Goal: Information Seeking & Learning: Learn about a topic

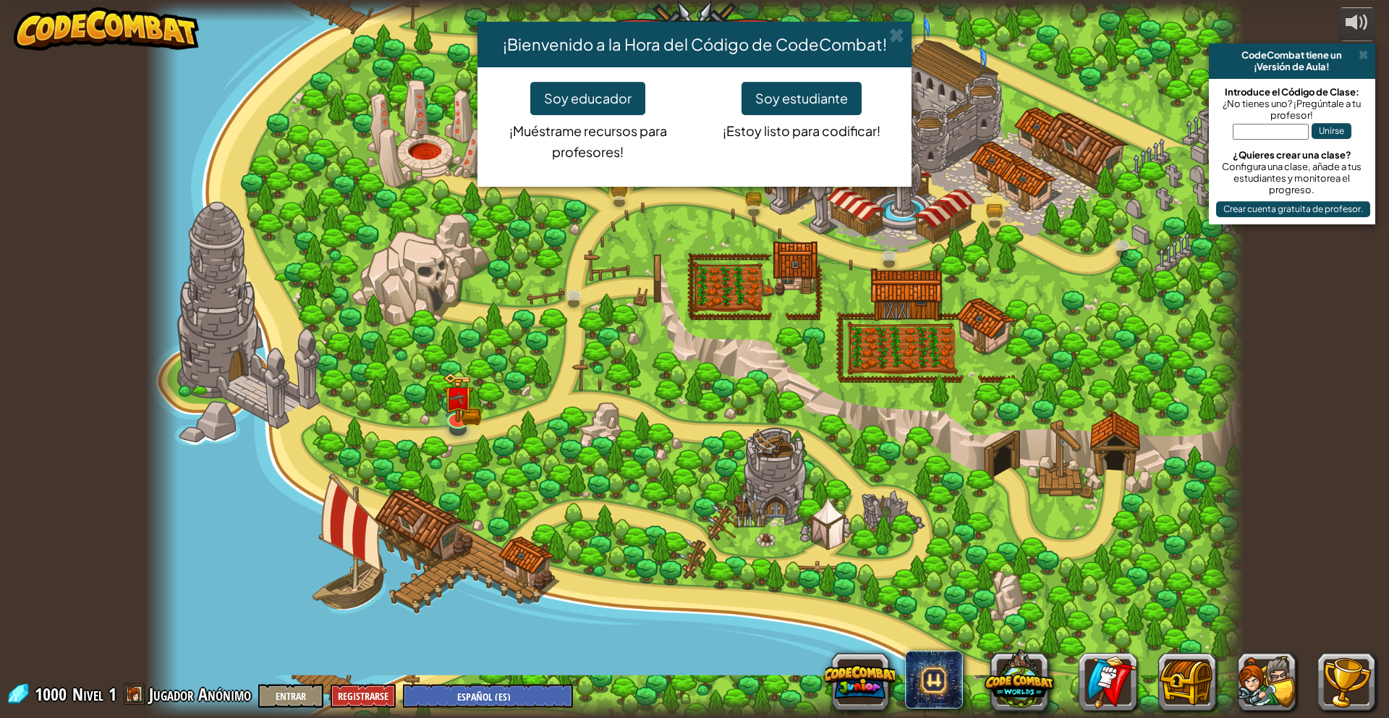
select select "es-ES"
click at [473, 693] on div "¡Bienvenido a la Hora del Código de CodeCombat! Soy educador ¡Muéstrame recurso…" at bounding box center [694, 359] width 1389 height 718
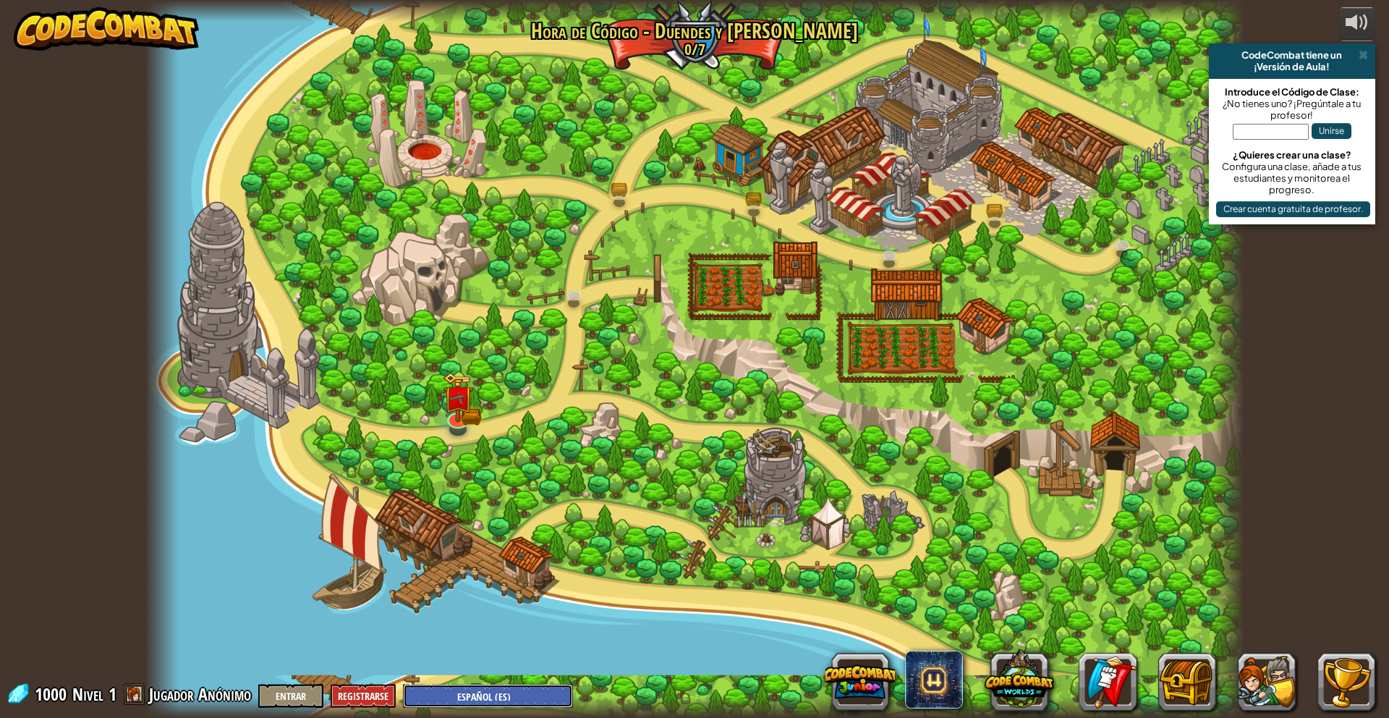
click at [473, 693] on select "English ([GEOGRAPHIC_DATA]) English ([GEOGRAPHIC_DATA]) 简体中文 繁體中文 русский españ…" at bounding box center [488, 696] width 170 height 24
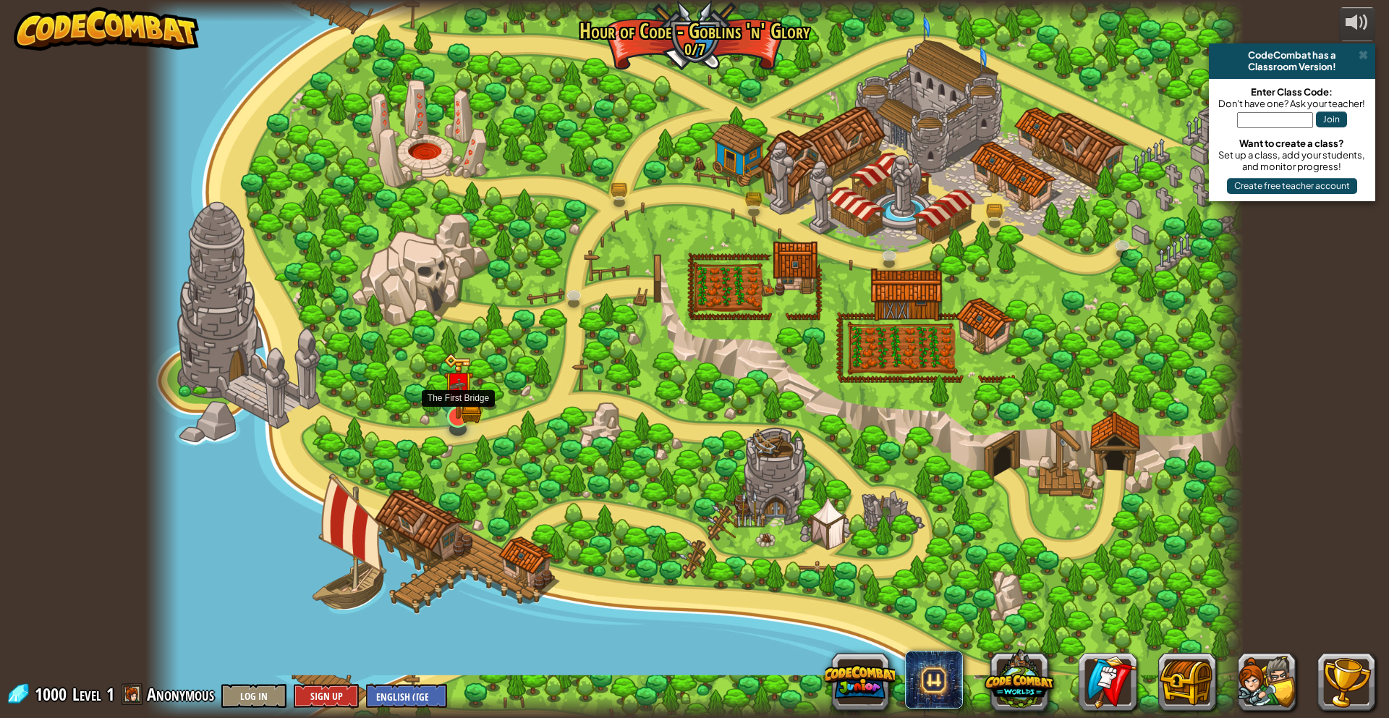
click at [456, 408] on img at bounding box center [458, 386] width 30 height 66
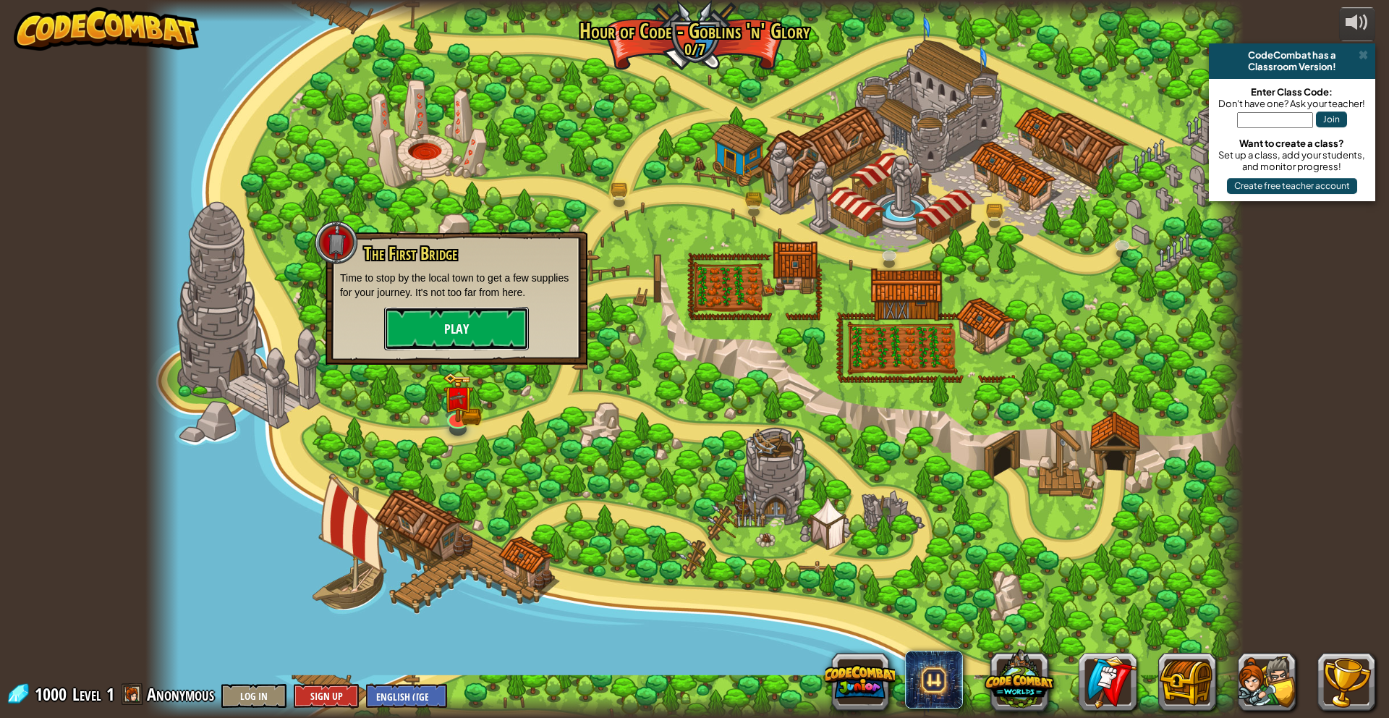
click at [422, 316] on button "Play" at bounding box center [456, 328] width 145 height 43
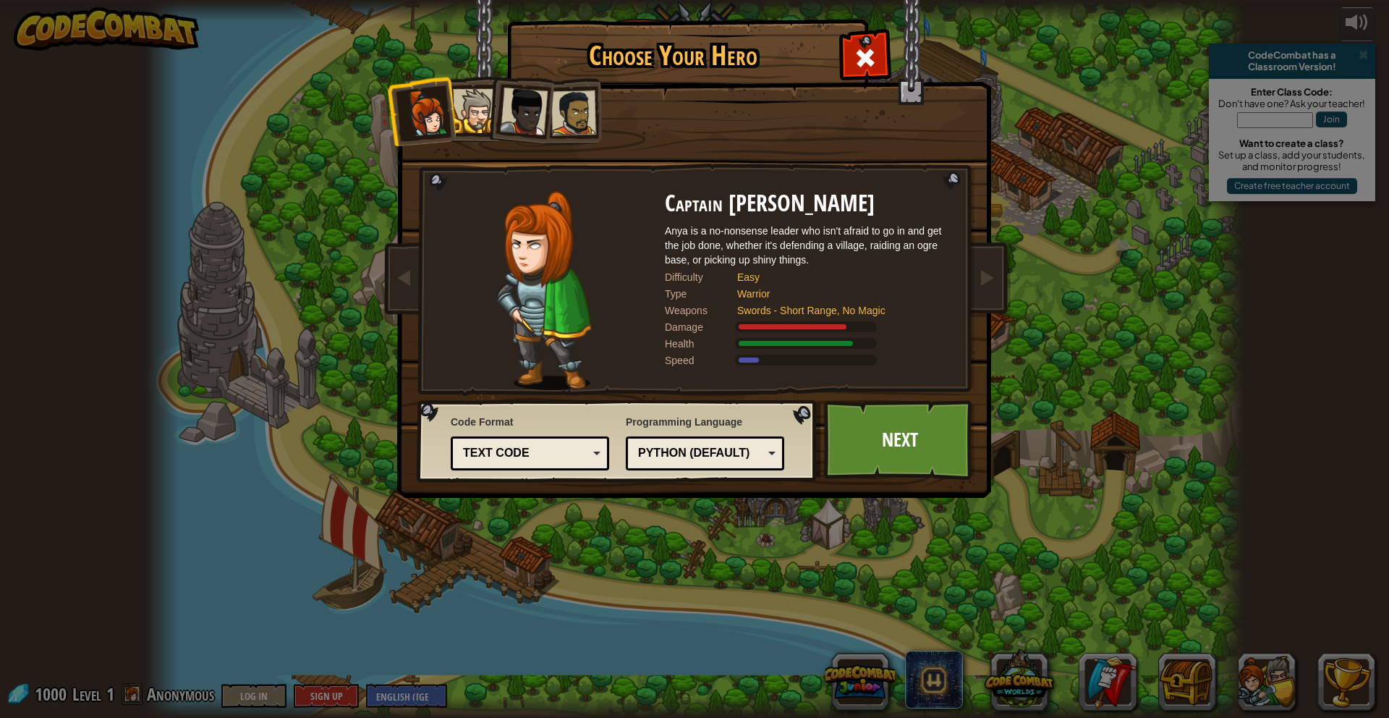
click at [564, 446] on div "Text code" at bounding box center [525, 453] width 125 height 17
click at [808, 533] on div "Choose Your Hero 1000 Captain [PERSON_NAME] Anya is a no-nonsense leader who is…" at bounding box center [694, 359] width 1389 height 718
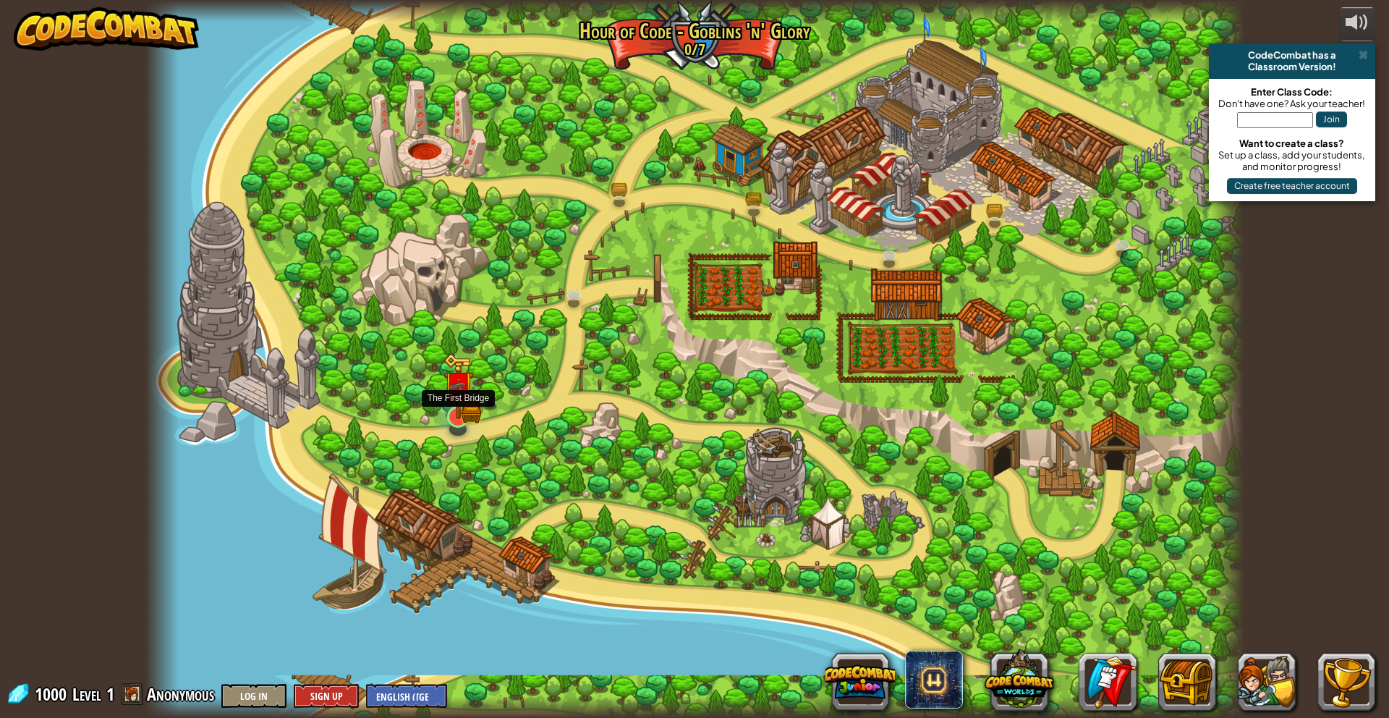
click at [443, 385] on img at bounding box center [458, 386] width 30 height 66
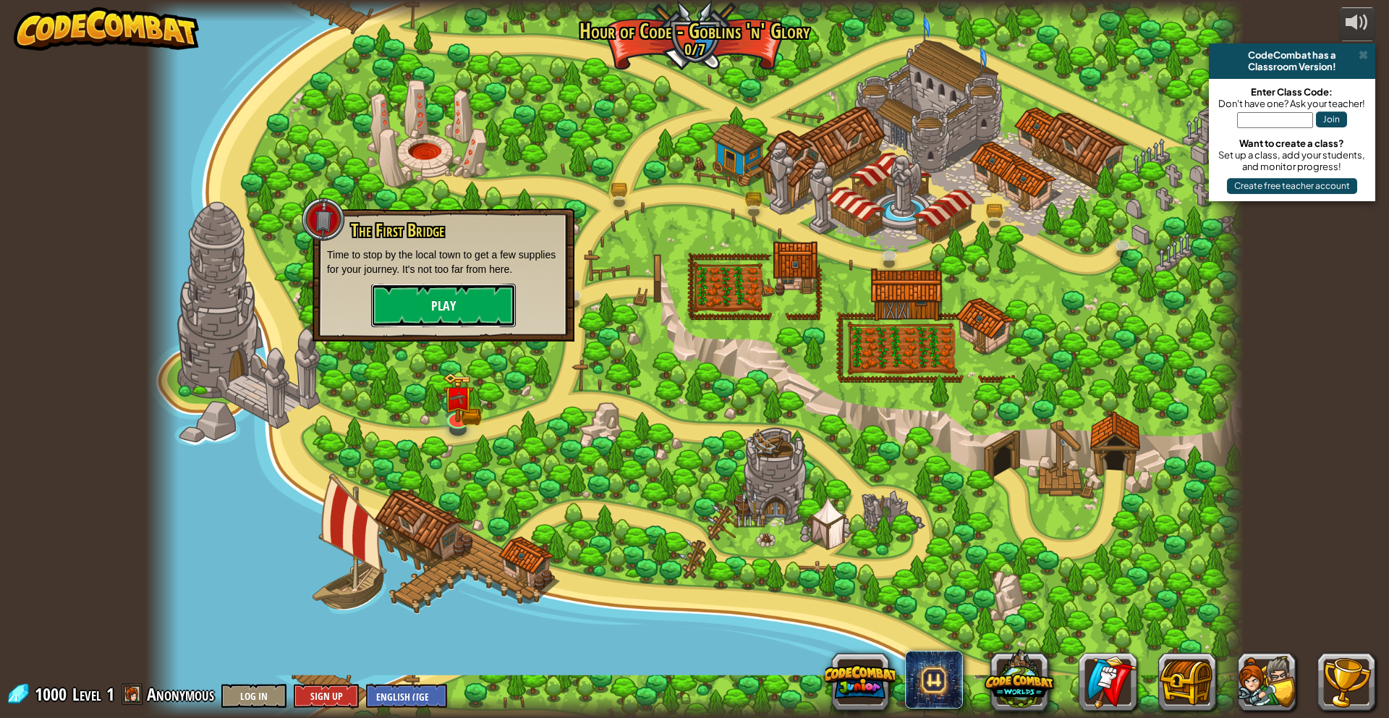
click at [421, 318] on button "Play" at bounding box center [443, 305] width 145 height 43
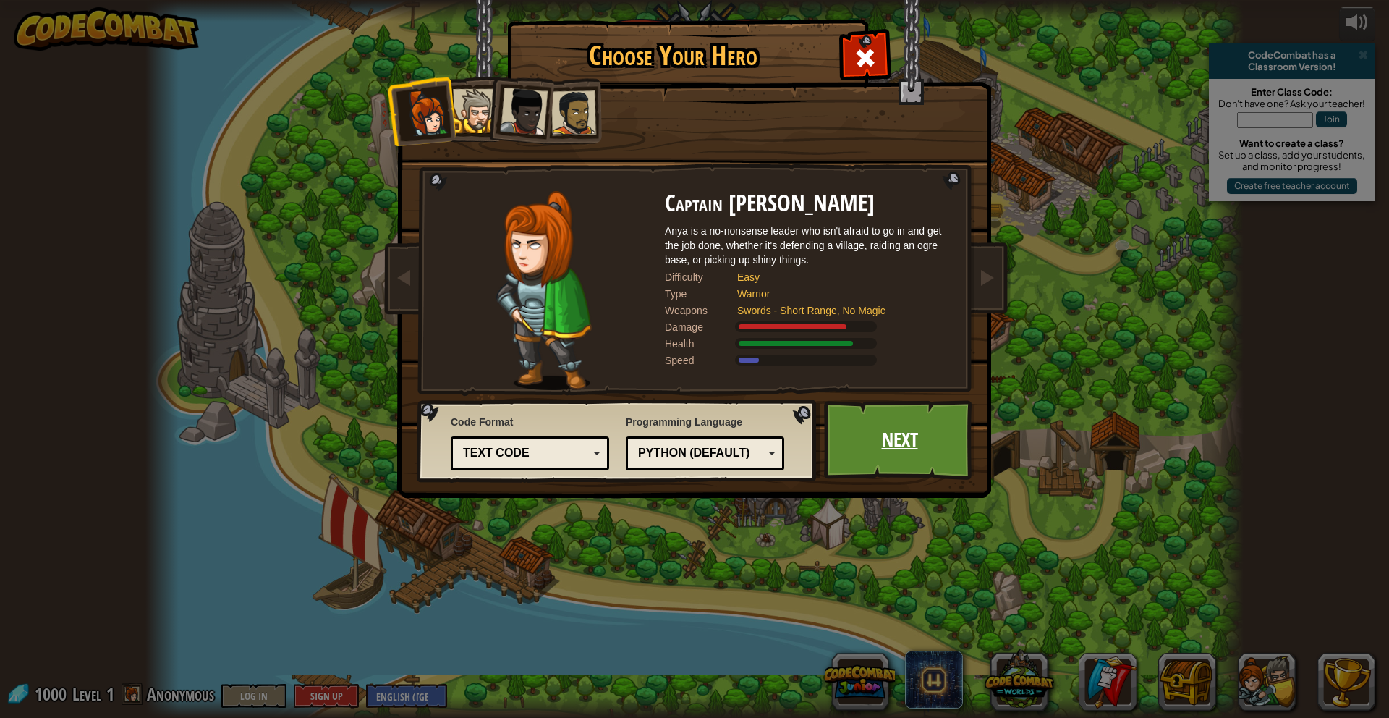
click at [925, 437] on link "Next" at bounding box center [899, 440] width 151 height 80
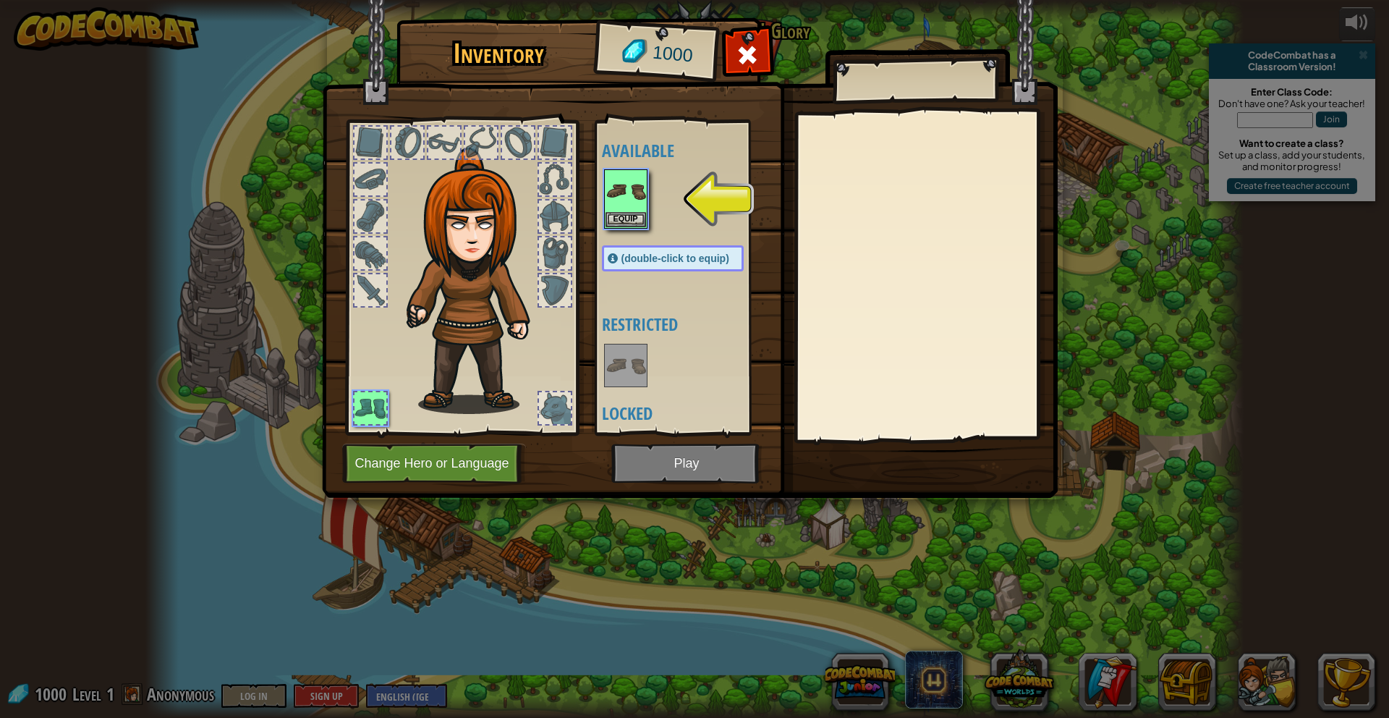
click at [360, 284] on div at bounding box center [370, 290] width 32 height 32
click at [366, 286] on div at bounding box center [370, 290] width 32 height 32
click at [626, 211] on img at bounding box center [626, 191] width 41 height 41
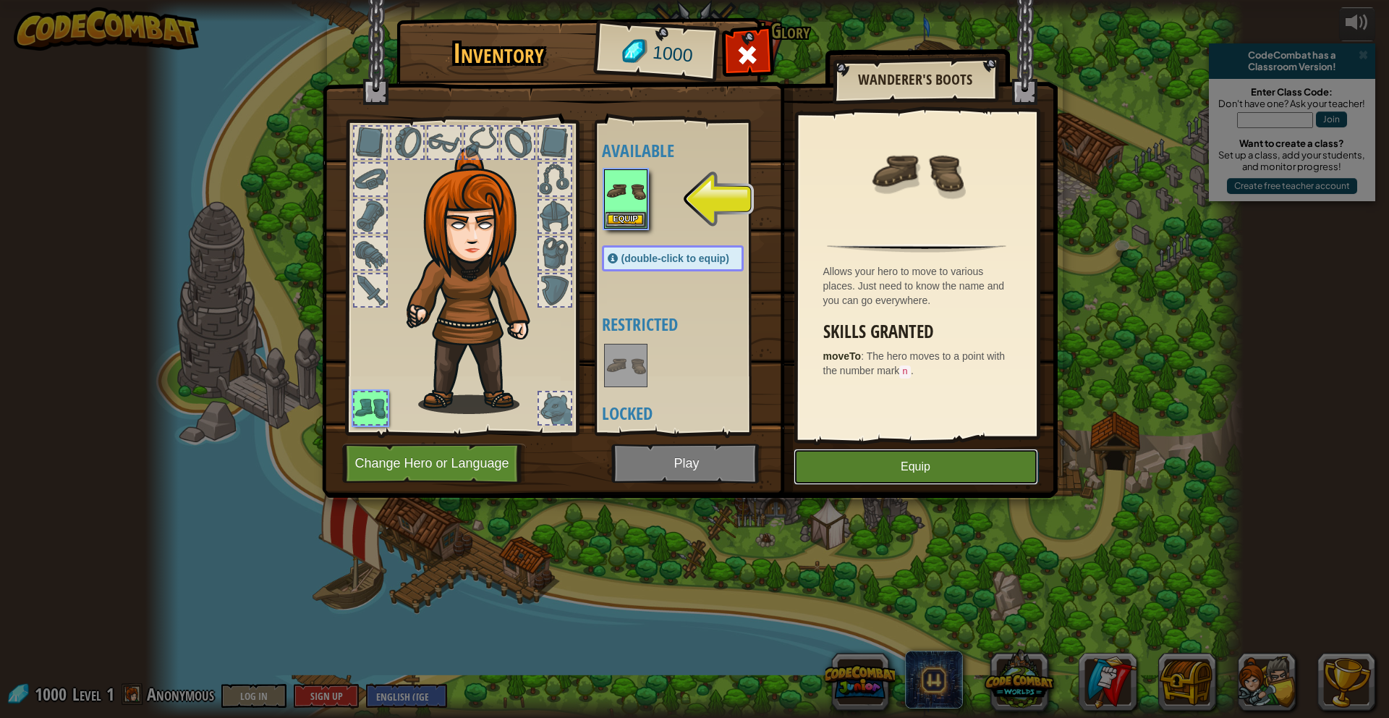
click at [868, 472] on button "Equip" at bounding box center [916, 467] width 245 height 36
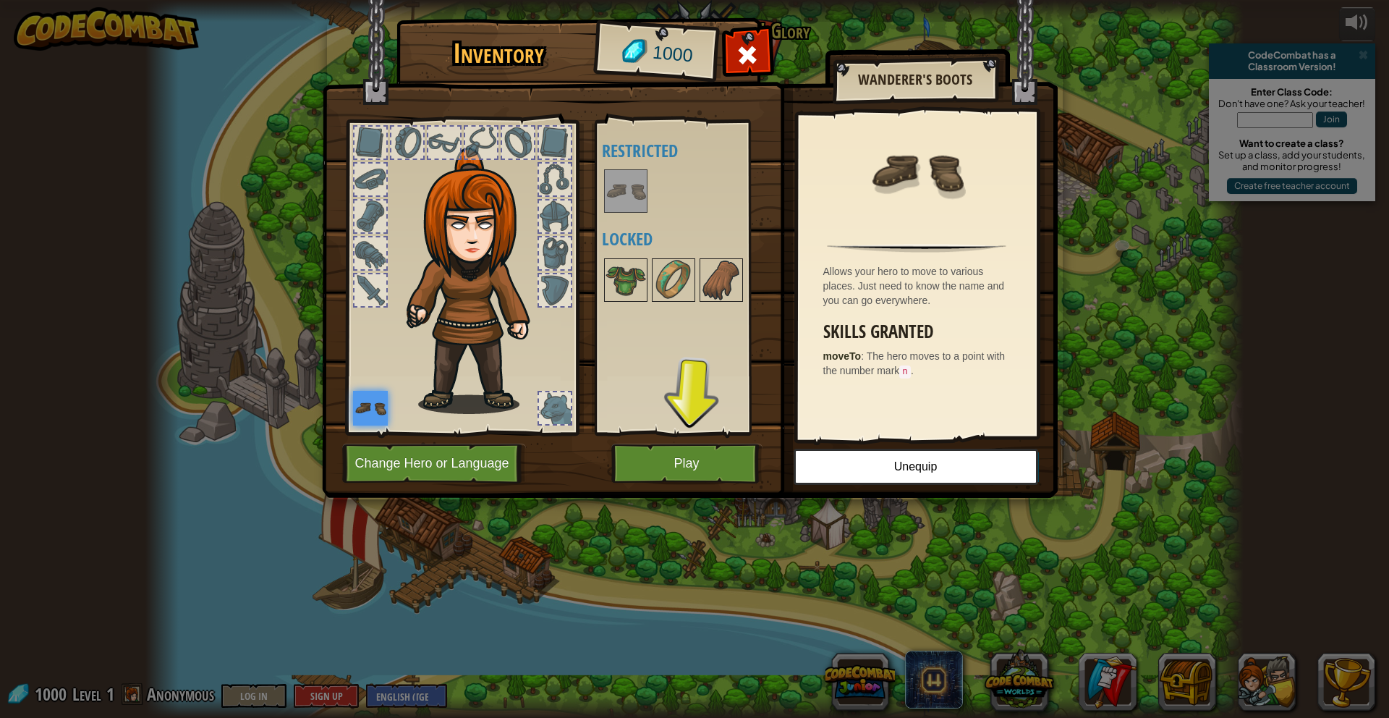
click at [543, 287] on div at bounding box center [555, 290] width 32 height 32
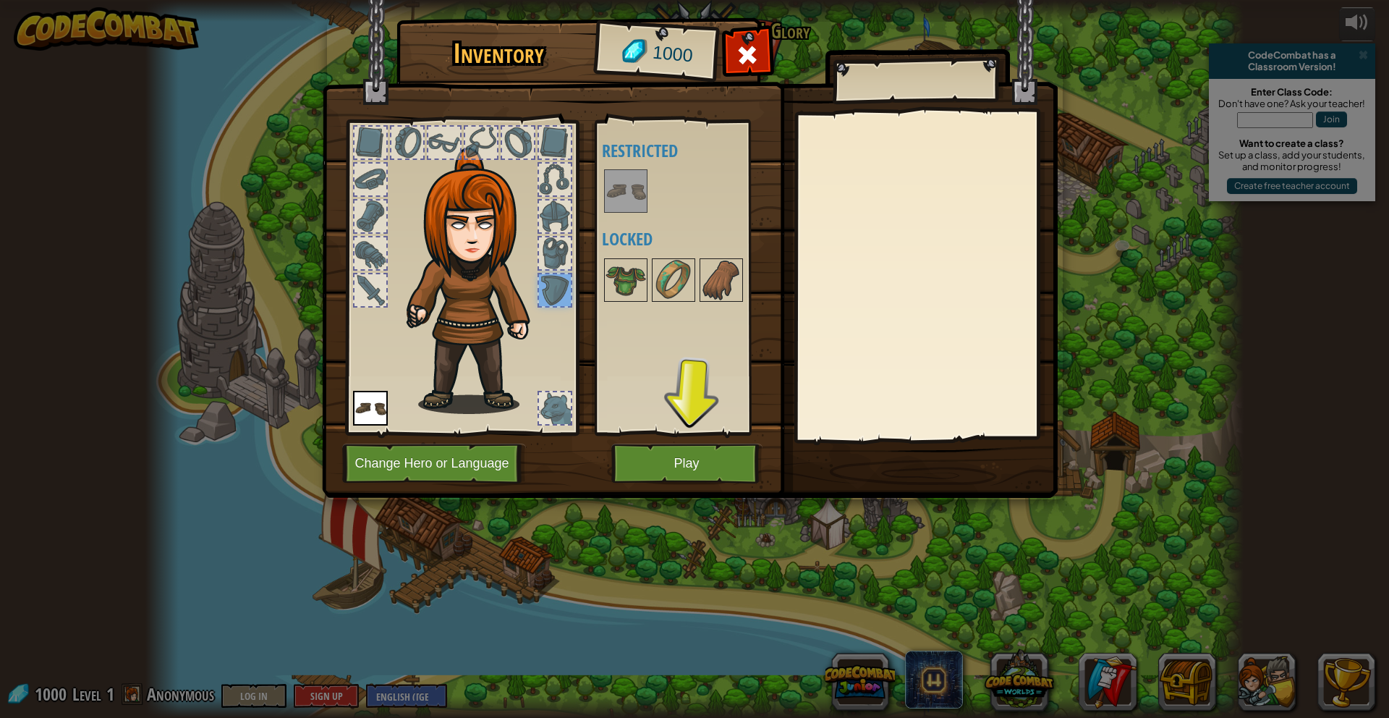
click at [545, 254] on div at bounding box center [555, 253] width 32 height 32
click at [558, 291] on div at bounding box center [555, 290] width 32 height 32
click at [545, 200] on div at bounding box center [555, 216] width 32 height 32
click at [555, 242] on div at bounding box center [555, 253] width 32 height 32
click at [635, 280] on img at bounding box center [626, 280] width 41 height 41
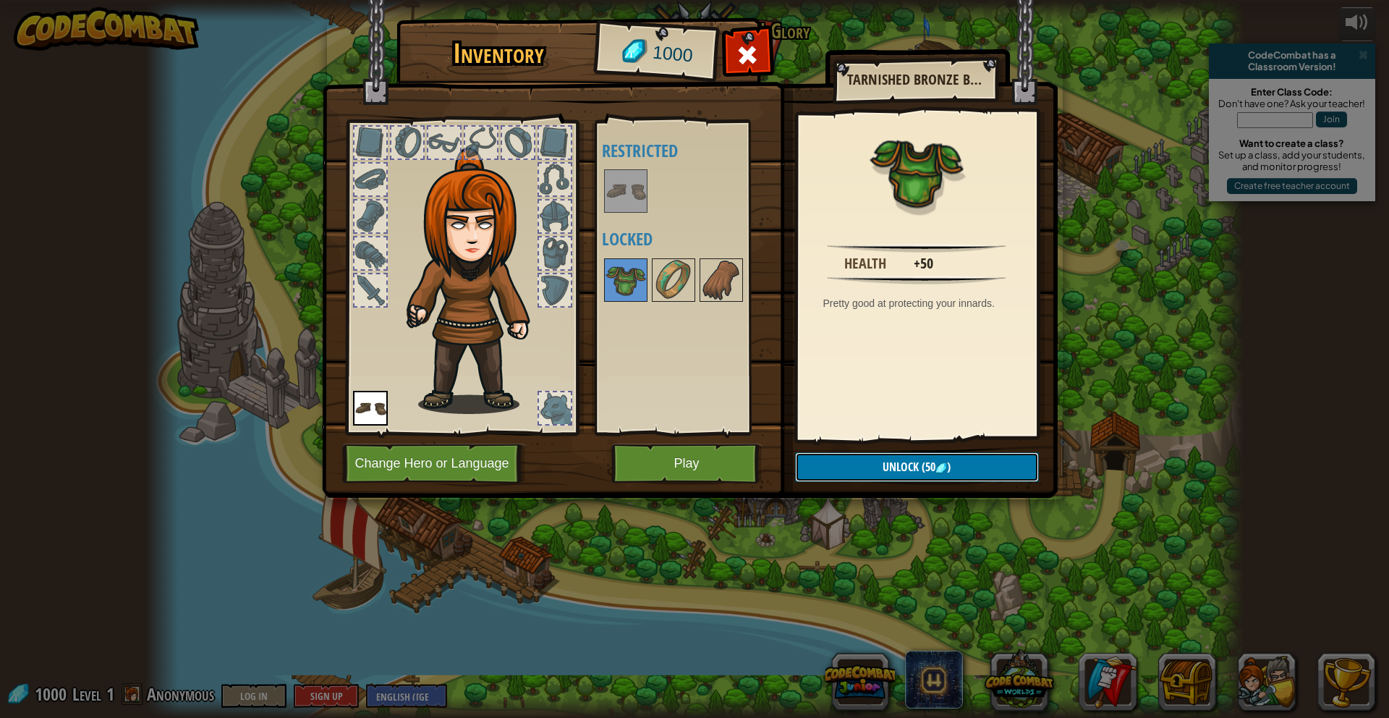
click at [840, 466] on button "Unlock (50 )" at bounding box center [917, 467] width 244 height 30
click at [840, 466] on button "Confirm" at bounding box center [917, 467] width 244 height 30
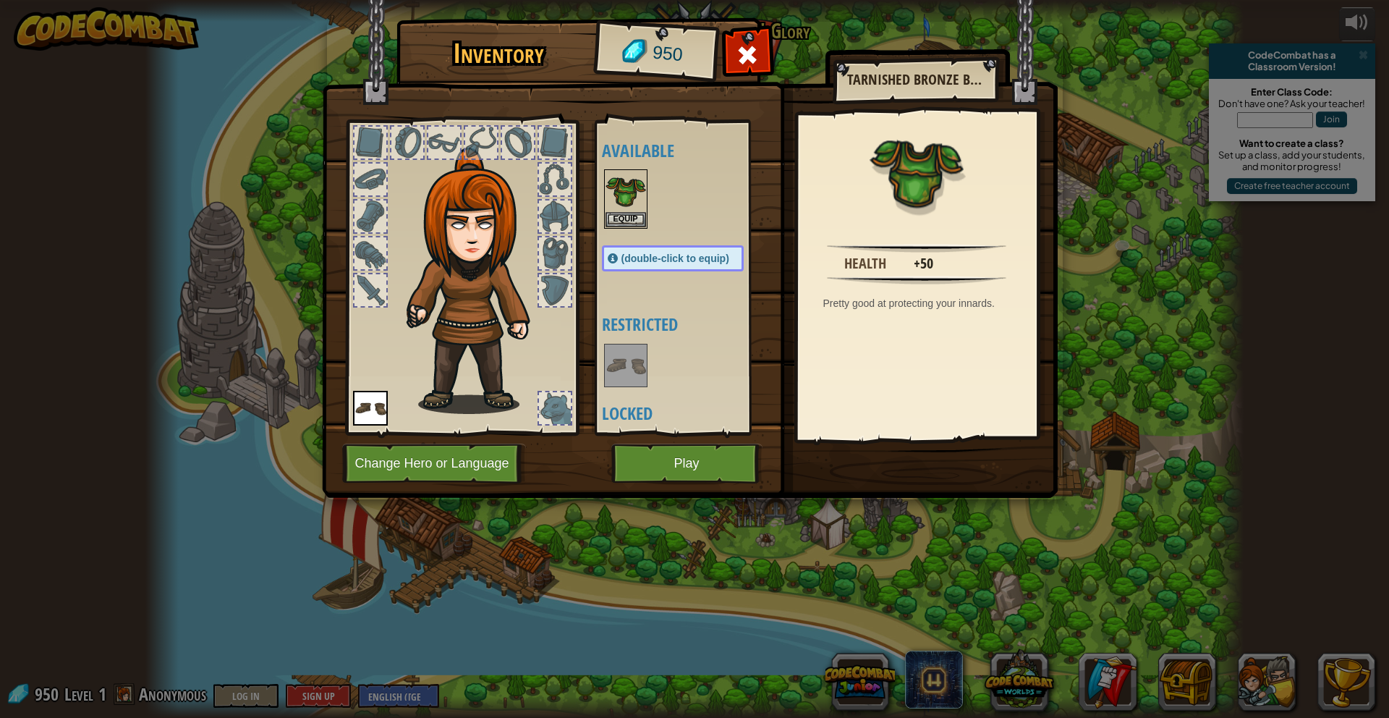
click at [555, 194] on div at bounding box center [555, 179] width 32 height 32
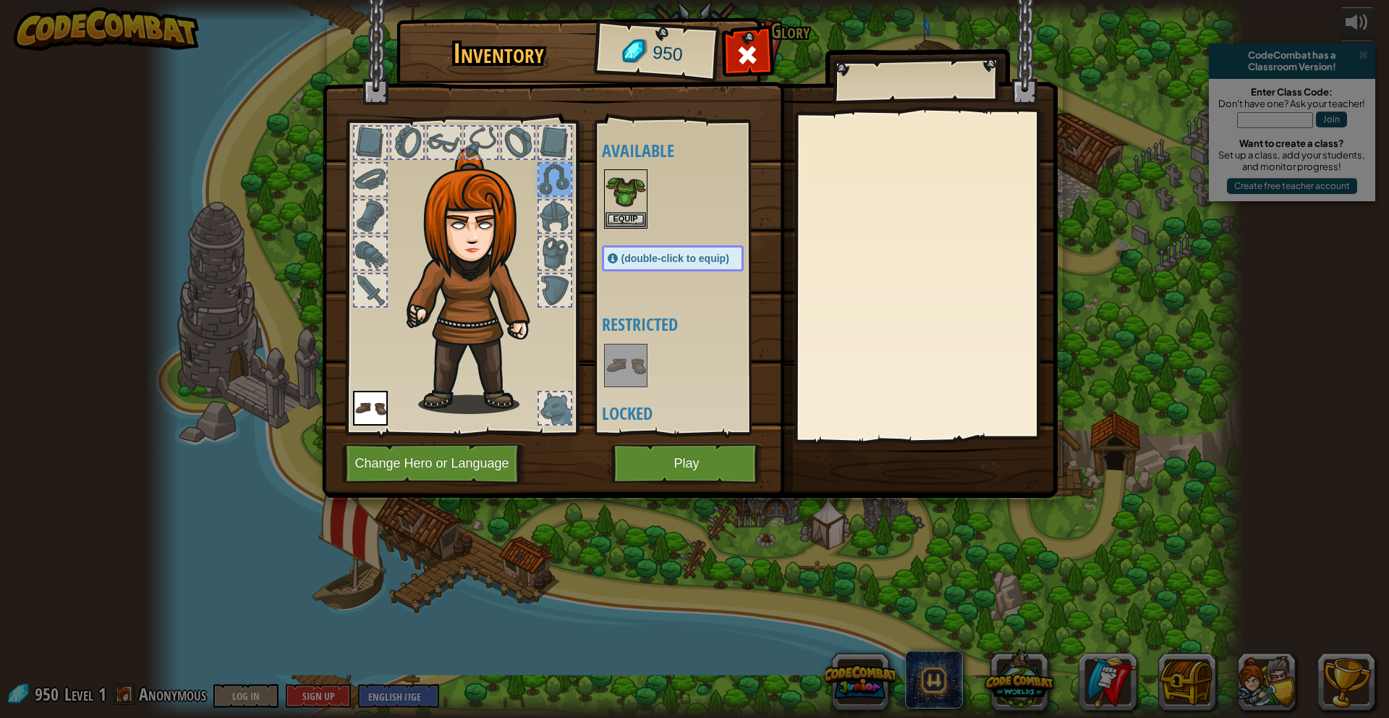
click at [370, 268] on div at bounding box center [370, 253] width 32 height 32
click at [367, 254] on div at bounding box center [370, 253] width 32 height 32
click at [367, 213] on div at bounding box center [370, 216] width 32 height 32
click at [370, 169] on div at bounding box center [370, 179] width 32 height 32
click at [629, 217] on button "Equip" at bounding box center [626, 218] width 41 height 15
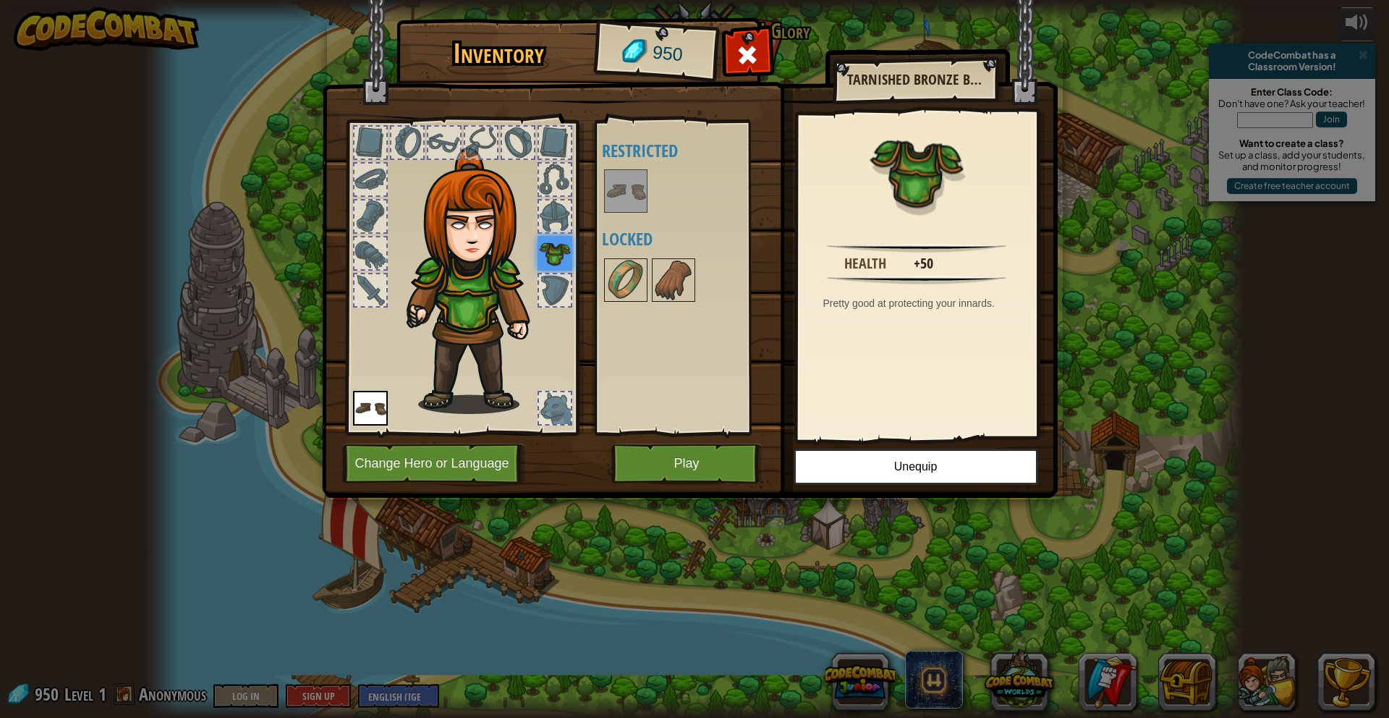
click at [405, 152] on div at bounding box center [407, 143] width 32 height 32
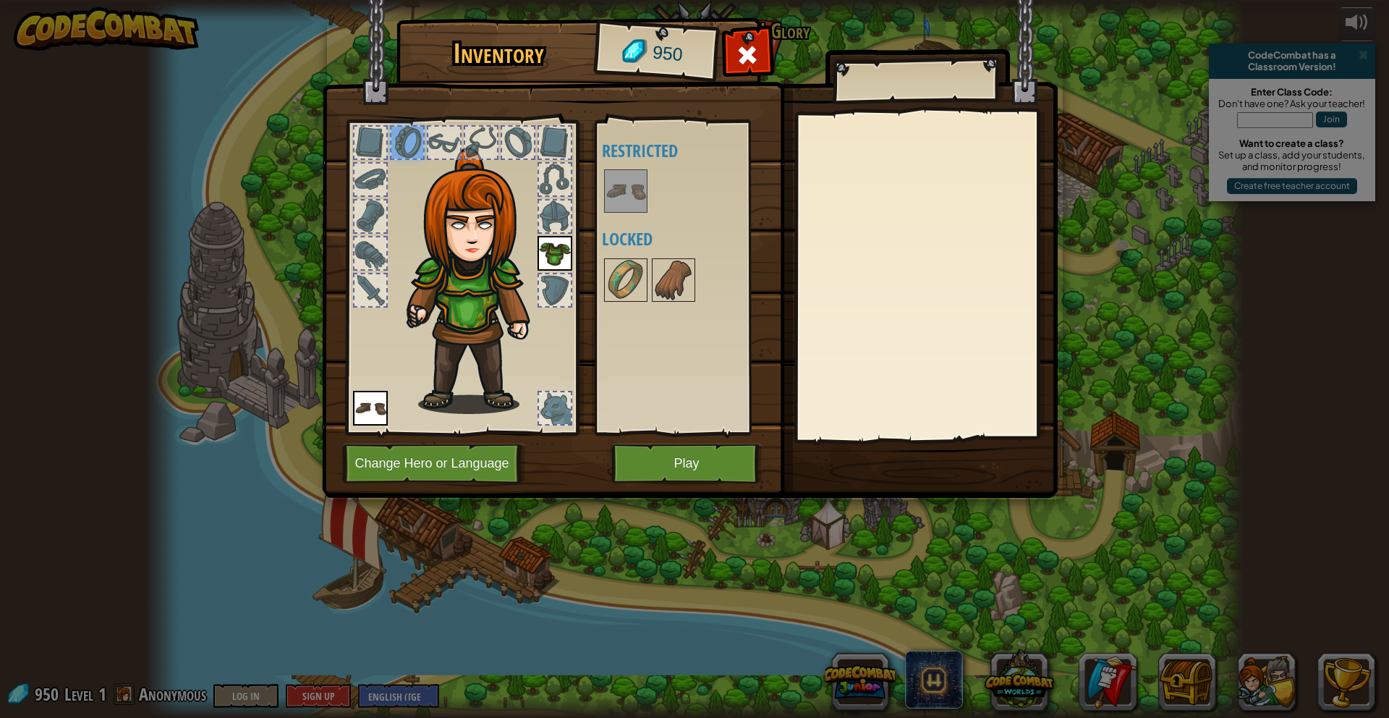
click at [439, 143] on div at bounding box center [444, 143] width 32 height 32
click at [468, 139] on div at bounding box center [481, 143] width 32 height 32
click at [518, 140] on div at bounding box center [518, 143] width 32 height 32
click at [557, 140] on div at bounding box center [555, 143] width 32 height 32
click at [557, 184] on div at bounding box center [555, 179] width 32 height 32
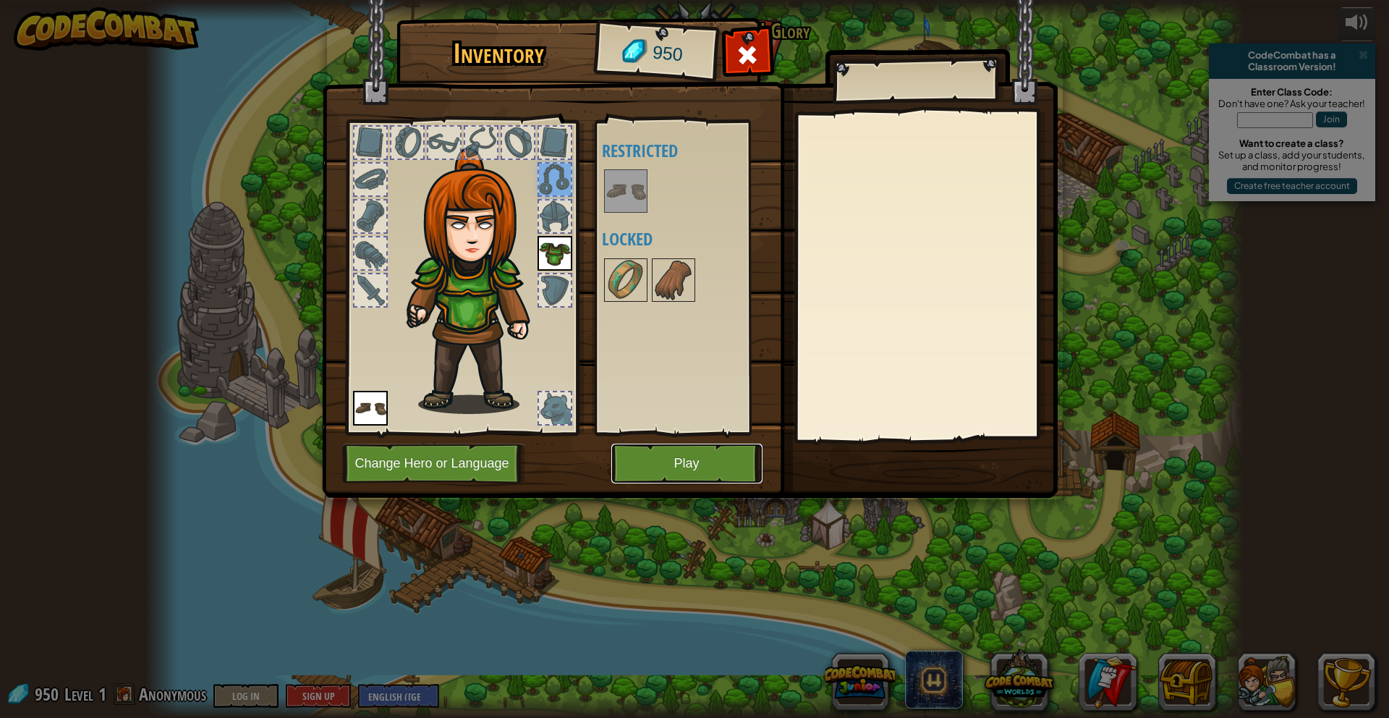
click at [689, 469] on button "Play" at bounding box center [686, 463] width 151 height 40
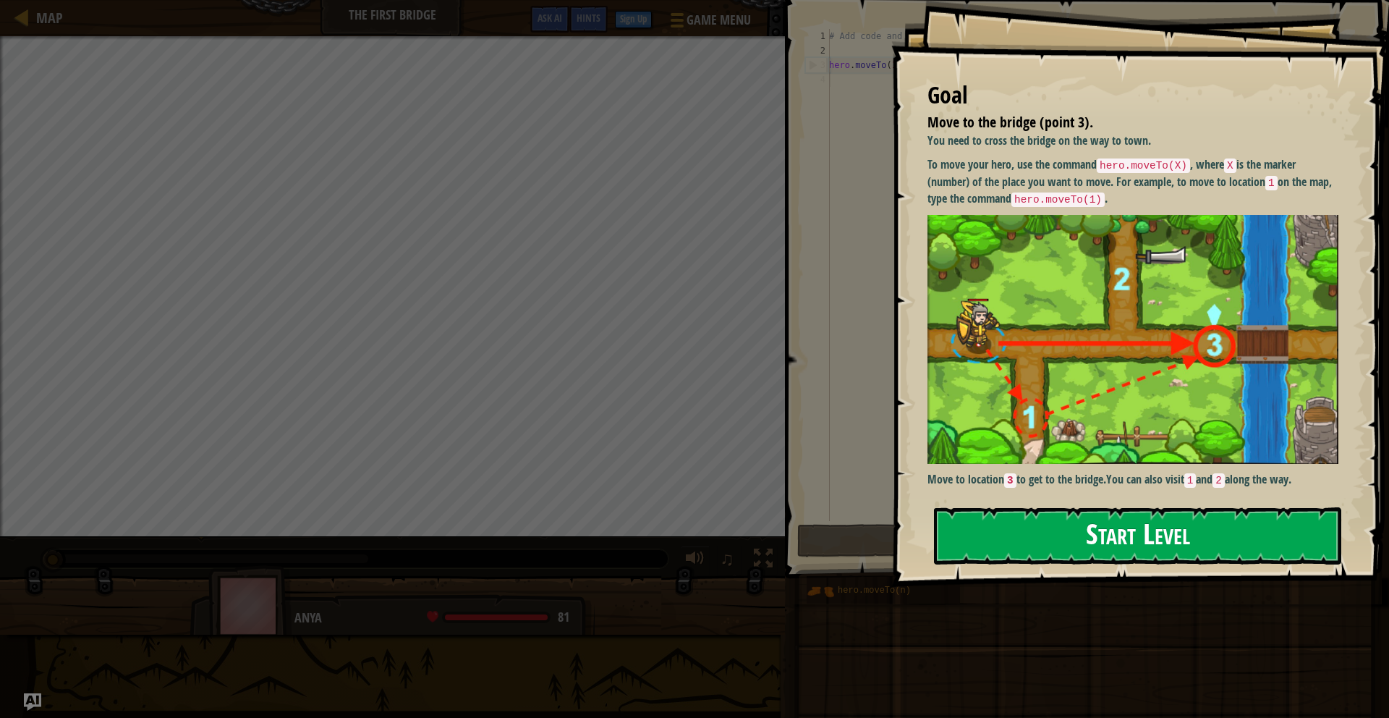
click at [1050, 535] on button "Start Level" at bounding box center [1137, 535] width 407 height 57
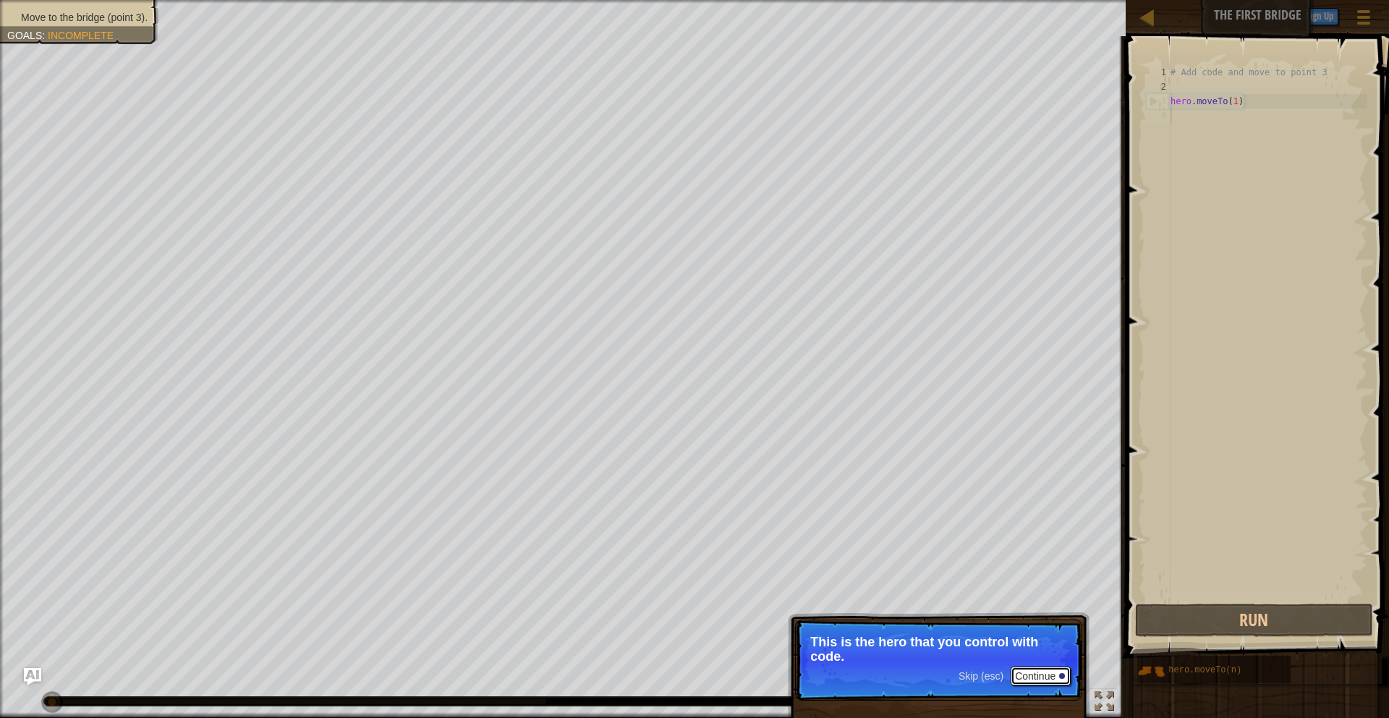
click at [1054, 671] on button "Continue" at bounding box center [1041, 675] width 60 height 19
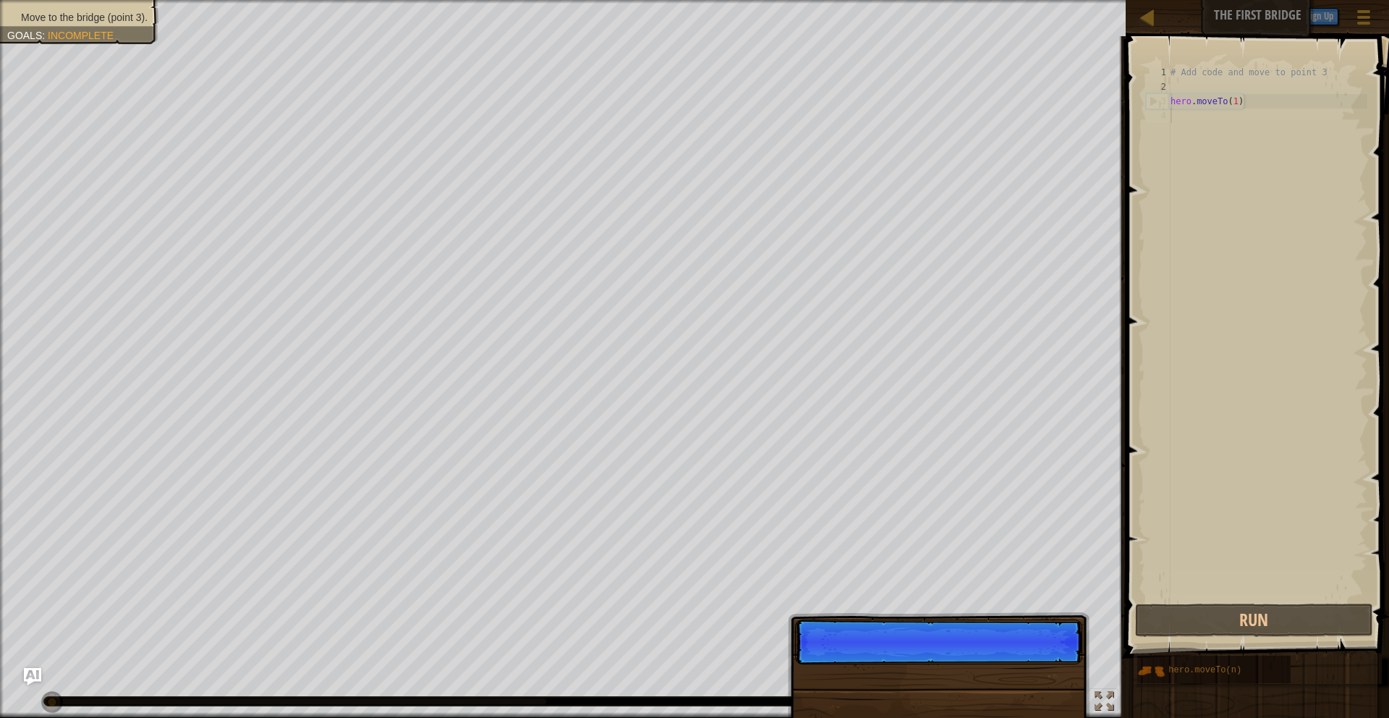
scroll to position [7, 0]
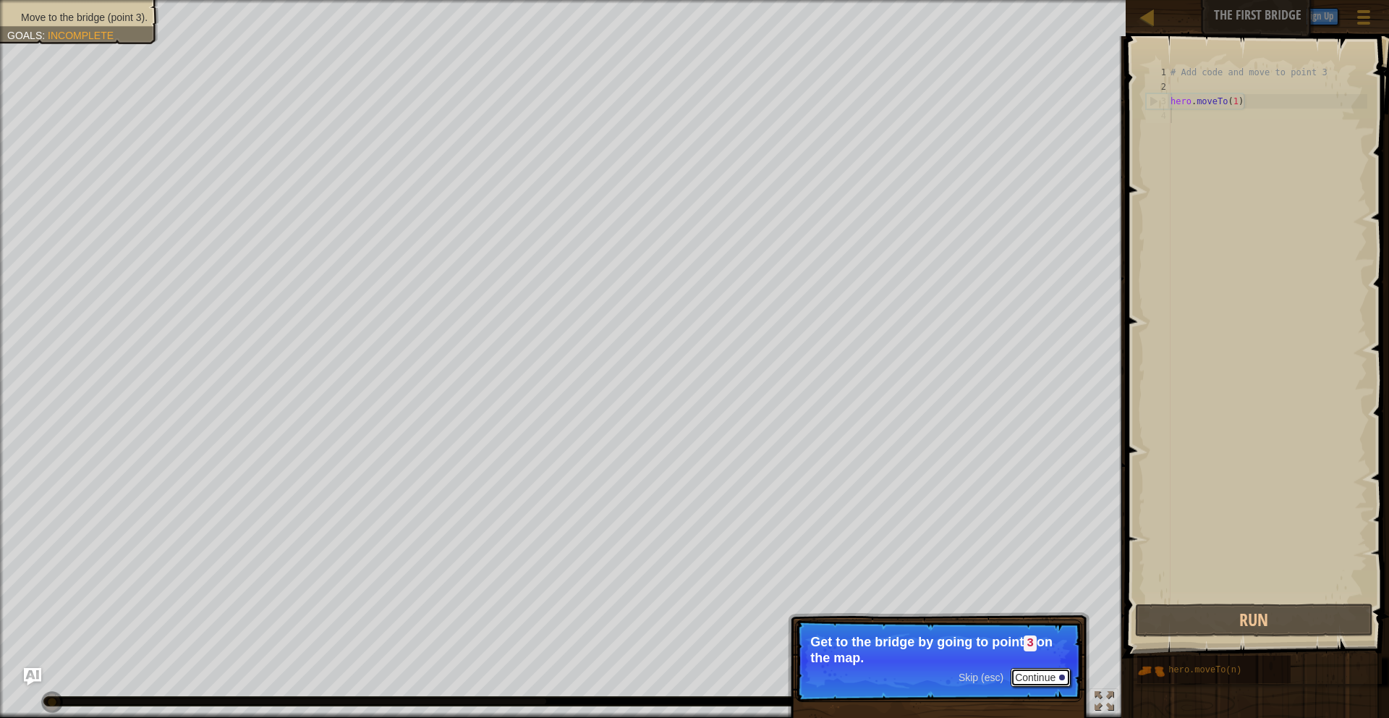
click at [1038, 681] on button "Continue" at bounding box center [1041, 677] width 60 height 19
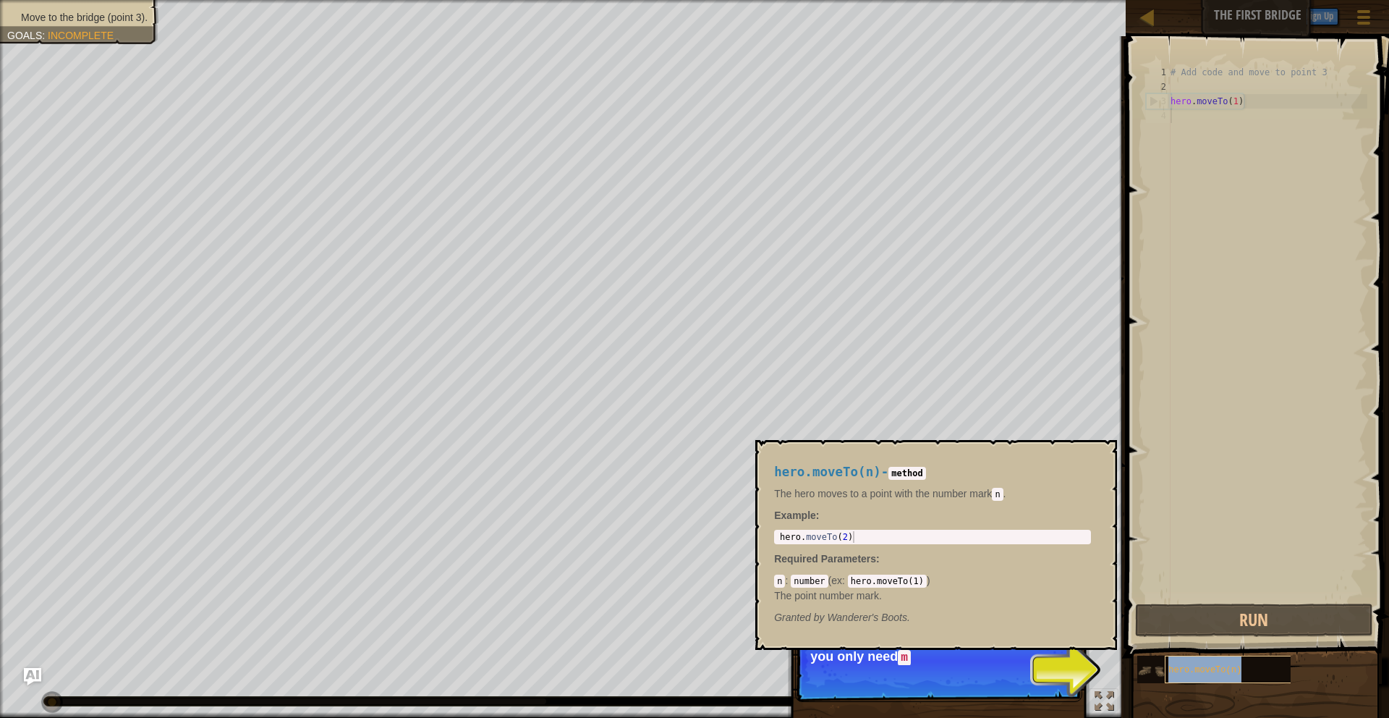
click at [1226, 671] on span "hero.moveTo(n)" at bounding box center [1204, 670] width 73 height 10
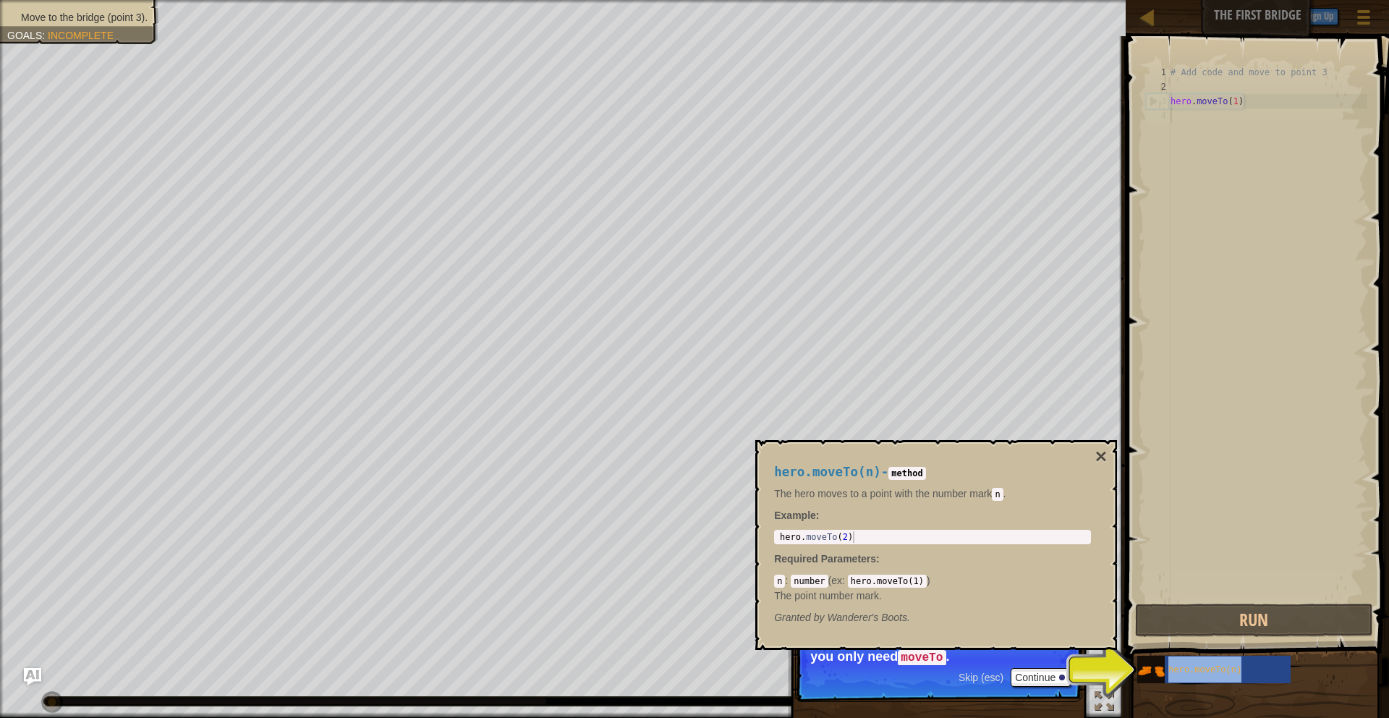
click at [1087, 679] on div "Skip (esc) Continue You can use these methods. Right now, you only need moveTo ." at bounding box center [939, 726] width 302 height 214
click at [1100, 451] on button "×" at bounding box center [1101, 456] width 12 height 20
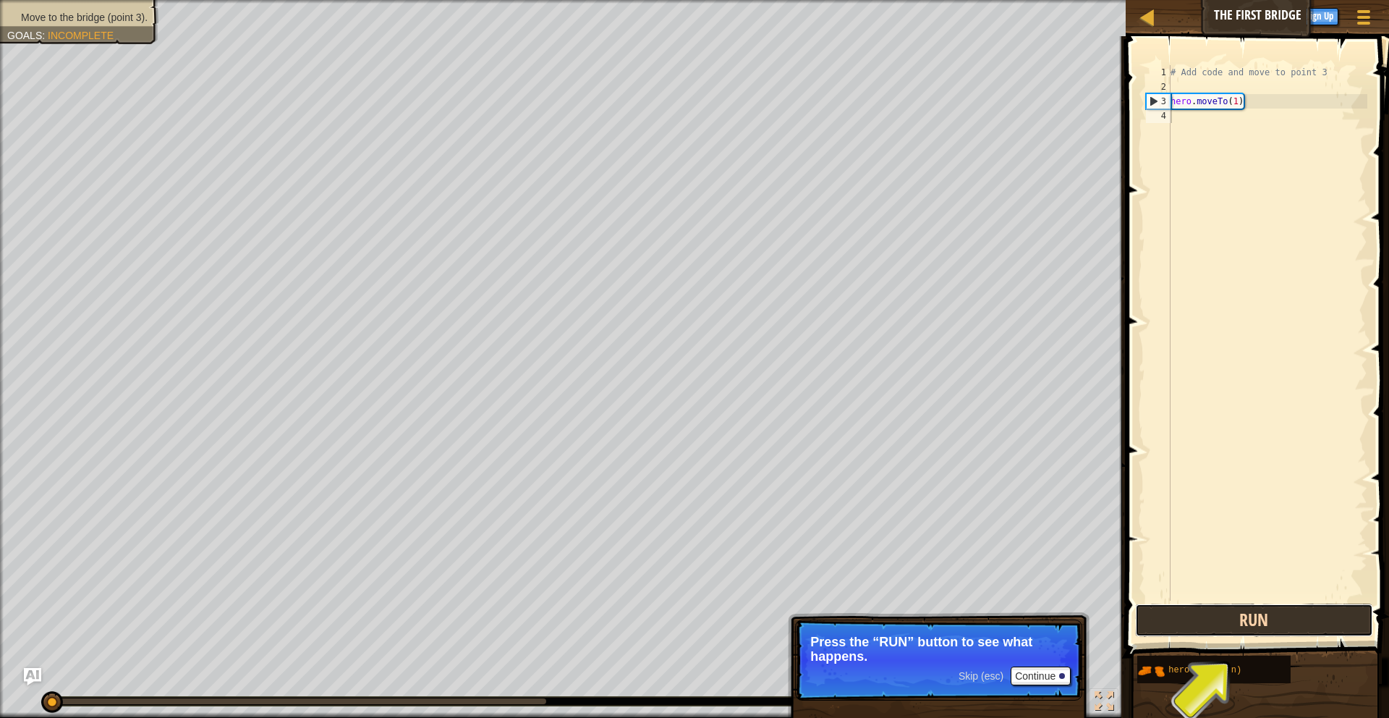
click at [1262, 634] on button "Run" at bounding box center [1254, 619] width 239 height 33
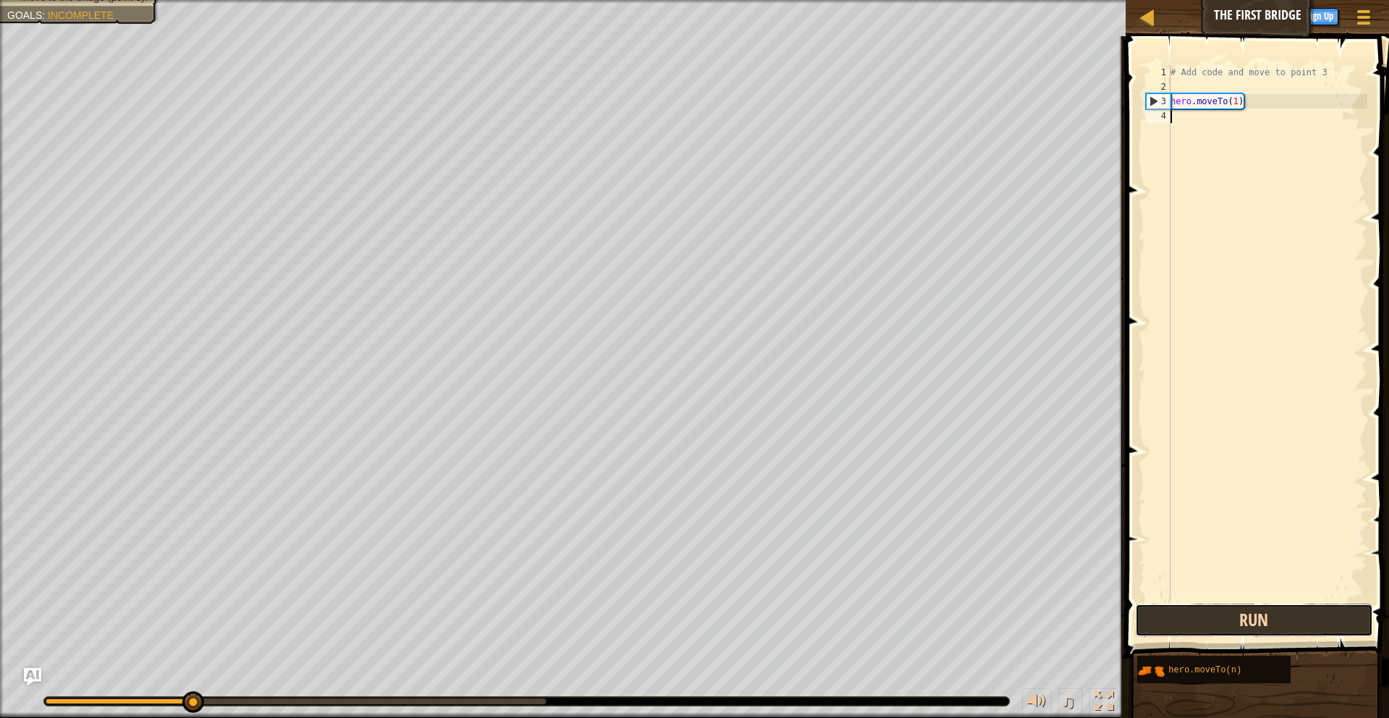
click at [1262, 628] on button "Run" at bounding box center [1254, 619] width 239 height 33
click at [1167, 615] on button "Run" at bounding box center [1254, 619] width 239 height 33
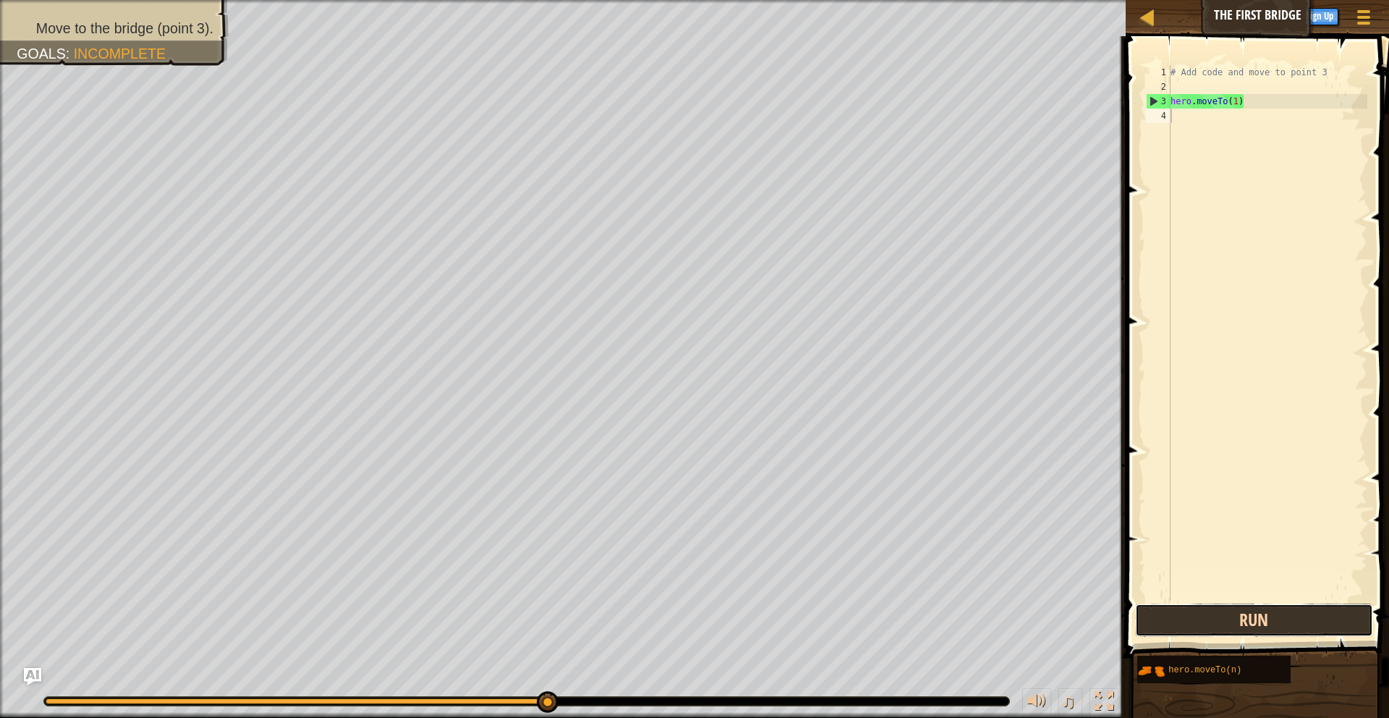
click at [1173, 623] on button "Run" at bounding box center [1254, 619] width 239 height 33
click at [1148, 629] on button "Run" at bounding box center [1254, 619] width 239 height 33
drag, startPoint x: 543, startPoint y: 704, endPoint x: 682, endPoint y: 717, distance: 140.2
click at [682, 717] on div "♫" at bounding box center [563, 697] width 1126 height 43
drag, startPoint x: 547, startPoint y: 699, endPoint x: 590, endPoint y: 697, distance: 43.4
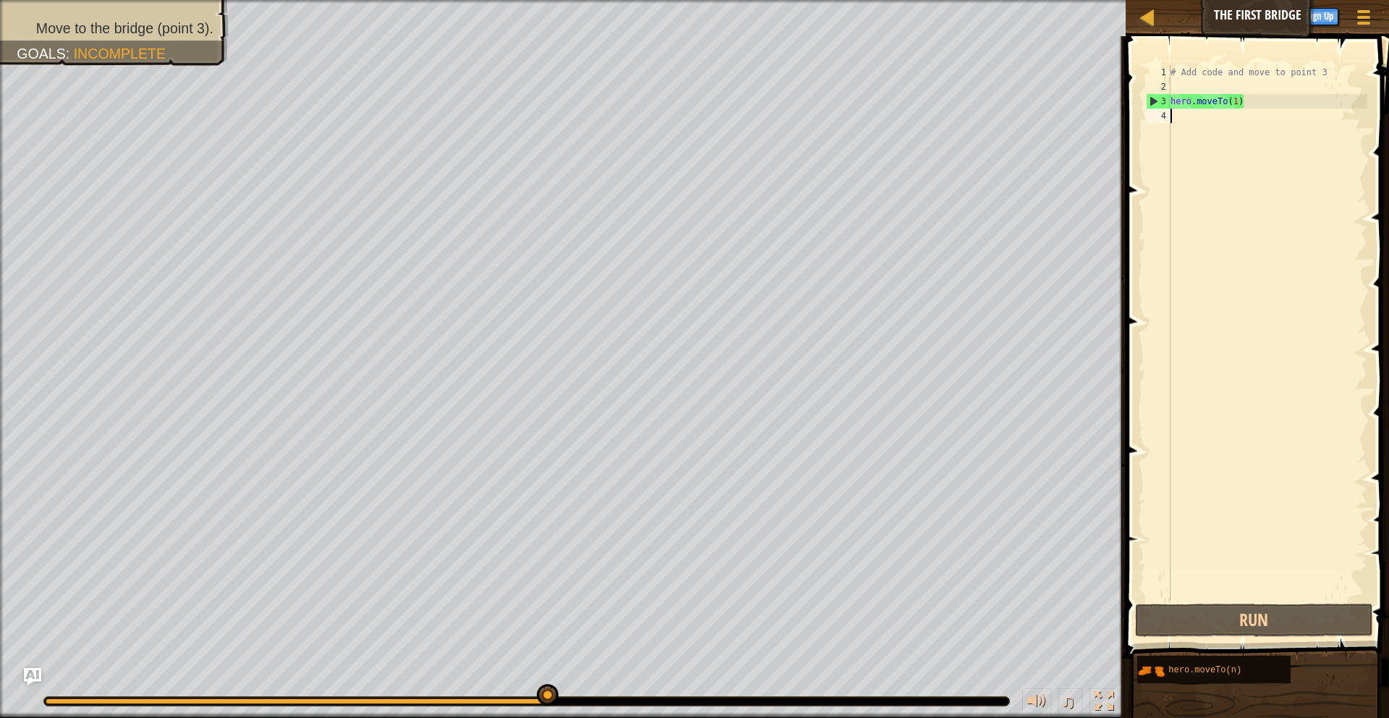
click at [590, 697] on div at bounding box center [526, 701] width 965 height 9
click at [488, 692] on div "♫" at bounding box center [563, 697] width 1126 height 43
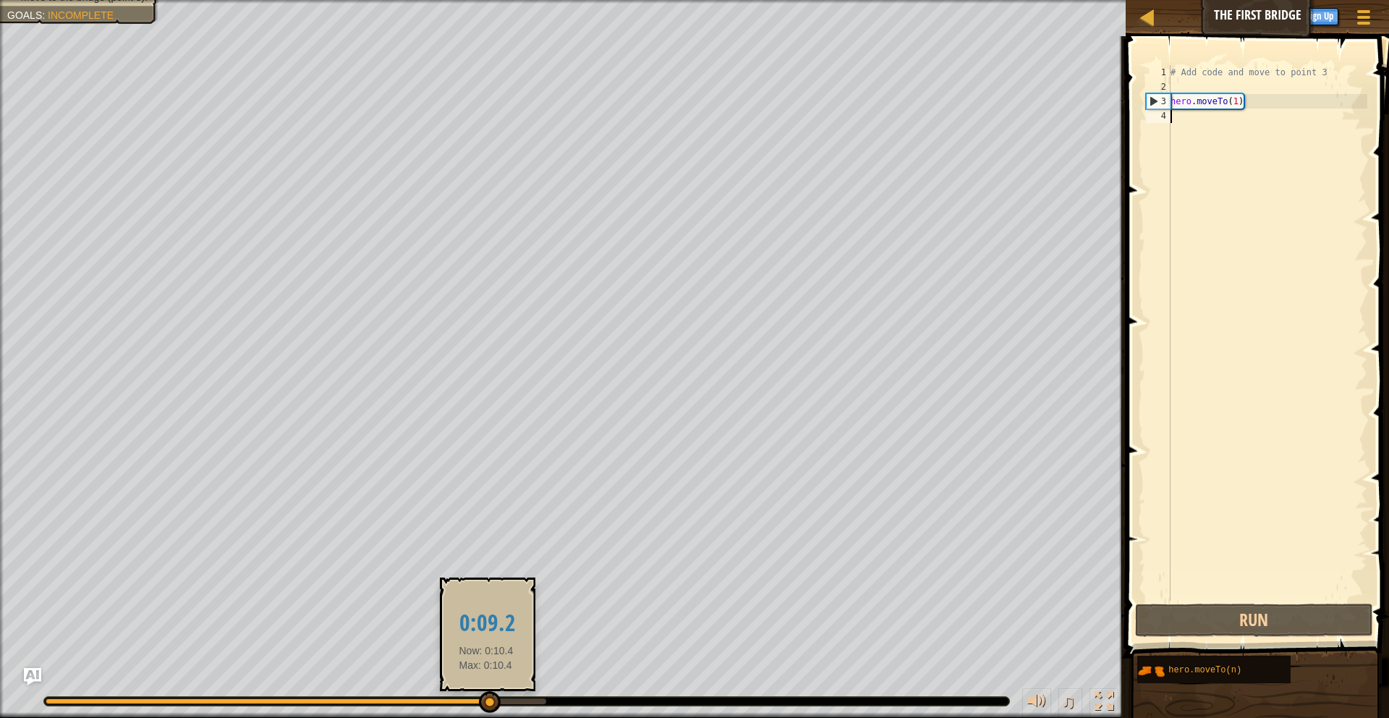
click at [486, 701] on div at bounding box center [267, 701] width 443 height 6
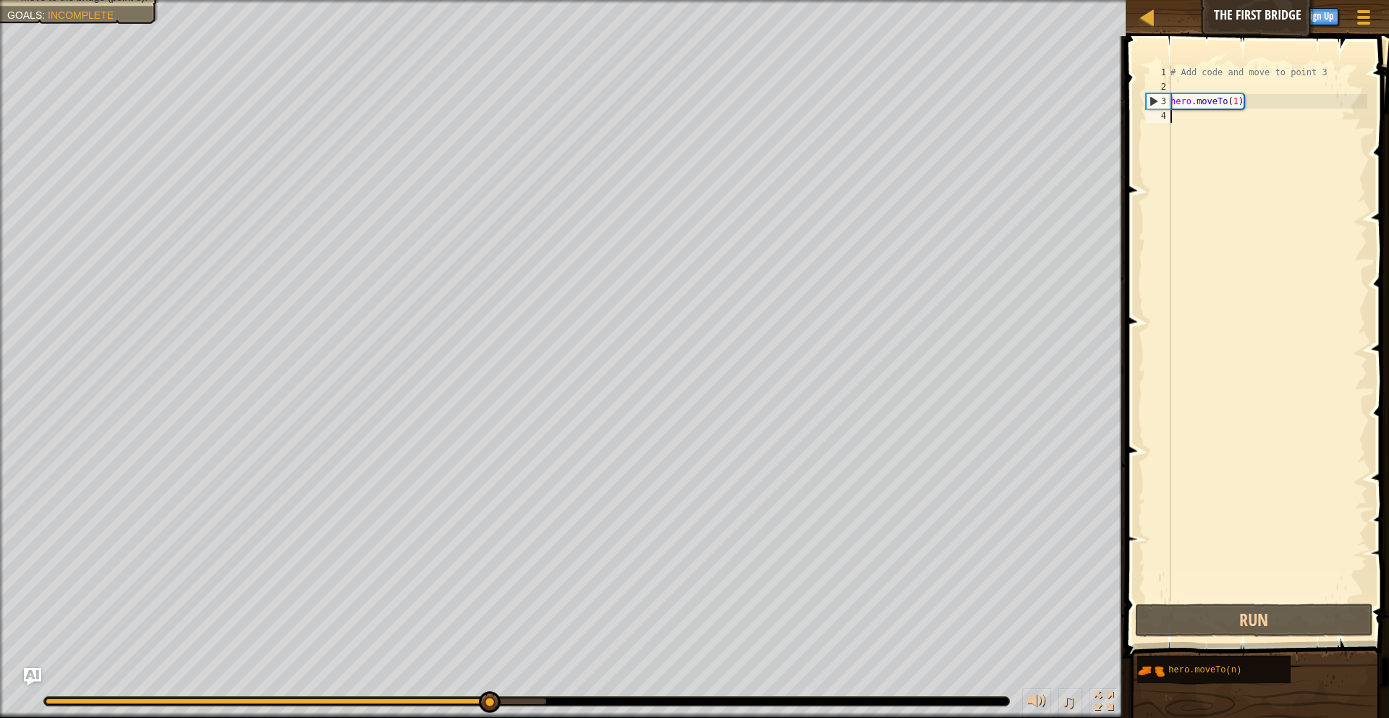
click at [544, 708] on div "♫" at bounding box center [563, 697] width 1126 height 43
click at [543, 698] on div at bounding box center [296, 701] width 501 height 6
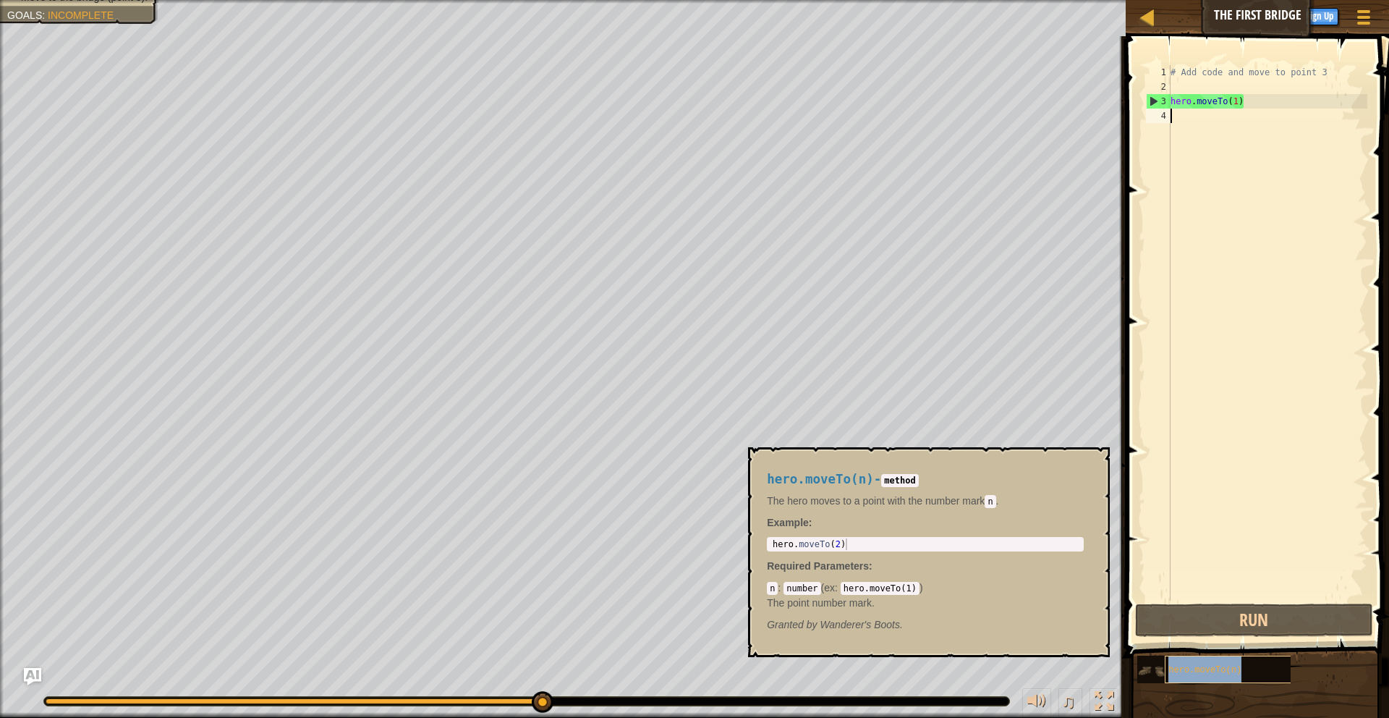
click at [1197, 668] on span "hero.moveTo(n)" at bounding box center [1204, 670] width 73 height 10
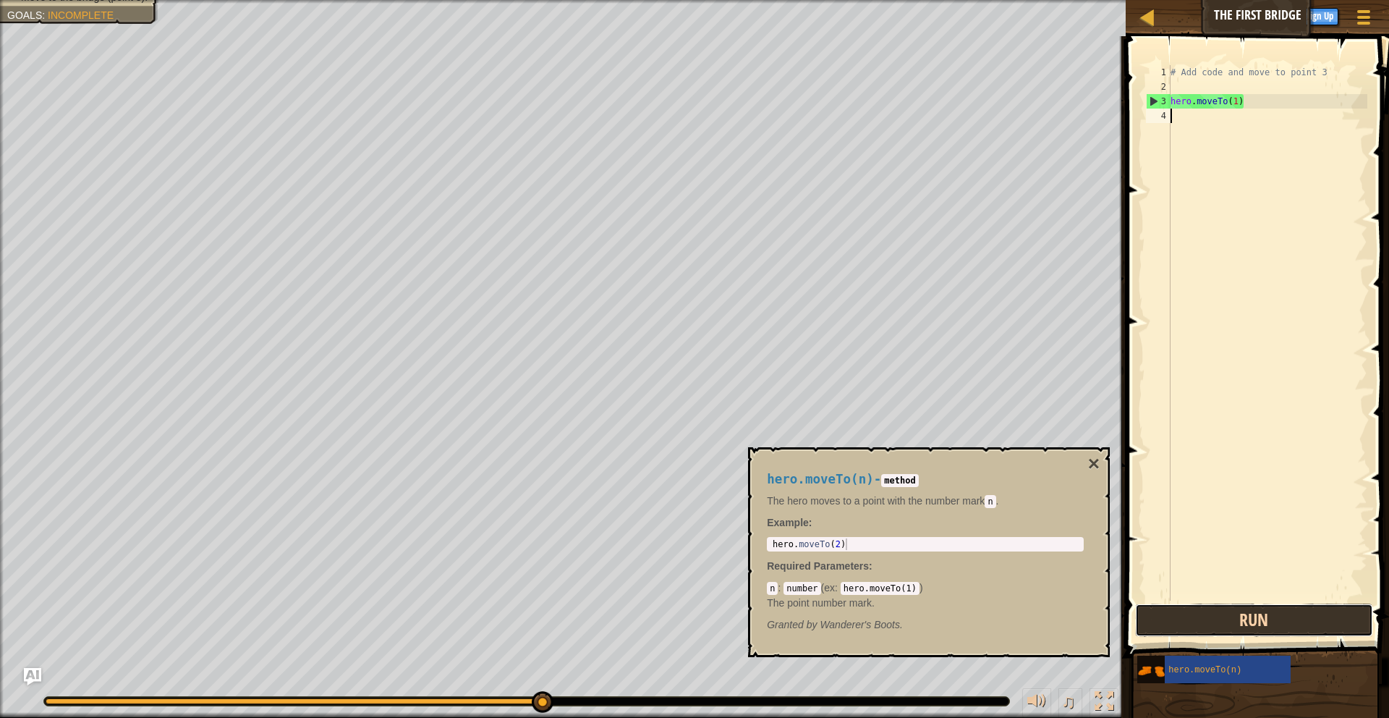
click at [1194, 621] on button "Run" at bounding box center [1254, 619] width 239 height 33
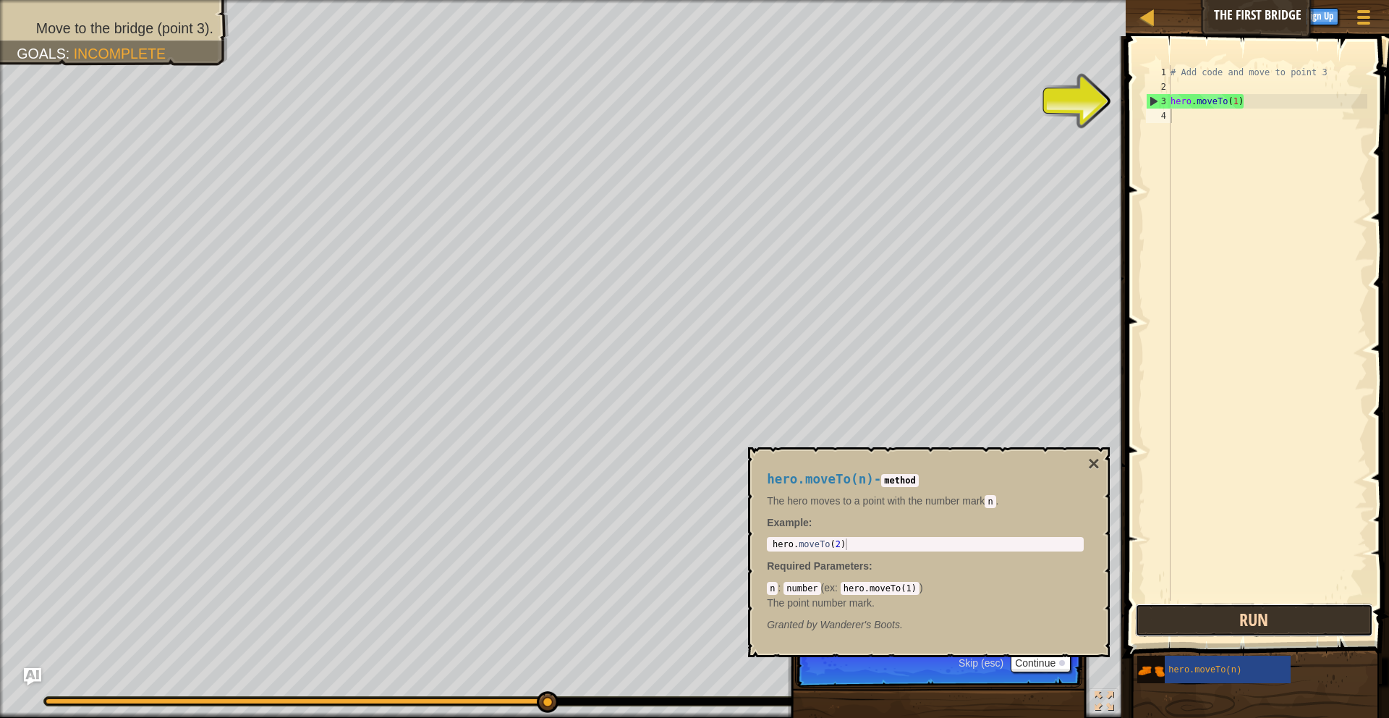
click at [1208, 627] on button "Run" at bounding box center [1254, 619] width 239 height 33
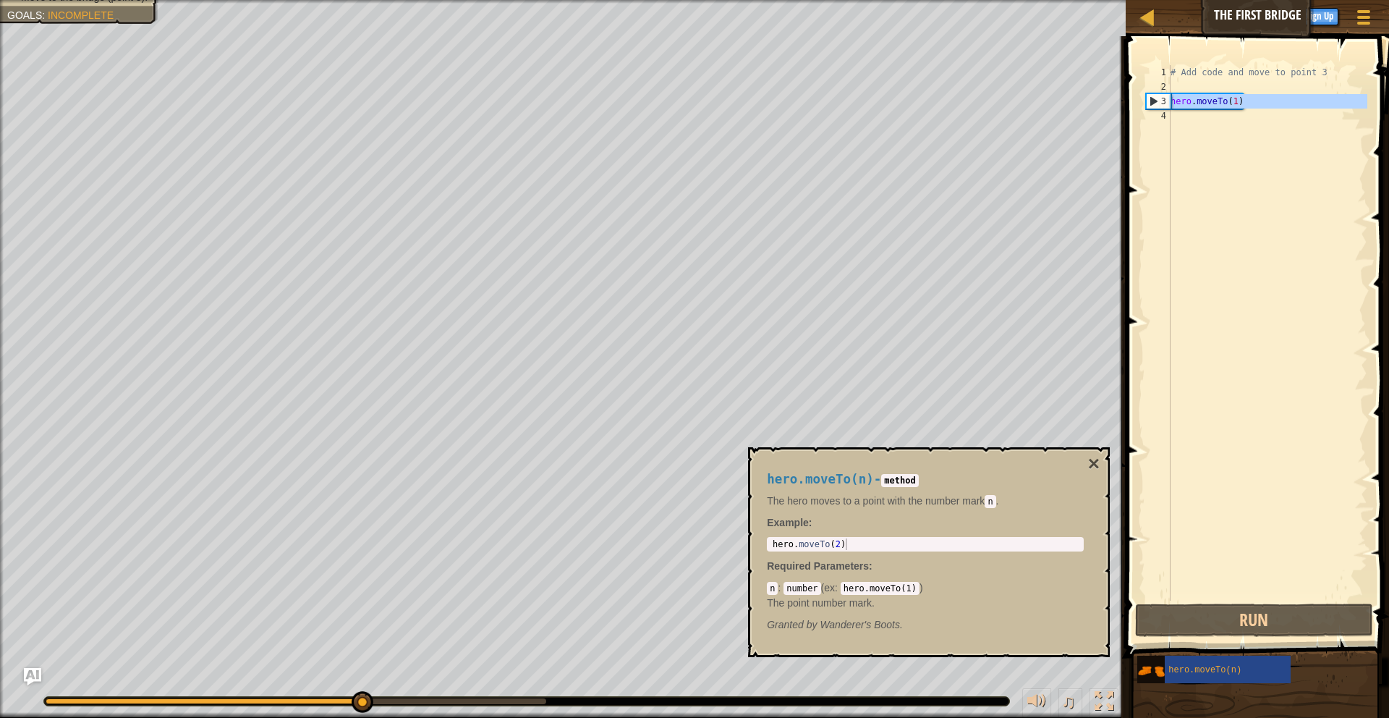
click at [1162, 96] on div "3" at bounding box center [1159, 101] width 24 height 14
type textarea "hero.moveTo(1)"
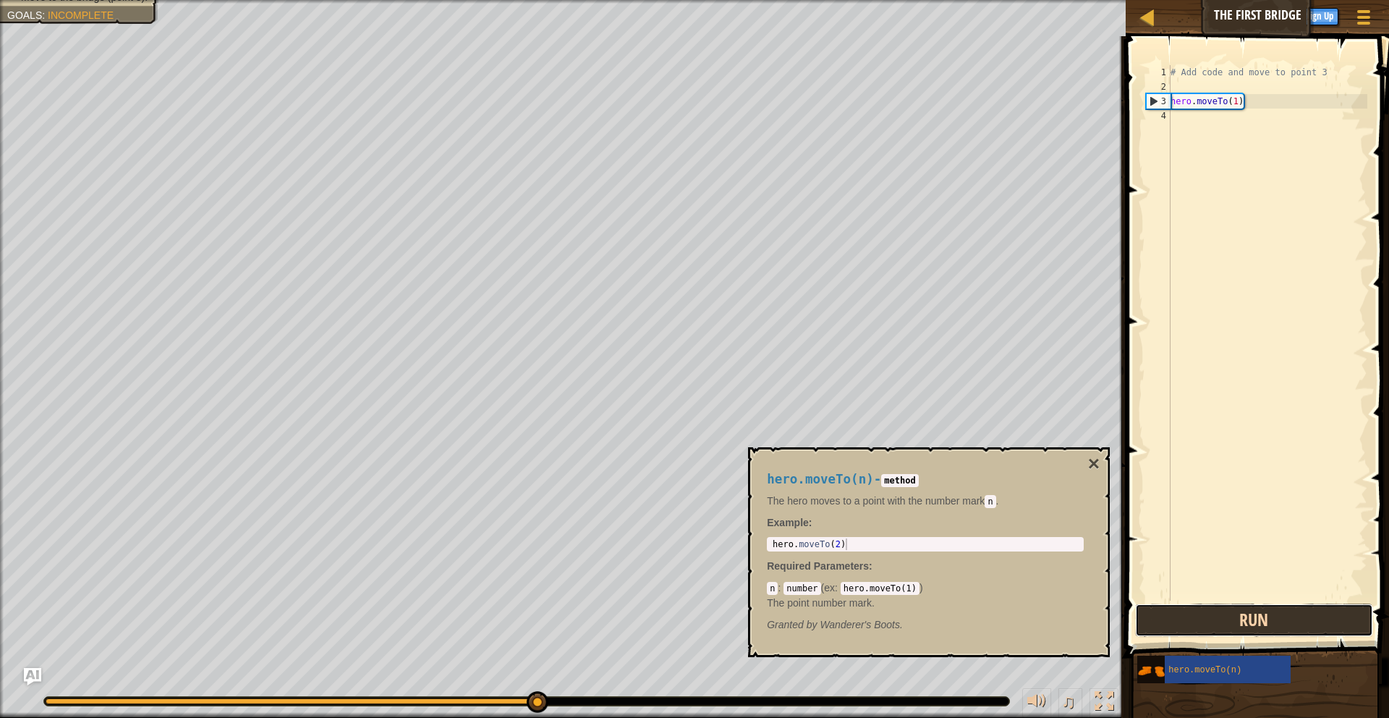
click at [1232, 605] on button "Run" at bounding box center [1254, 619] width 239 height 33
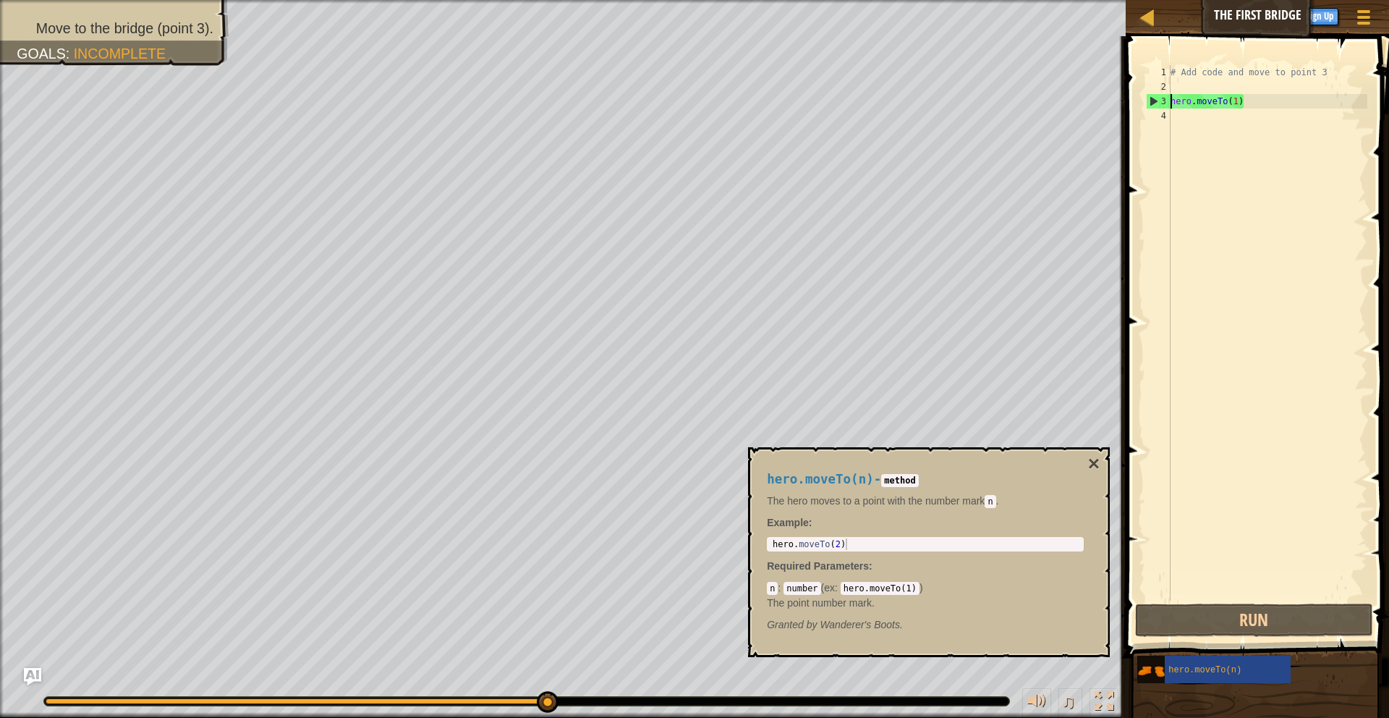
type textarea "hero.moveTo(2)"
click at [878, 545] on div "hero . moveTo ( 2 )" at bounding box center [925, 555] width 311 height 35
click at [839, 546] on div "hero . moveTo ( 2 )" at bounding box center [925, 555] width 311 height 35
click at [855, 551] on div "hero.moveTo(n) - method The hero moves to a point with the number [PERSON_NAME]…" at bounding box center [925, 552] width 337 height 187
click at [850, 541] on div "hero . moveTo ( 2 )" at bounding box center [925, 555] width 311 height 35
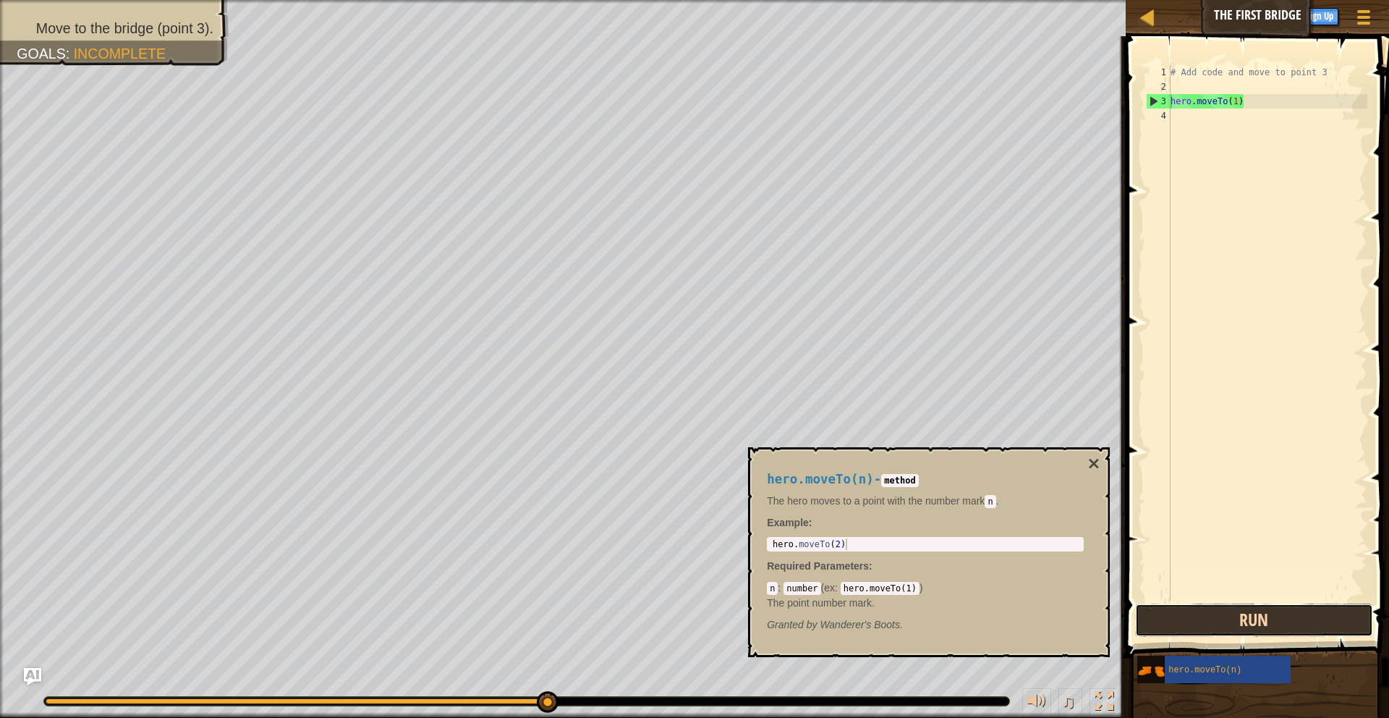
click at [1262, 617] on button "Run" at bounding box center [1254, 619] width 239 height 33
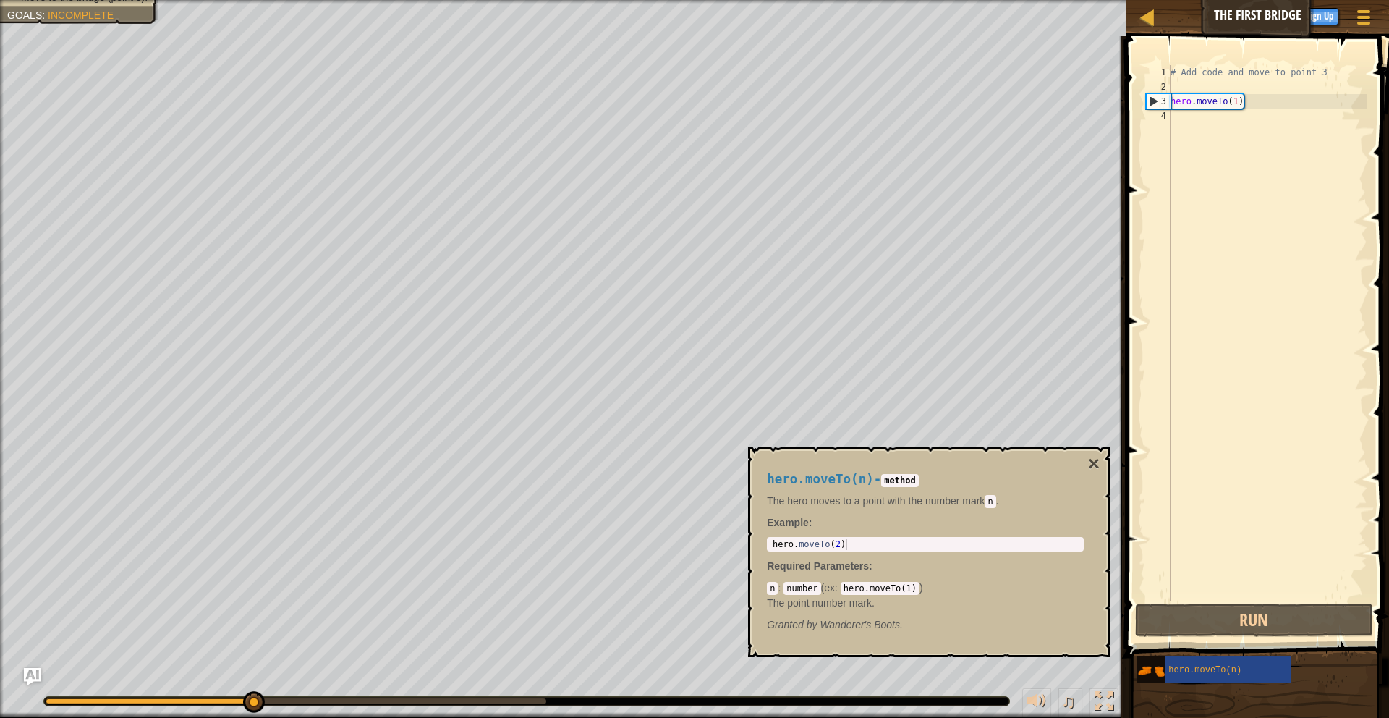
click at [1182, 78] on div "# Add code and move to point 3 hero . moveTo ( 1 )" at bounding box center [1268, 347] width 200 height 564
type textarea "# Add code and move to point 3"
click at [1181, 126] on div "# Add code and move to point 3 hero . moveTo ( 1 )" at bounding box center [1268, 347] width 200 height 564
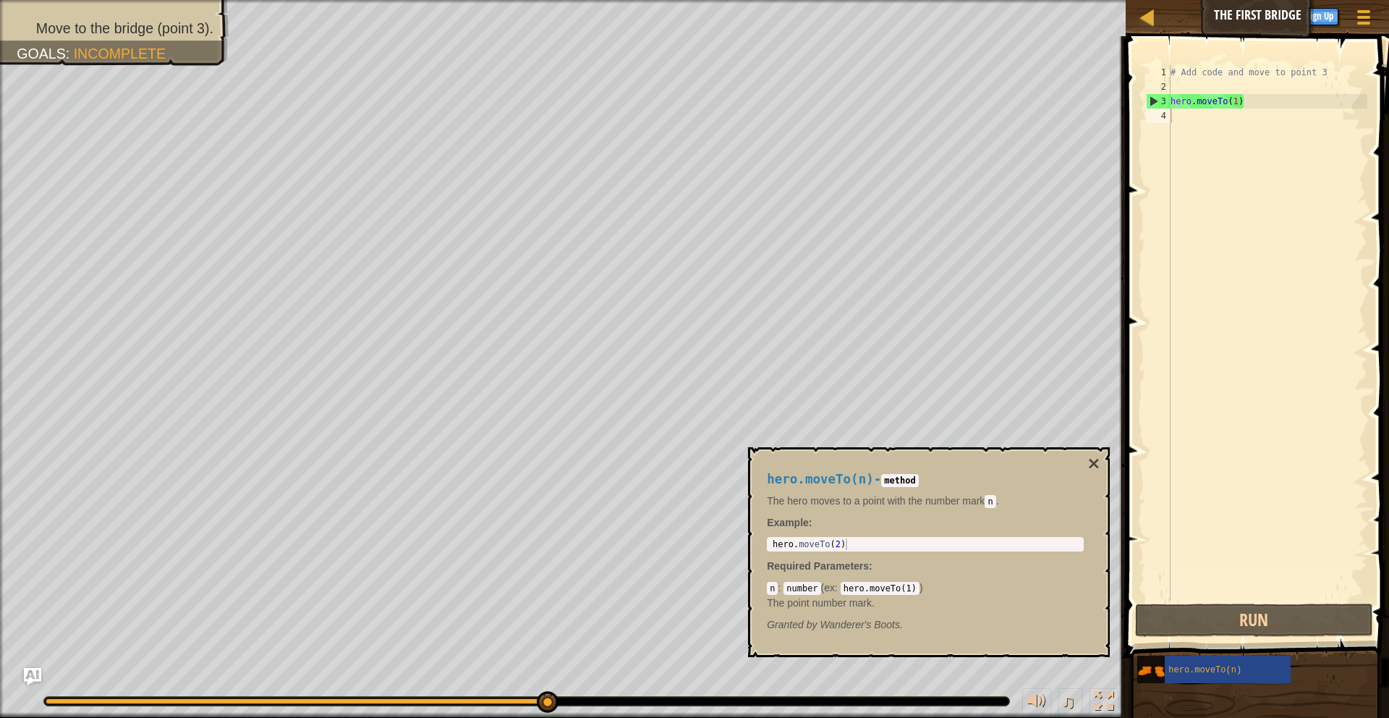
click at [1095, 466] on button "×" at bounding box center [1094, 464] width 12 height 20
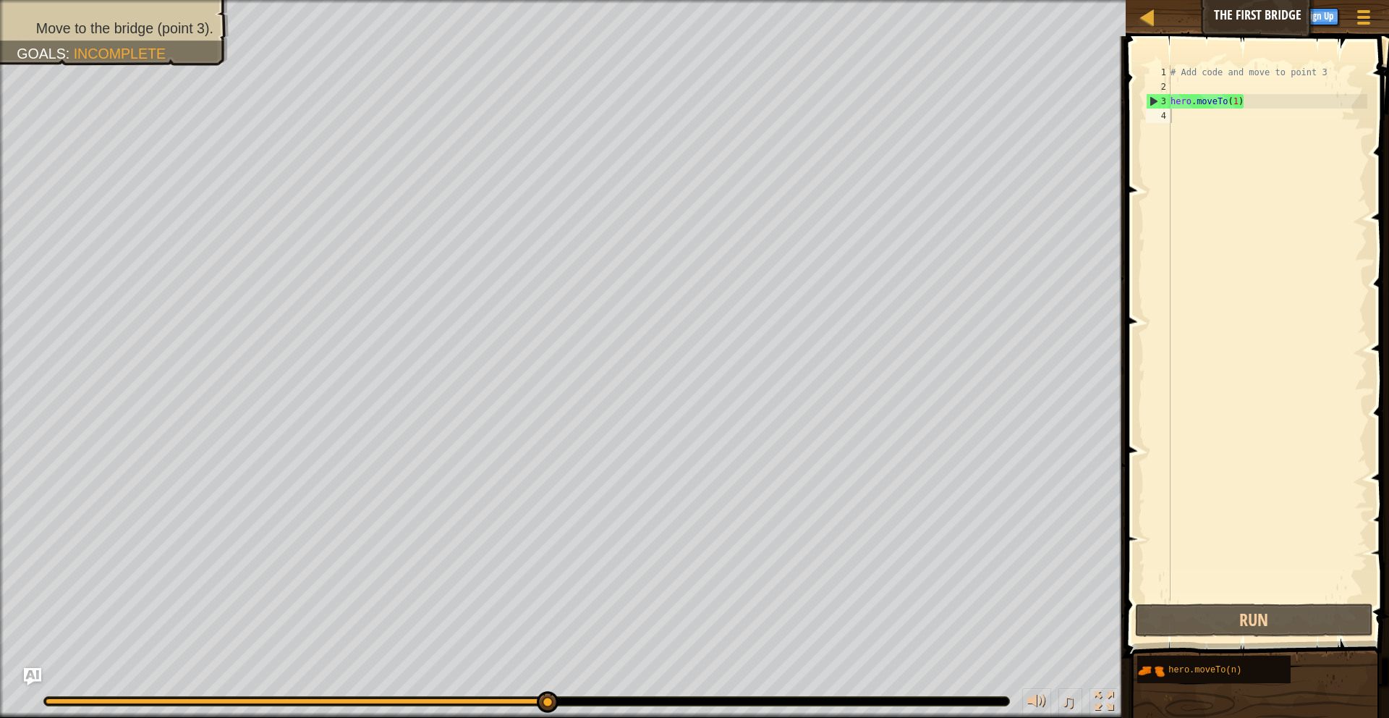
click at [1245, 109] on div "# Add code and move to point 3 hero . moveTo ( 1 )" at bounding box center [1268, 347] width 200 height 564
click at [1254, 99] on div "# Add code and move to point 3 hero . moveTo ( 1 )" at bounding box center [1268, 347] width 200 height 564
click at [1159, 85] on div "2" at bounding box center [1158, 87] width 25 height 14
type textarea "hero.moveTo(1)"
click at [1216, 106] on div "# Add code and move to point 3 hero . moveTo ( 1 )" at bounding box center [1268, 347] width 200 height 564
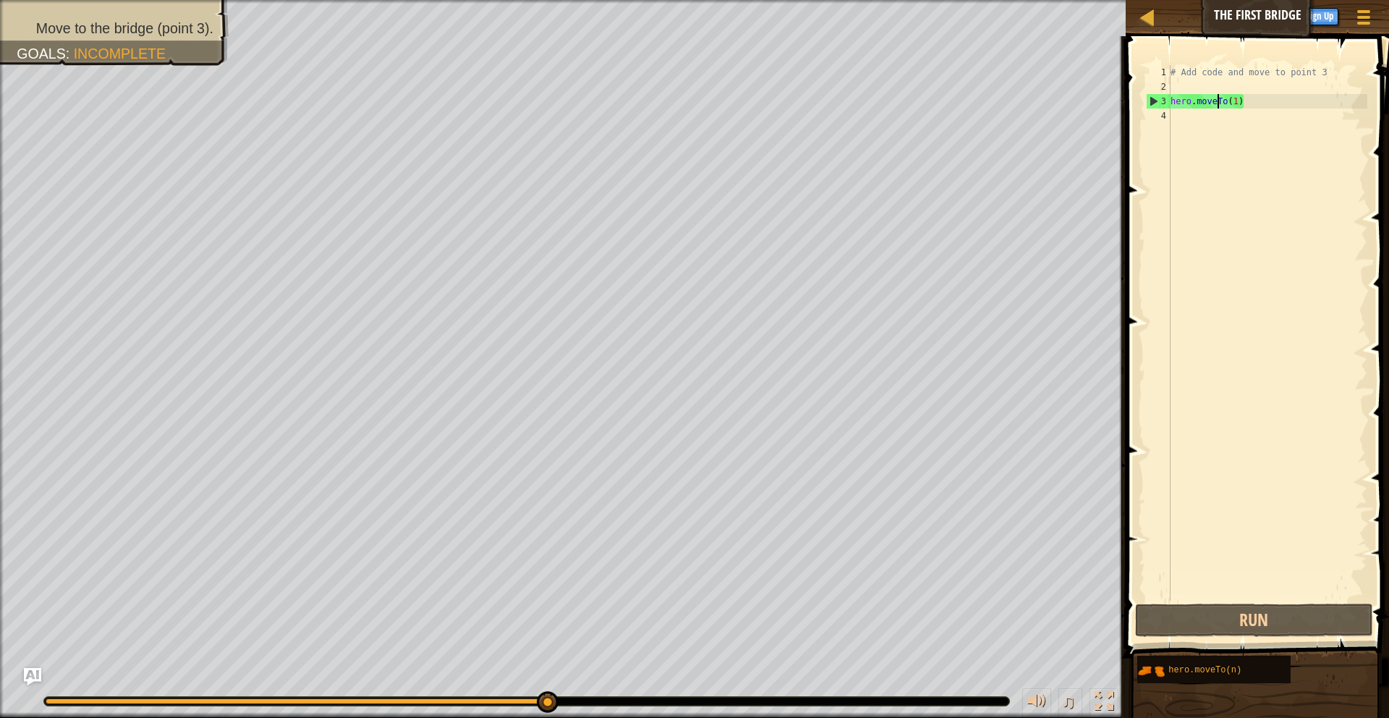
click at [1238, 102] on div "# Add code and move to point 3 hero . moveTo ( 1 )" at bounding box center [1268, 347] width 200 height 564
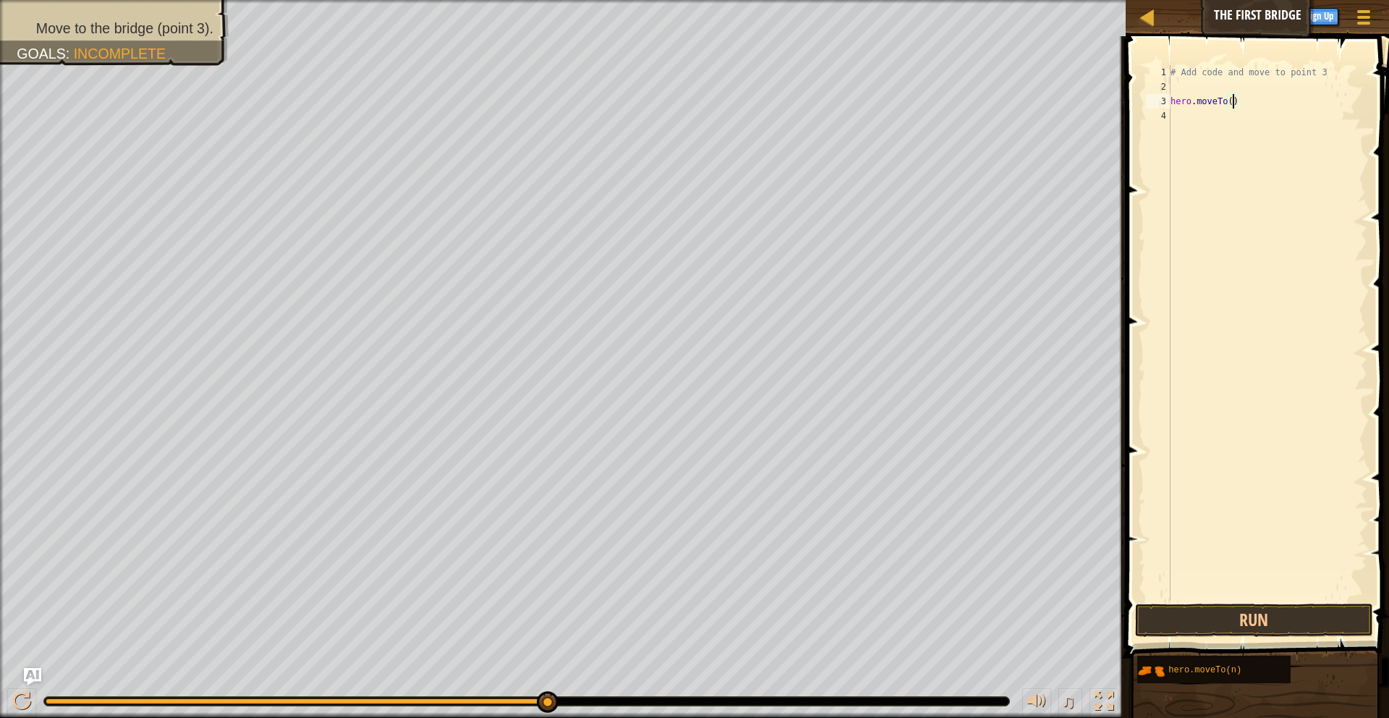
scroll to position [7, 5]
type textarea "hero.moveTo(3)"
click at [1245, 620] on button "Run" at bounding box center [1254, 619] width 239 height 33
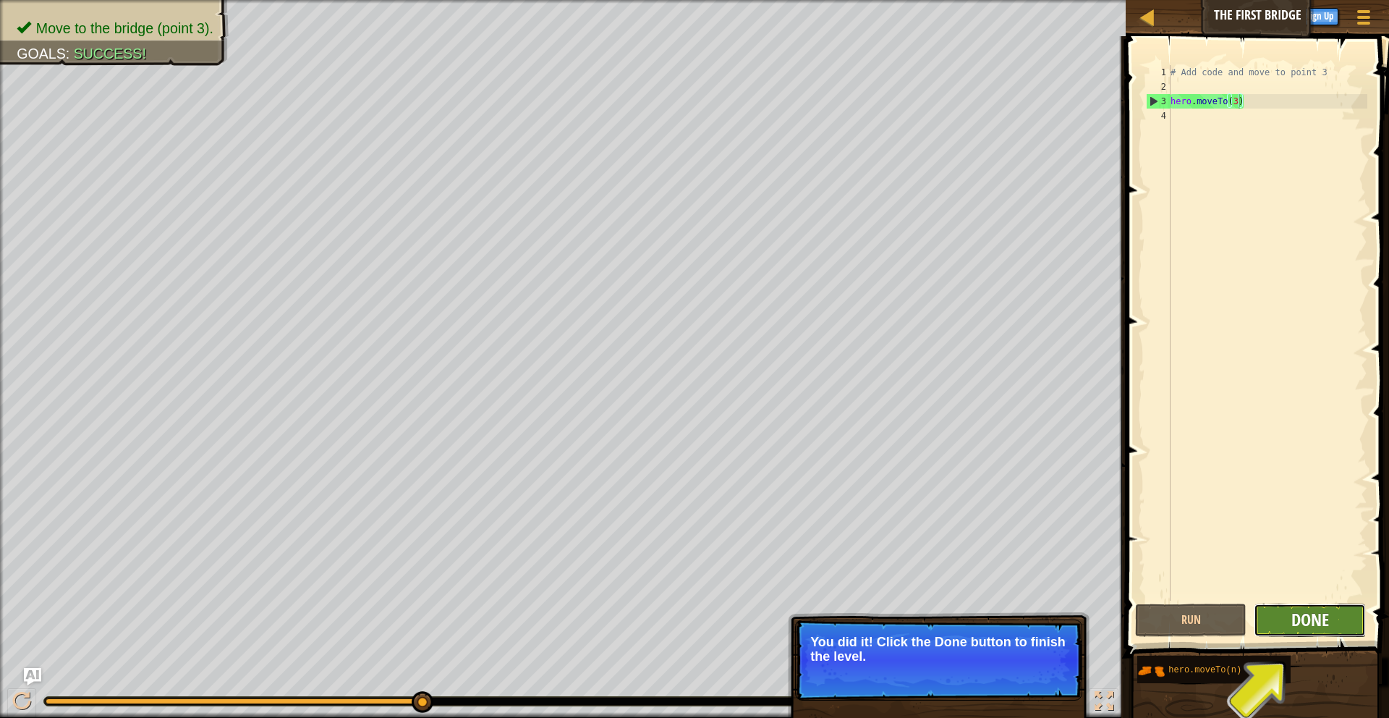
click at [1315, 613] on span "Done" at bounding box center [1310, 619] width 38 height 23
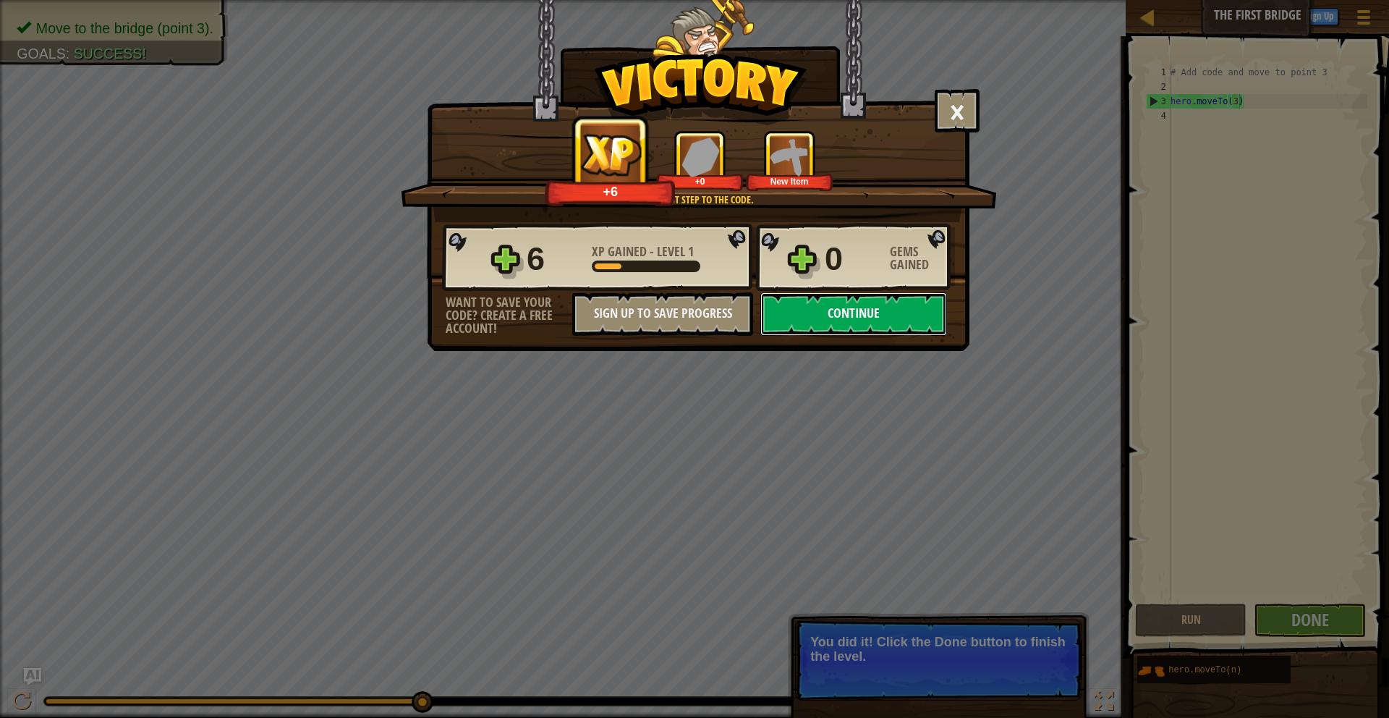
click at [802, 318] on button "Continue" at bounding box center [853, 313] width 187 height 43
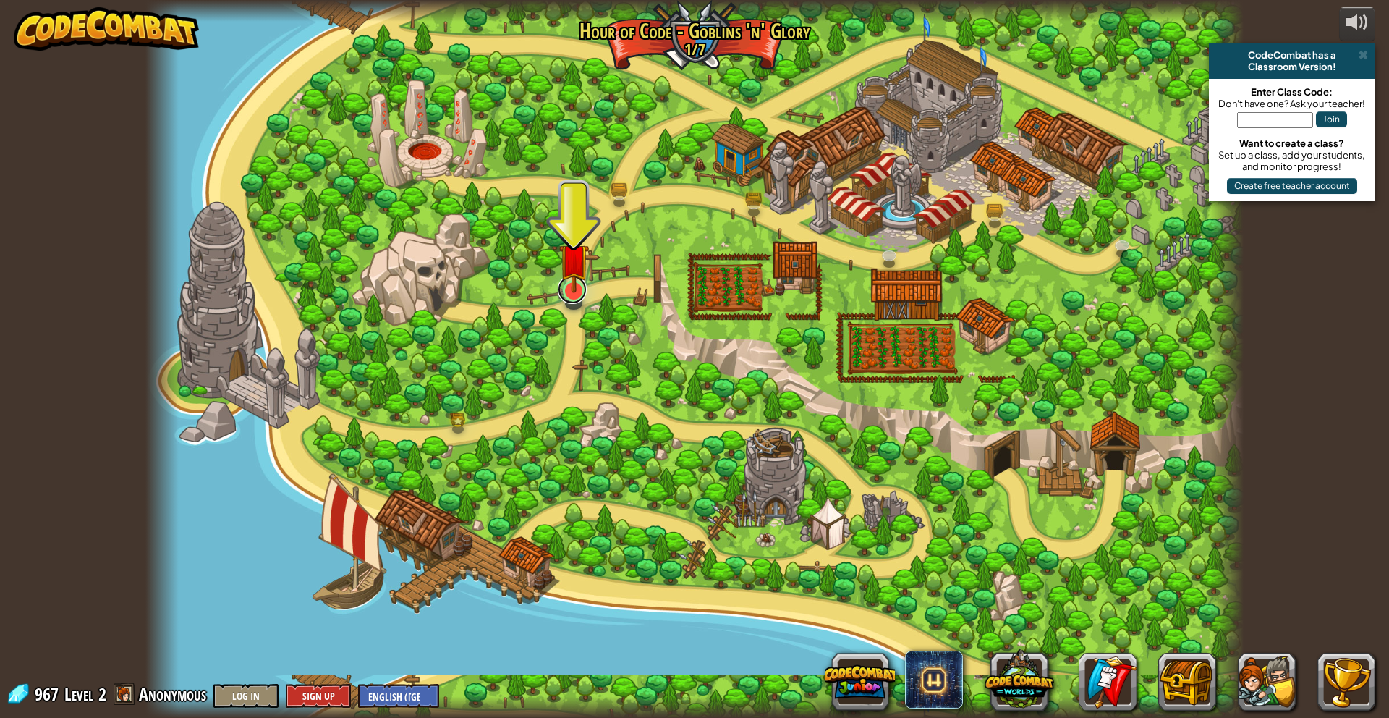
click at [574, 295] on link at bounding box center [572, 289] width 29 height 29
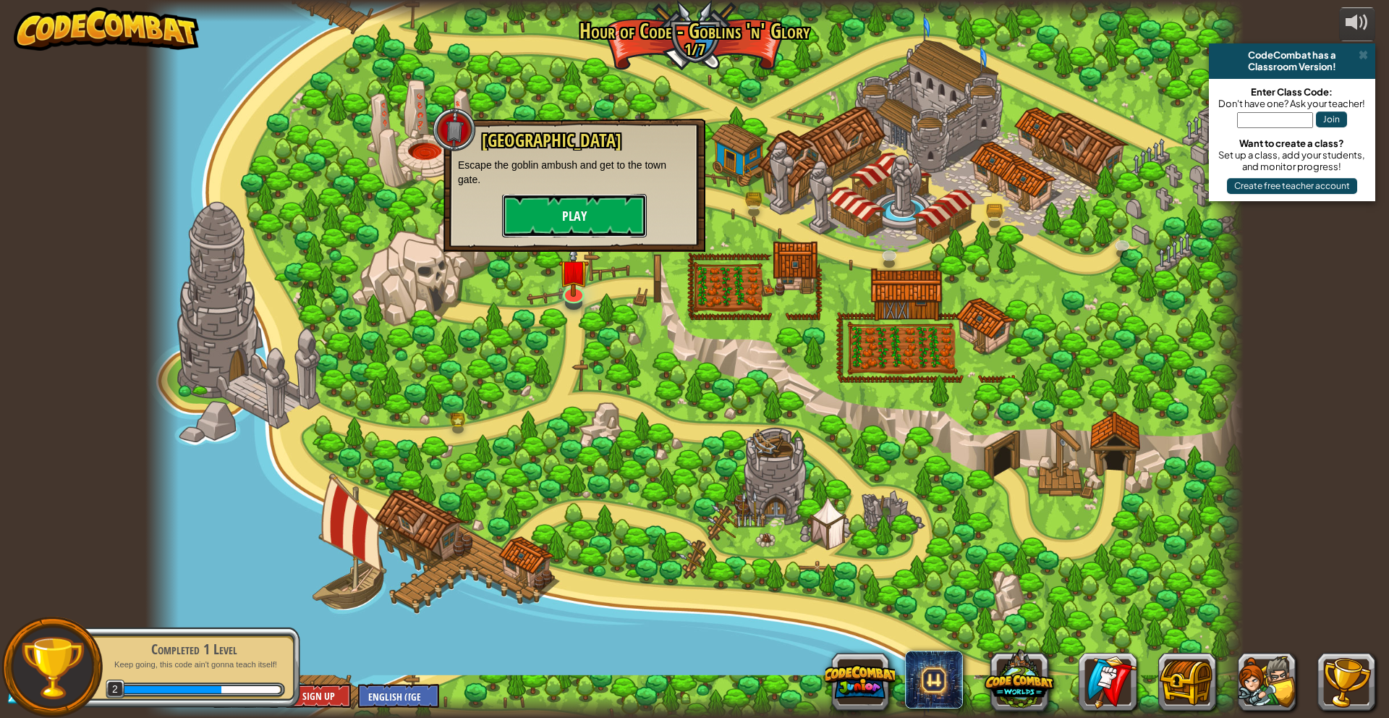
click at [554, 231] on button "Play" at bounding box center [574, 215] width 145 height 43
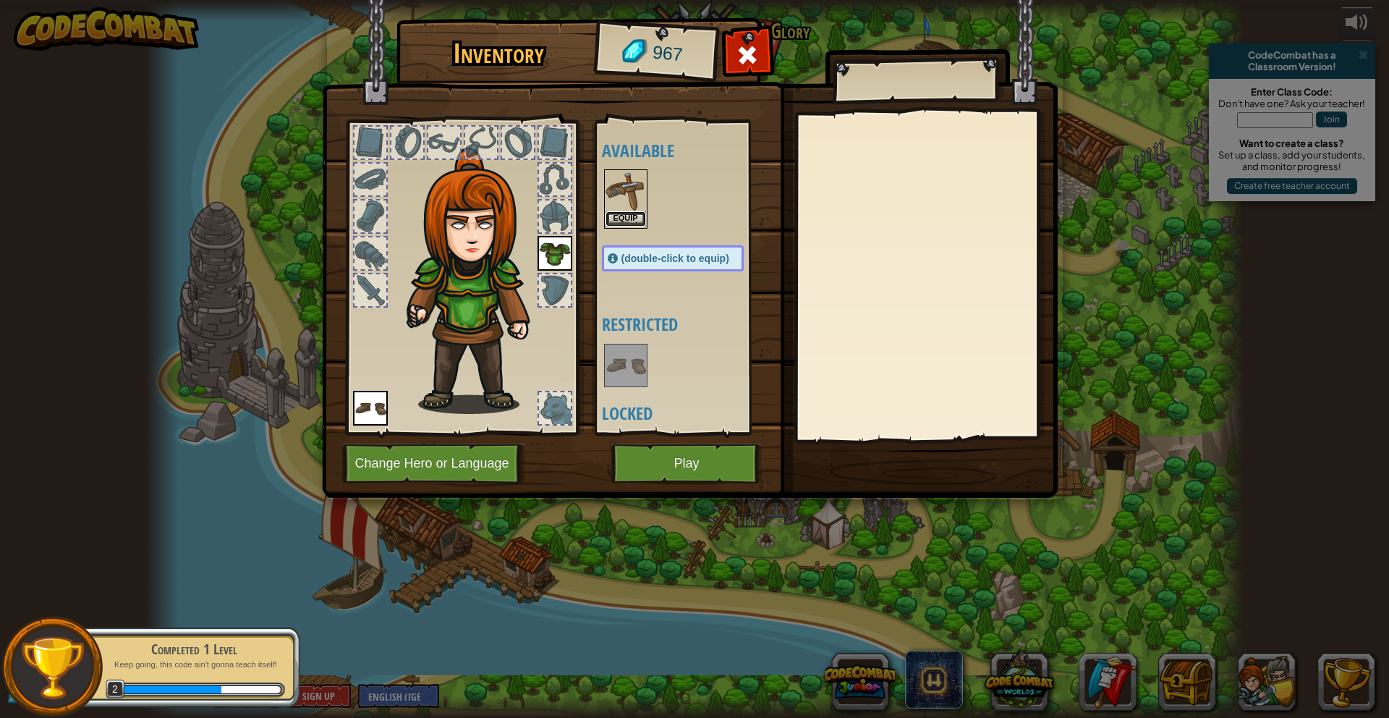
click at [623, 213] on button "Equip" at bounding box center [626, 218] width 41 height 15
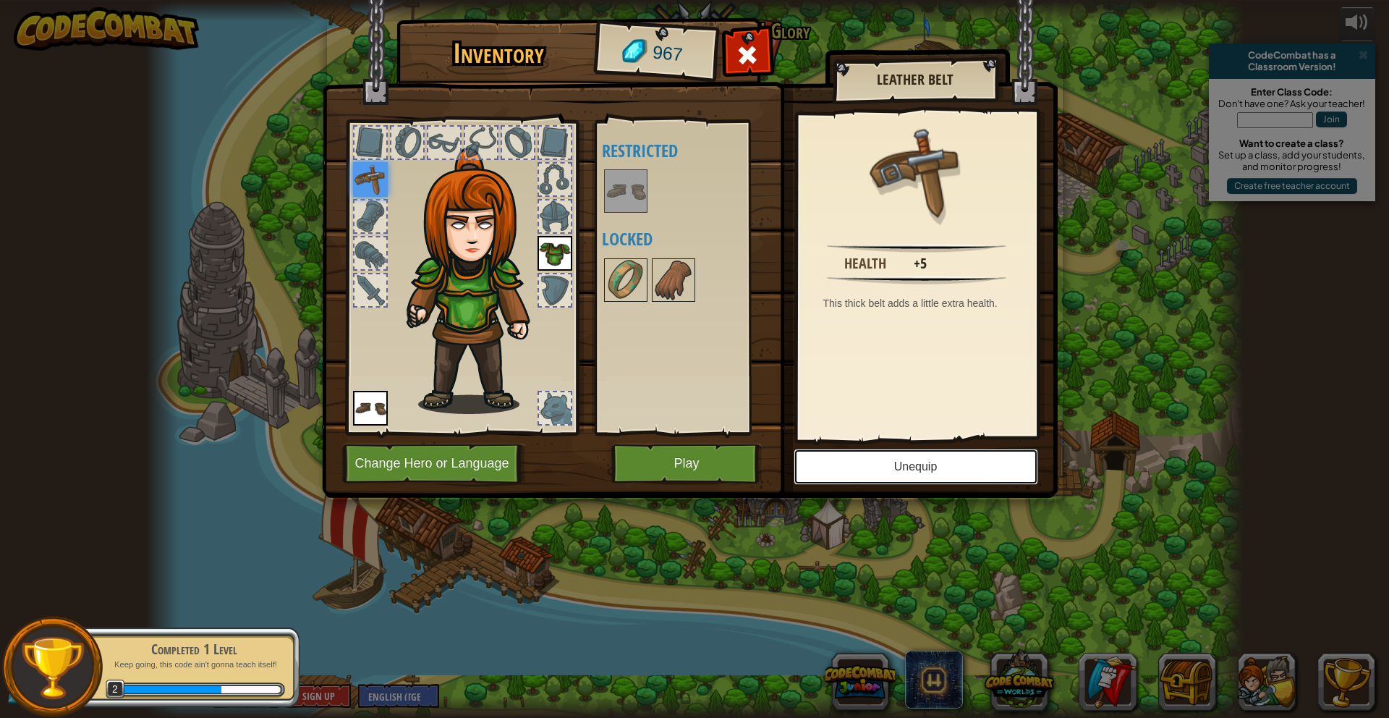
click at [853, 470] on button "Unequip" at bounding box center [916, 467] width 245 height 36
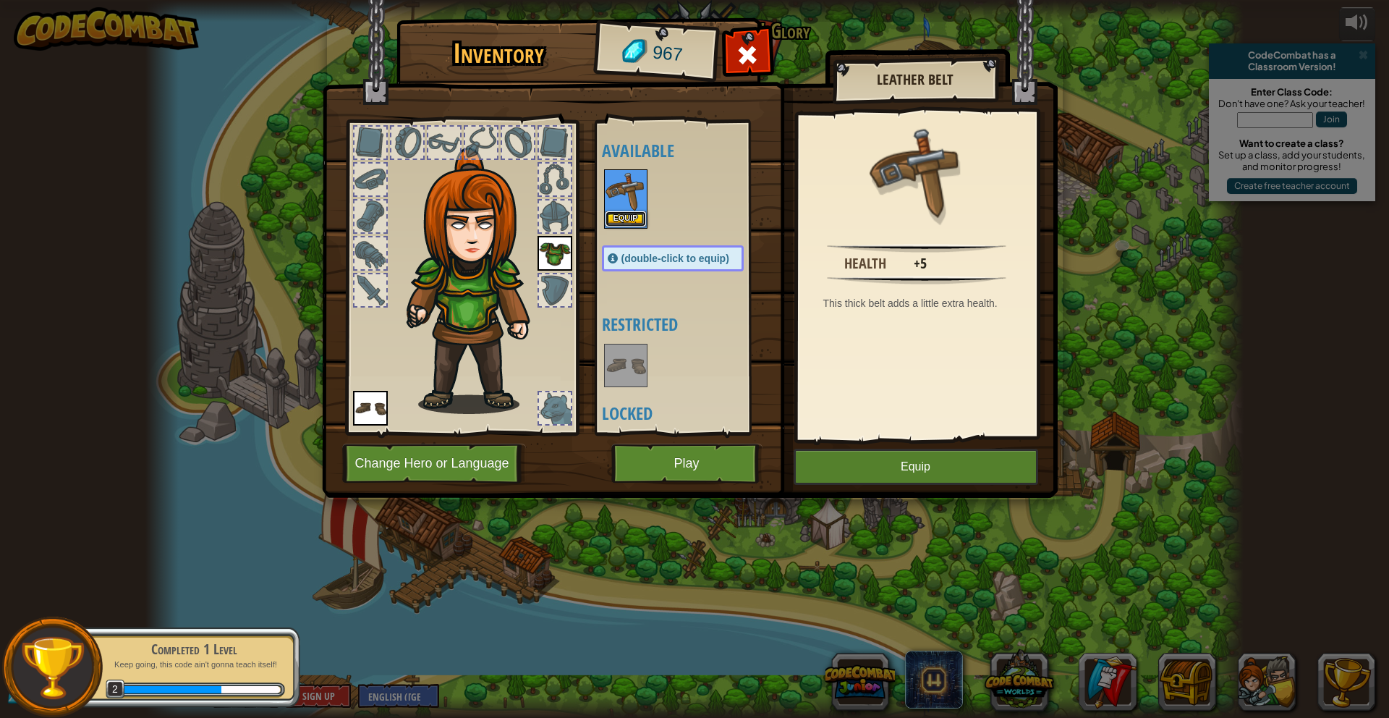
click at [626, 213] on button "Equip" at bounding box center [626, 218] width 41 height 15
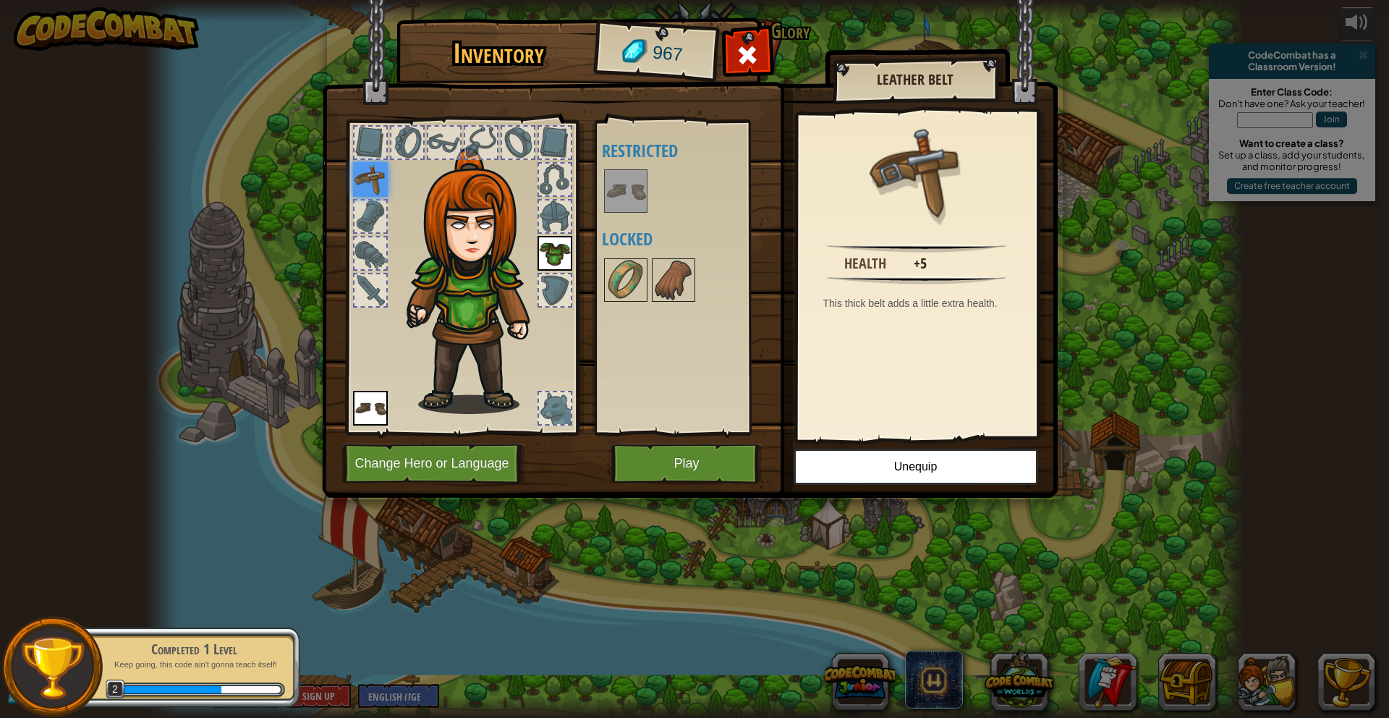
click at [552, 218] on div at bounding box center [555, 216] width 32 height 32
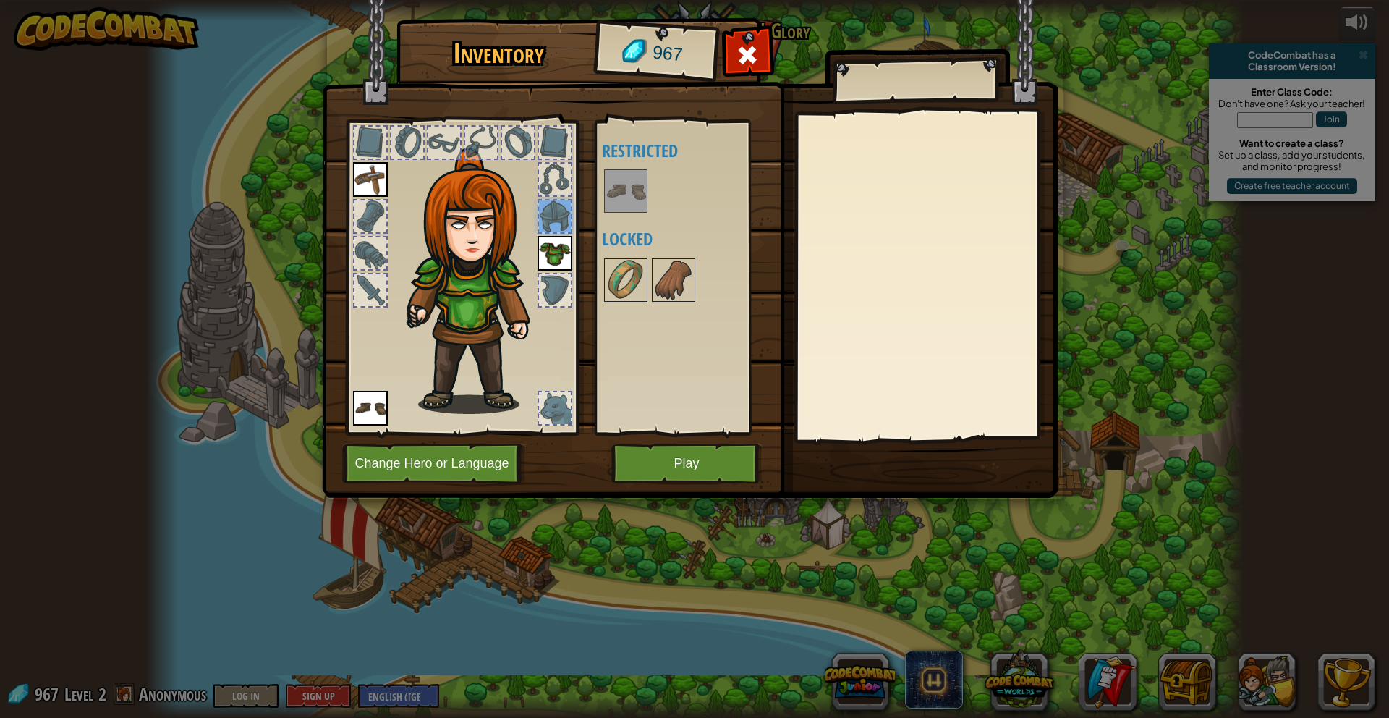
click at [558, 184] on div at bounding box center [555, 179] width 32 height 32
click at [374, 133] on div at bounding box center [370, 143] width 32 height 32
click at [399, 132] on div at bounding box center [407, 143] width 32 height 32
click at [425, 131] on div at bounding box center [461, 274] width 239 height 326
click at [466, 130] on div at bounding box center [481, 143] width 32 height 32
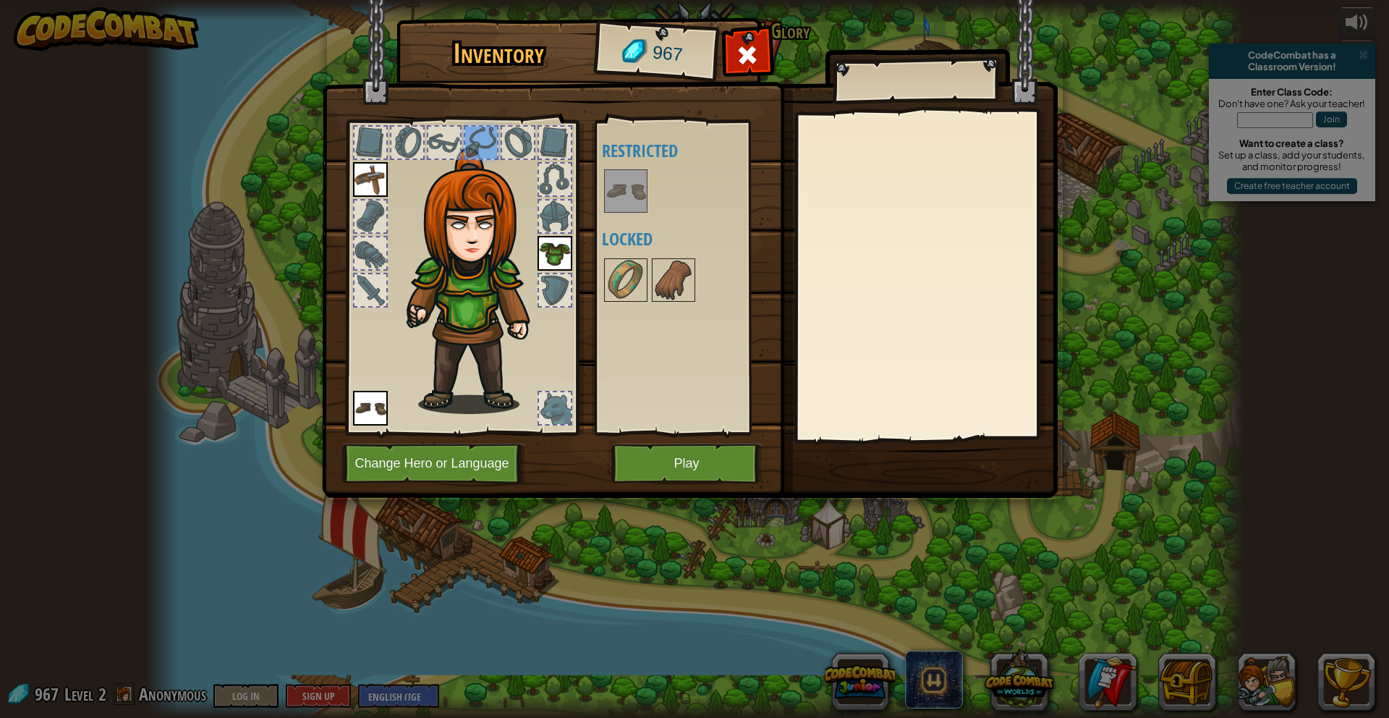
click at [450, 136] on div at bounding box center [444, 143] width 32 height 32
click at [695, 467] on button "Play" at bounding box center [686, 463] width 151 height 40
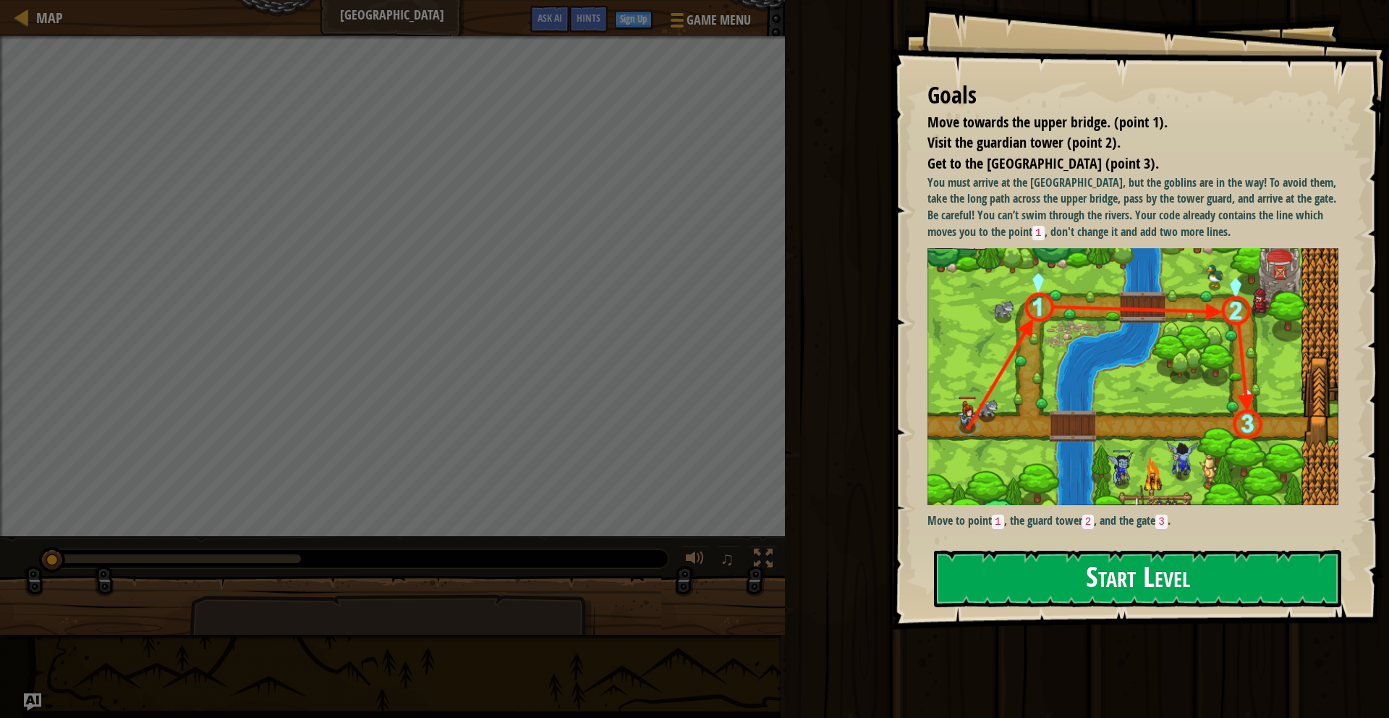
click at [1006, 584] on button "Start Level" at bounding box center [1137, 578] width 407 height 57
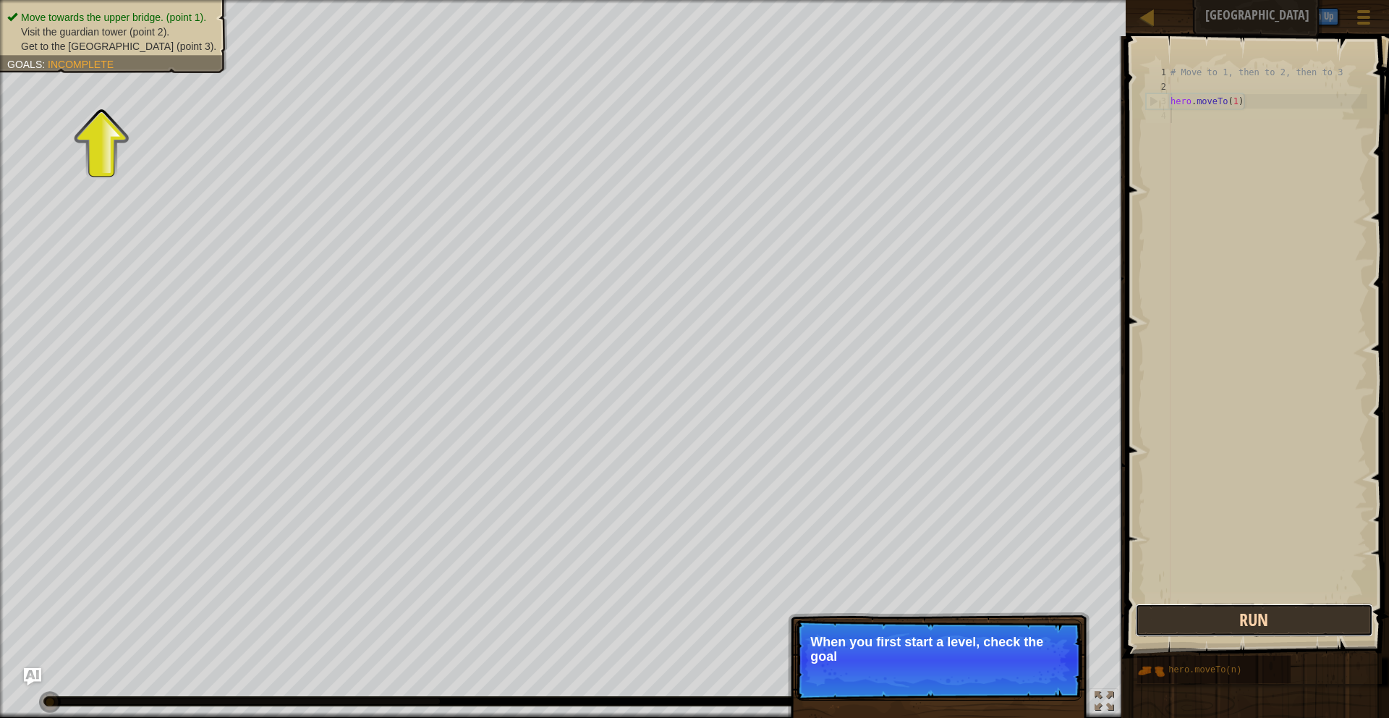
click at [1288, 621] on button "Run" at bounding box center [1254, 619] width 239 height 33
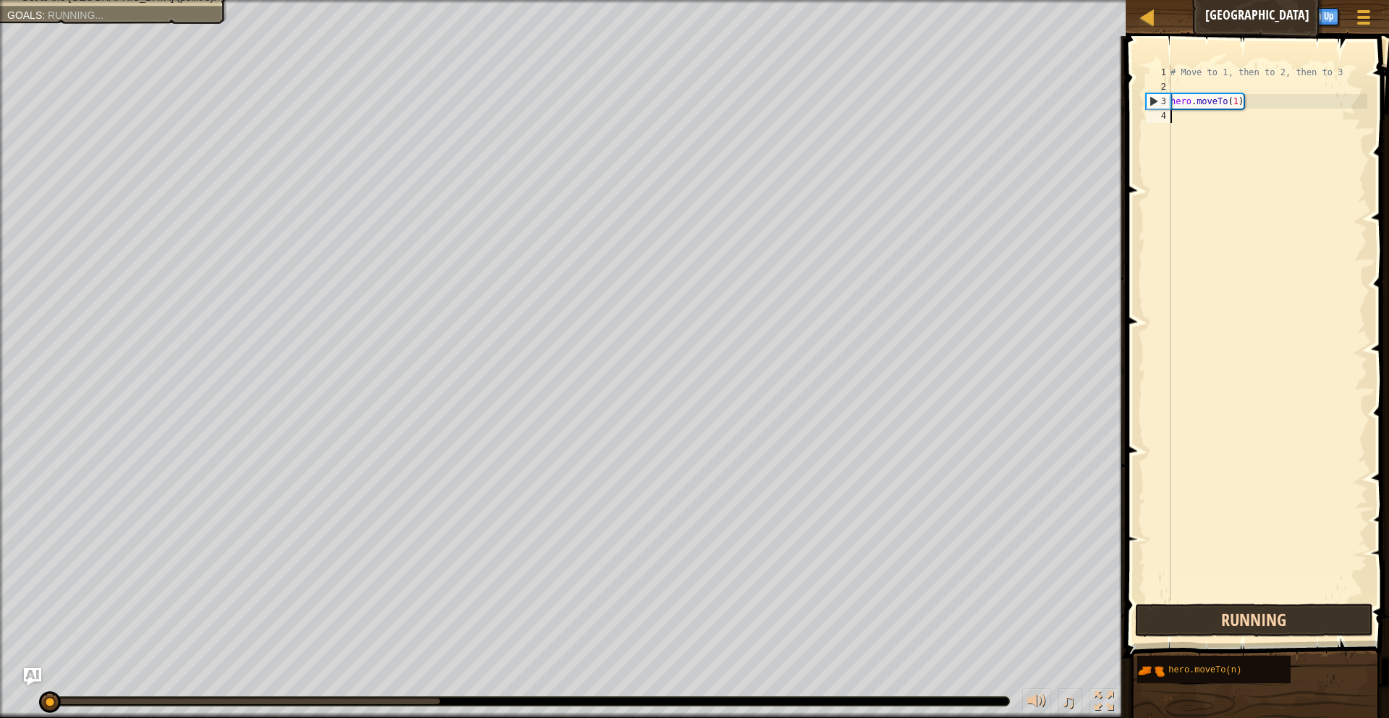
scroll to position [7, 0]
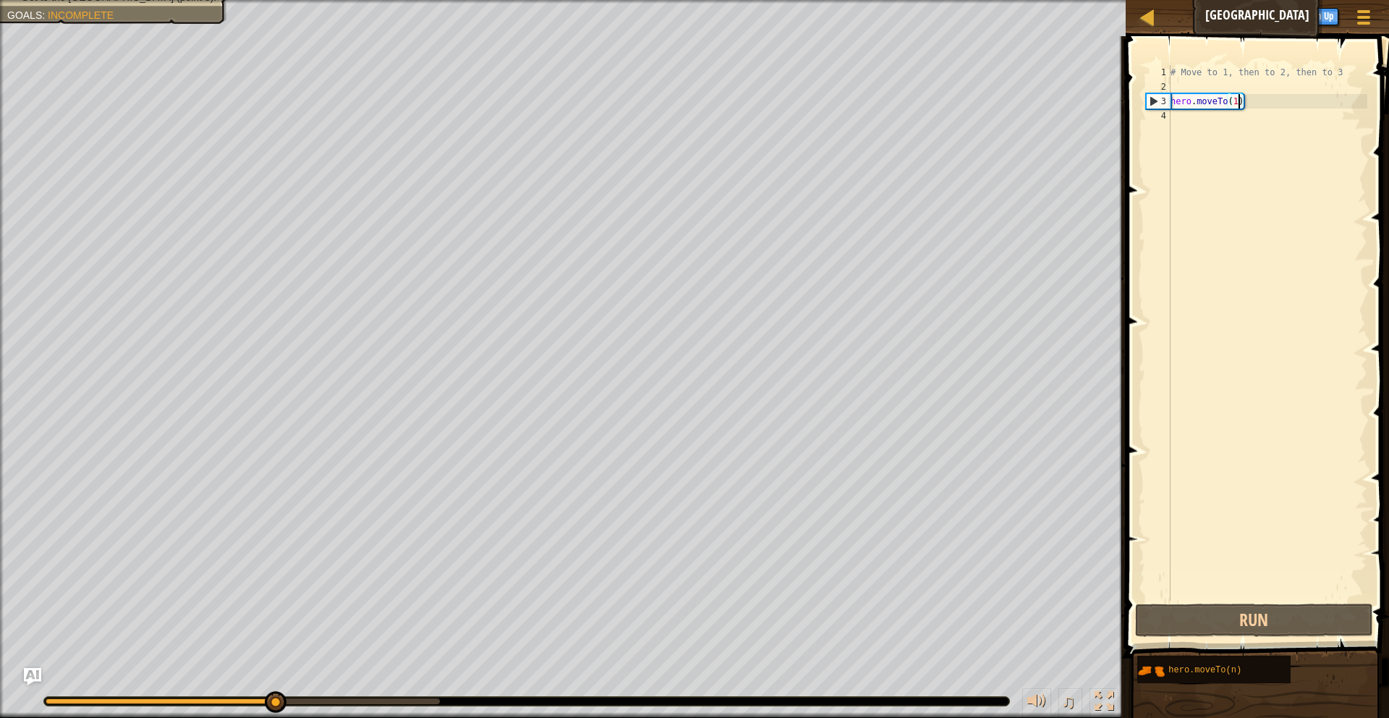
click at [1237, 101] on div "# Move to 1, then to 2, then to 3 hero . moveTo ( 1 )" at bounding box center [1268, 347] width 200 height 564
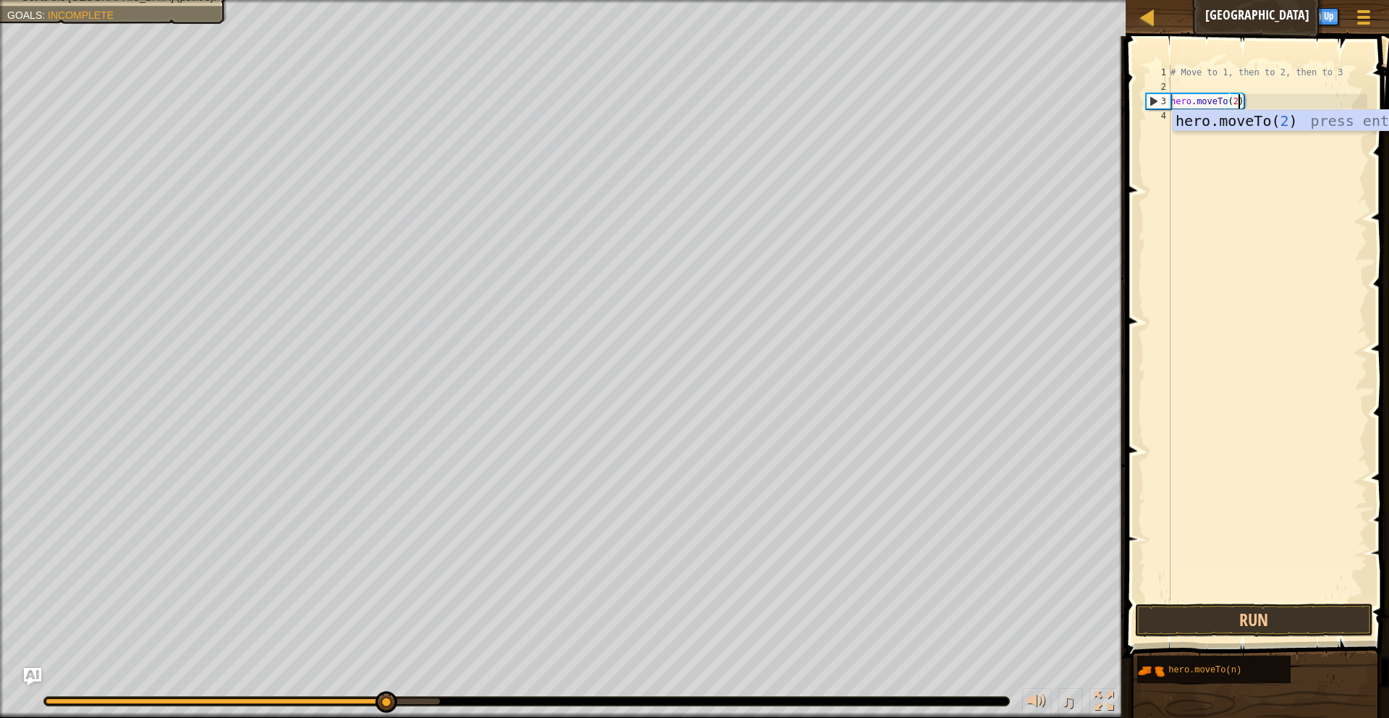
scroll to position [7, 5]
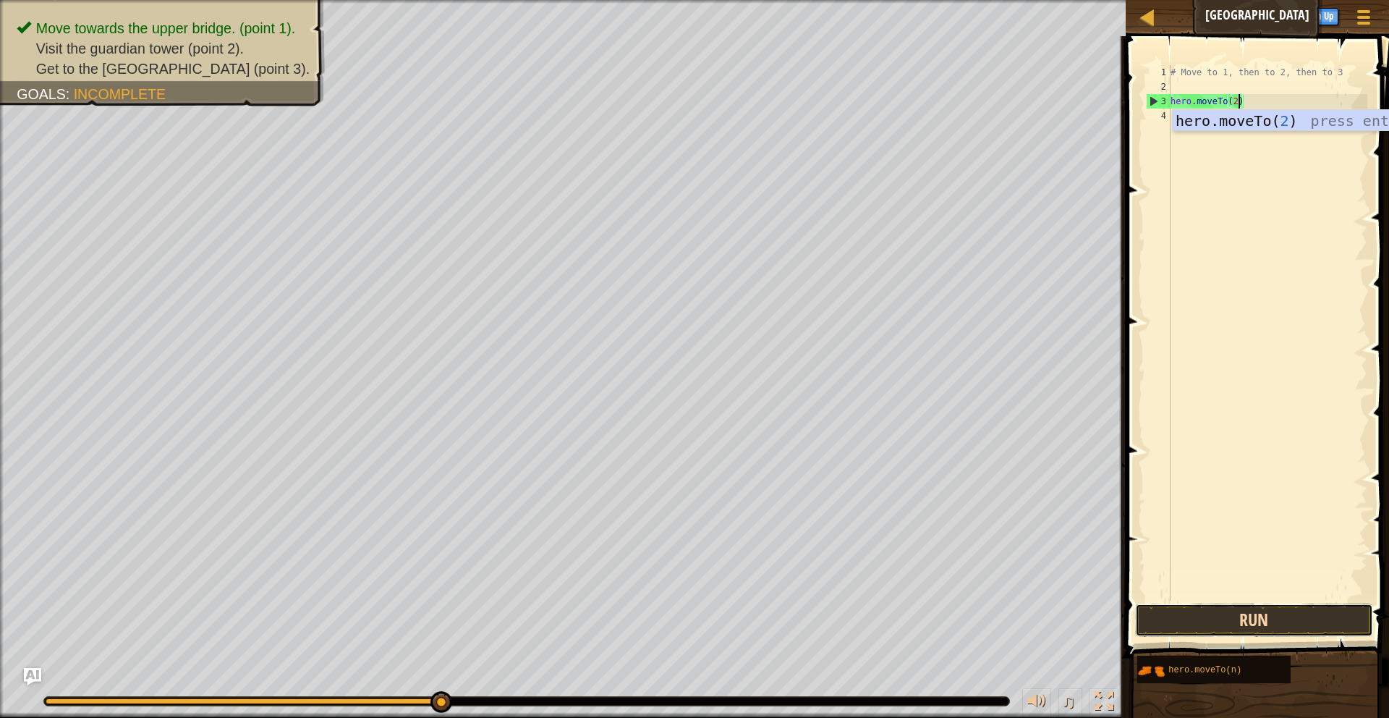
click at [1233, 620] on button "Run" at bounding box center [1254, 619] width 239 height 33
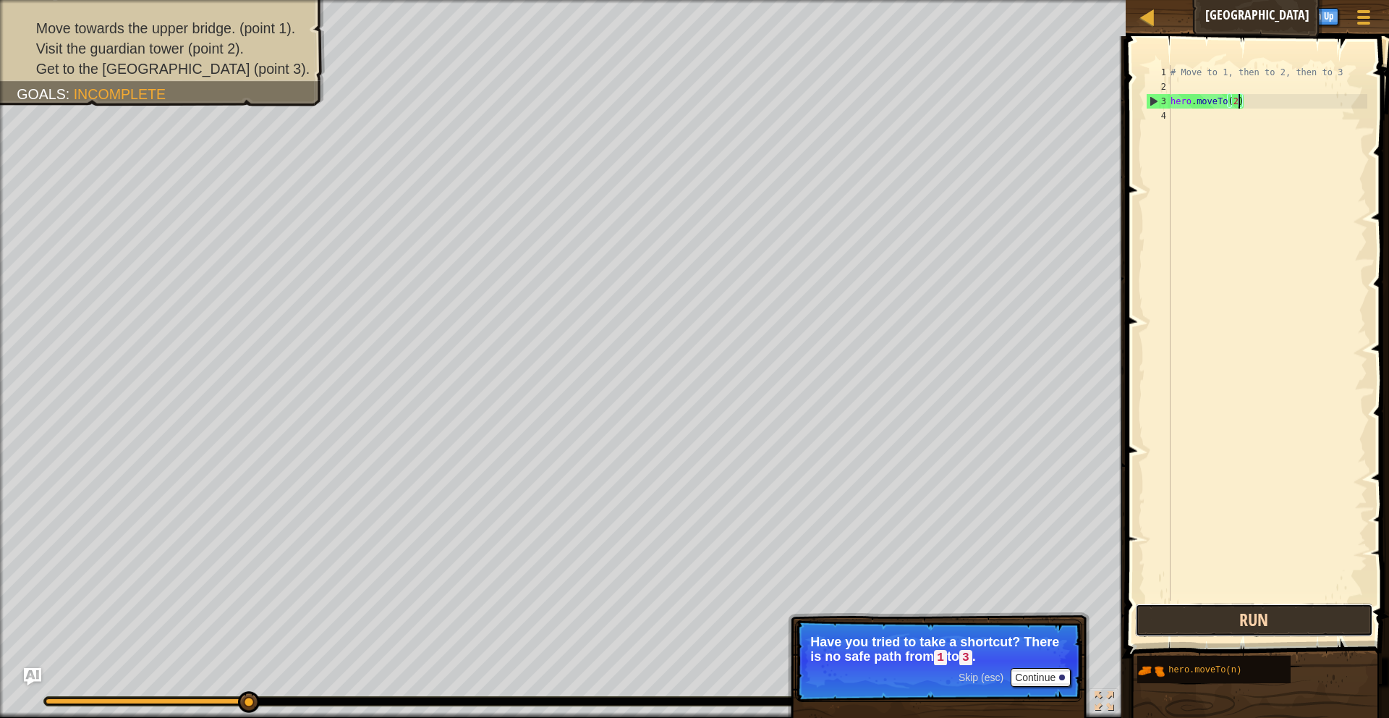
click at [1185, 622] on button "Run" at bounding box center [1254, 619] width 239 height 33
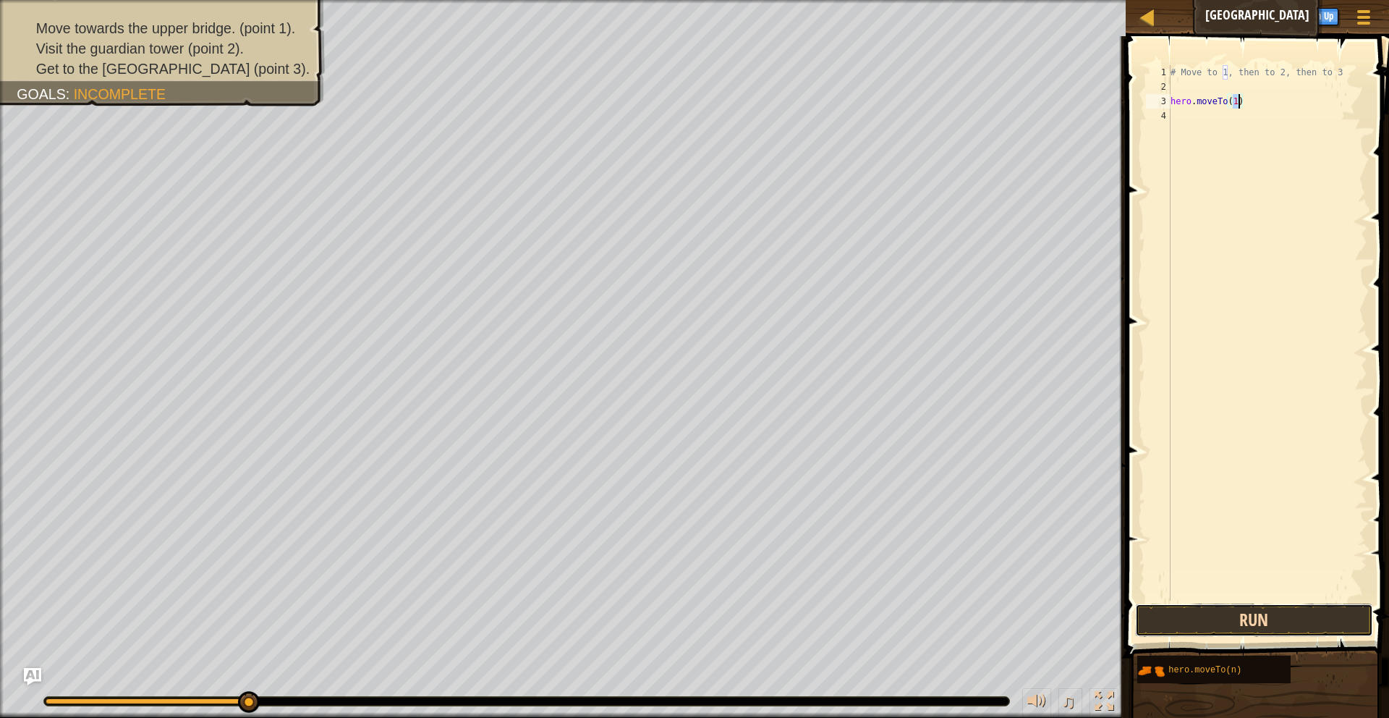
click at [1207, 615] on button "Run" at bounding box center [1254, 619] width 239 height 33
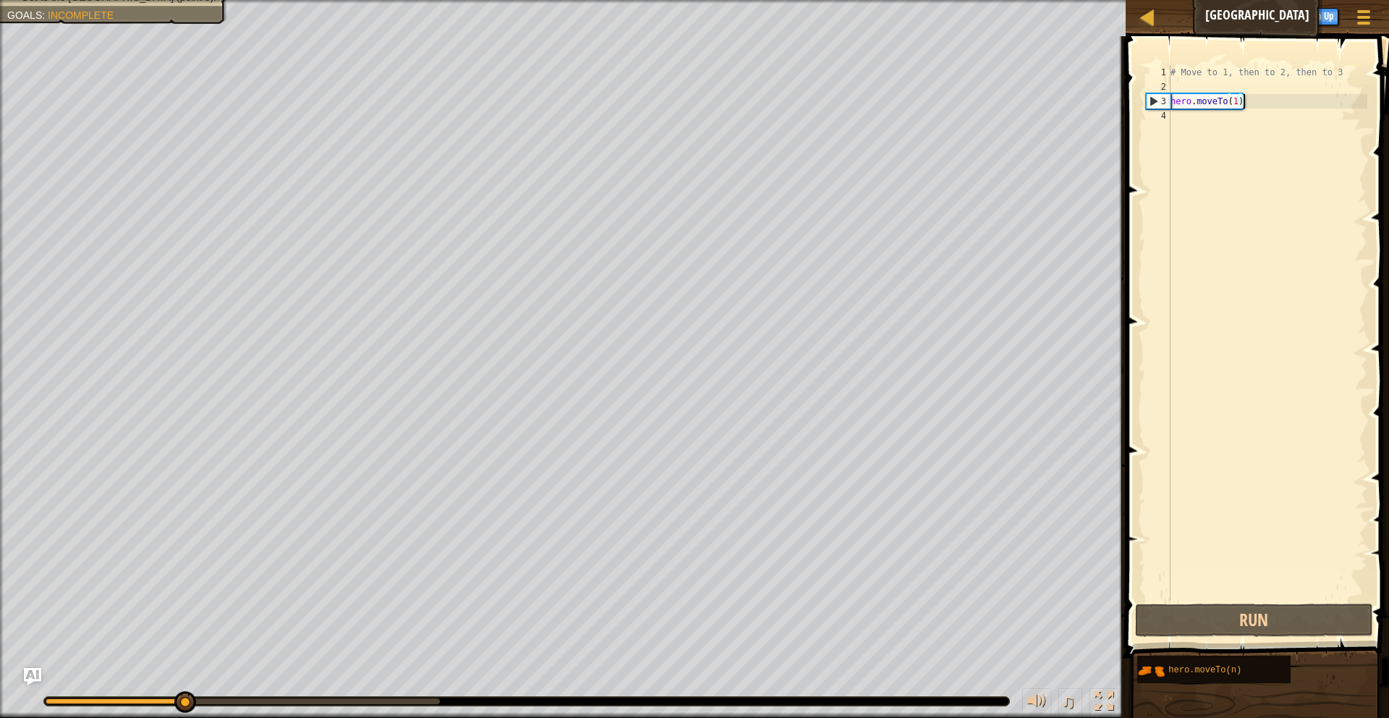
click at [1244, 101] on div "# Move to 1, then to 2, then to 3 hero . moveTo ( 1 )" at bounding box center [1268, 347] width 200 height 564
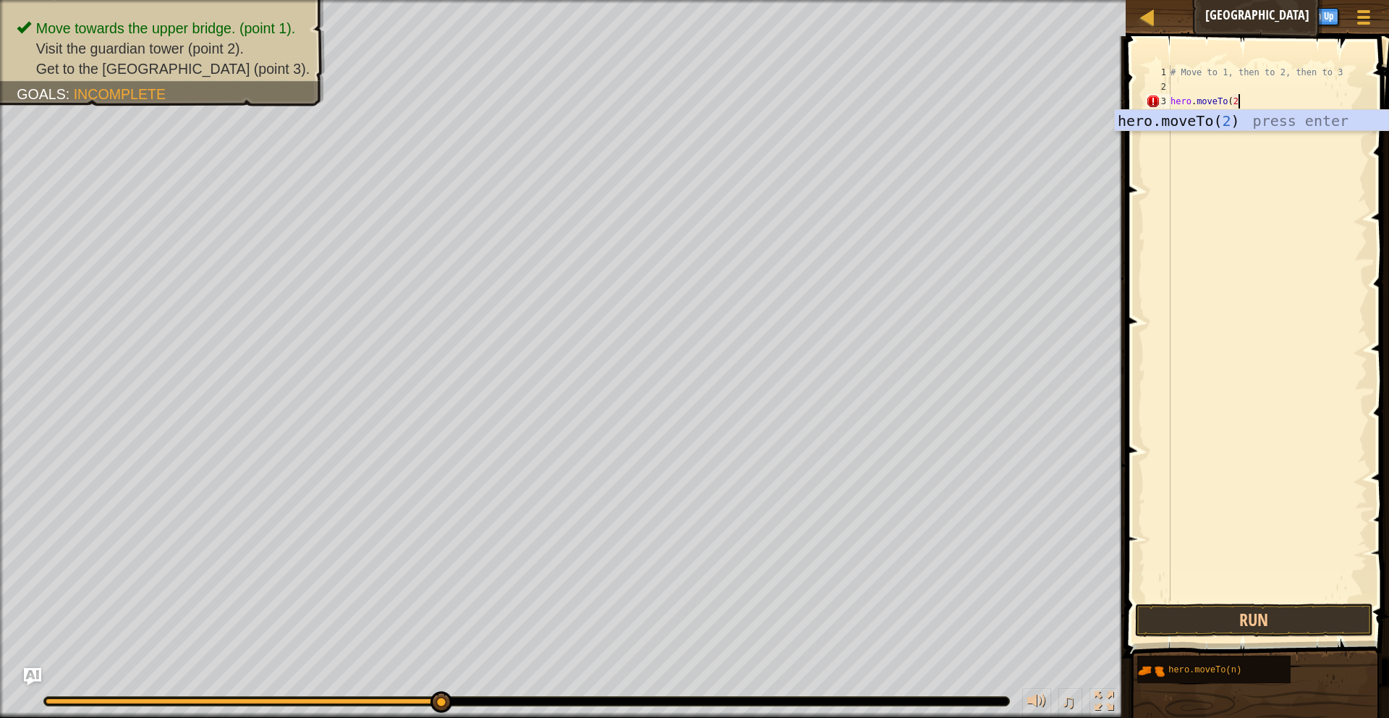
type textarea "hero.moveTo(2)"
click at [1228, 624] on button "Run" at bounding box center [1254, 619] width 239 height 33
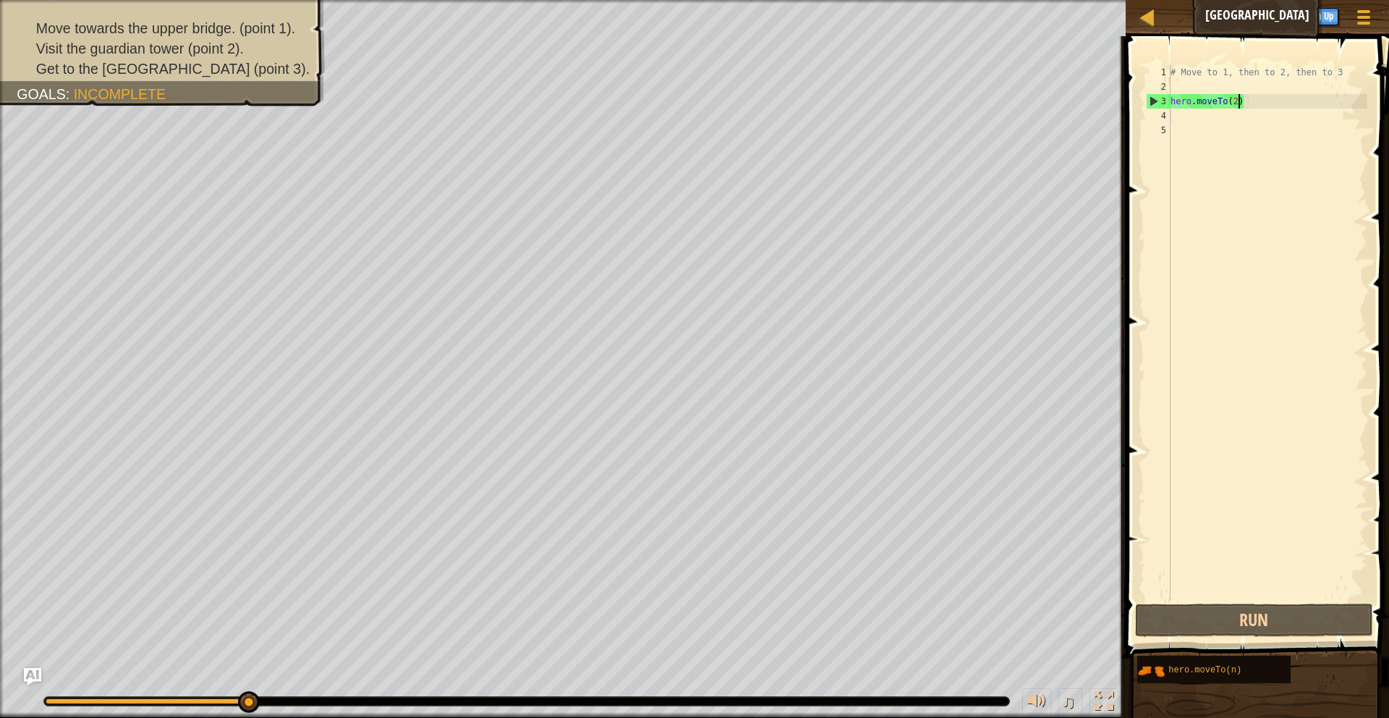
click at [1239, 101] on div "# Move to 1, then to 2, then to 3 hero . moveTo ( 2 )" at bounding box center [1268, 347] width 200 height 564
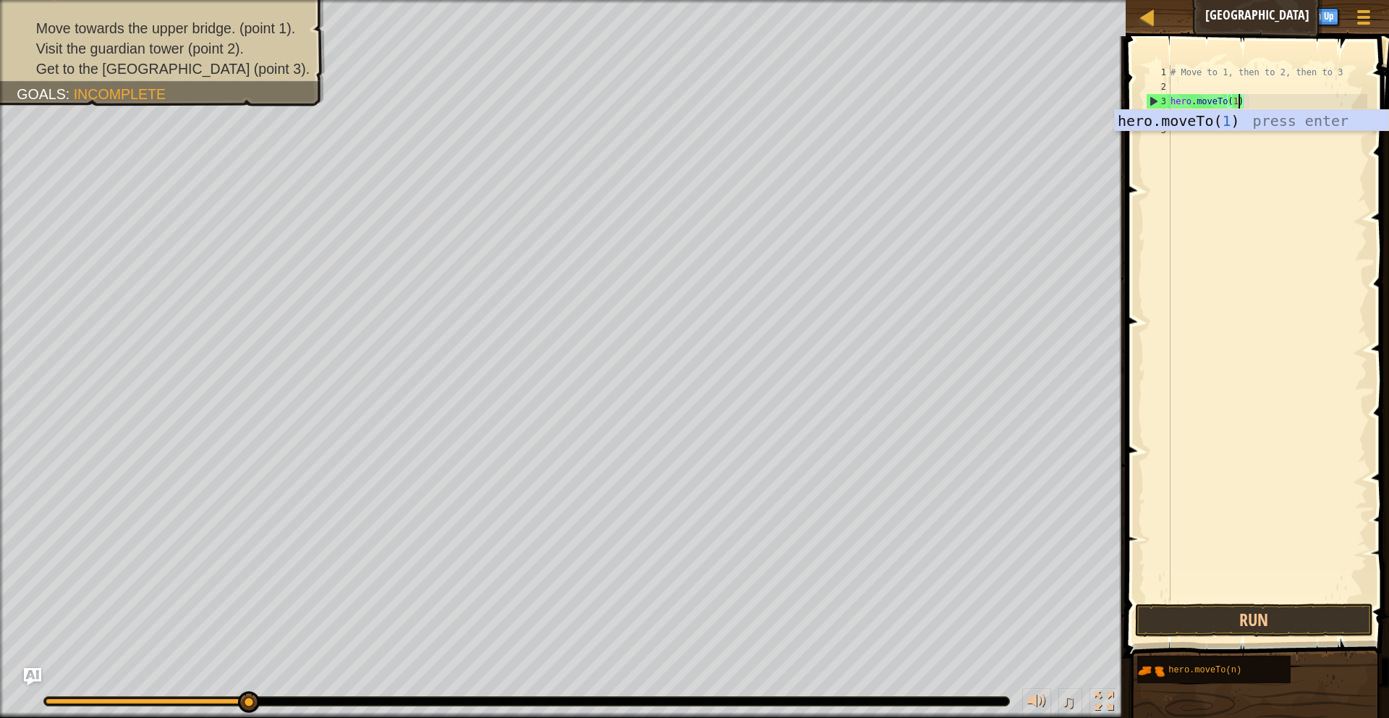
scroll to position [7, 5]
click at [1265, 630] on button "Run" at bounding box center [1254, 619] width 239 height 33
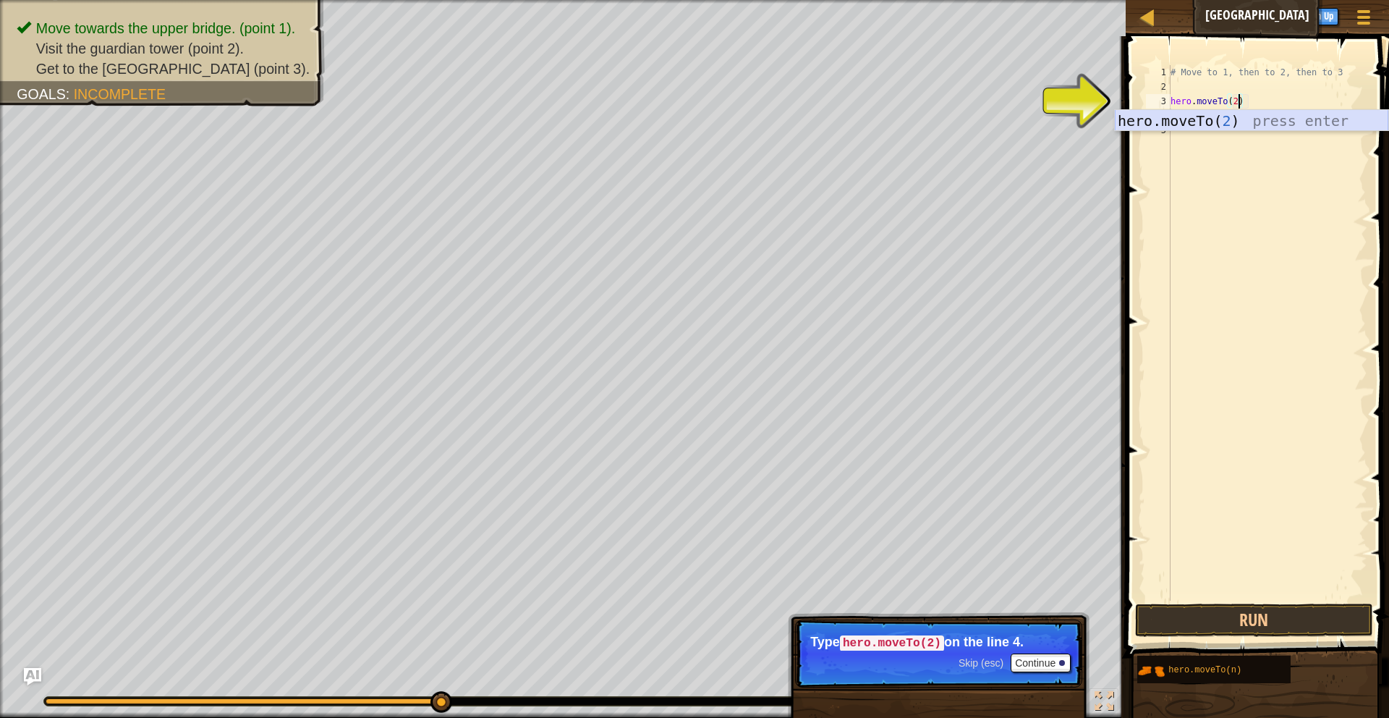
click at [1268, 122] on div "hero.moveTo( 2 ) press enter" at bounding box center [1251, 142] width 273 height 65
click at [1207, 623] on button "Run" at bounding box center [1254, 619] width 239 height 33
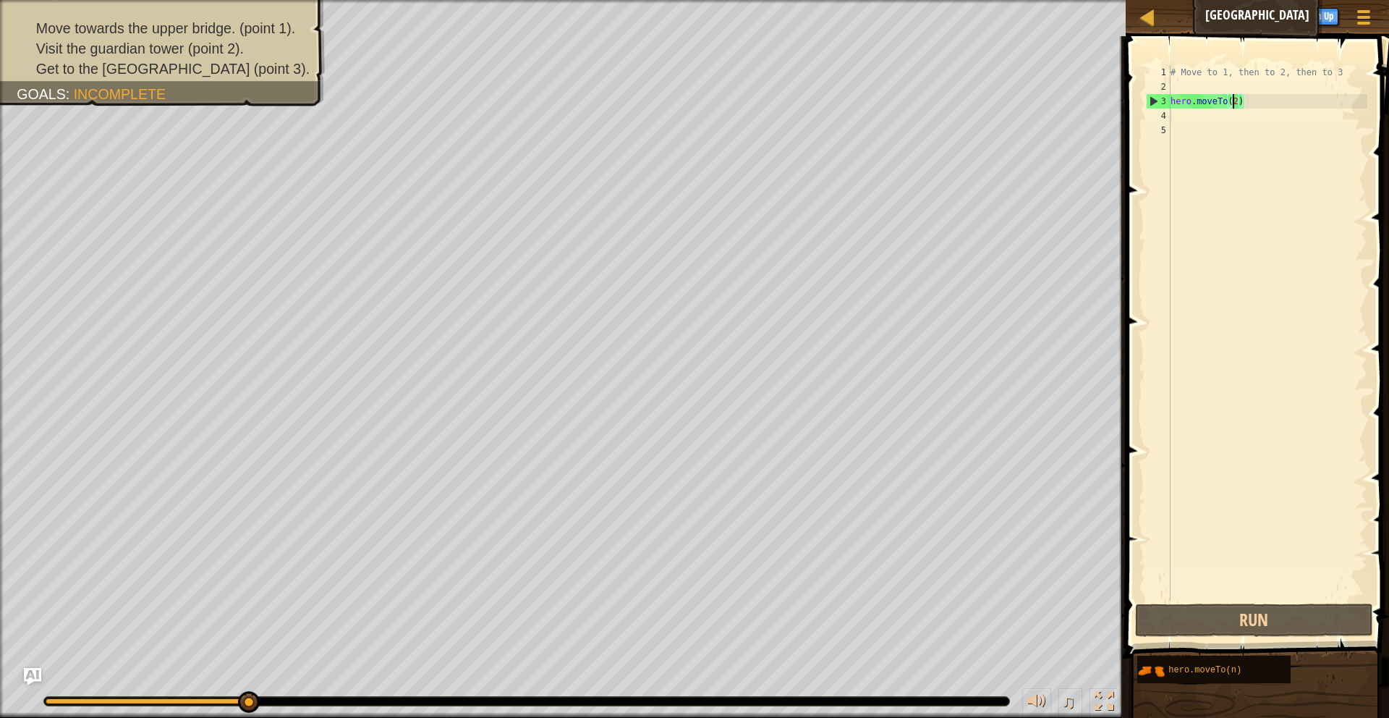
click at [1233, 103] on div "# Move to 1, then to 2, then to 3 hero . moveTo ( 2 )" at bounding box center [1268, 347] width 200 height 564
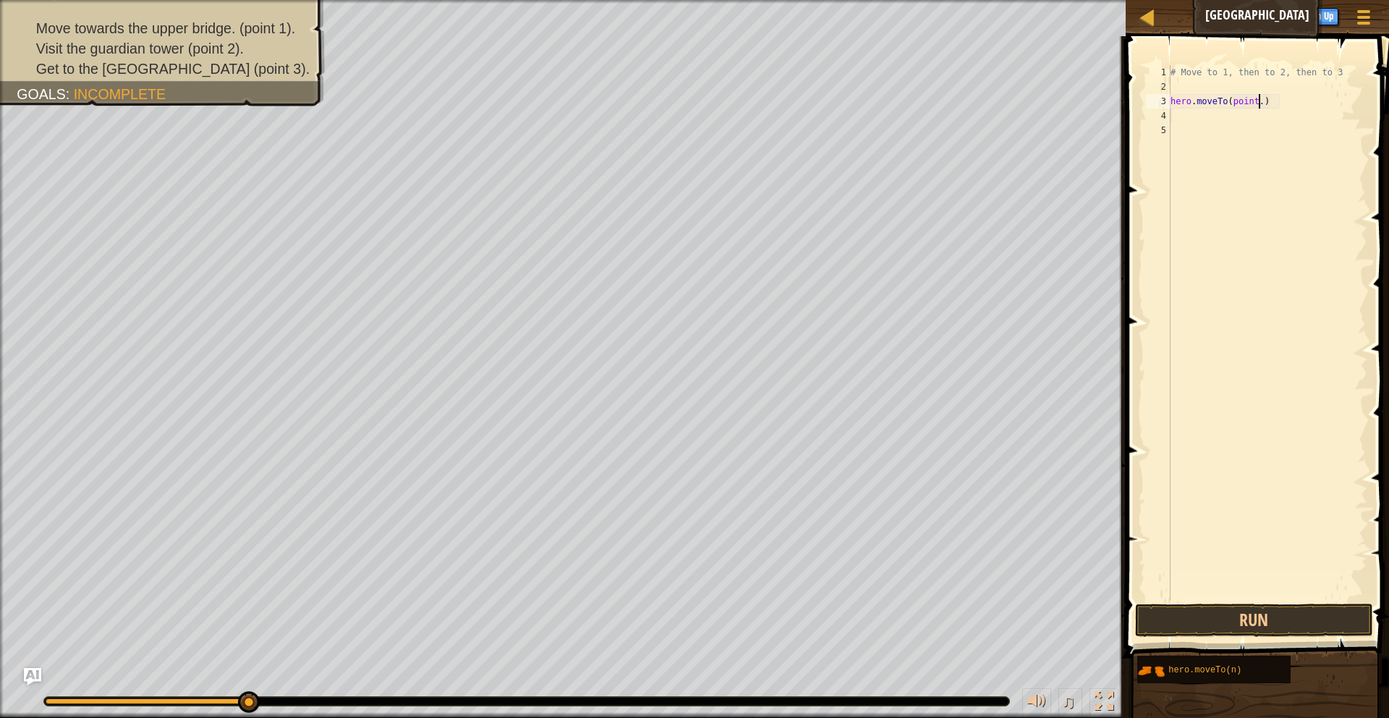
scroll to position [7, 8]
click at [1157, 603] on button "Run" at bounding box center [1254, 619] width 239 height 33
click at [1241, 100] on div "# Move to 1, then to 2, then to 3 hero . moveTo ( . )" at bounding box center [1268, 347] width 200 height 564
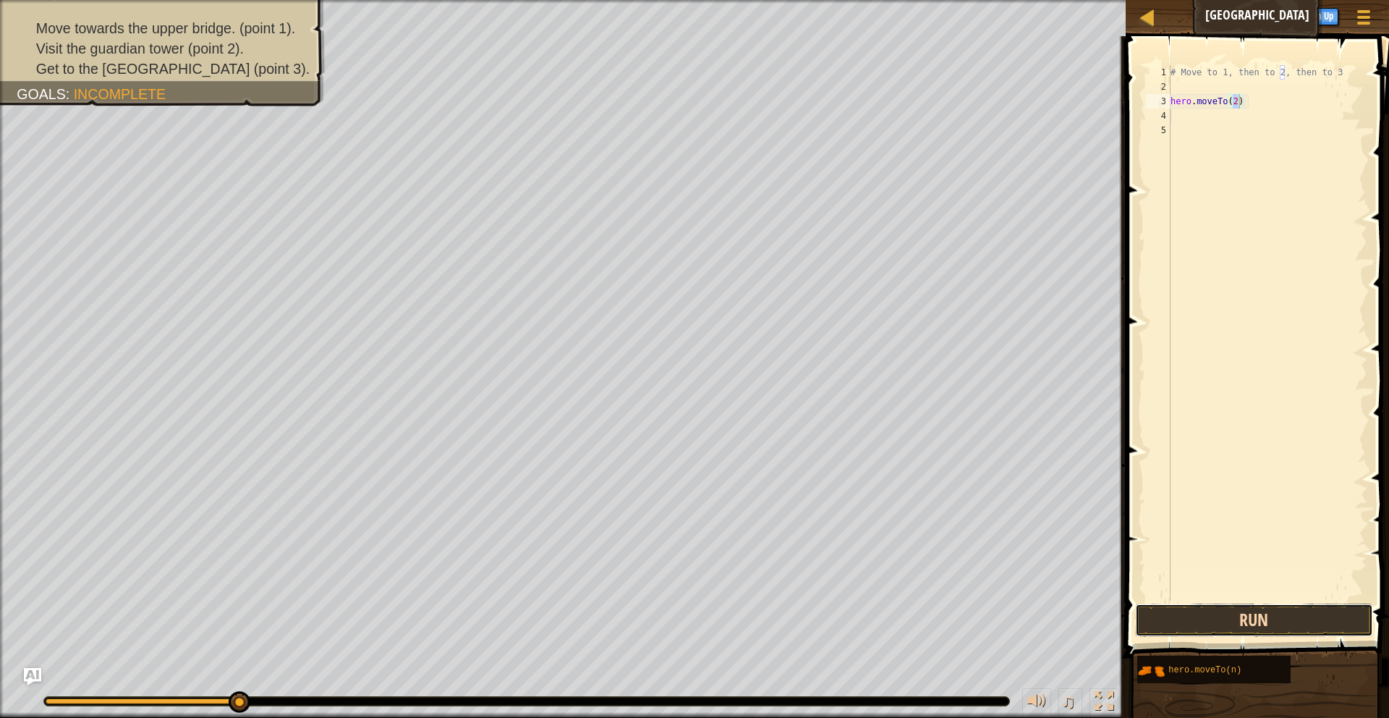
click at [1200, 632] on button "Run" at bounding box center [1254, 619] width 239 height 33
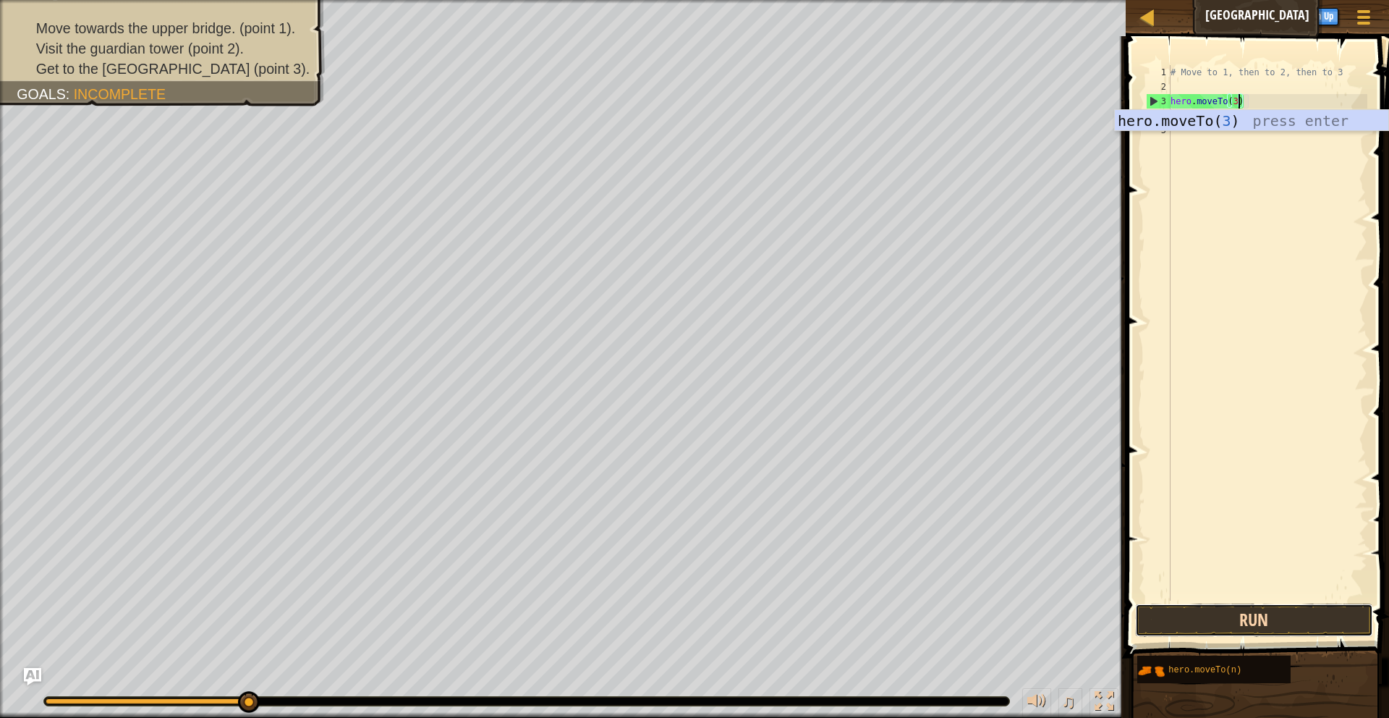
click at [1165, 620] on button "Run" at bounding box center [1254, 619] width 239 height 33
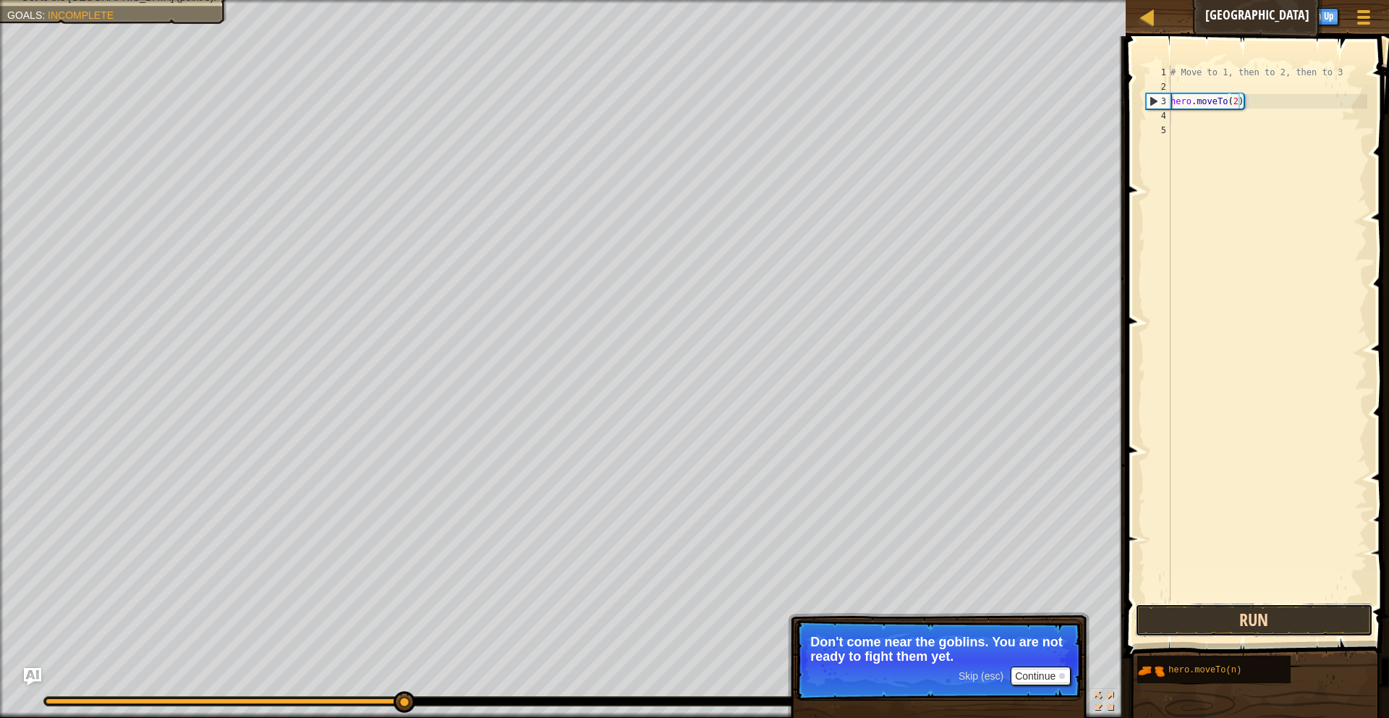
click at [1207, 622] on button "Run" at bounding box center [1254, 619] width 239 height 33
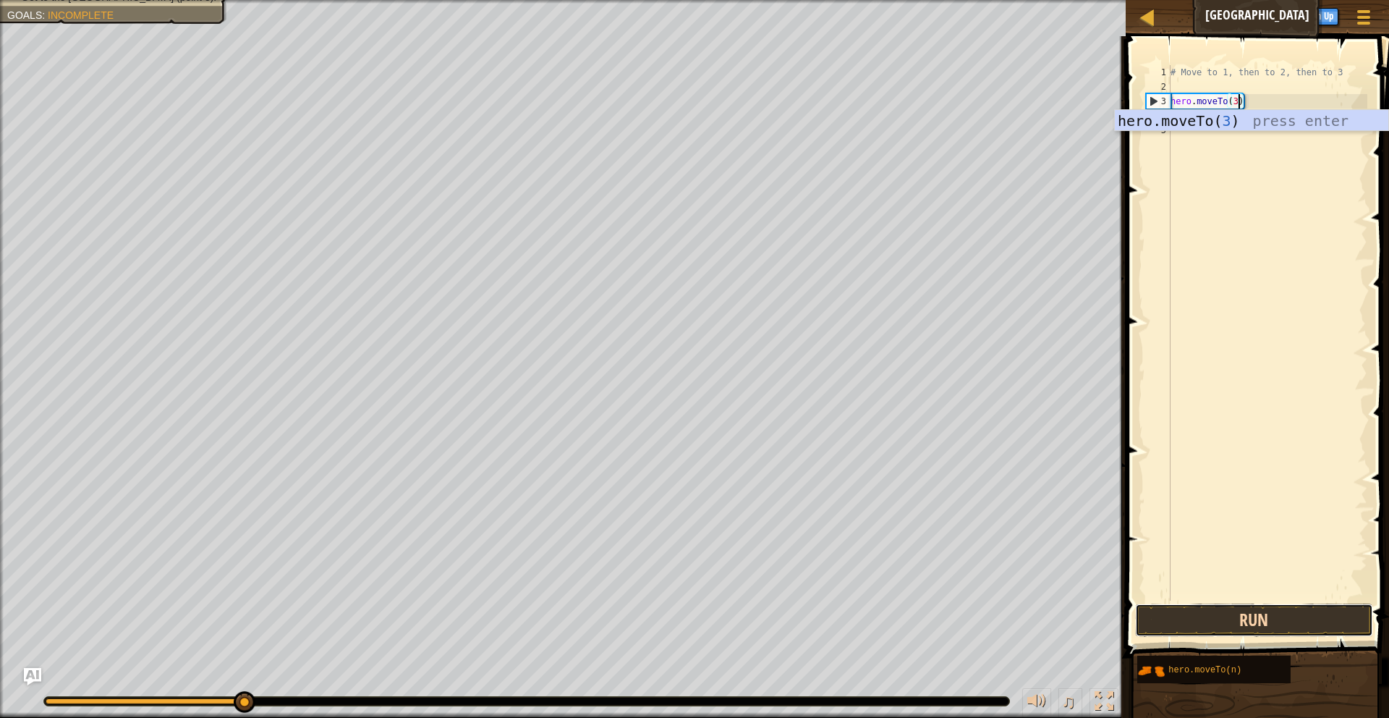
click at [1261, 621] on button "Run" at bounding box center [1254, 619] width 239 height 33
click at [1290, 612] on button "Run" at bounding box center [1254, 619] width 239 height 33
click at [1297, 609] on button "Run" at bounding box center [1254, 619] width 239 height 33
click at [1310, 611] on button "Run" at bounding box center [1254, 619] width 239 height 33
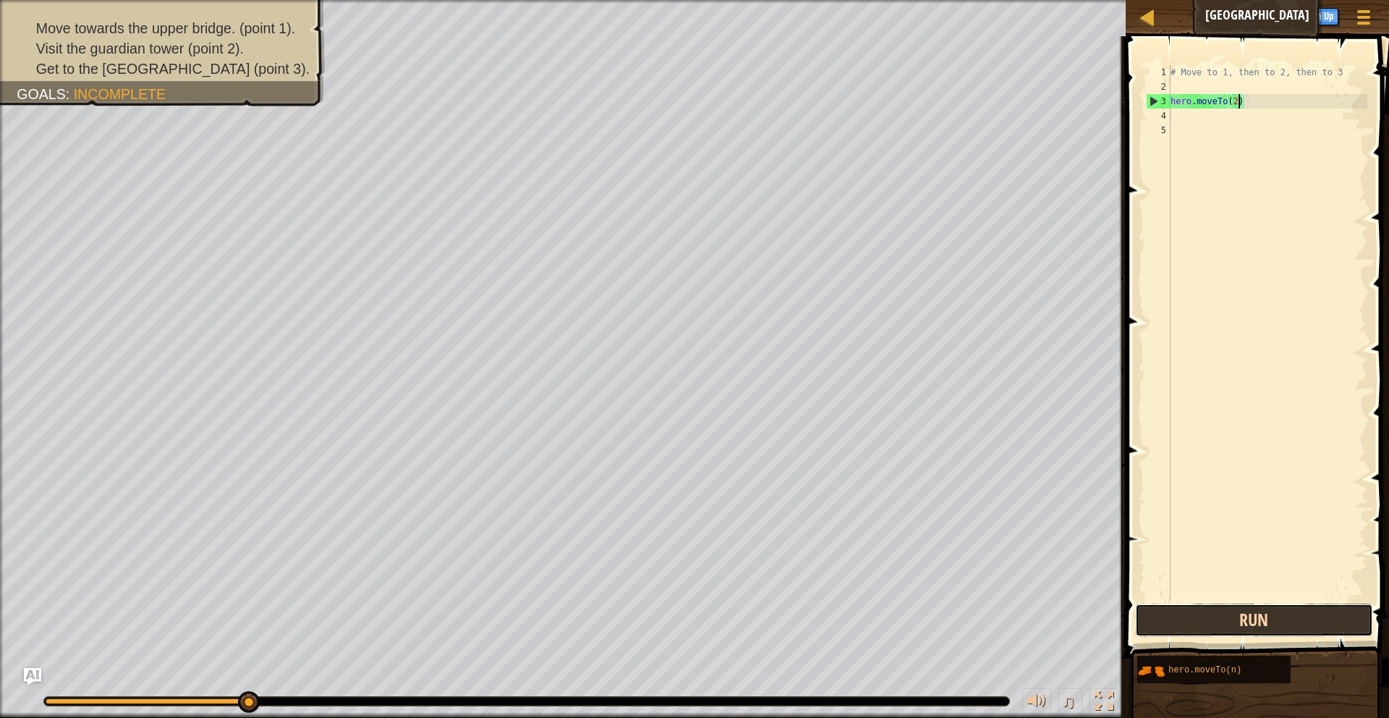
click at [1194, 611] on button "Run" at bounding box center [1254, 619] width 239 height 33
click at [1186, 617] on button "Run" at bounding box center [1254, 619] width 239 height 33
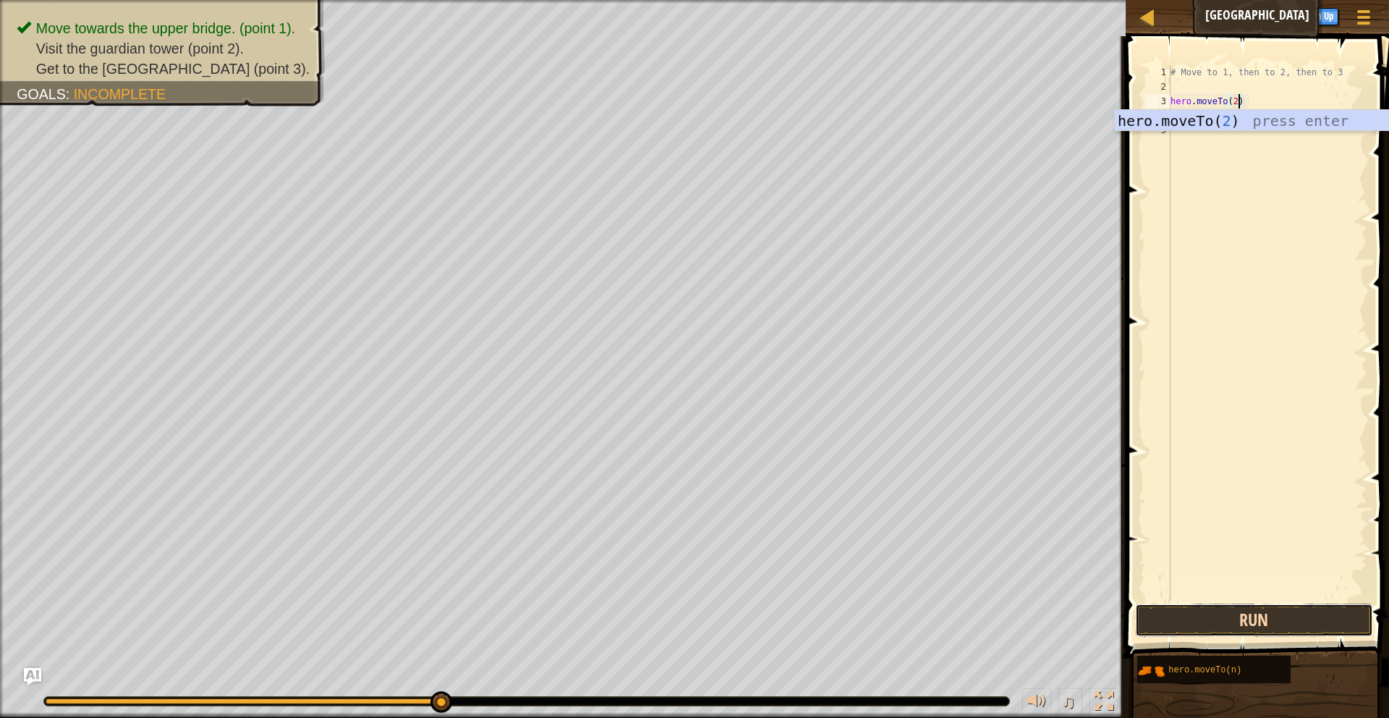
click at [1186, 612] on button "Run" at bounding box center [1254, 619] width 239 height 33
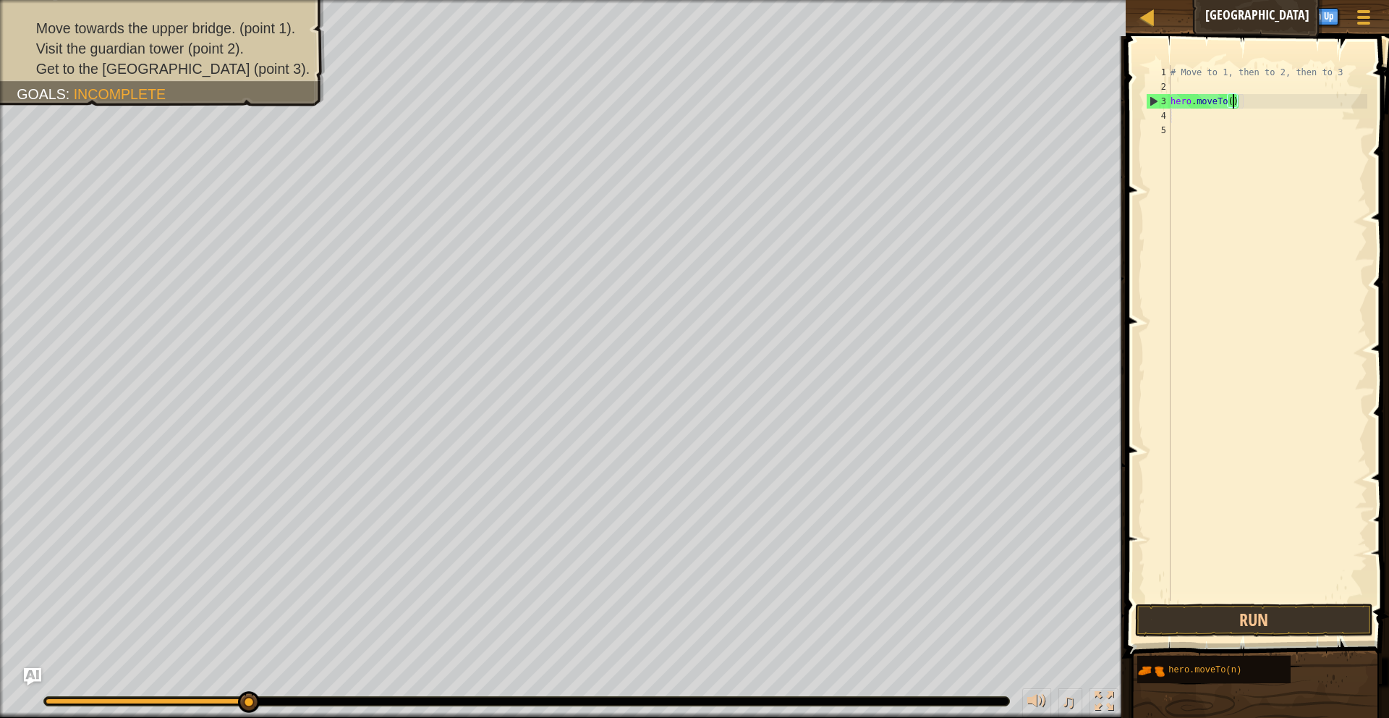
type textarea "hero.moveTo(1)"
click at [1335, 598] on div "# Move to 1, then to 2, then to 3 hero . moveTo ( 1 )" at bounding box center [1268, 347] width 200 height 564
click at [1338, 615] on button "Run" at bounding box center [1254, 619] width 239 height 33
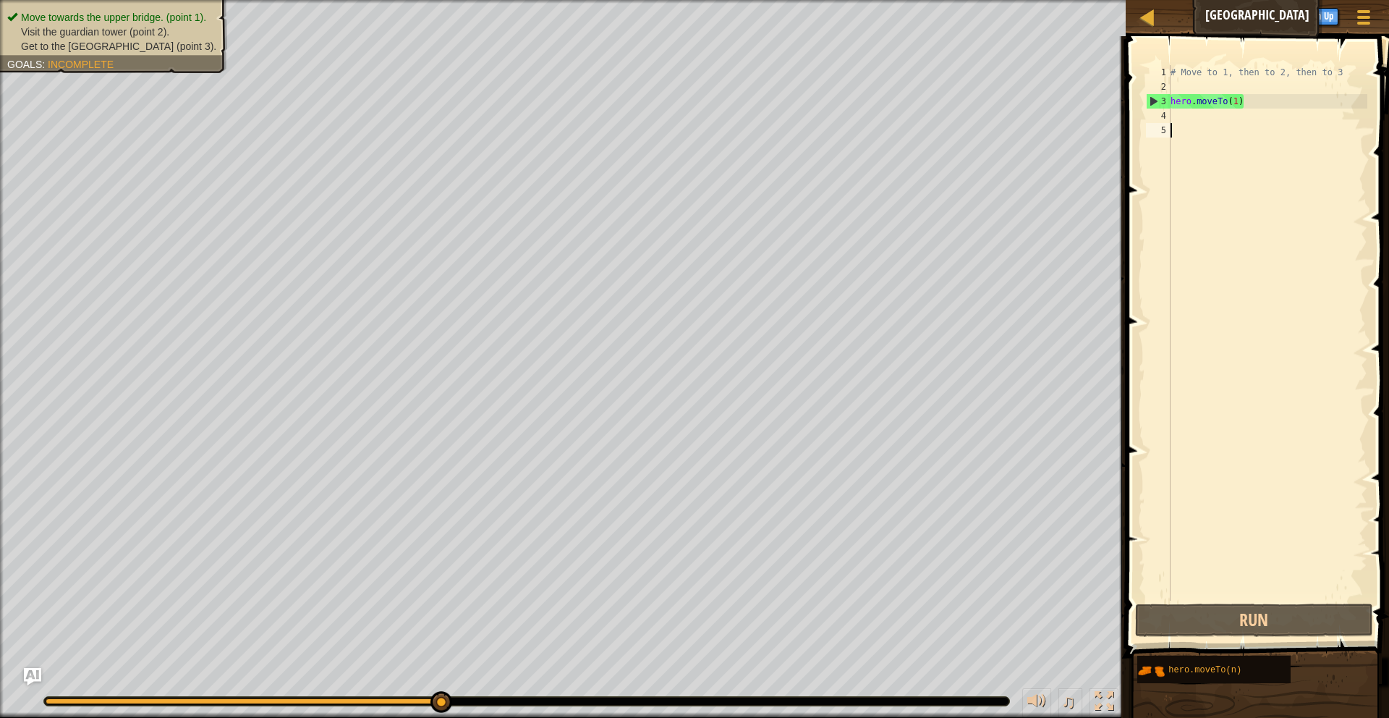
click at [64, 64] on span "Incomplete" at bounding box center [81, 65] width 66 height 12
click at [77, 31] on span "Visit the guardian tower (point 2)." at bounding box center [95, 32] width 148 height 12
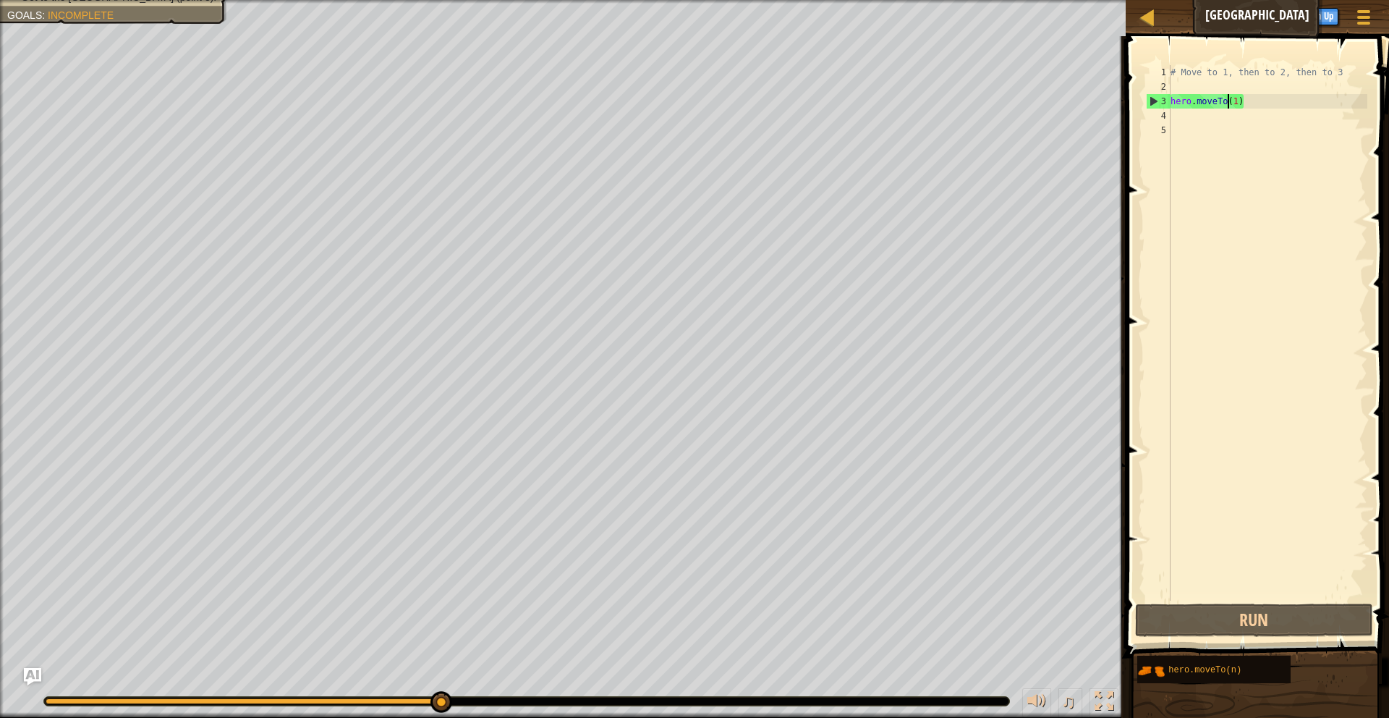
click at [1228, 103] on div "# Move to 1, then to 2, then to 3 hero . moveTo ( 1 )" at bounding box center [1268, 347] width 200 height 564
click at [1204, 628] on button "Run" at bounding box center [1254, 619] width 239 height 33
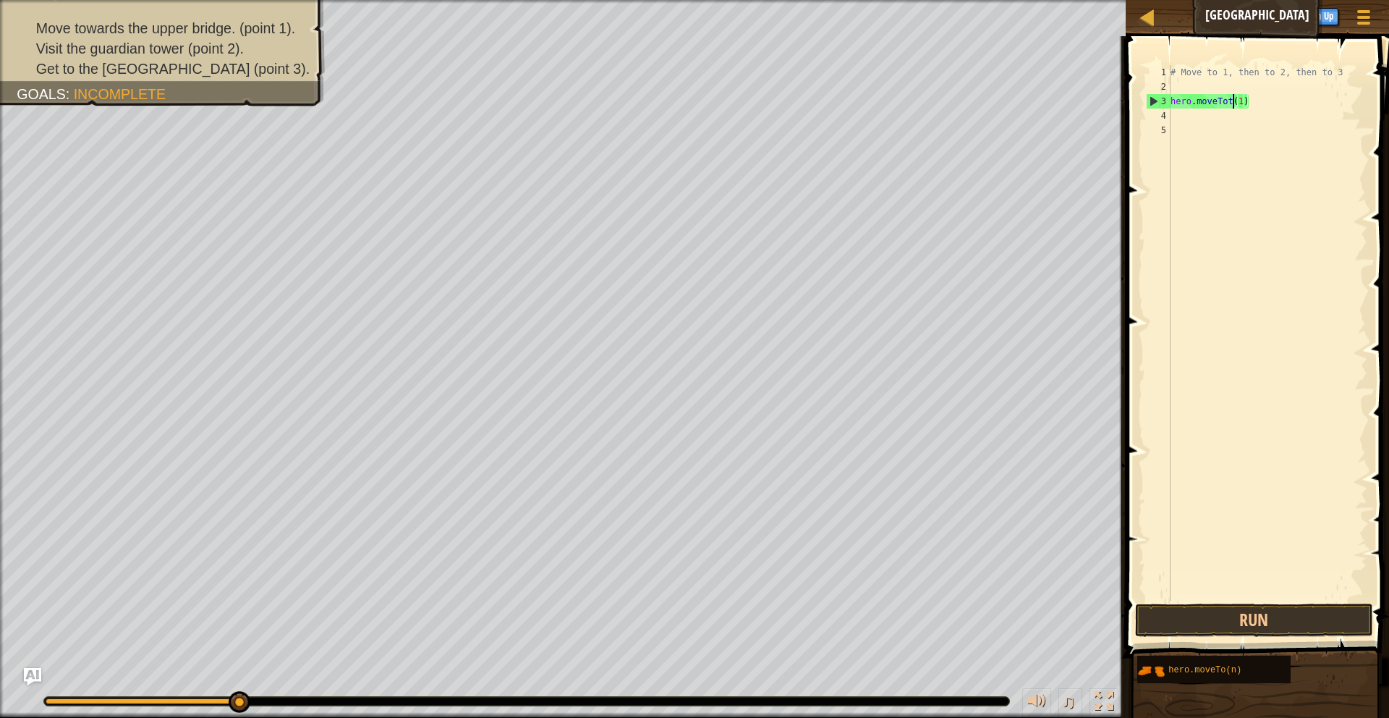
scroll to position [7, 5]
click at [1165, 624] on button "Run" at bounding box center [1254, 619] width 239 height 33
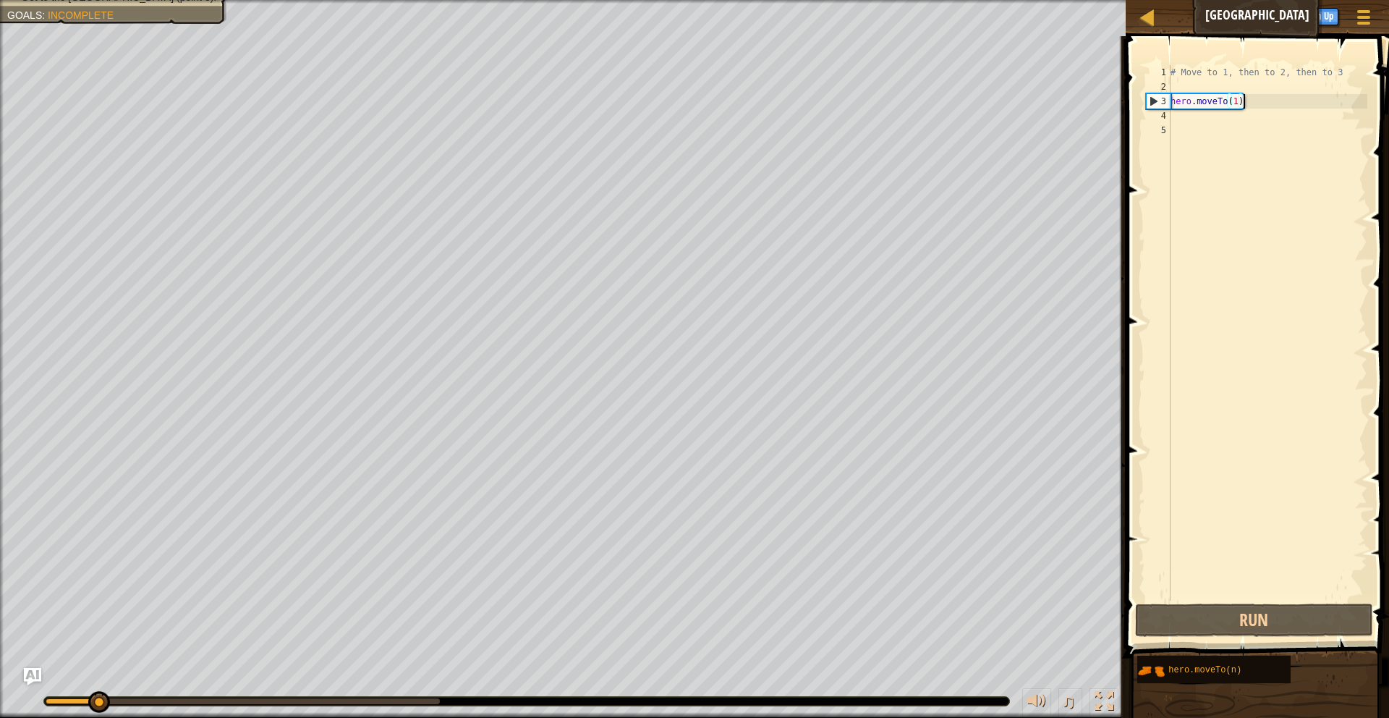
click at [1252, 98] on div "# Move to 1, then to 2, then to 3 hero . moveTo ( 1 )" at bounding box center [1268, 347] width 200 height 564
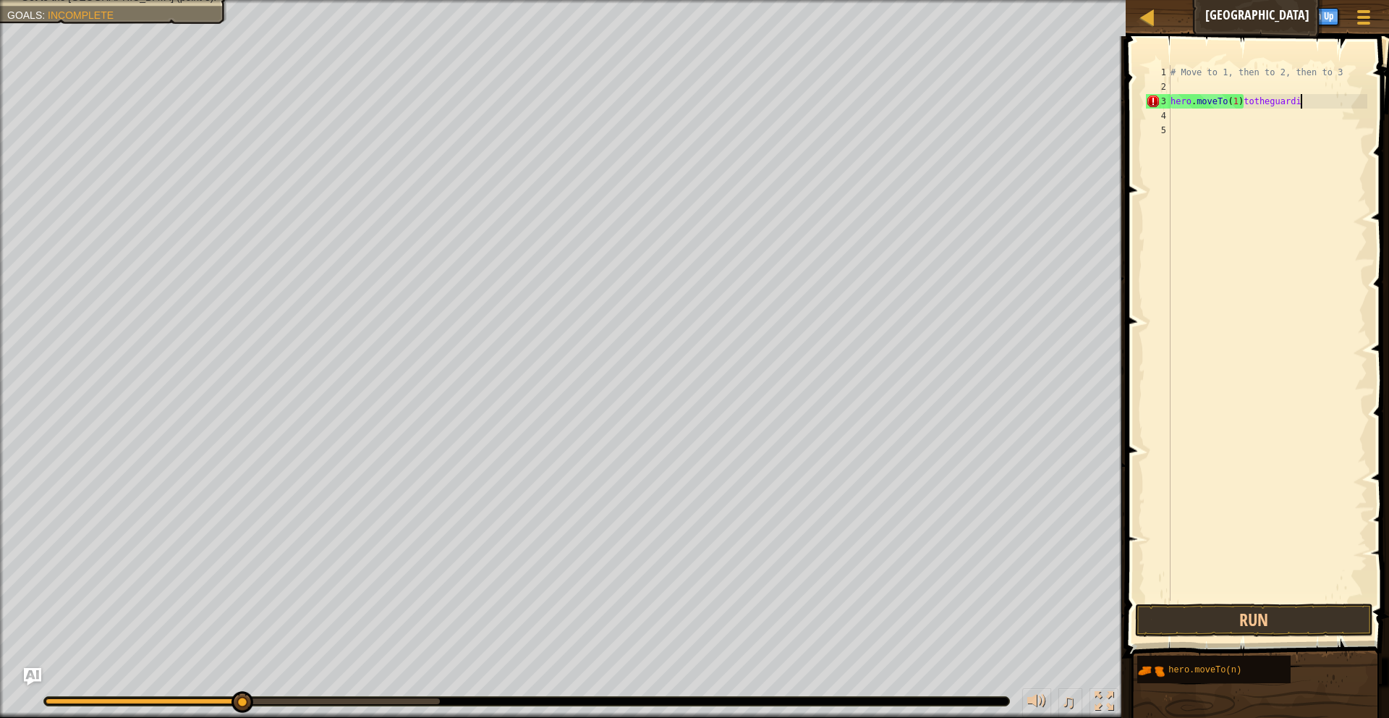
scroll to position [7, 11]
click at [1286, 623] on button "Run" at bounding box center [1254, 619] width 239 height 33
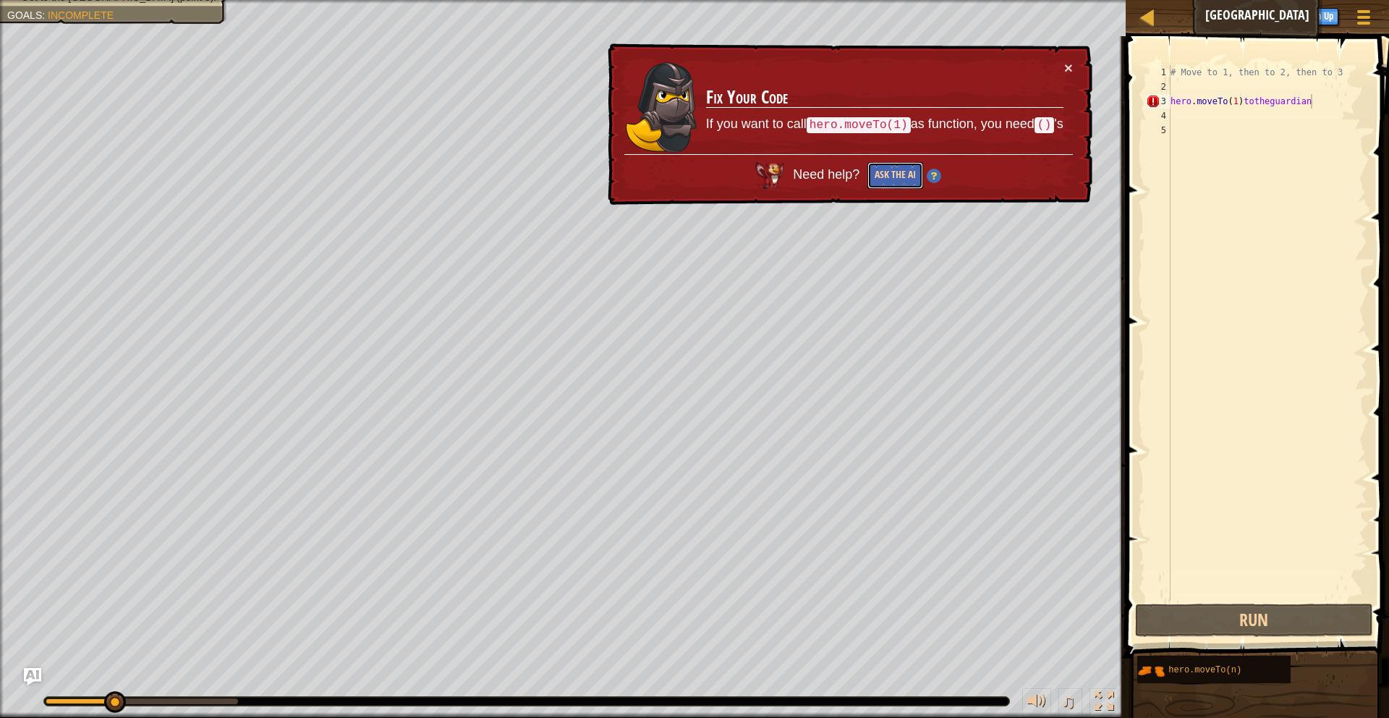
click at [896, 169] on button "Ask the AI" at bounding box center [895, 175] width 56 height 27
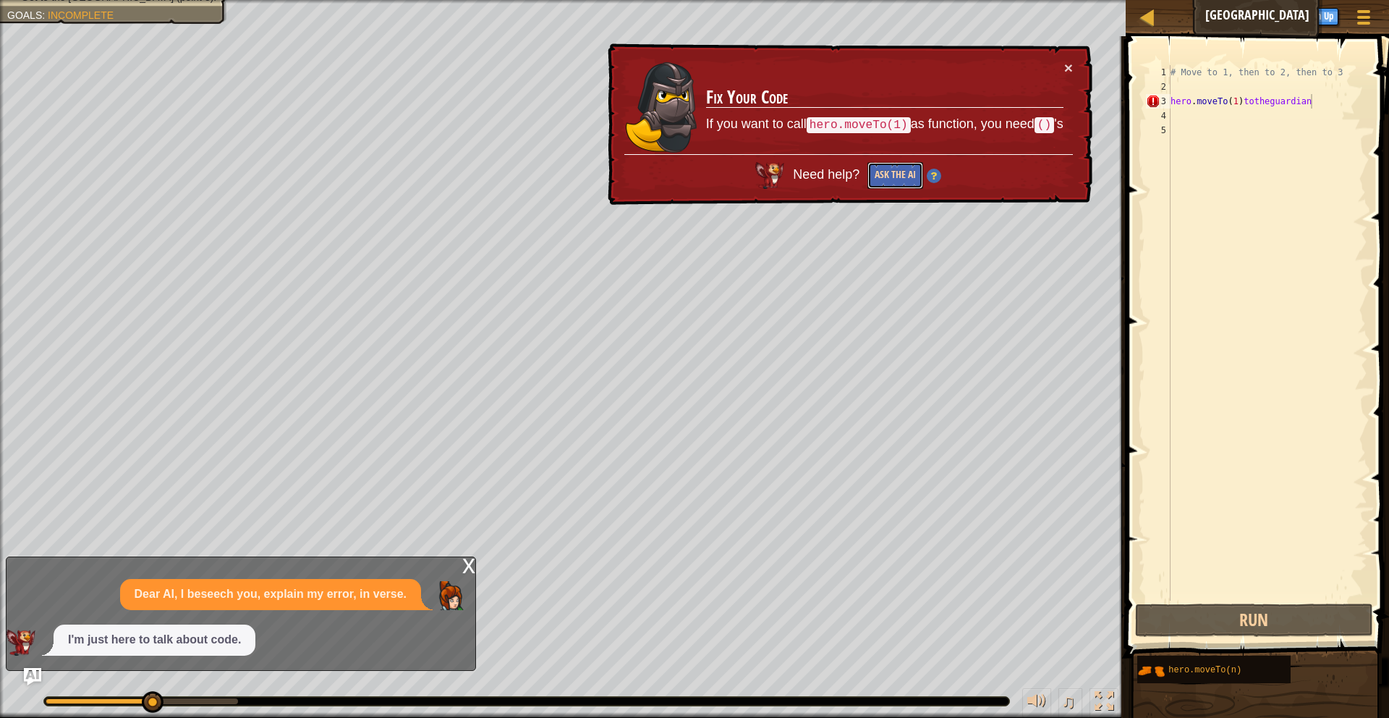
click at [883, 162] on button "Ask the AI" at bounding box center [895, 175] width 56 height 27
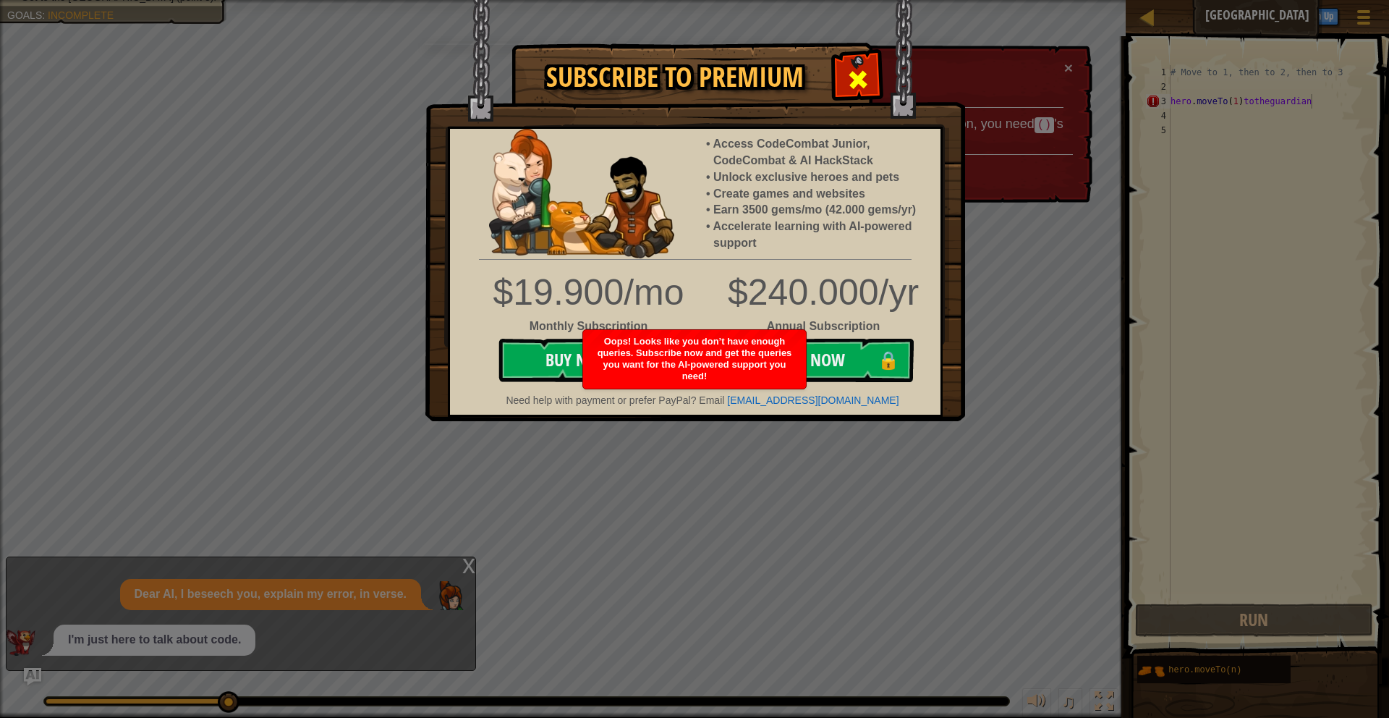
click at [841, 69] on div at bounding box center [858, 78] width 46 height 46
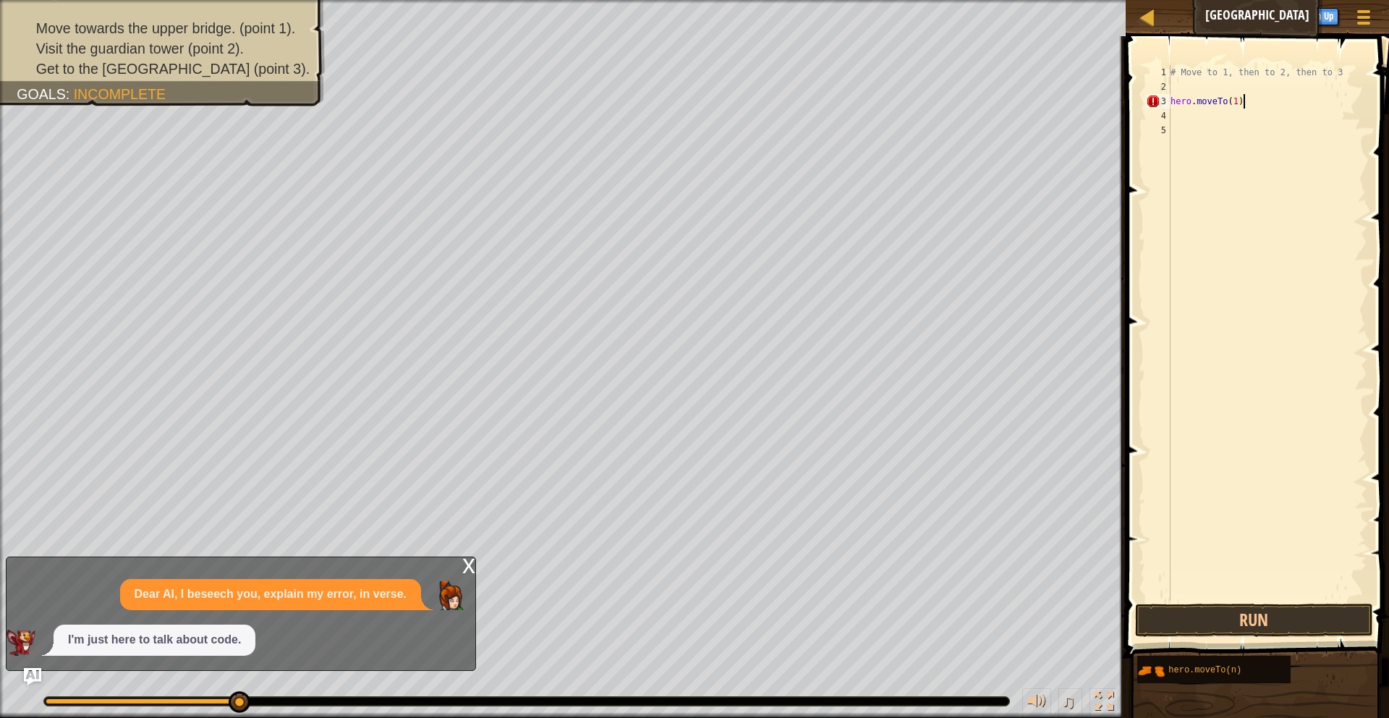
scroll to position [7, 5]
click at [1222, 71] on div "# Move to 1, then to 2, then to 3 hero . moveTo ( 1 )" at bounding box center [1268, 347] width 200 height 564
type textarea "# Move to 1, then to 2, then to 3"
click at [1203, 635] on button "Run" at bounding box center [1254, 619] width 239 height 33
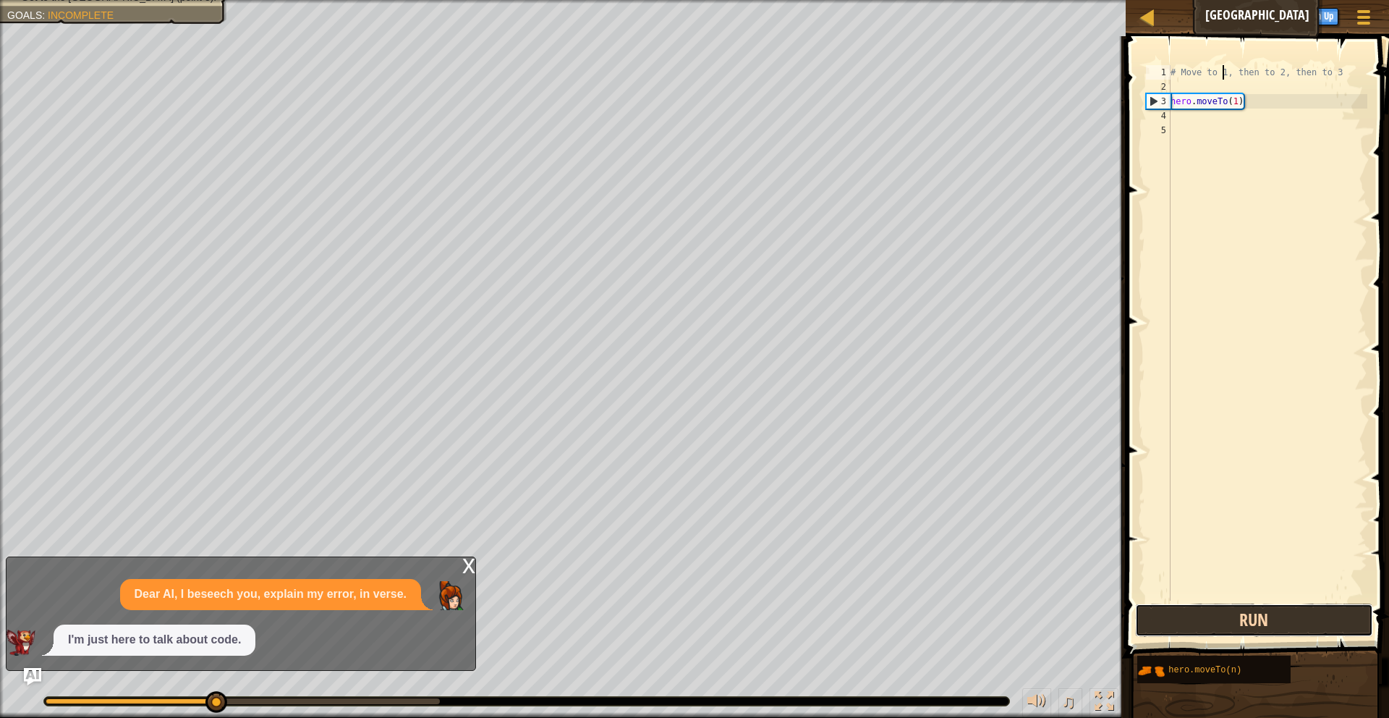
click at [1205, 634] on button "Run" at bounding box center [1254, 619] width 239 height 33
click at [1173, 89] on div "# Move to 1, then to 2, then to 3 hero . moveTo ( 1 )" at bounding box center [1268, 347] width 200 height 564
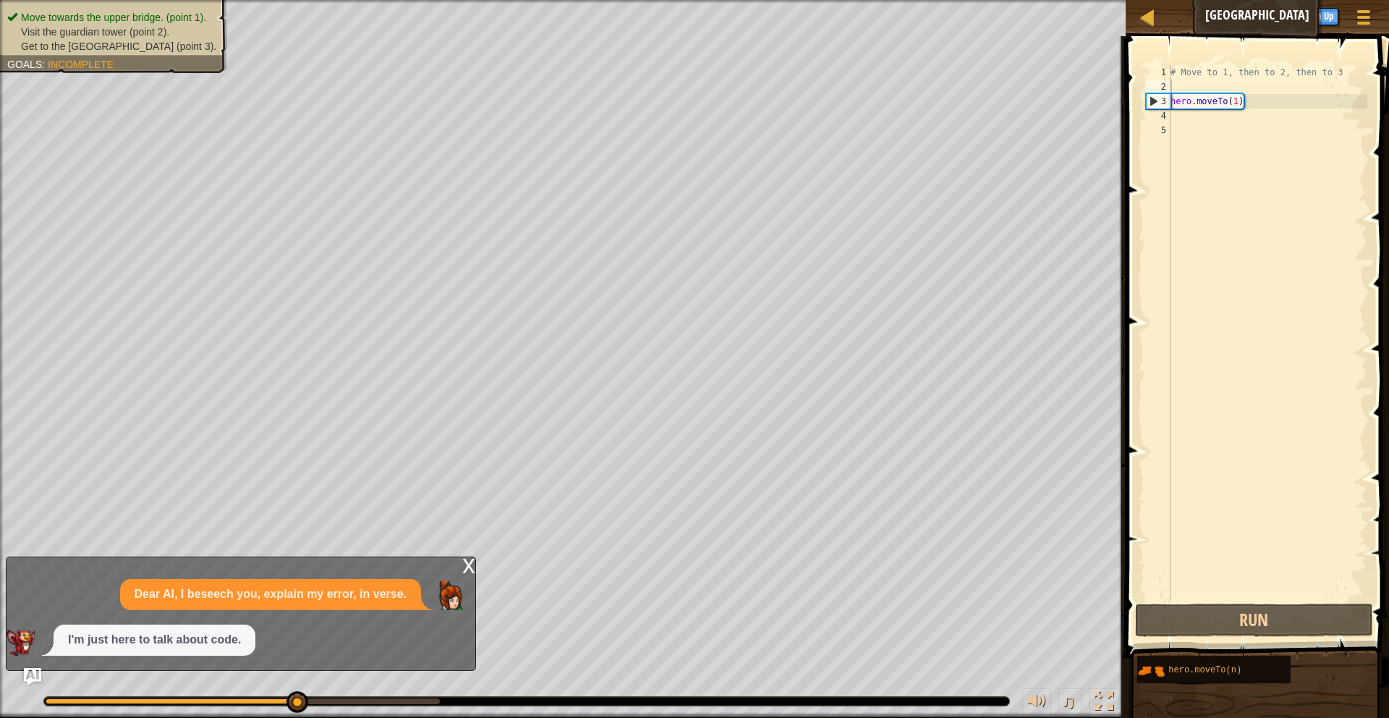
click at [140, 20] on ul "Move towards the upper bridge. (point 1). Visit the [GEOGRAPHIC_DATA] (point 2)…" at bounding box center [113, 31] width 213 height 43
click at [142, 21] on ul "Move towards the upper bridge. (point 1). Visit the [GEOGRAPHIC_DATA] (point 2)…" at bounding box center [113, 31] width 213 height 43
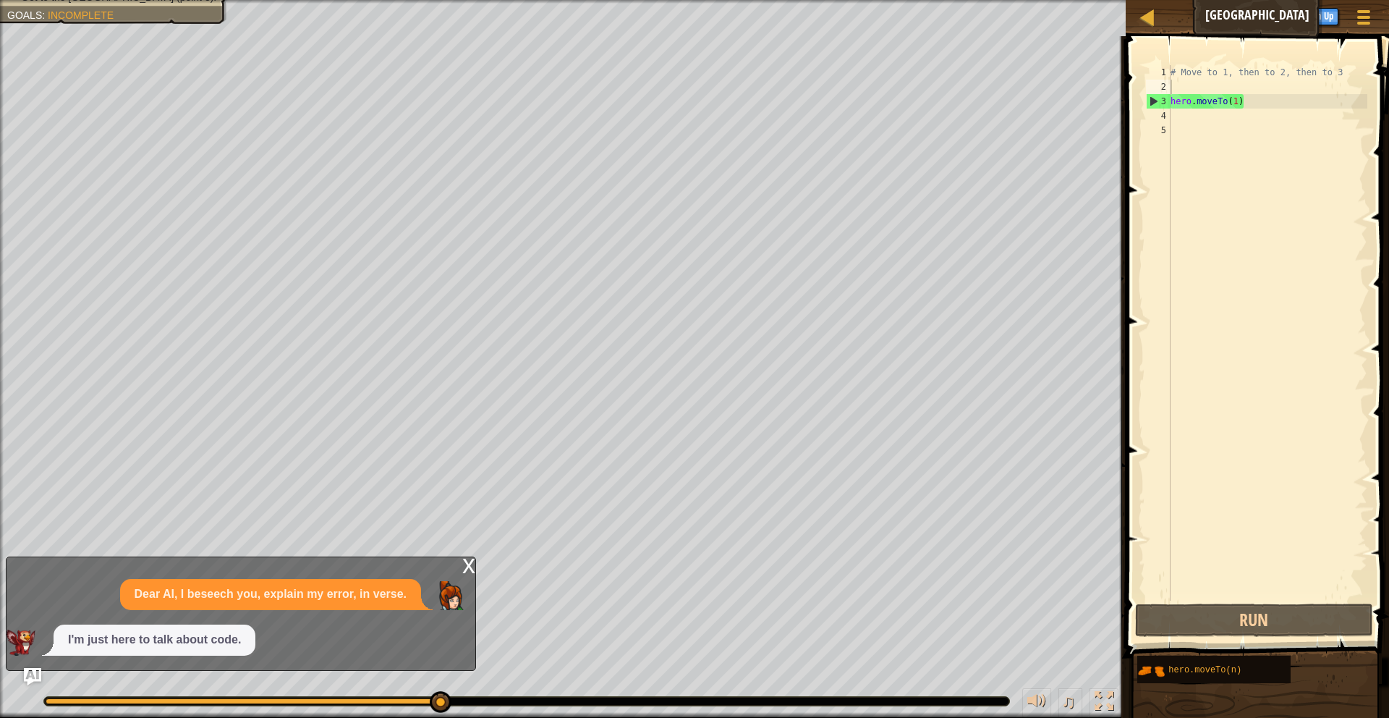
type textarea "# Move to 1, then to 2, then to 3"
click at [1207, 77] on div "# Move to 1, then to 2, then to 3 hero . moveTo ( 1 )" at bounding box center [1268, 347] width 200 height 564
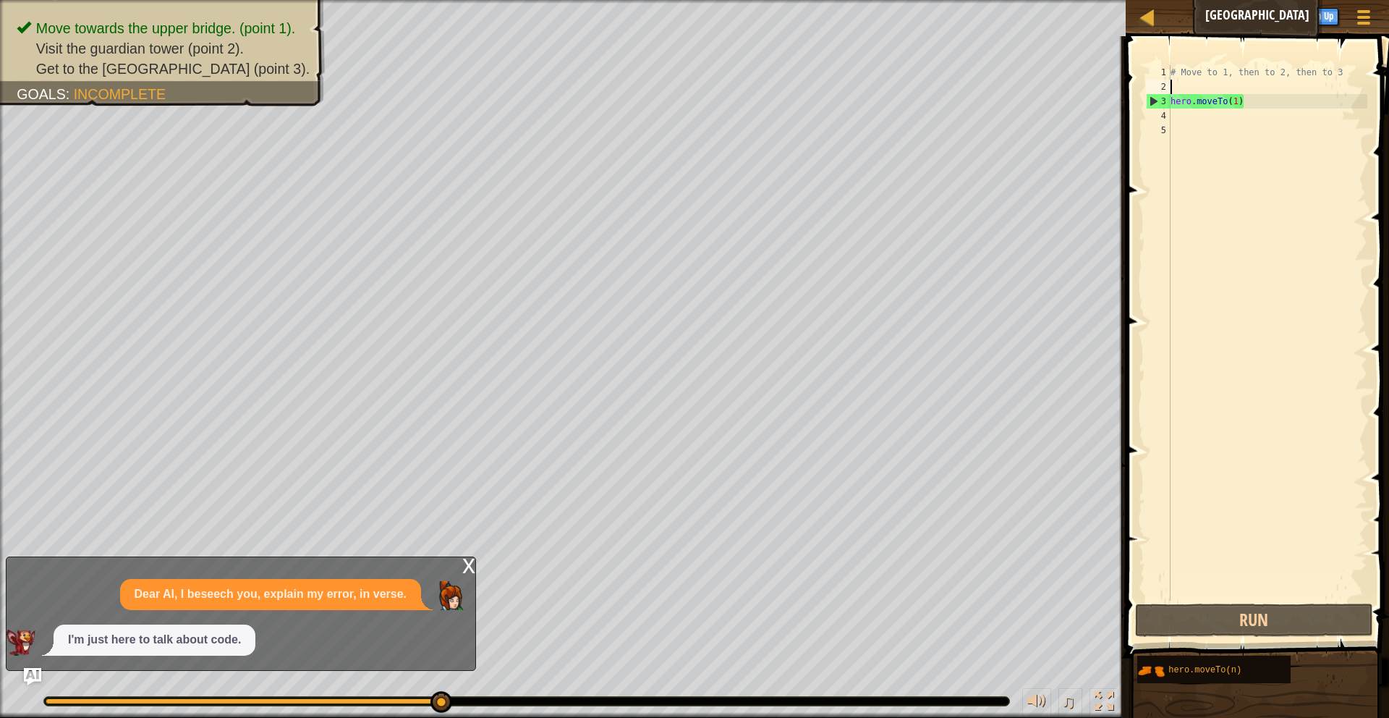
click at [1201, 88] on div "# Move to 1, then to 2, then to 3 hero . moveTo ( 1 )" at bounding box center [1268, 347] width 200 height 564
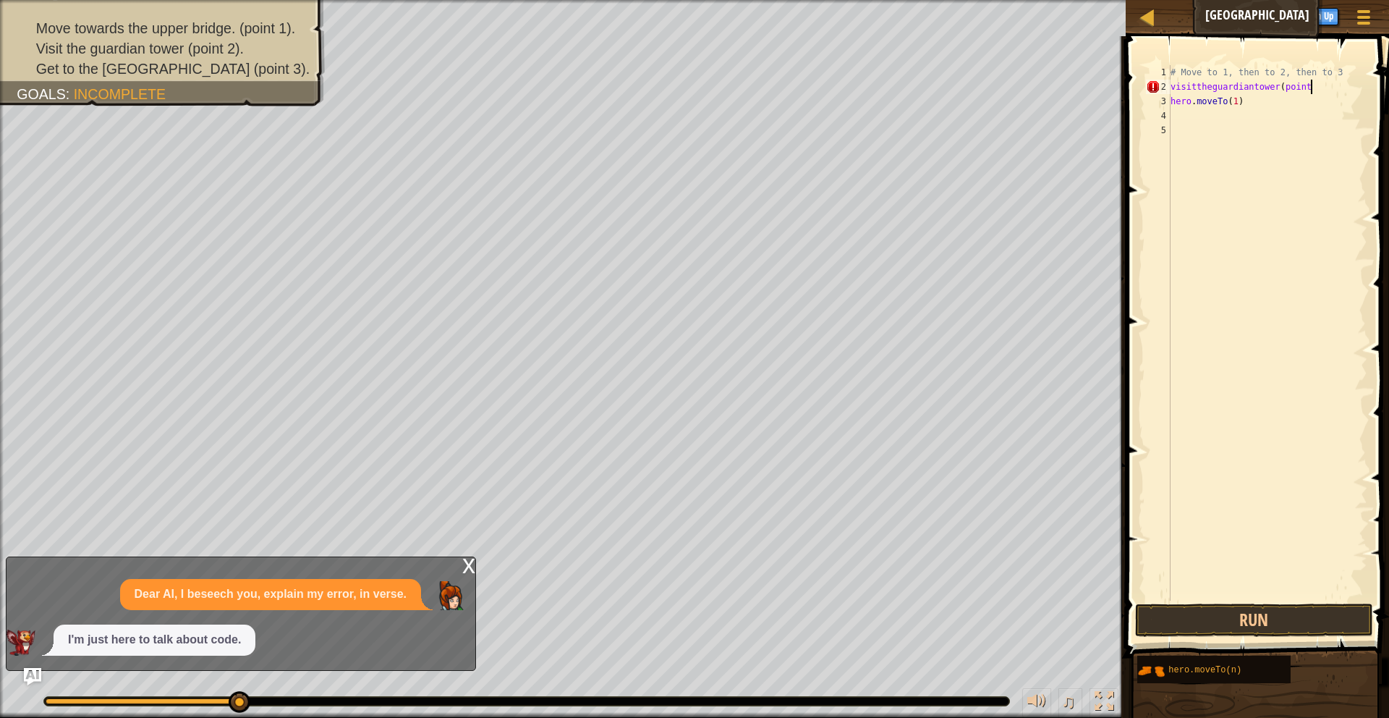
scroll to position [7, 12]
type textarea "visittheguardiantower(point2)"
click at [1199, 624] on button "Run" at bounding box center [1254, 619] width 239 height 33
click at [1323, 95] on div "# Move to 1, then to 2, then to 3 visittheguardiantower ( po hero . moveTo ( 1 )" at bounding box center [1268, 347] width 200 height 564
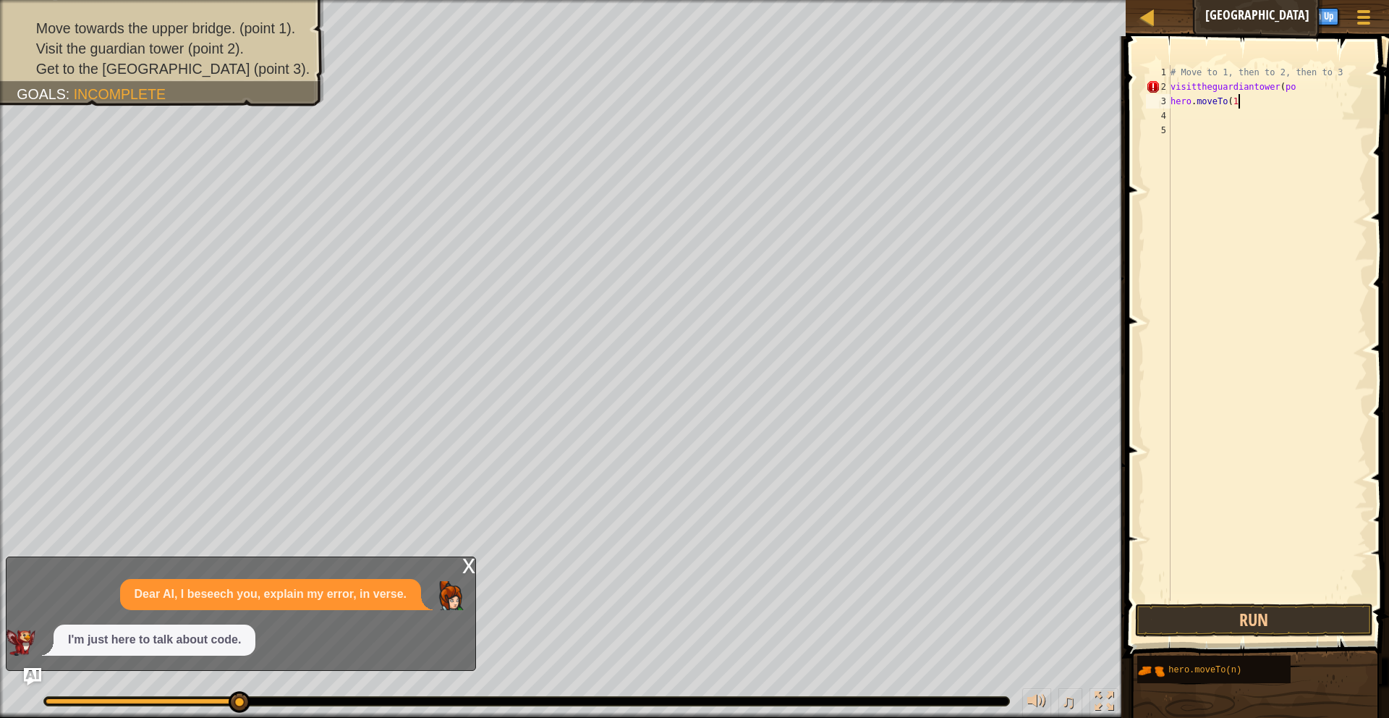
click at [1314, 82] on div "# Move to 1, then to 2, then to 3 visittheguardiantower ( po hero . moveTo ( 1" at bounding box center [1268, 347] width 200 height 564
type textarea "v"
click at [1256, 105] on div "# Move to 1, then to 2, then to 3 hero . moveTo ( 1" at bounding box center [1268, 347] width 200 height 564
type textarea "hero.moveTo(1)"
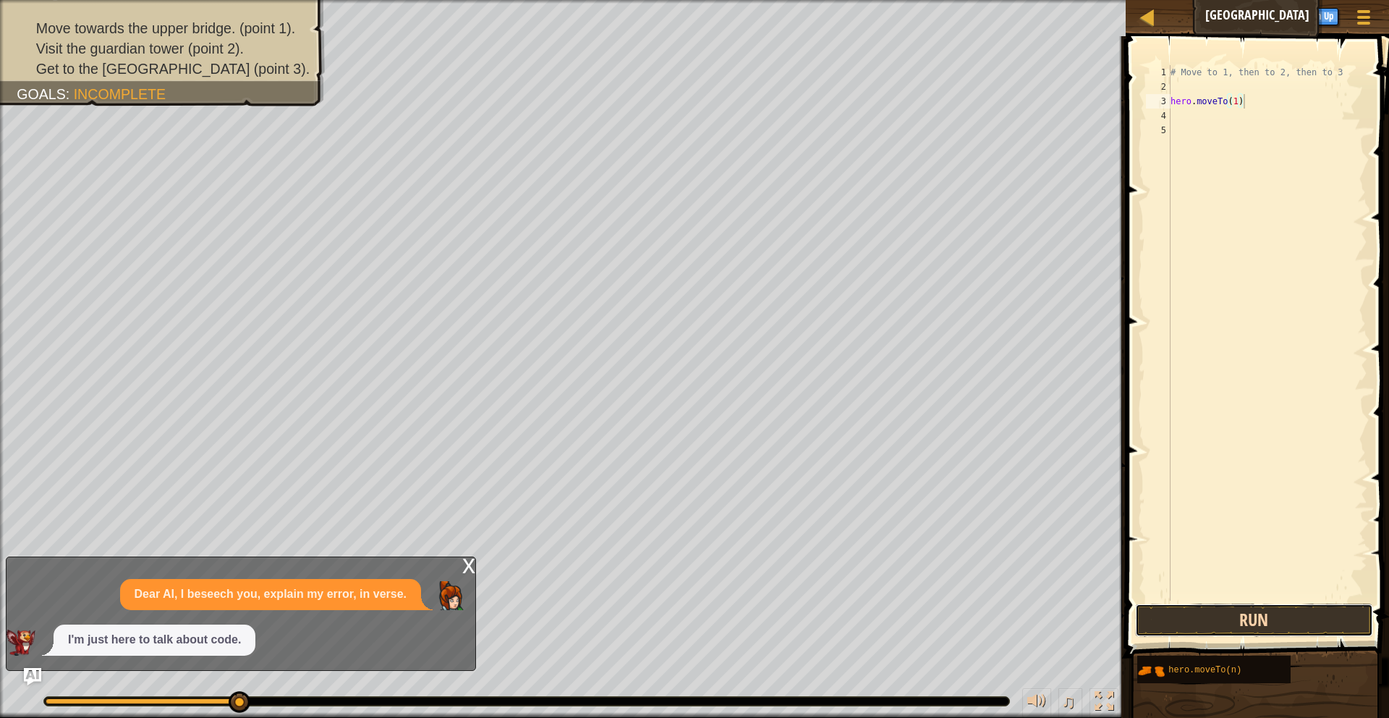
click at [1220, 632] on button "Run" at bounding box center [1254, 619] width 239 height 33
click at [1177, 624] on button "Run" at bounding box center [1254, 619] width 239 height 33
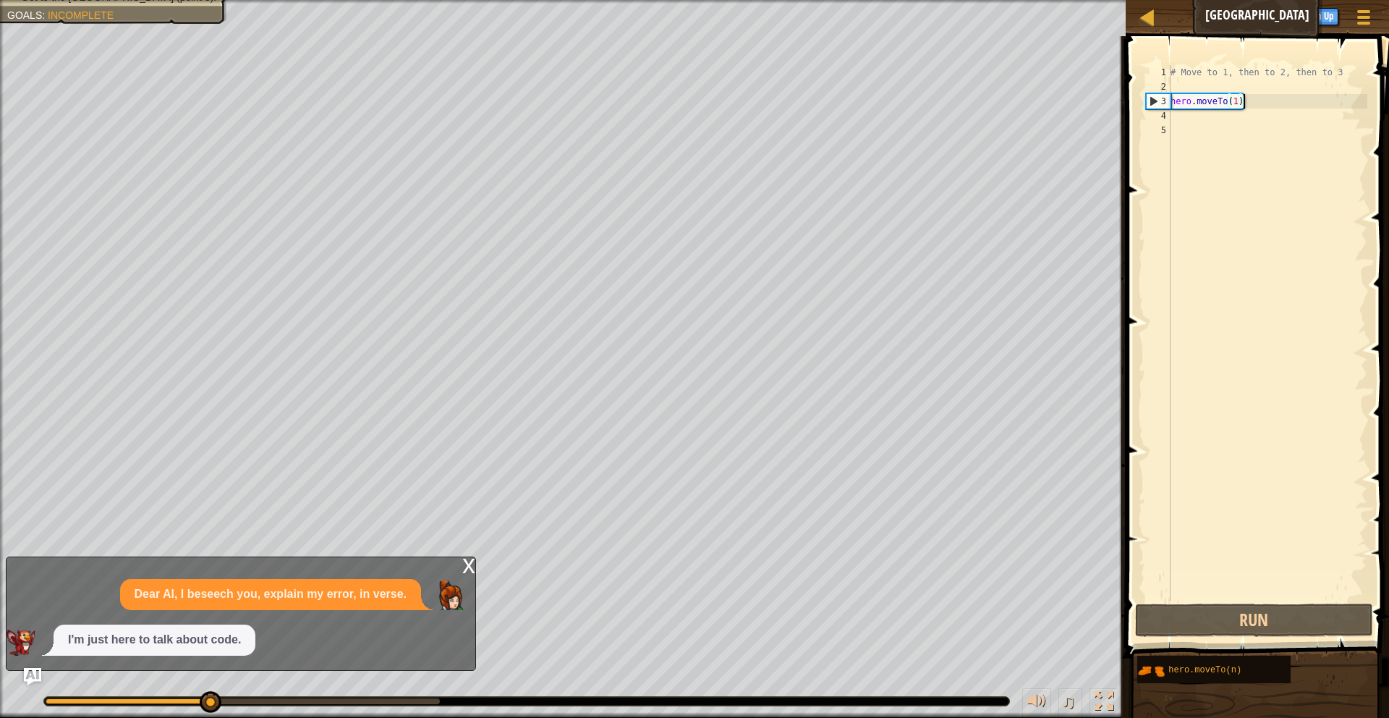
click at [1210, 120] on div "# Move to 1, then to 2, then to 3 hero . moveTo ( 1 )" at bounding box center [1268, 347] width 200 height 564
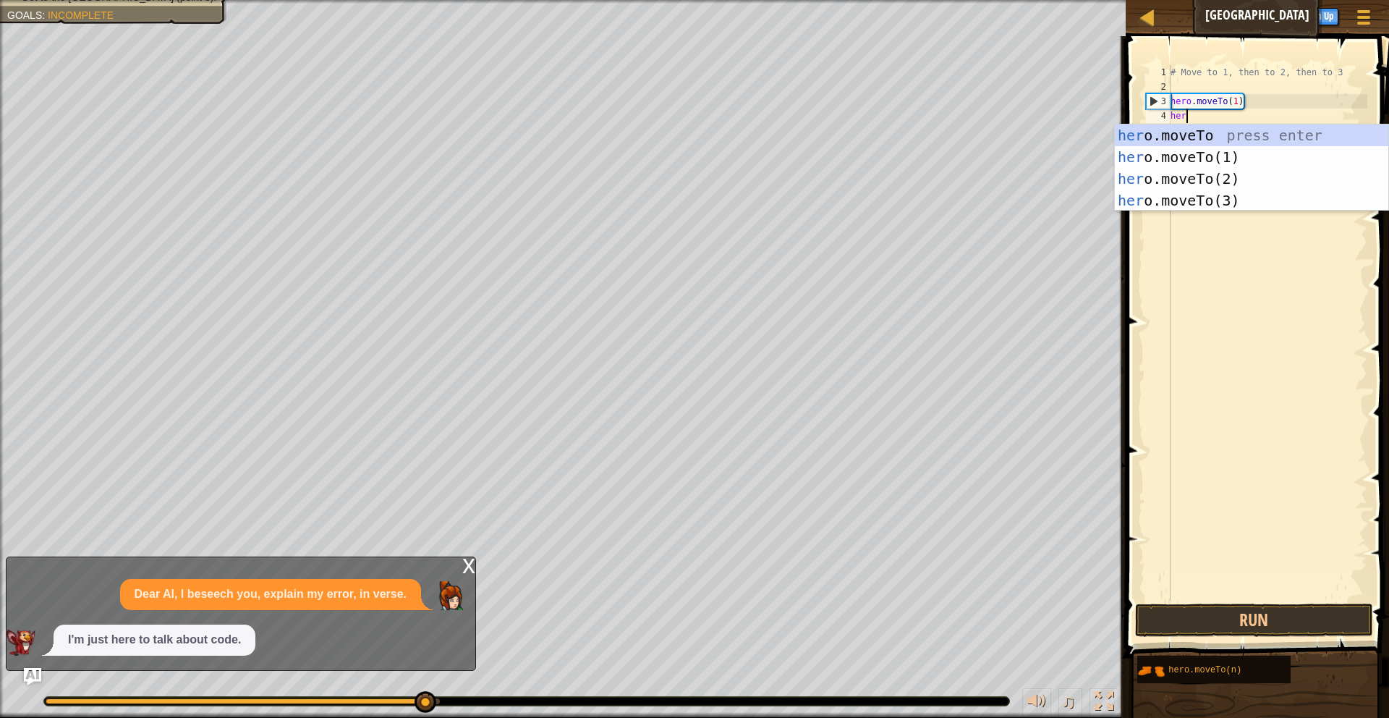
scroll to position [7, 1]
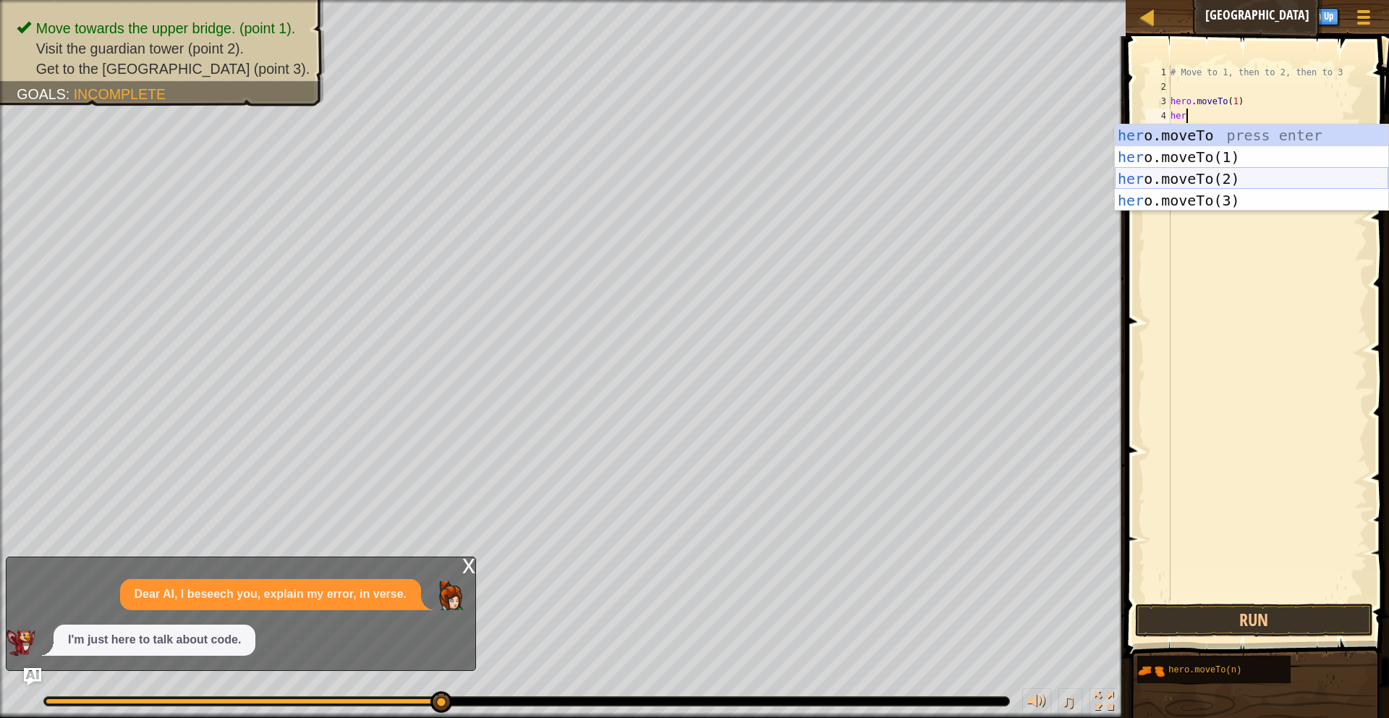
click at [1257, 182] on div "her o.moveTo press enter her o.moveTo(1) press enter her o.moveTo(2) press ente…" at bounding box center [1251, 189] width 273 height 130
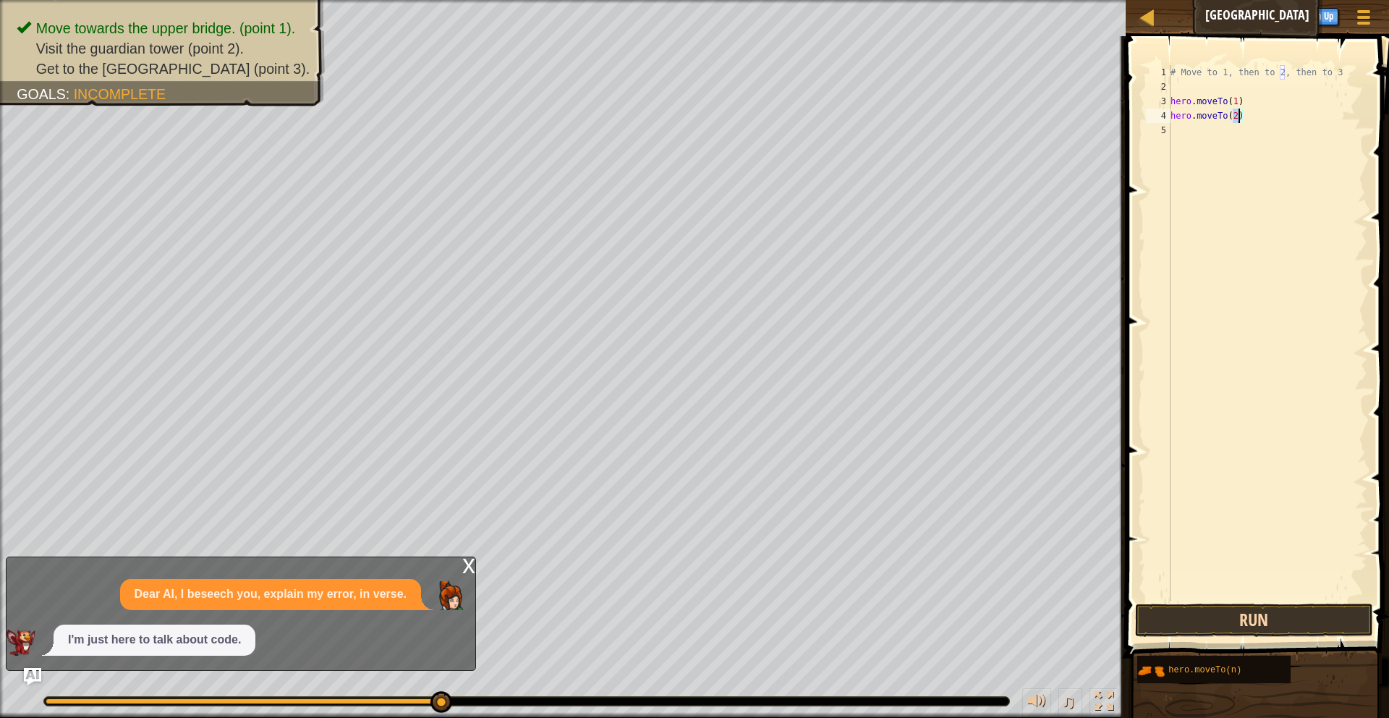
type textarea "hero.moveTo(2)"
click at [1202, 624] on button "Run" at bounding box center [1254, 619] width 239 height 33
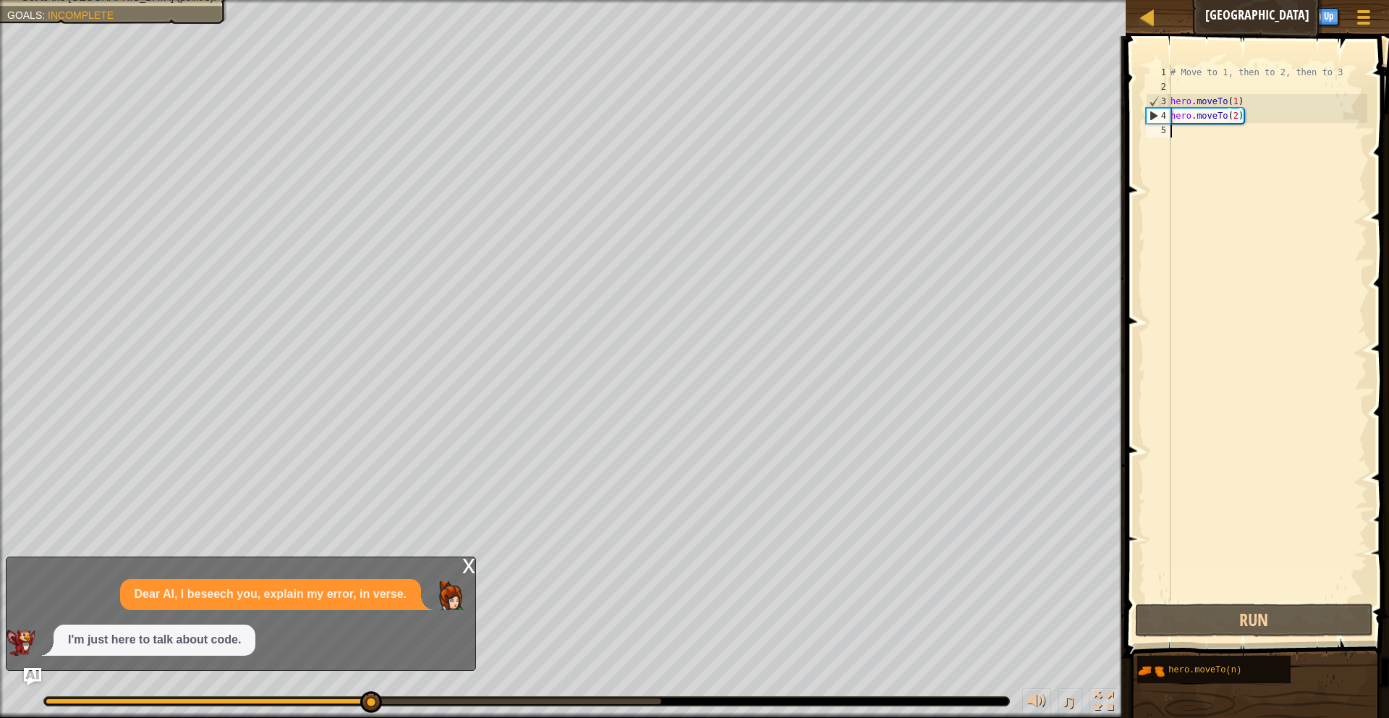
click at [1230, 132] on div "# Move to 1, then to 2, then to 3 hero . moveTo ( 1 ) hero . moveTo ( 2 )" at bounding box center [1268, 347] width 200 height 564
click at [1231, 133] on div "# Move to 1, then to 2, then to 3 hero . moveTo ( 1 ) hero . moveTo ( 2 )" at bounding box center [1268, 347] width 200 height 564
click at [1250, 116] on div "# Move to 1, then to 2, then to 3 hero . moveTo ( 1 ) hero . moveTo ( 2 )" at bounding box center [1268, 347] width 200 height 564
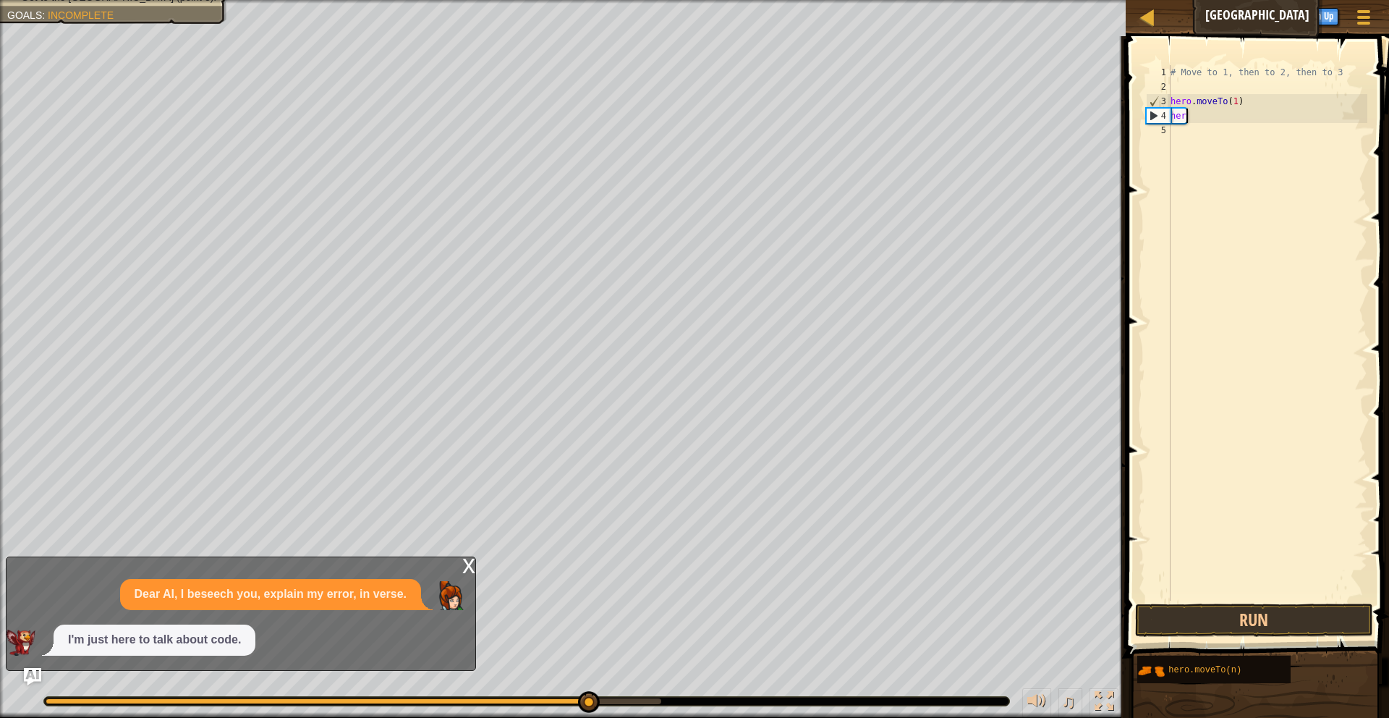
type textarea "h"
click at [1219, 120] on div "# Move to 1, then to 2, then to 3 hero . moveTo ( 1 )" at bounding box center [1268, 347] width 200 height 564
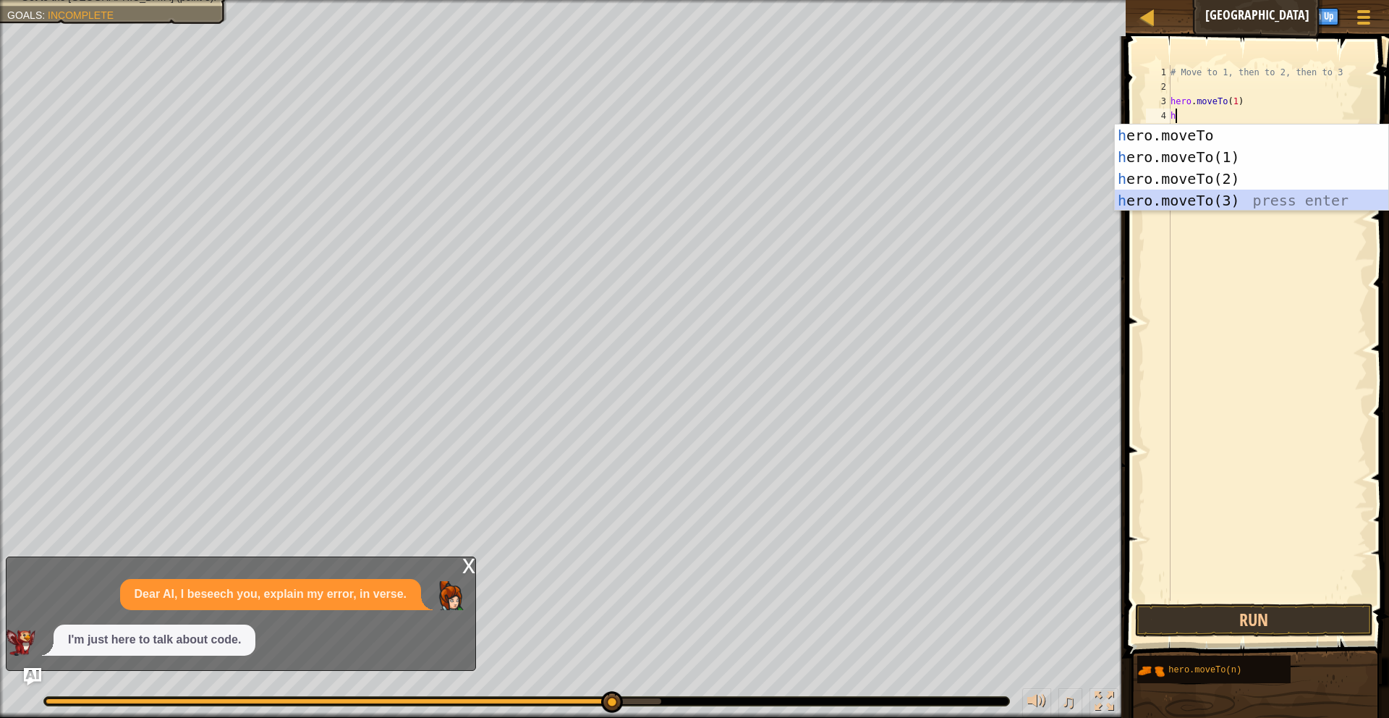
click at [1232, 194] on div "h ero.moveTo press enter h ero.moveTo(1) press enter h ero.moveTo(2) press ente…" at bounding box center [1251, 189] width 273 height 130
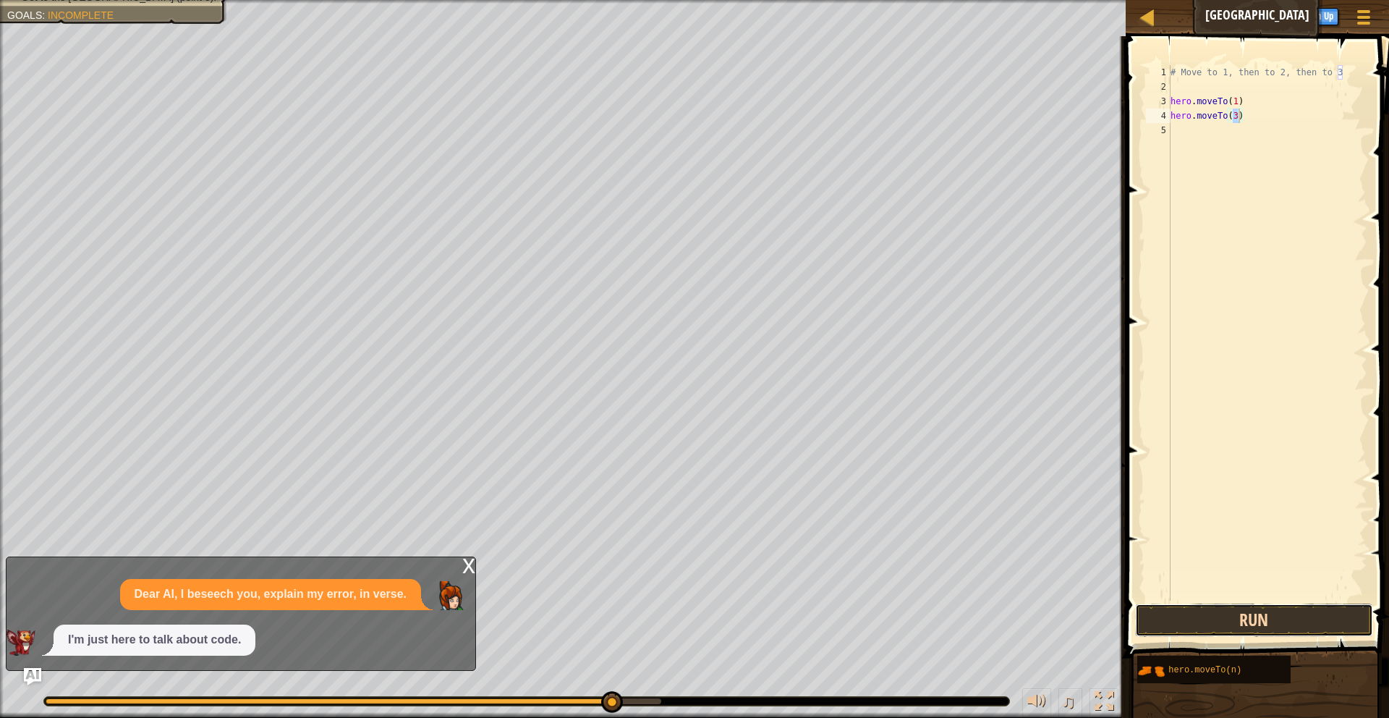
click at [1202, 619] on button "Run" at bounding box center [1254, 619] width 239 height 33
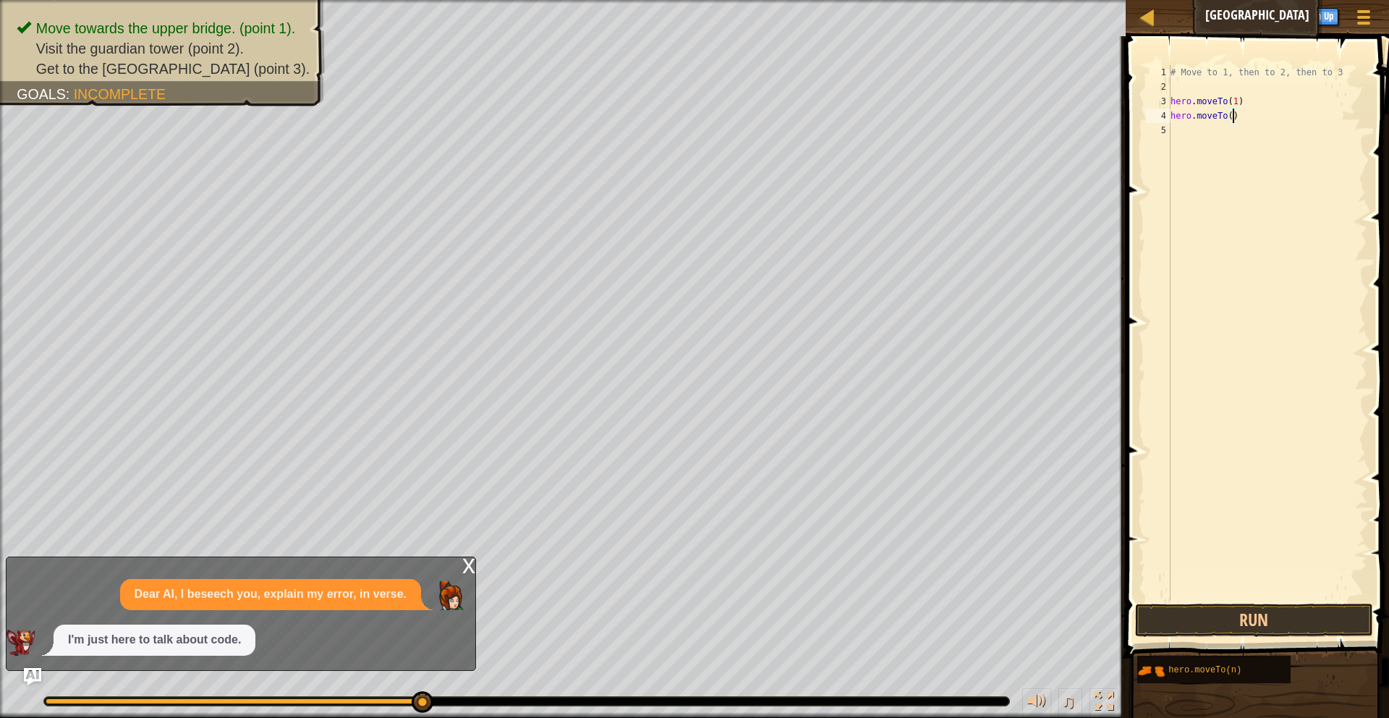
type textarea "hero.moveTo(2)"
click at [1229, 179] on div "# Move to 1, then to 2, then to 3 hero . moveTo ( 1 ) hero . moveTo ( 2 )" at bounding box center [1268, 347] width 200 height 564
click at [1214, 134] on div "# Move to 1, then to 2, then to 3 hero . moveTo ( 1 ) hero . moveTo ( 2 )" at bounding box center [1268, 347] width 200 height 564
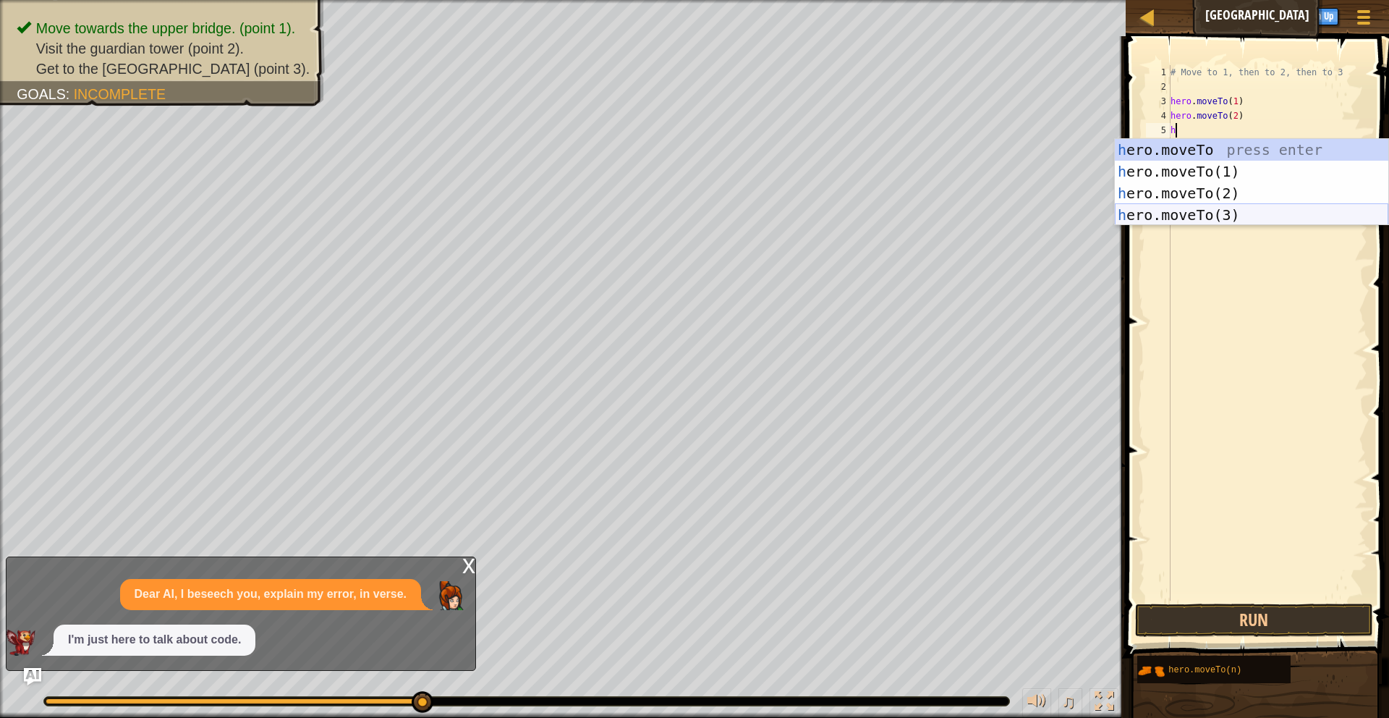
click at [1227, 215] on div "h ero.moveTo press enter h ero.moveTo(1) press enter h ero.moveTo(2) press ente…" at bounding box center [1251, 204] width 273 height 130
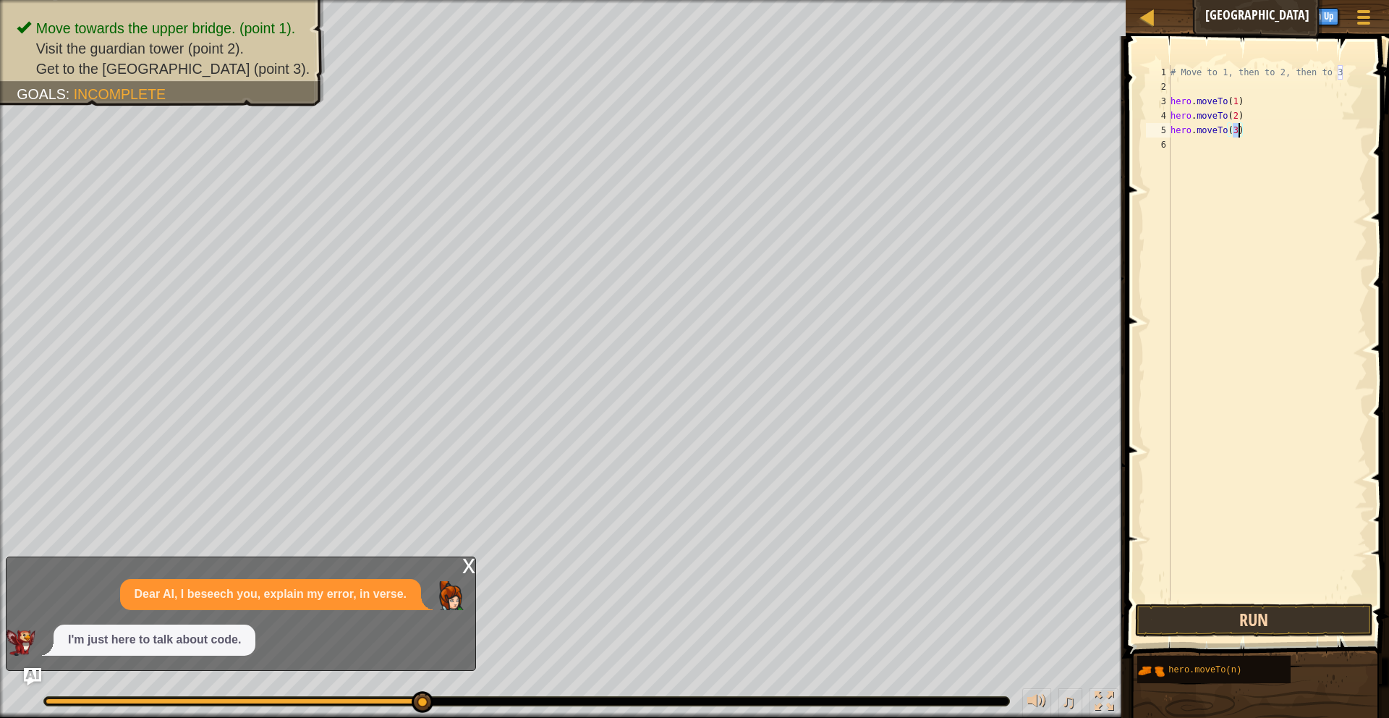
type textarea "hero.moveTo(3)"
click at [1223, 613] on button "Run" at bounding box center [1254, 619] width 239 height 33
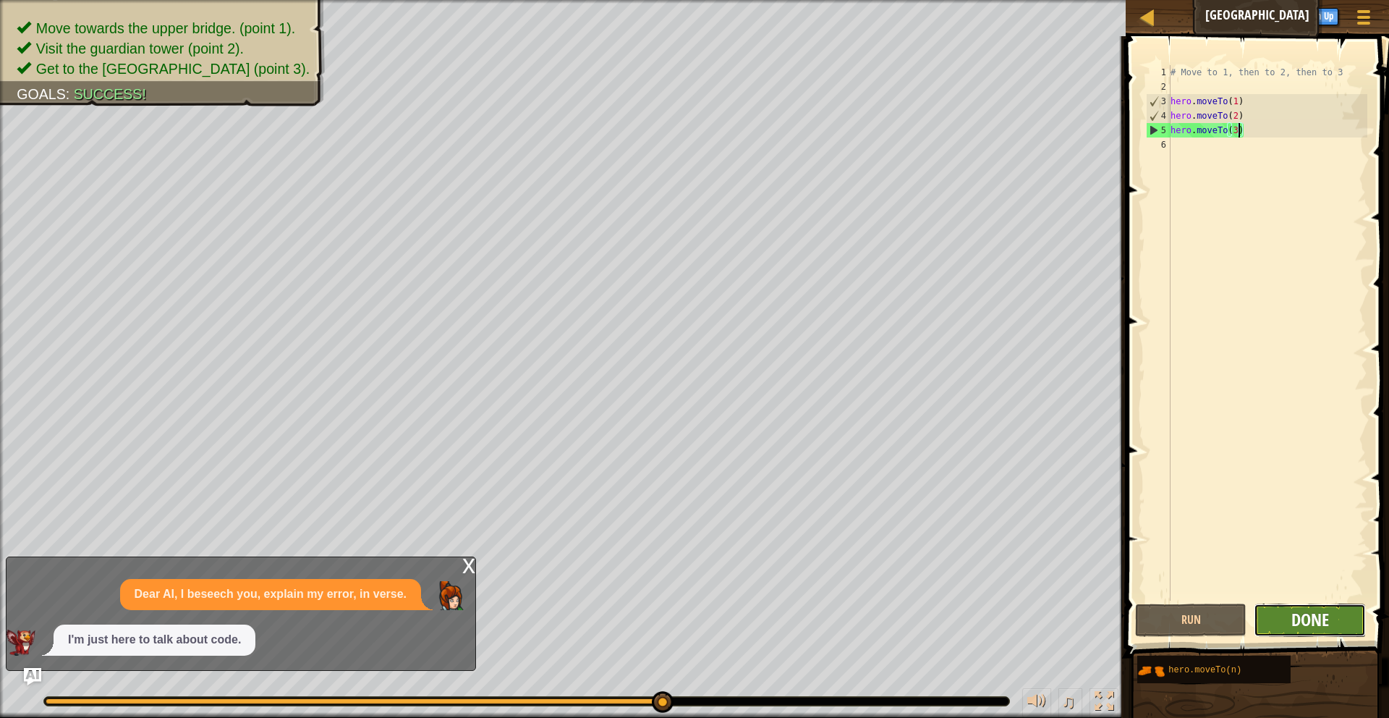
click at [1300, 611] on span "Done" at bounding box center [1310, 619] width 38 height 23
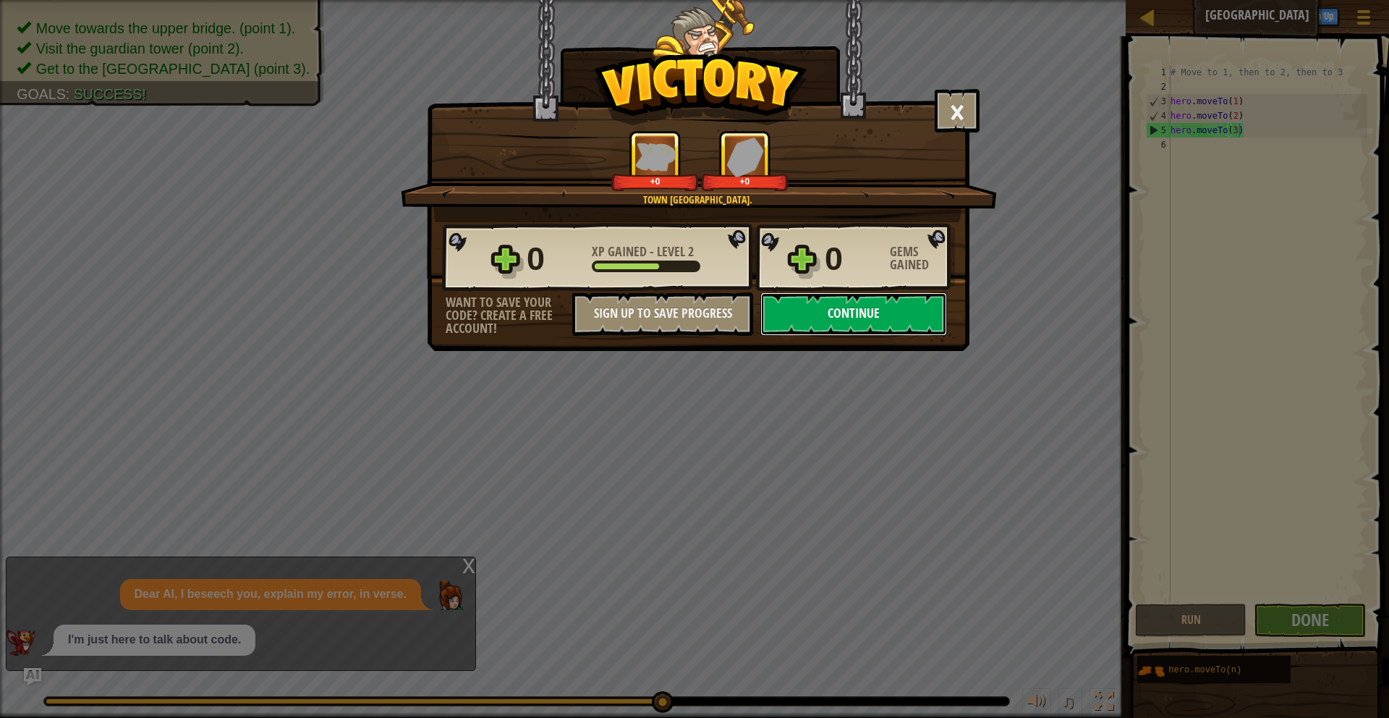
click at [832, 328] on button "Continue" at bounding box center [853, 313] width 187 height 43
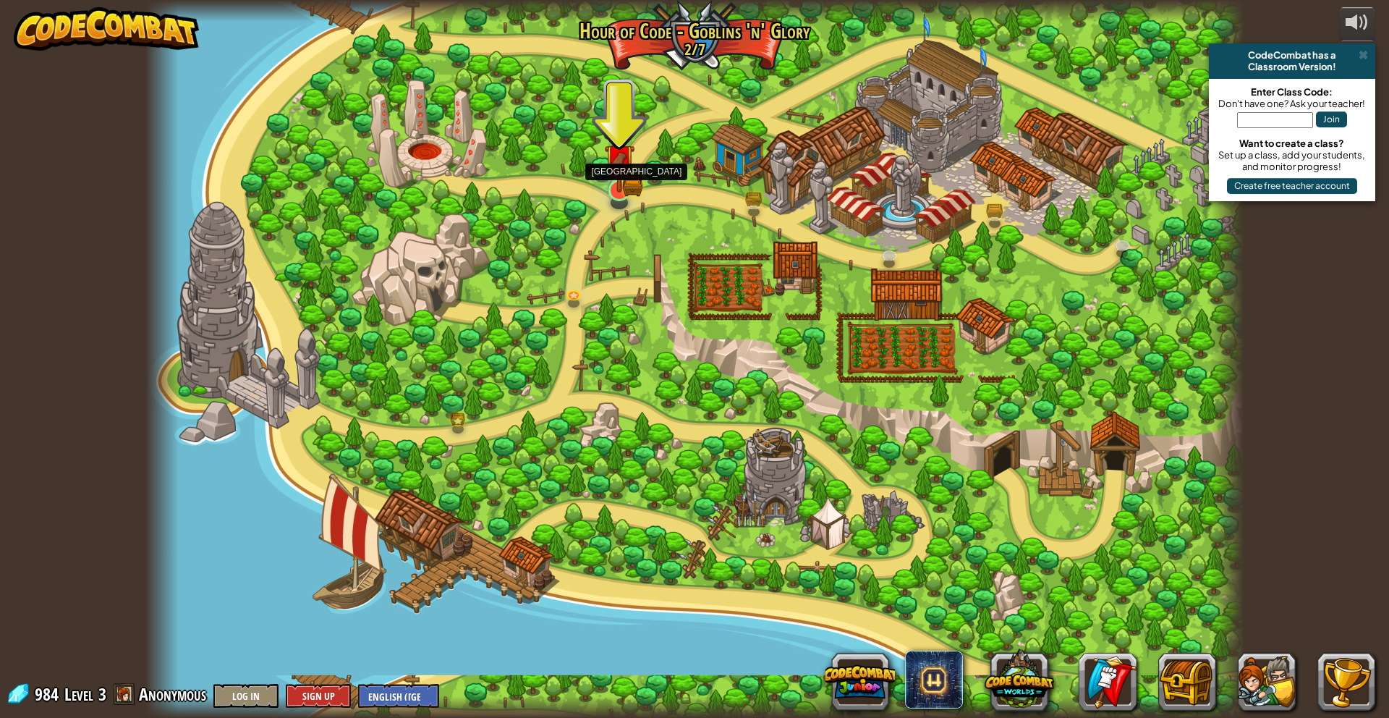
click at [621, 161] on img at bounding box center [619, 160] width 17 height 17
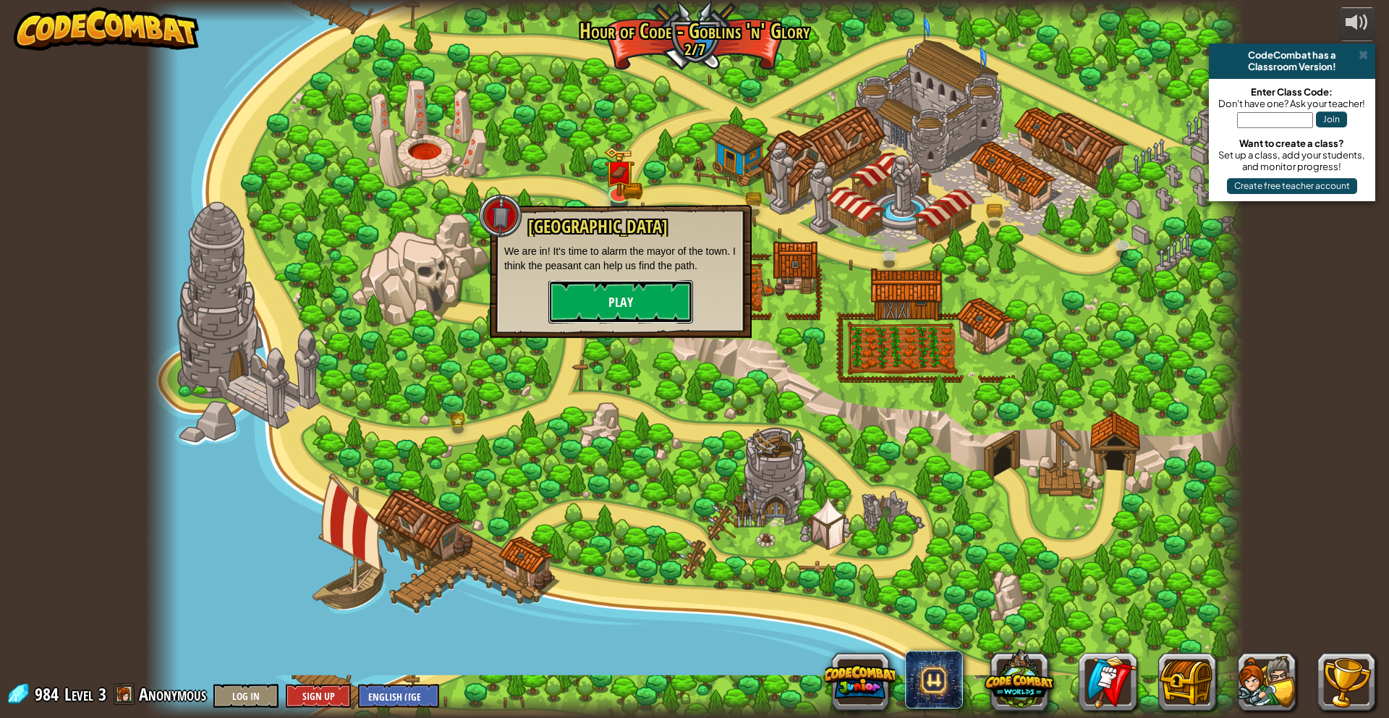
click at [590, 293] on button "Play" at bounding box center [620, 301] width 145 height 43
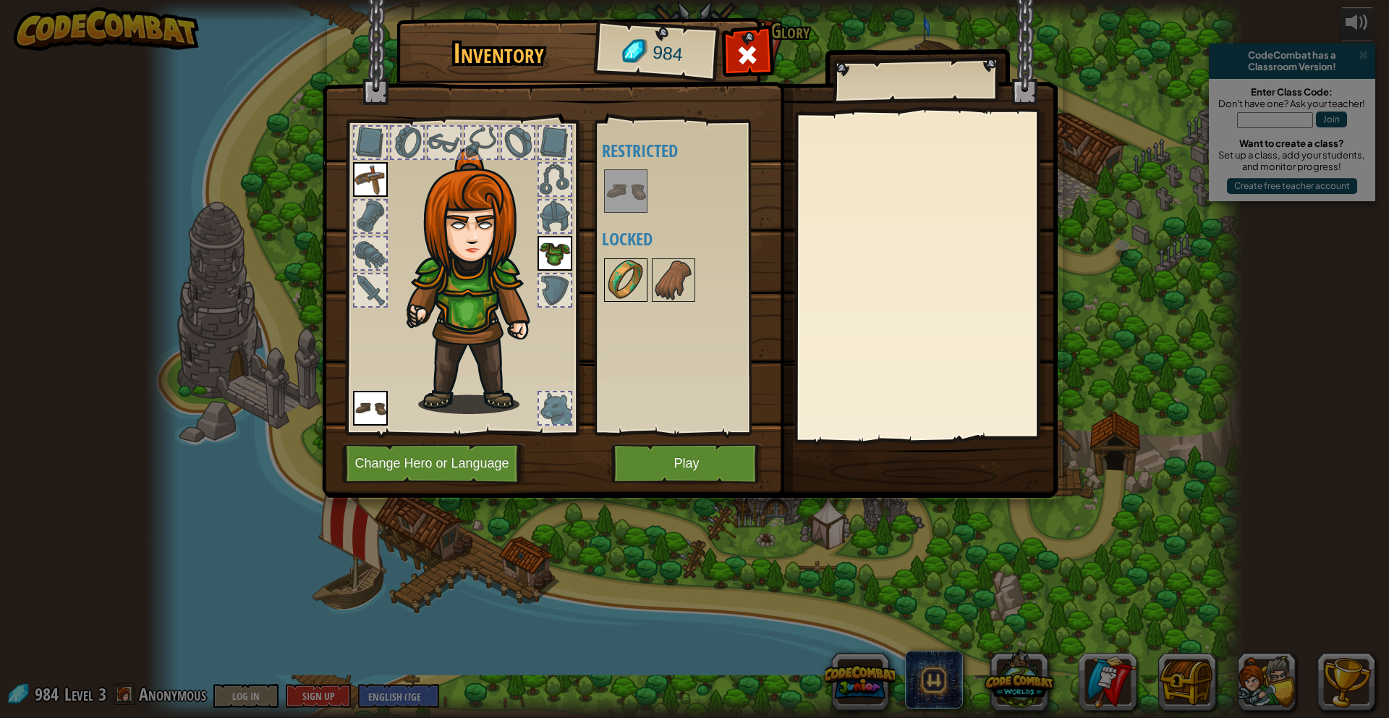
click at [621, 286] on img at bounding box center [626, 280] width 41 height 41
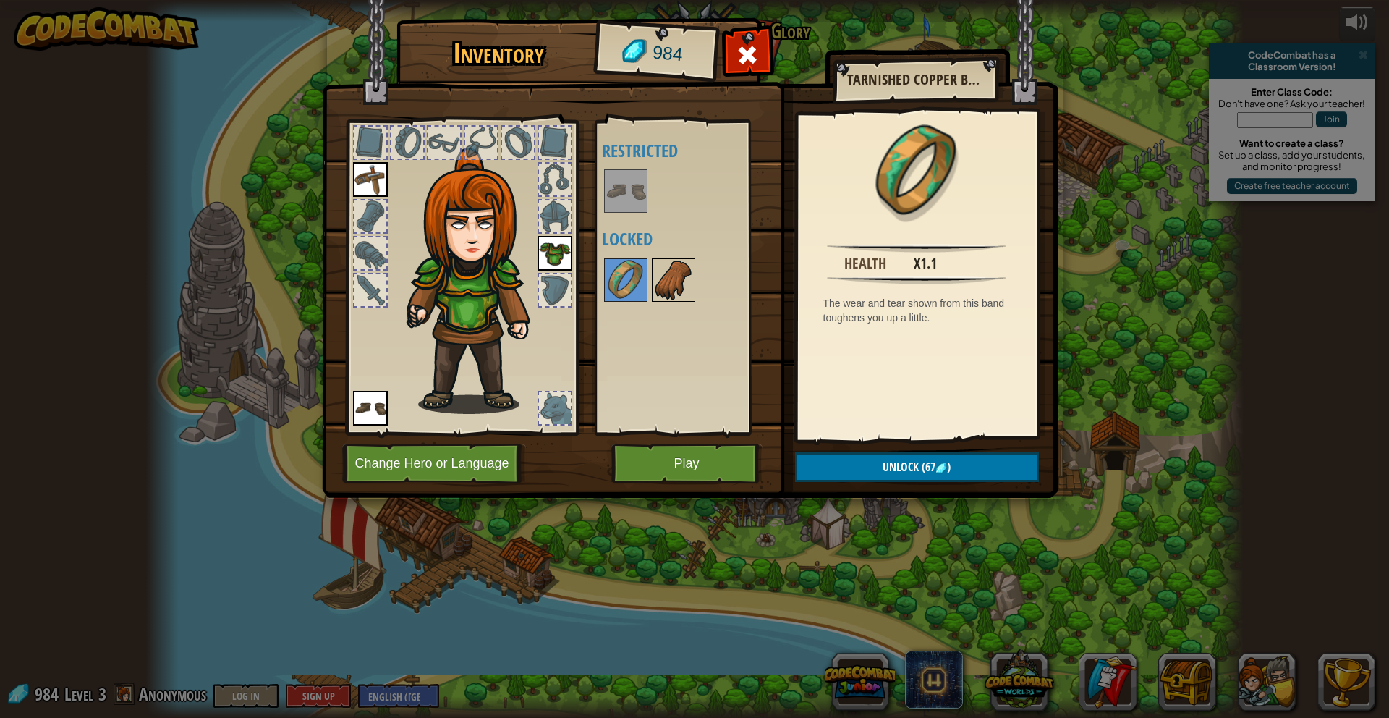
click at [665, 268] on img at bounding box center [673, 280] width 41 height 41
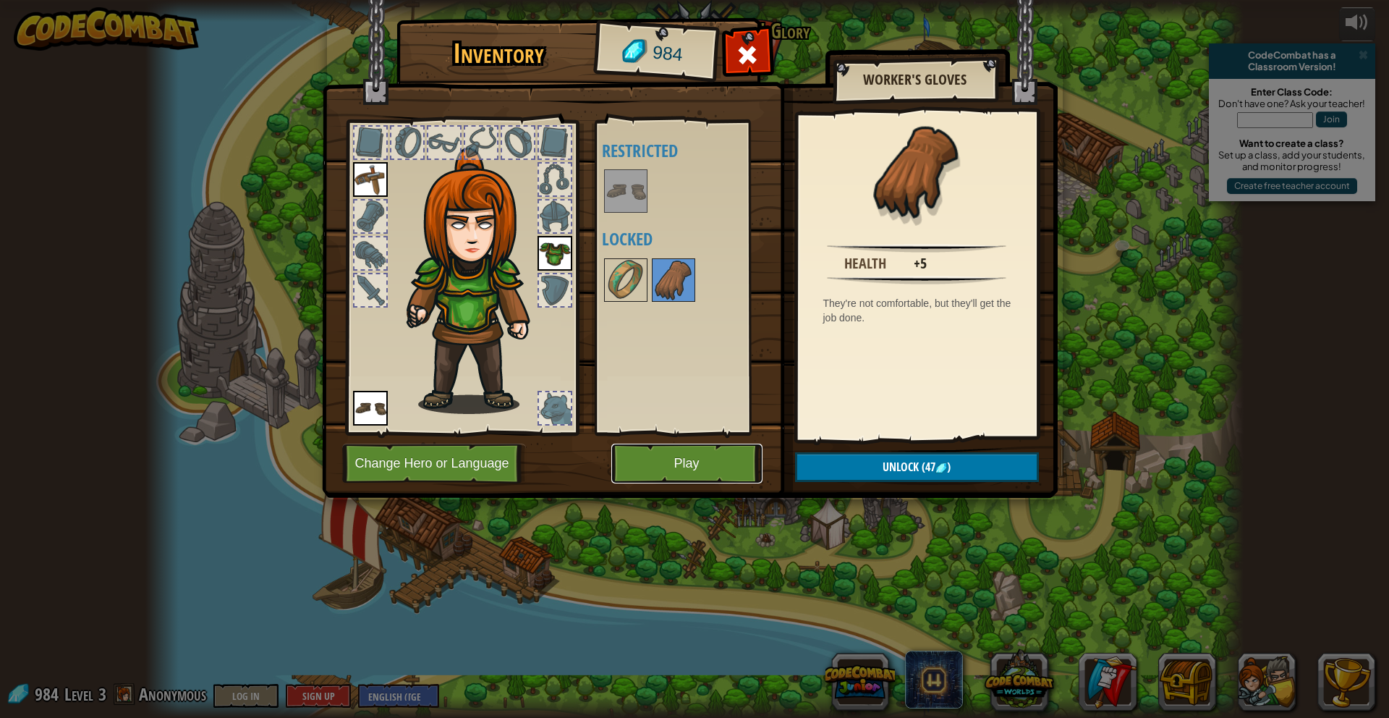
click at [674, 462] on button "Play" at bounding box center [686, 463] width 151 height 40
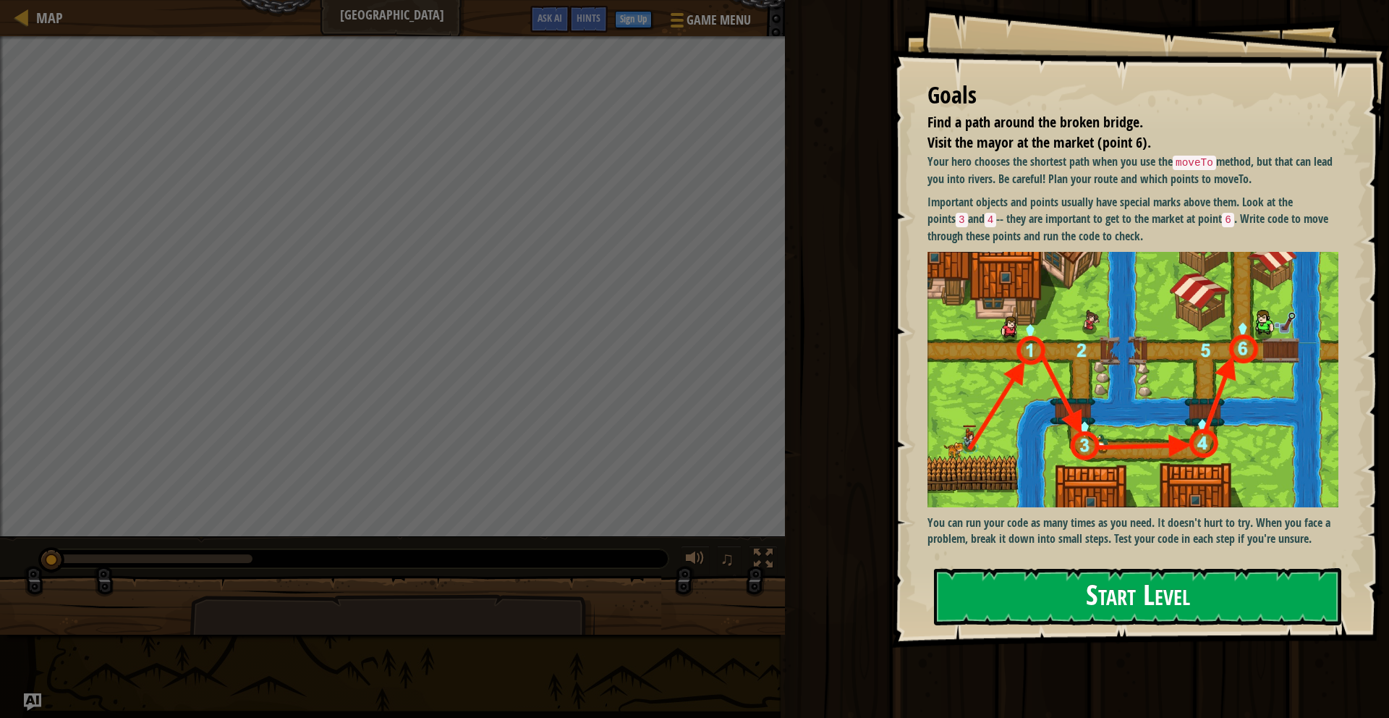
click at [962, 595] on button "Start Level" at bounding box center [1137, 596] width 407 height 57
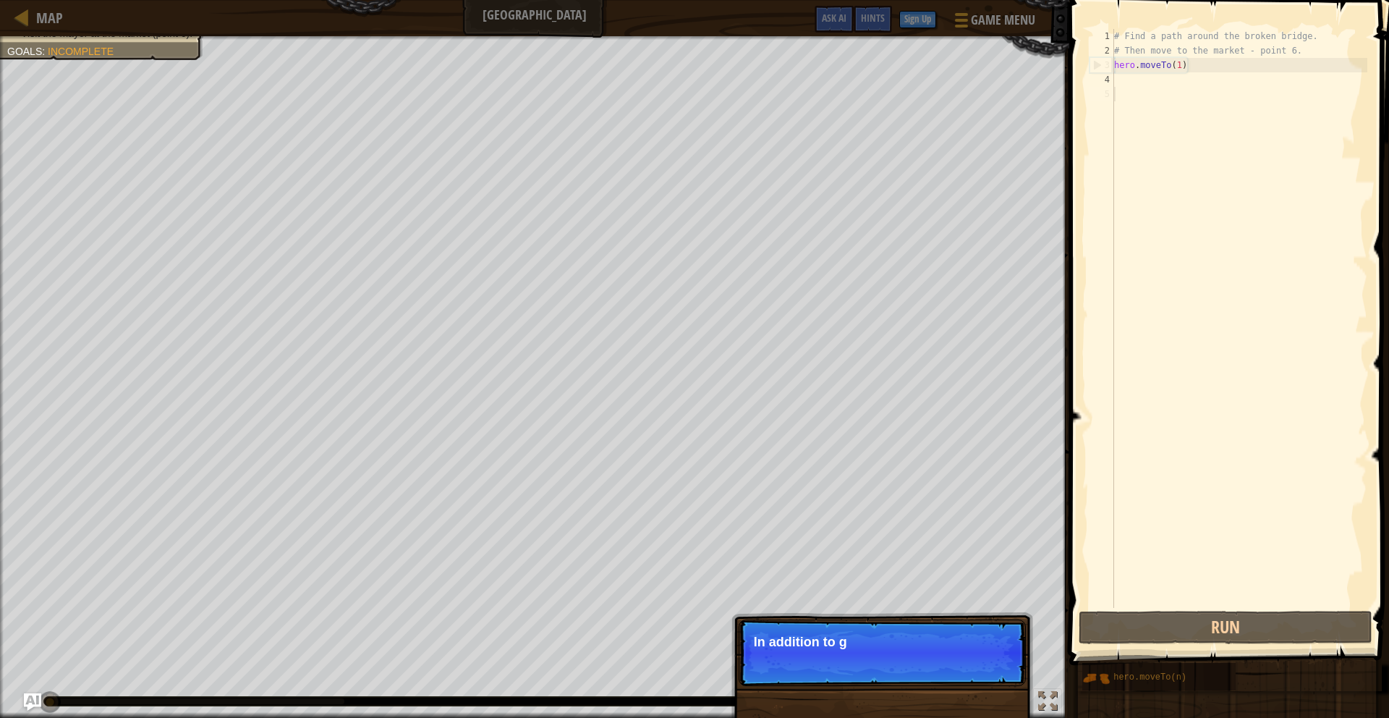
click at [1141, 77] on div "# Find a path around the broken bridge. # Then move to the market - point 6. he…" at bounding box center [1239, 333] width 256 height 608
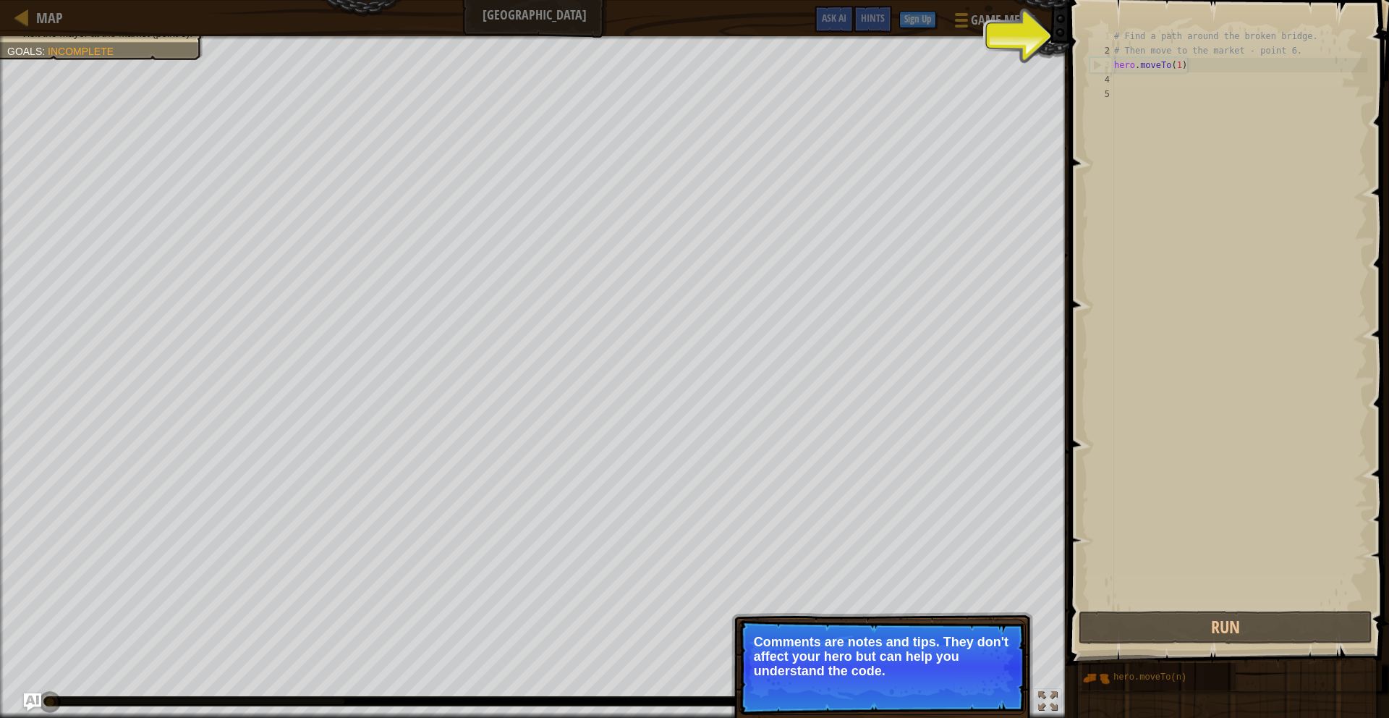
click at [1171, 37] on div "# Find a path around the broken bridge. # Then move to the market - point 6. he…" at bounding box center [1239, 333] width 256 height 608
click at [1196, 64] on div "# Find a path around the broken bridge. # Then move to the market - point 6. he…" at bounding box center [1239, 333] width 256 height 608
type textarea "hero.moveTo(1)"
click at [1202, 65] on div "# Find a path around the broken bridge. # Then move to the market - point 6. he…" at bounding box center [1239, 333] width 256 height 608
click at [1176, 77] on div "# Find a path around the broken bridge. # Then move to the market - point 6. he…" at bounding box center [1239, 333] width 256 height 608
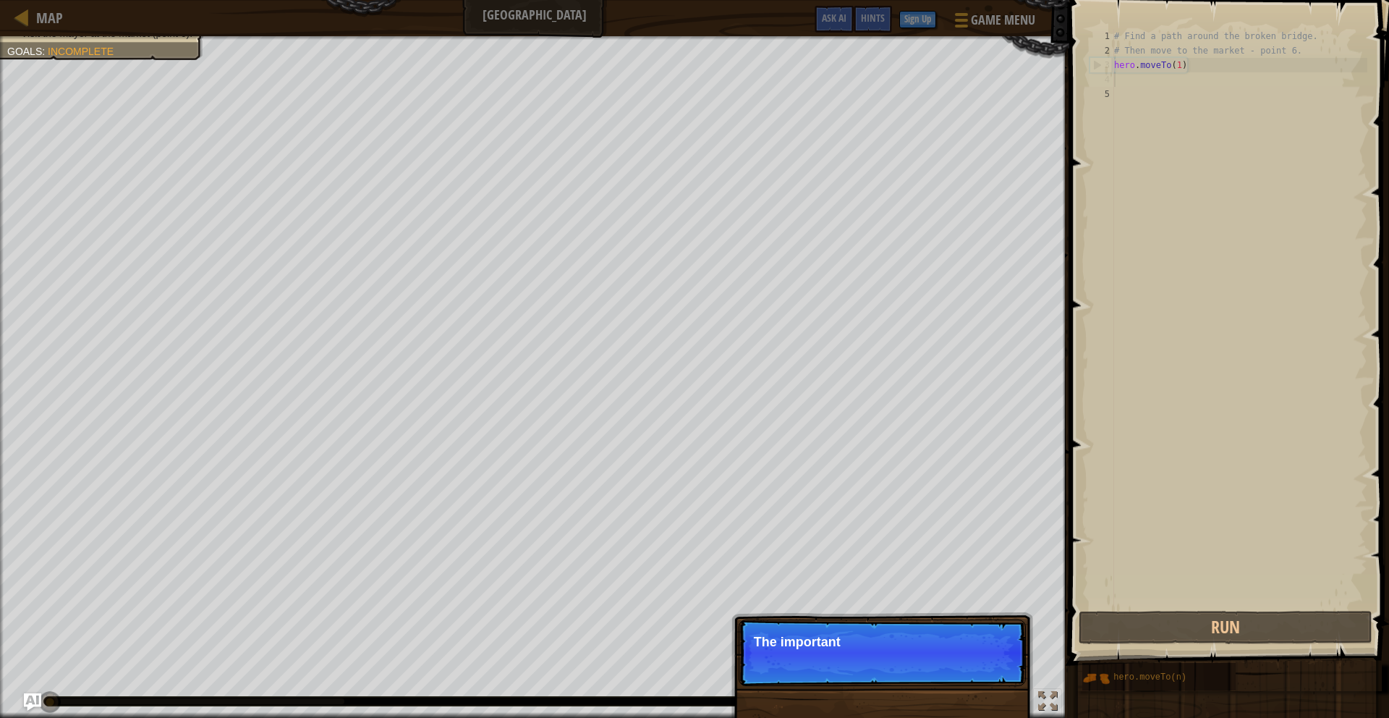
click at [1134, 81] on div "# Find a path around the broken bridge. # Then move to the market - point 6. he…" at bounding box center [1239, 333] width 256 height 608
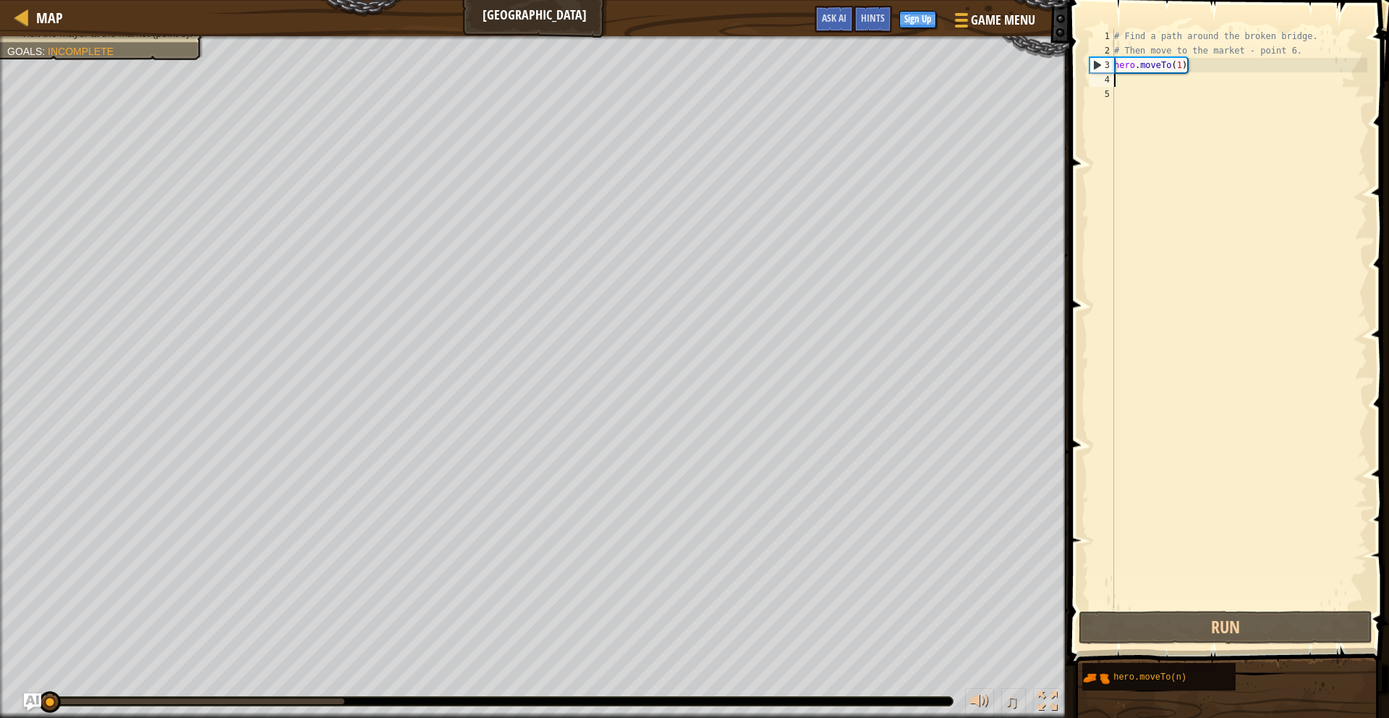
scroll to position [7, 0]
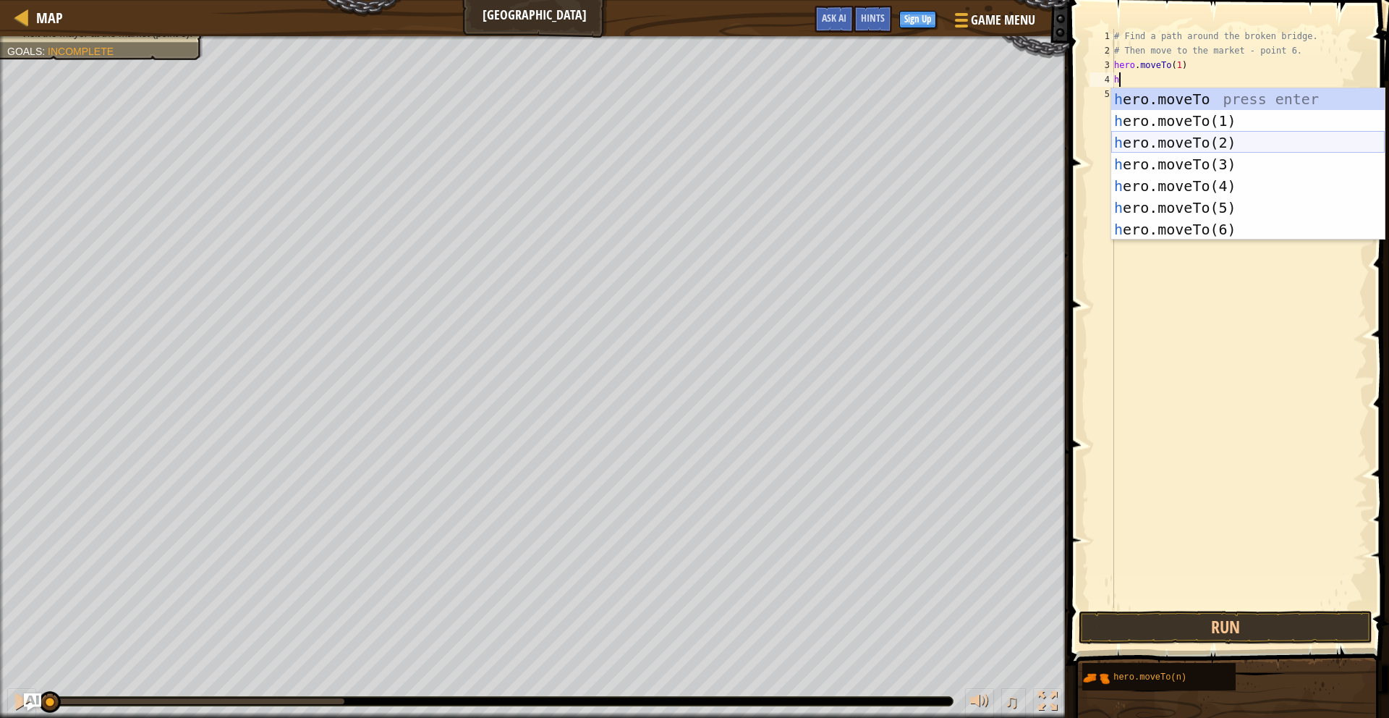
click at [1169, 143] on div "h ero.moveTo press enter h ero.moveTo(1) press enter h ero.moveTo(2) press ente…" at bounding box center [1247, 185] width 273 height 195
type textarea "hero.moveTo(2)"
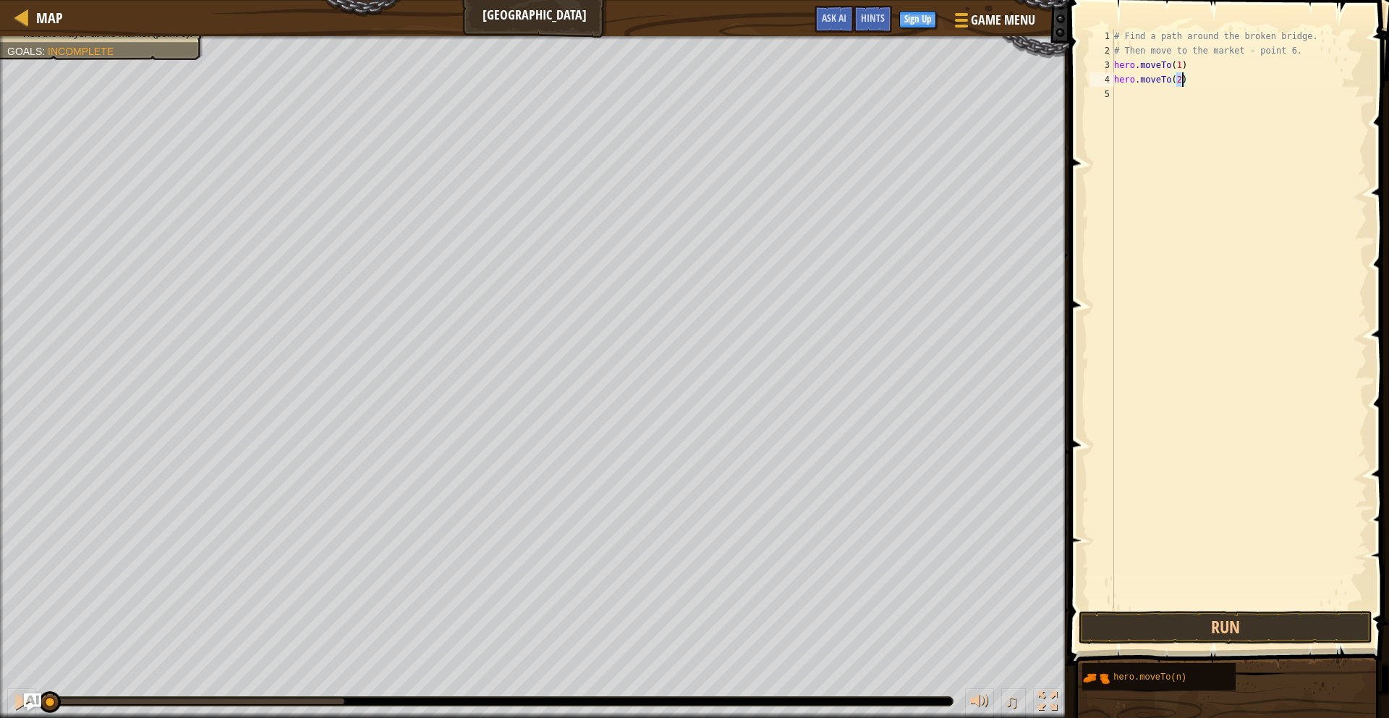
click at [1125, 92] on div "# Find a path around the broken bridge. # Then move to the market - point 6. he…" at bounding box center [1239, 333] width 256 height 608
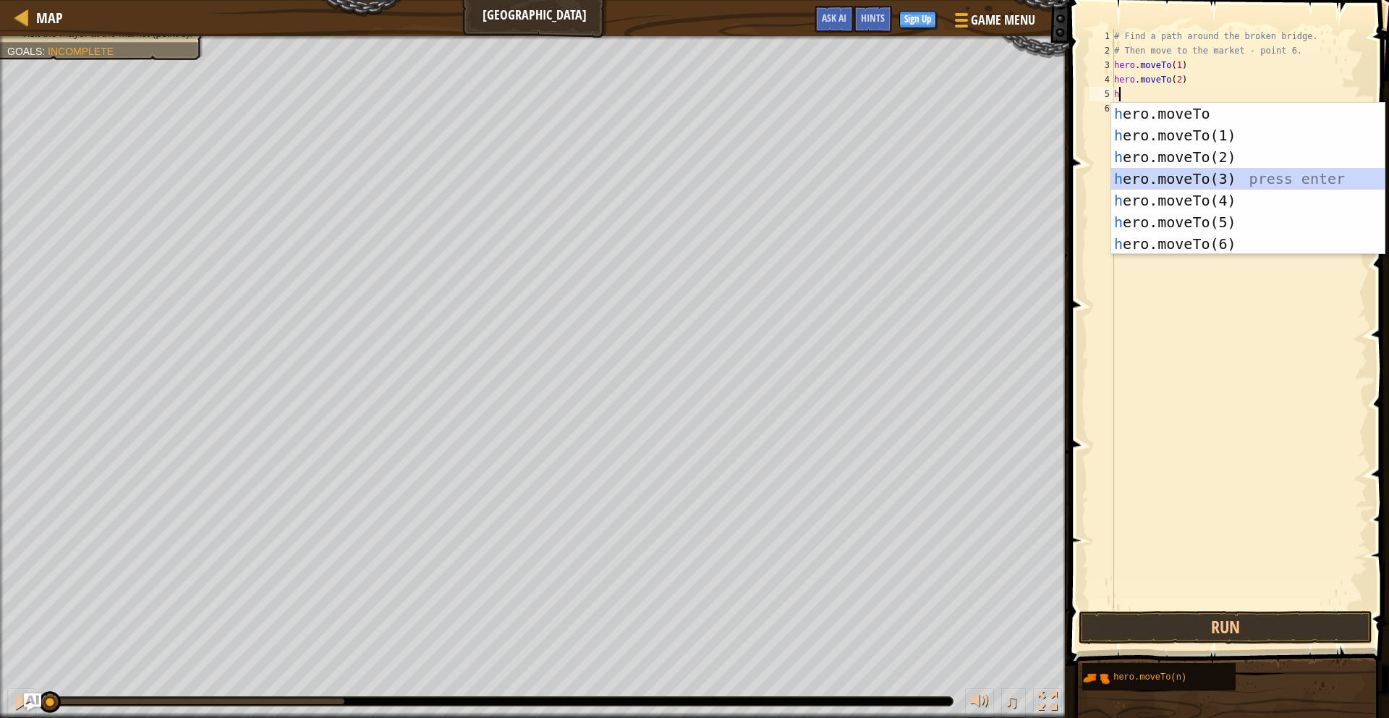
click at [1189, 176] on div "h ero.moveTo press enter h ero.moveTo(1) press enter h ero.moveTo(2) press ente…" at bounding box center [1247, 200] width 273 height 195
type textarea "hero.moveTo(3)"
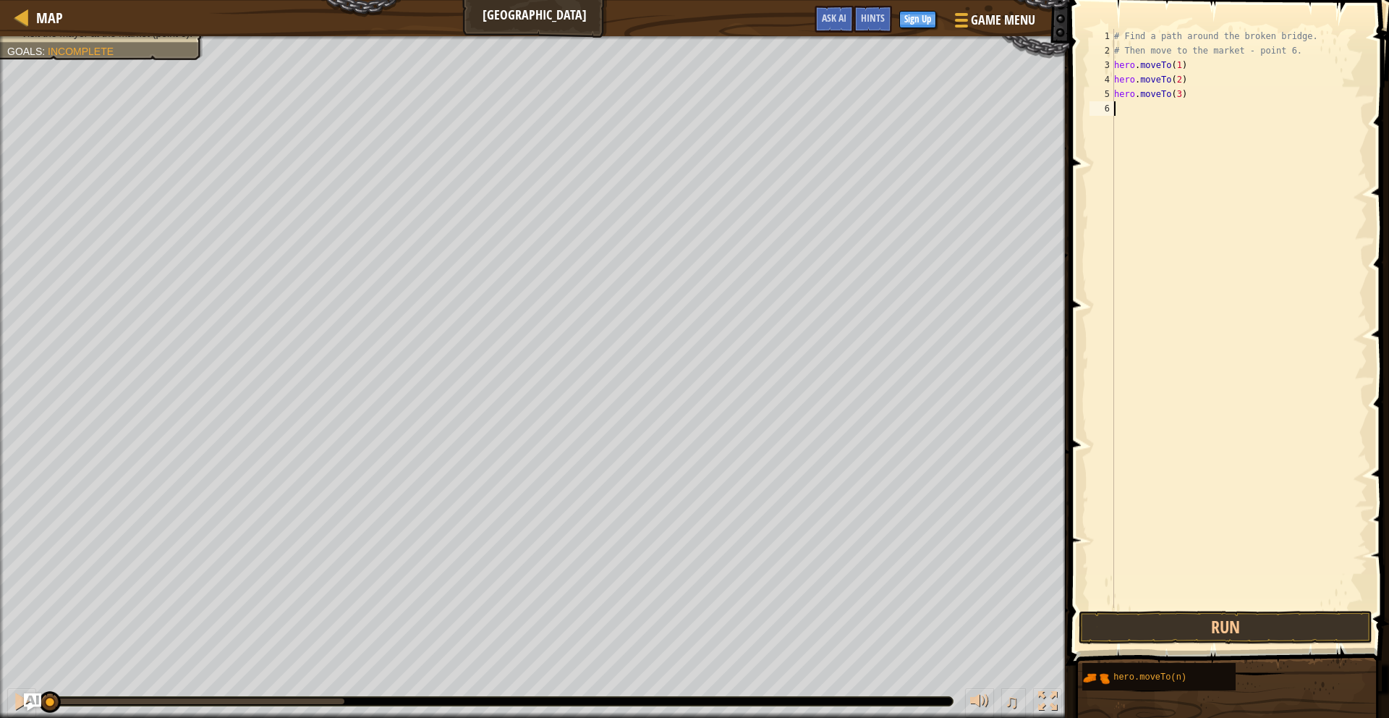
click at [1121, 109] on div "# Find a path around the broken bridge. # Then move to the market - point 6. he…" at bounding box center [1239, 333] width 256 height 608
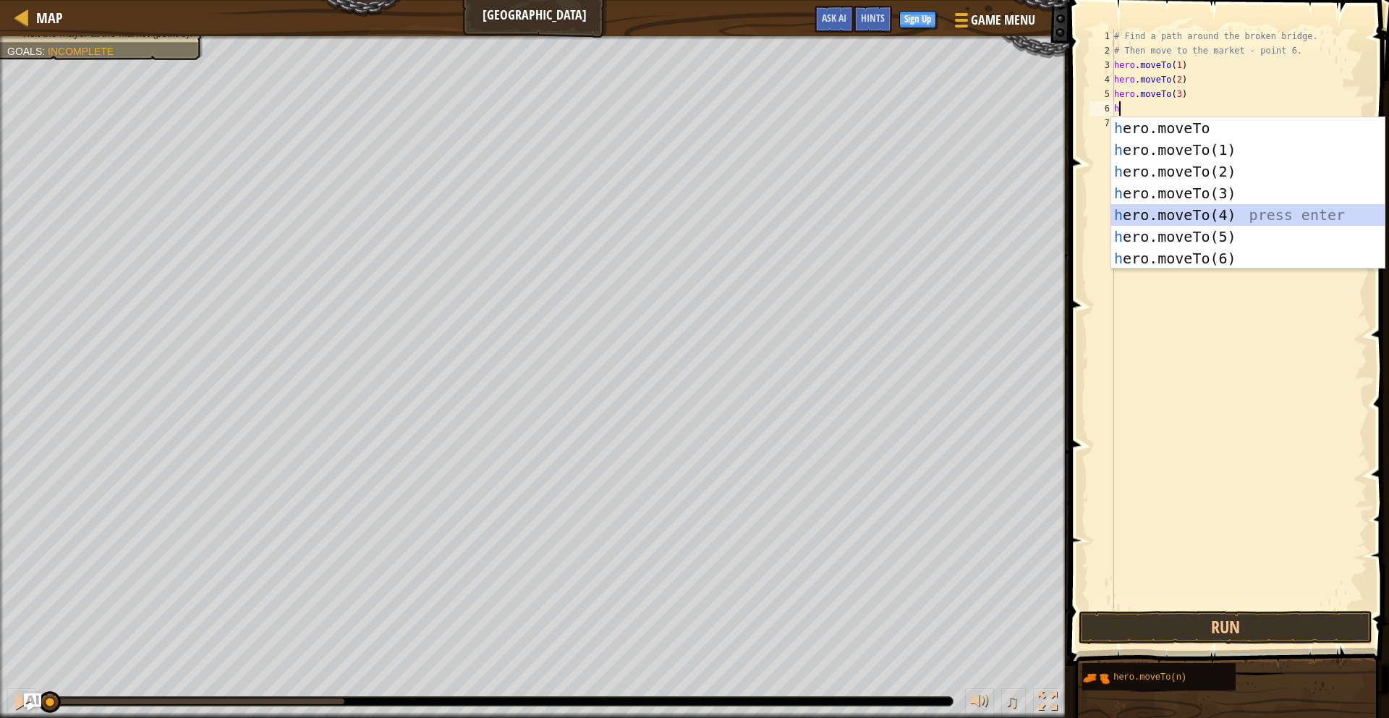
click at [1193, 214] on div "h ero.moveTo press enter h ero.moveTo(1) press enter h ero.moveTo(2) press ente…" at bounding box center [1247, 214] width 273 height 195
type textarea "hero.moveTo(4)"
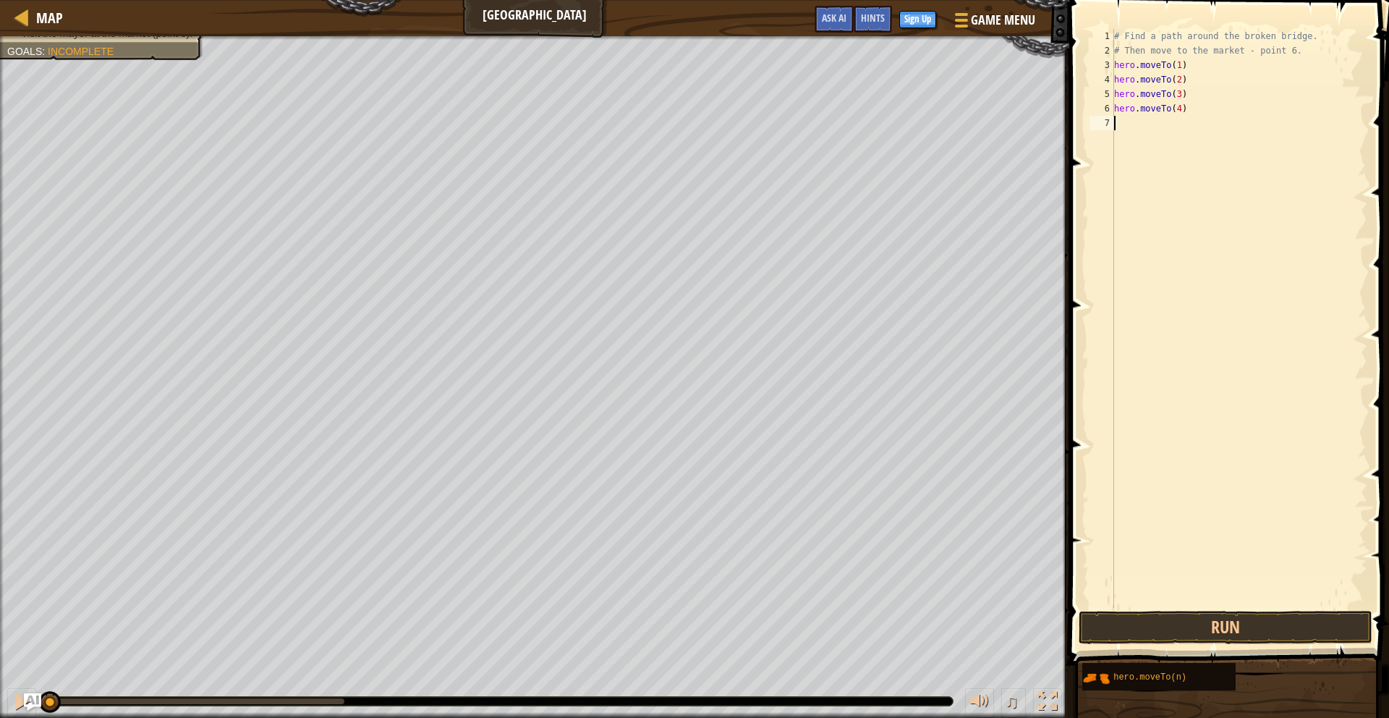
click at [1128, 131] on div "# Find a path around the broken bridge. # Then move to the market - point 6. he…" at bounding box center [1239, 333] width 256 height 608
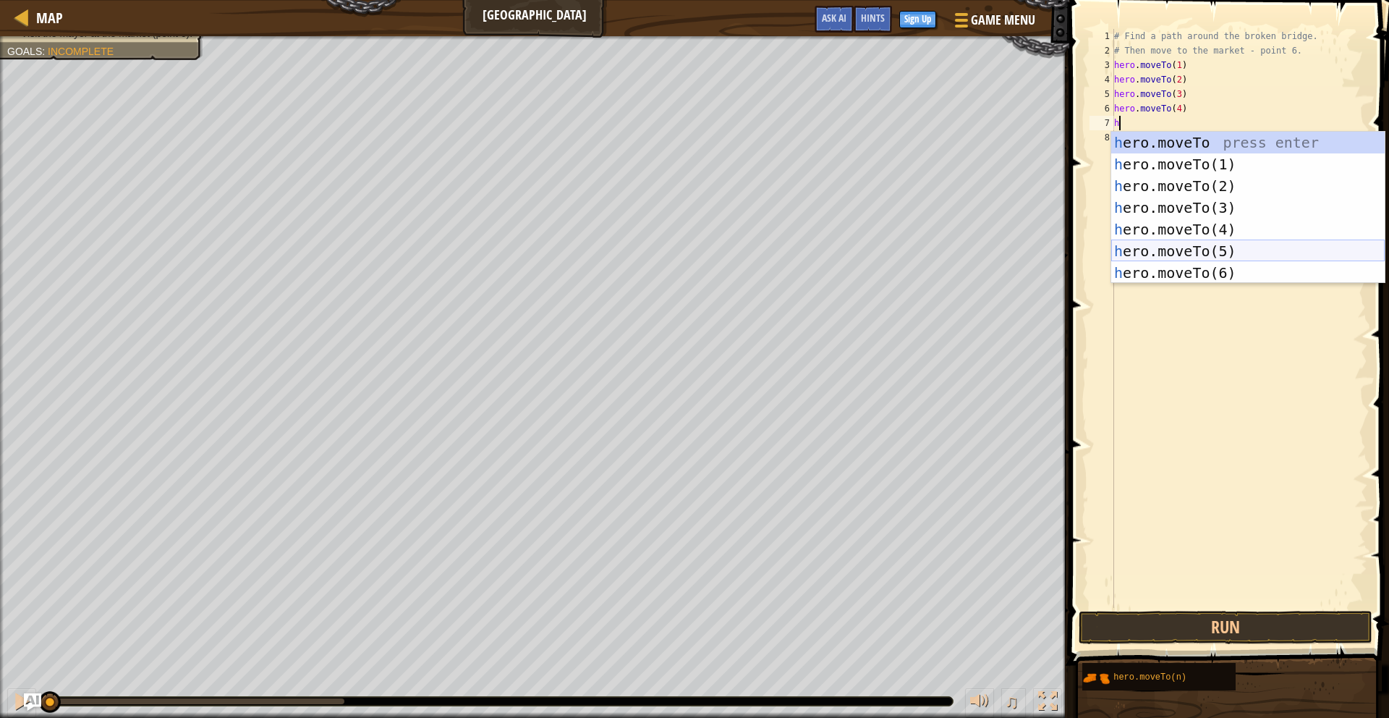
click at [1174, 251] on div "h ero.moveTo press enter h ero.moveTo(1) press enter h ero.moveTo(2) press ente…" at bounding box center [1247, 229] width 273 height 195
type textarea "hero.moveTo(5)"
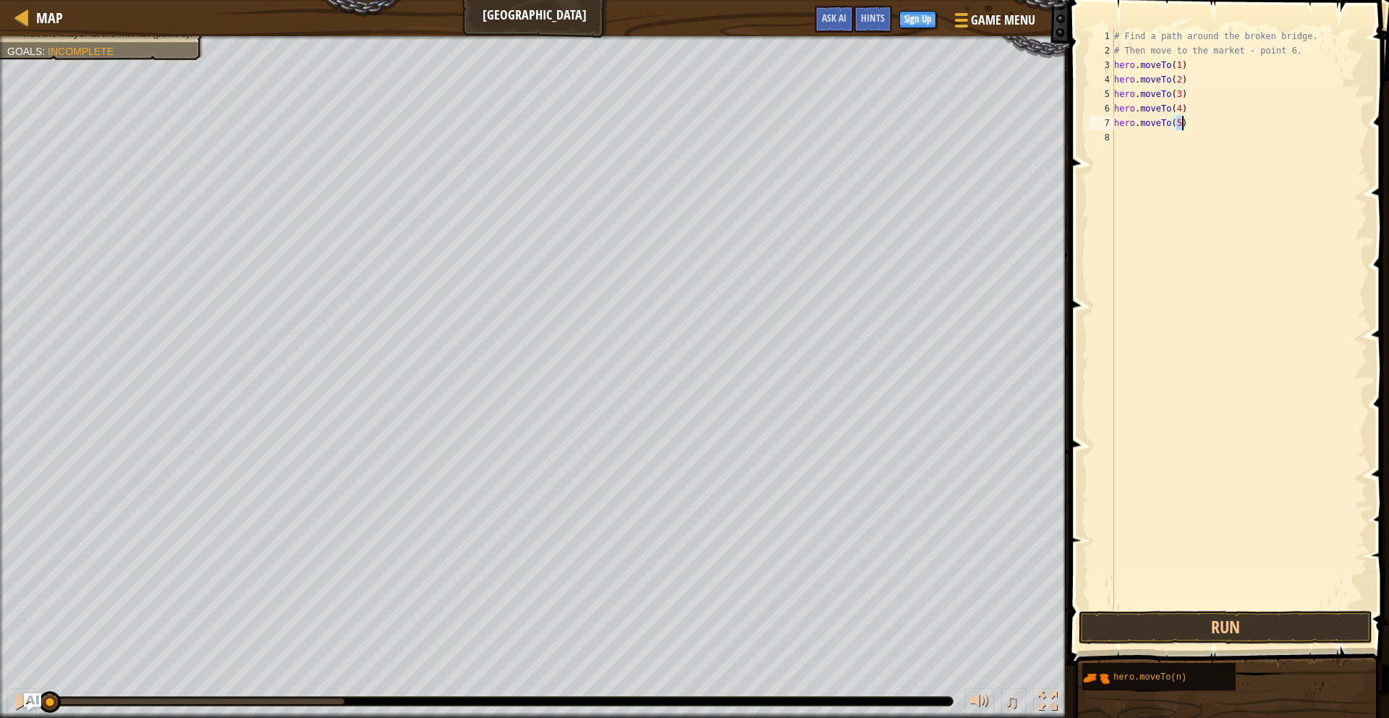
click at [1139, 137] on div "# Find a path around the broken bridge. # Then move to the market - point 6. he…" at bounding box center [1239, 333] width 256 height 608
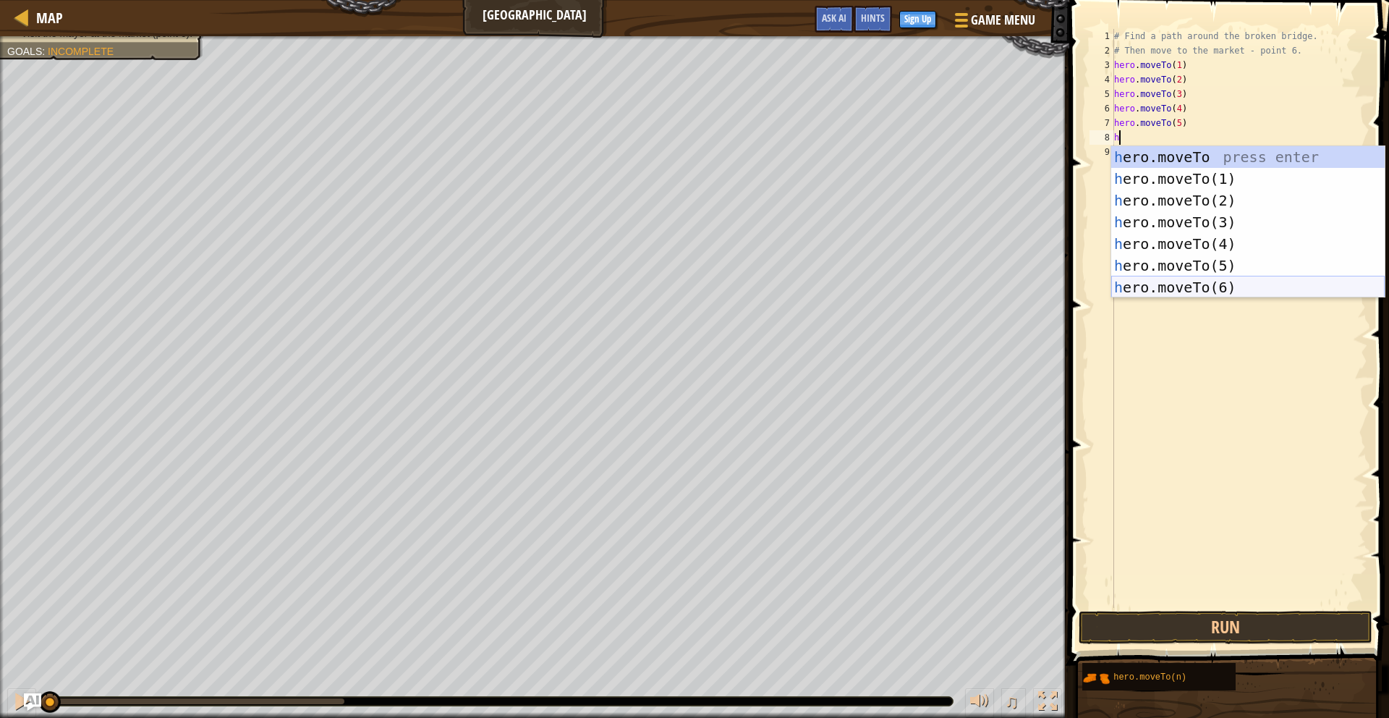
click at [1161, 278] on div "h ero.moveTo press enter h ero.moveTo(1) press enter h ero.moveTo(2) press ente…" at bounding box center [1247, 243] width 273 height 195
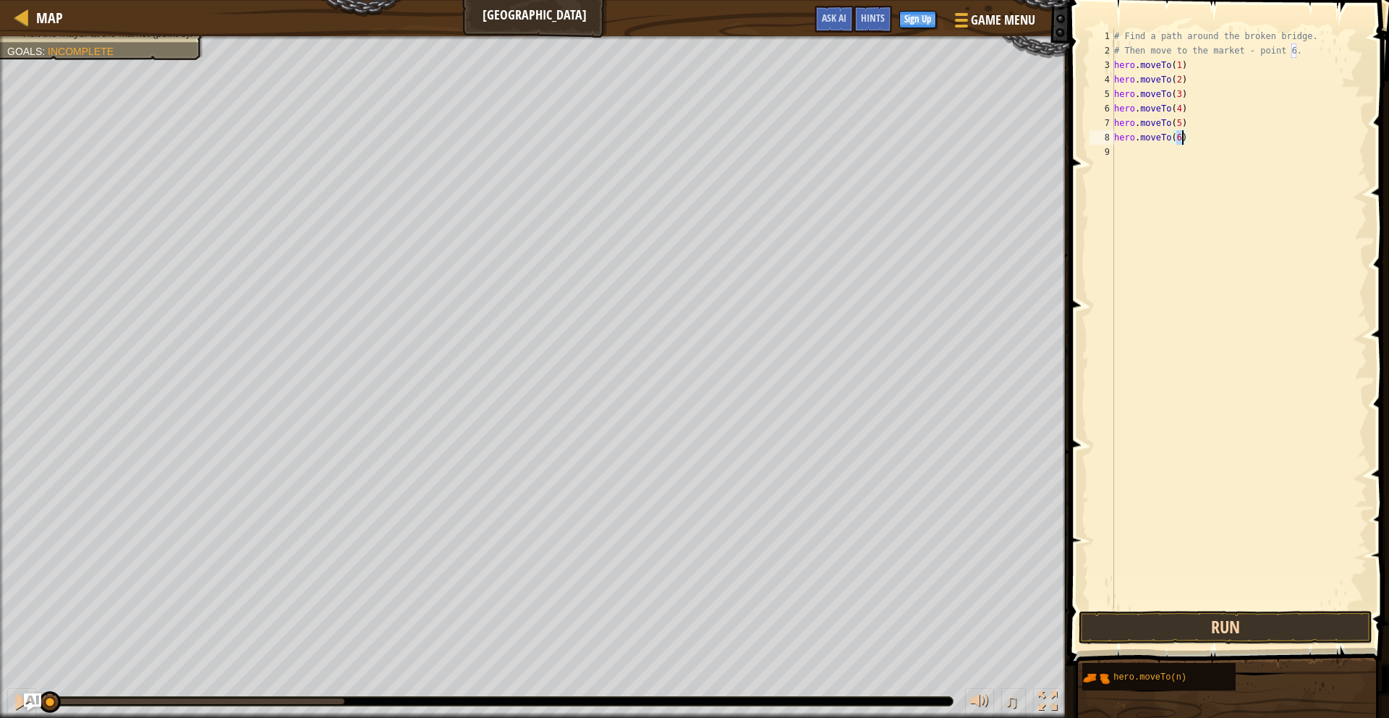
type textarea "hero.moveTo(6)"
click at [1161, 621] on button "Run" at bounding box center [1226, 627] width 294 height 33
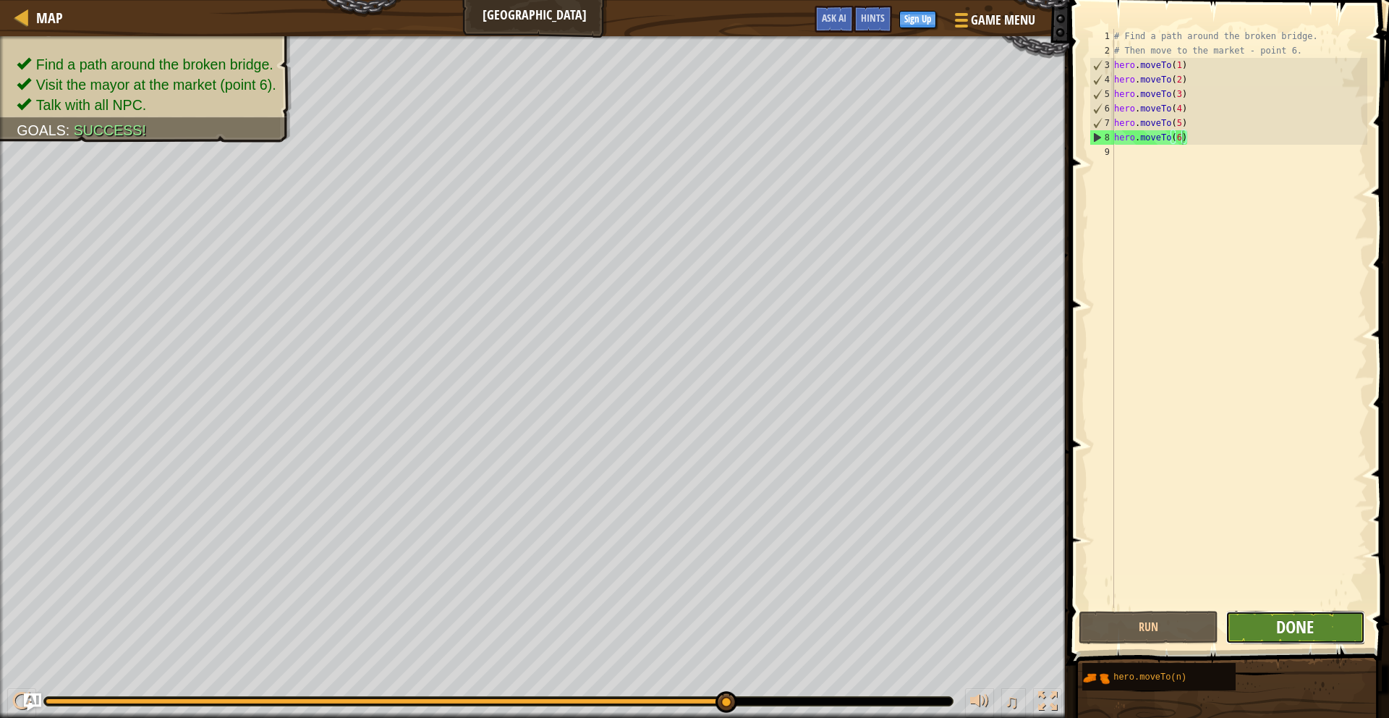
click at [1277, 622] on span "Done" at bounding box center [1295, 626] width 38 height 23
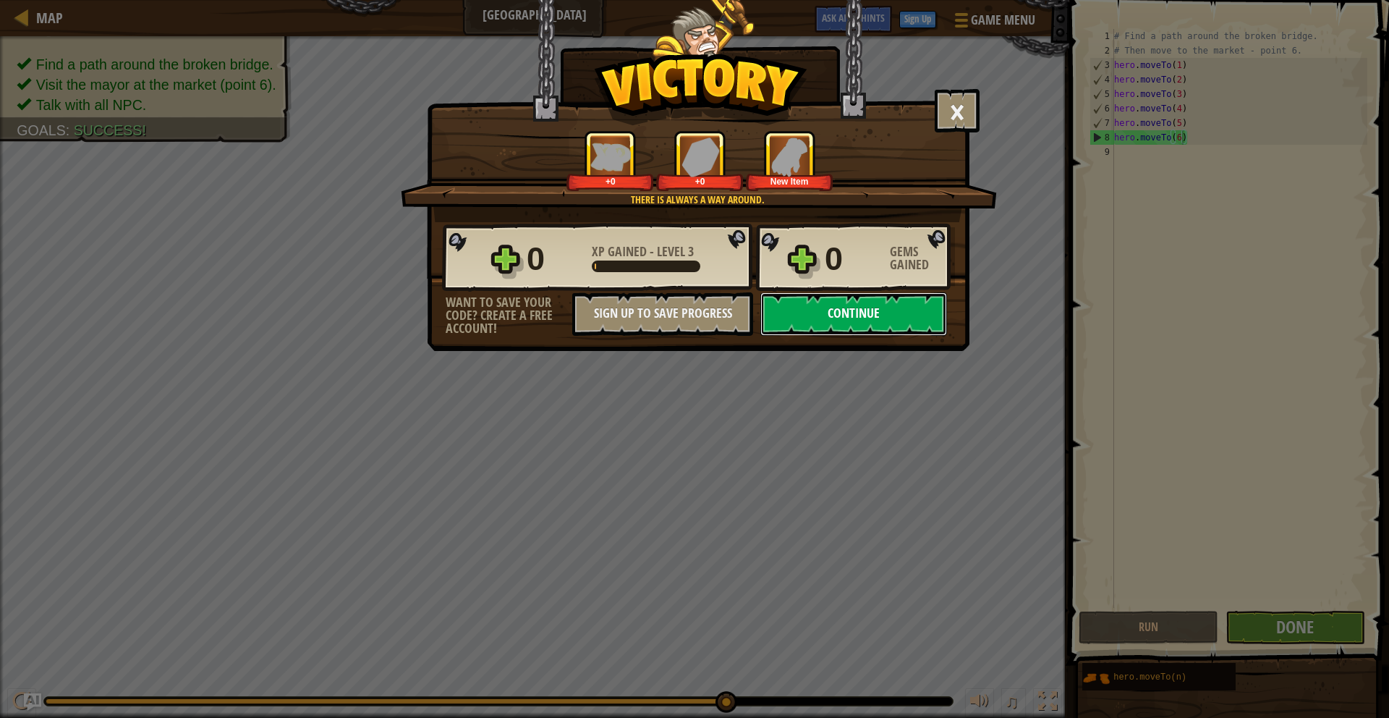
click at [899, 316] on button "Continue" at bounding box center [853, 313] width 187 height 43
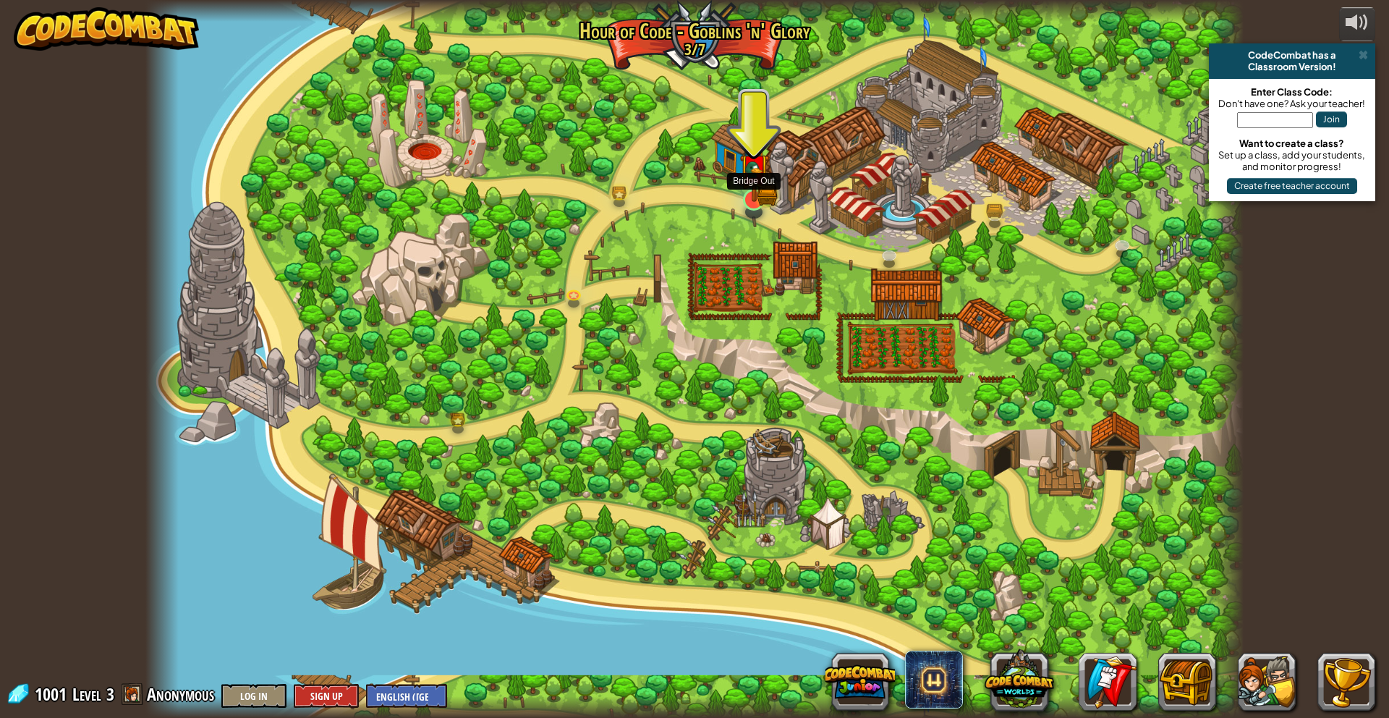
click at [740, 187] on img at bounding box center [754, 169] width 30 height 66
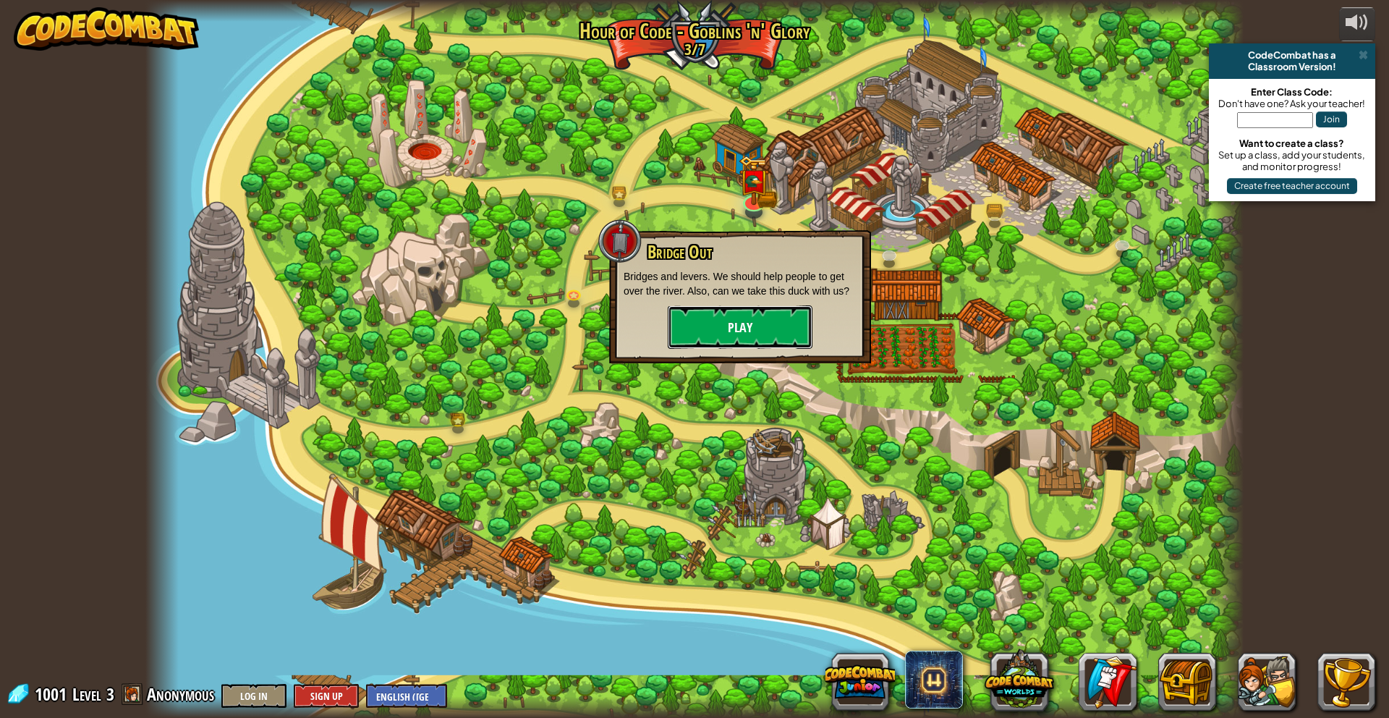
click at [736, 329] on button "Play" at bounding box center [740, 326] width 145 height 43
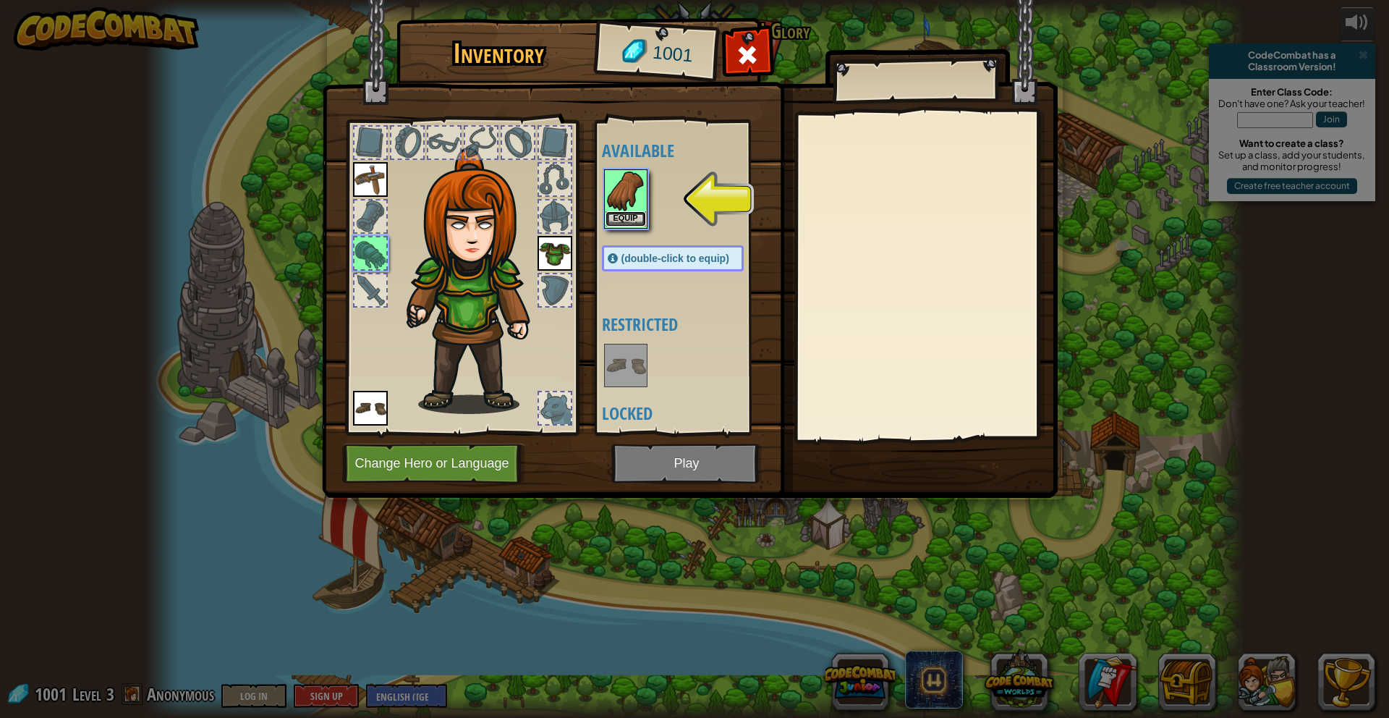
click at [620, 214] on button "Equip" at bounding box center [626, 218] width 41 height 15
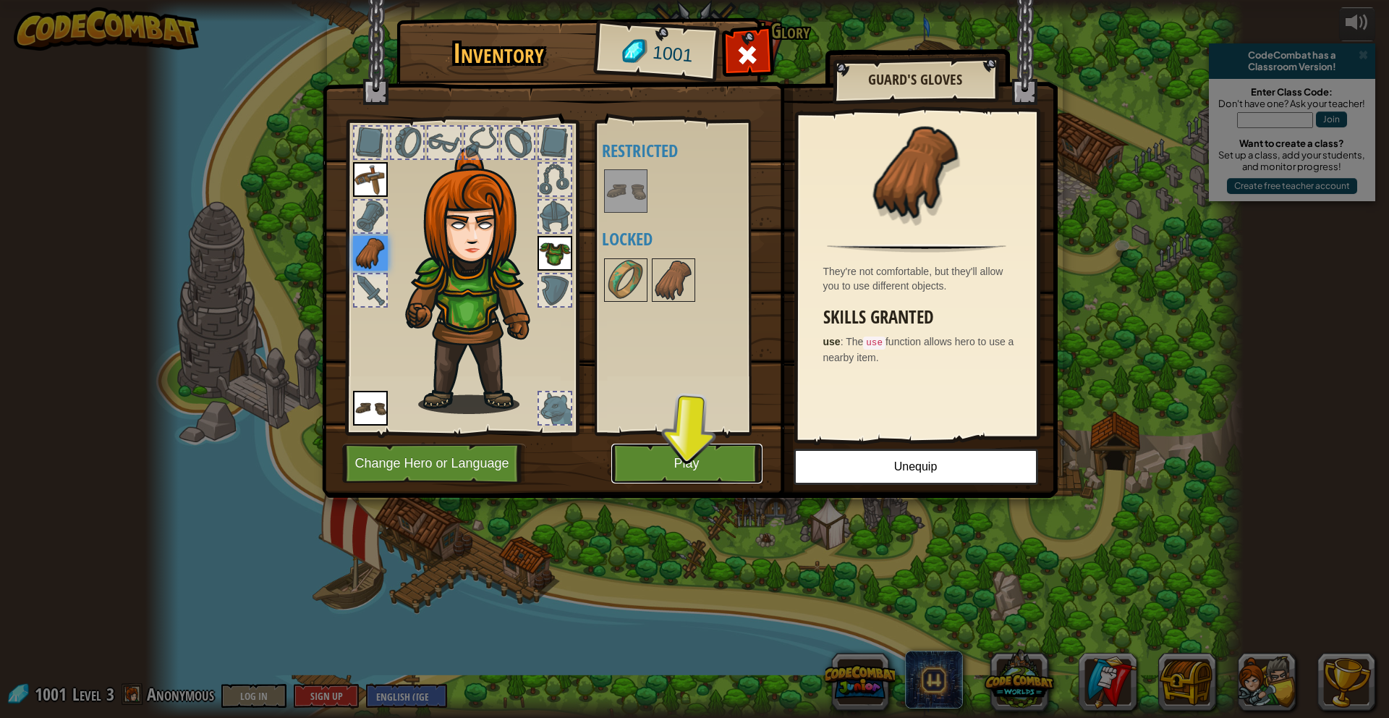
click at [704, 467] on button "Play" at bounding box center [686, 463] width 151 height 40
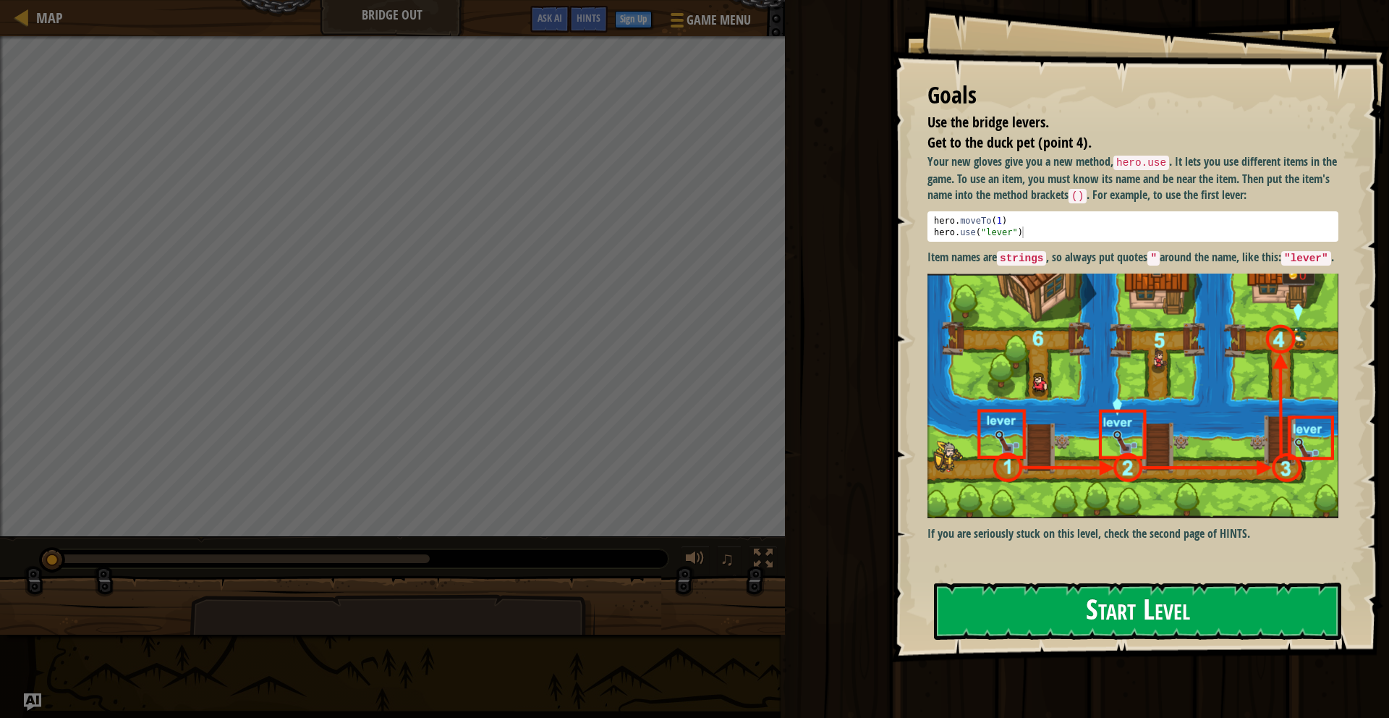
click at [1009, 606] on button "Start Level" at bounding box center [1137, 610] width 407 height 57
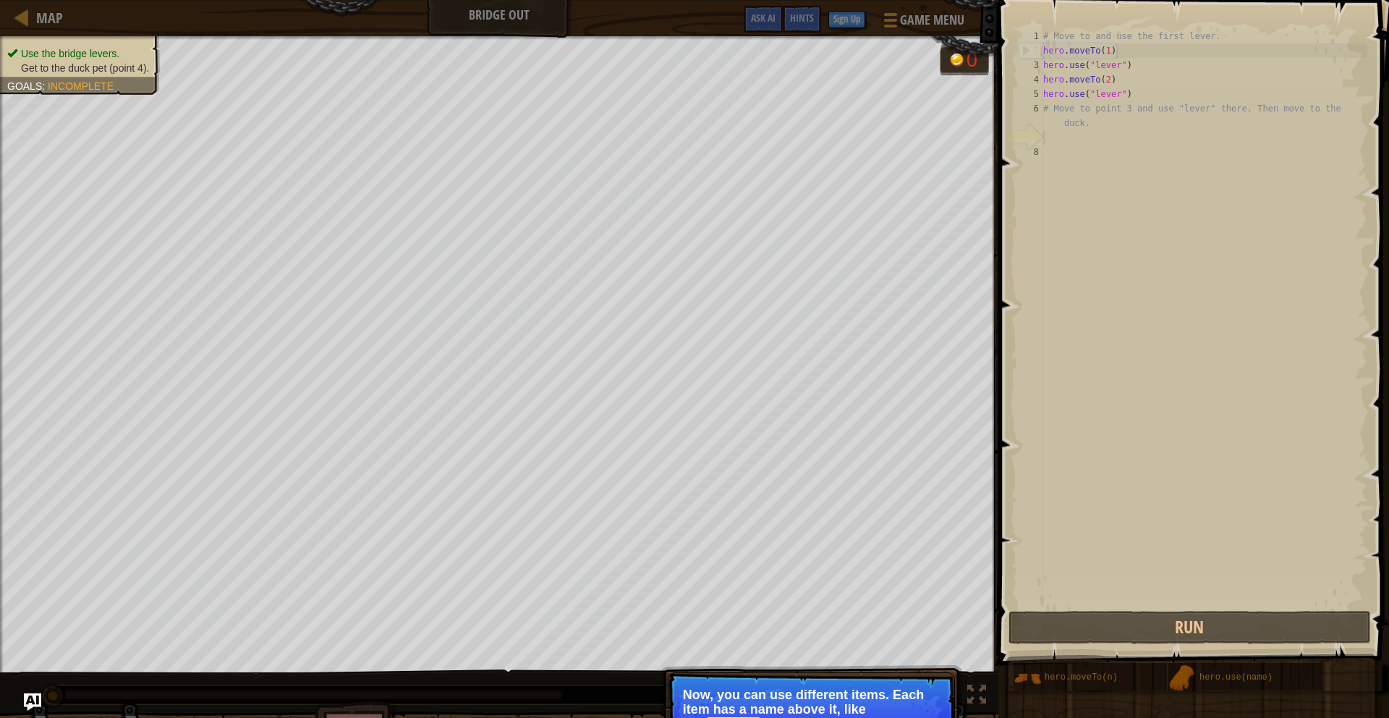
click at [911, 702] on p "Now, you can use different items. Each item has a name above it, like this "lev…" at bounding box center [811, 709] width 257 height 45
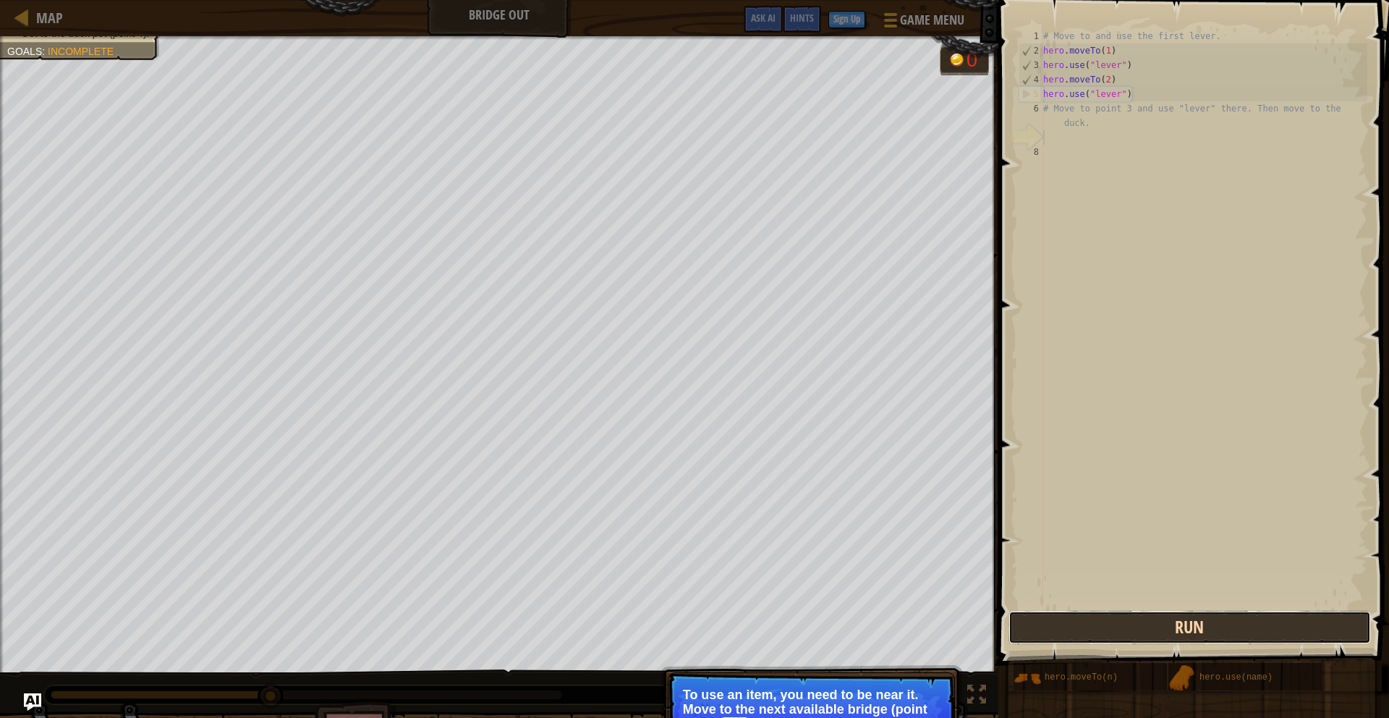
click at [1052, 631] on button "Run" at bounding box center [1189, 627] width 362 height 33
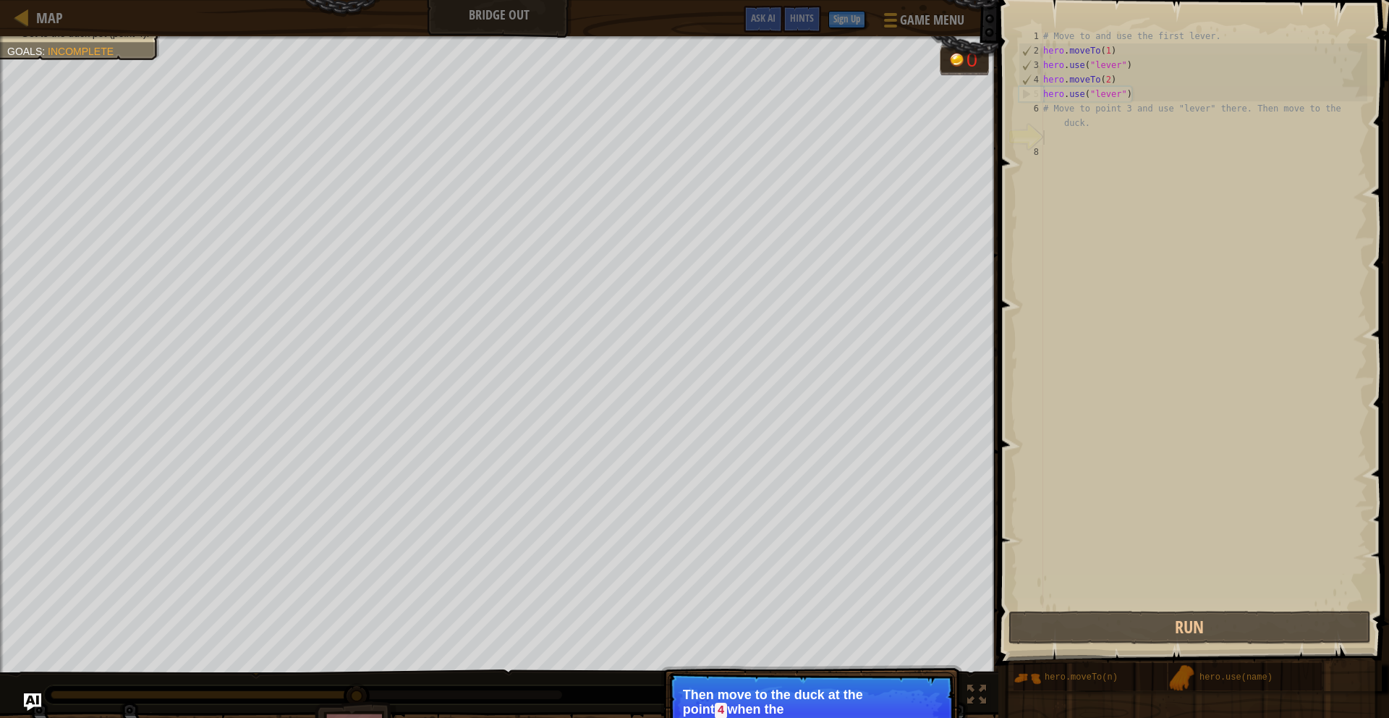
click at [1054, 150] on div "# Move to and use the first lever. hero . moveTo ( 1 ) hero . use ( "lever" ) h…" at bounding box center [1203, 333] width 327 height 608
click at [1123, 79] on div "# Move to and use the first lever. hero . moveTo ( 1 ) hero . use ( "lever" ) h…" at bounding box center [1203, 333] width 327 height 608
type textarea "hero.moveTo(2)"
click at [1061, 148] on div "# Move to and use the first lever. hero . moveTo ( 1 ) hero . use ( "lever" ) h…" at bounding box center [1203, 333] width 327 height 608
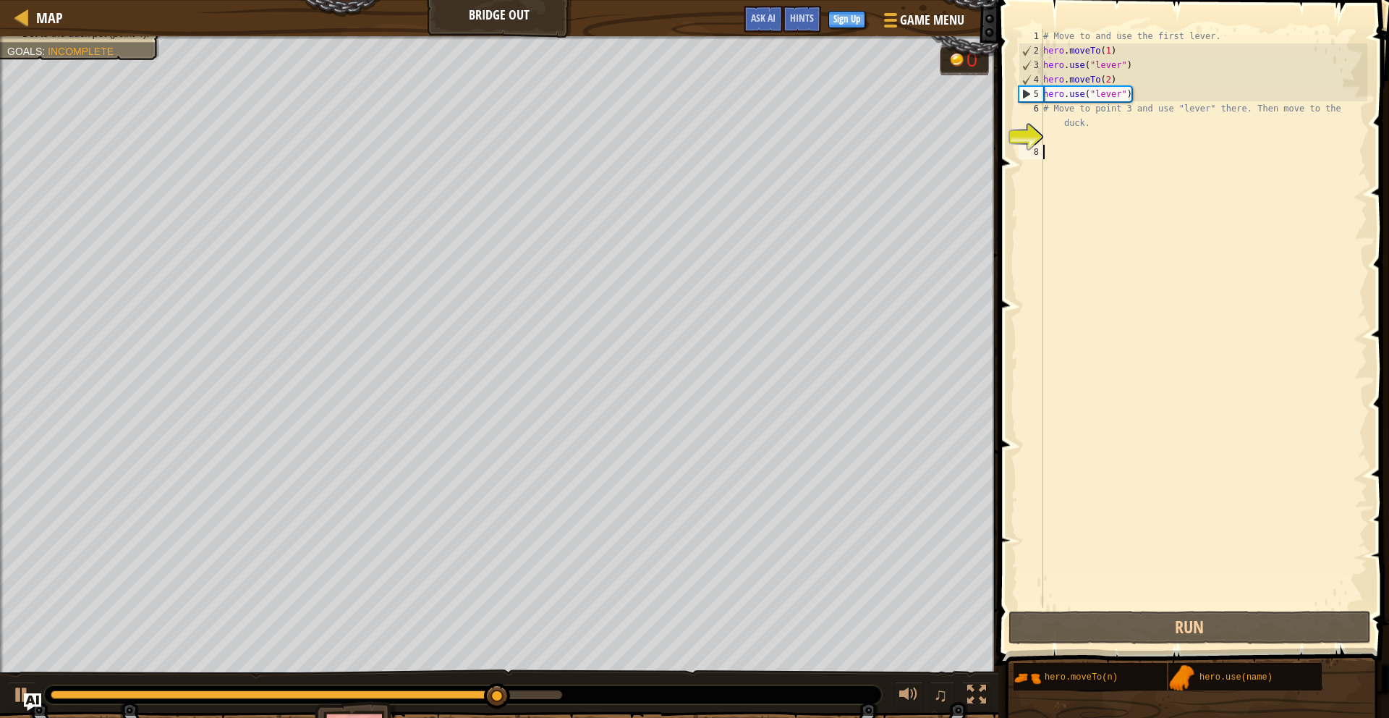
click at [1059, 153] on div "# Move to and use the first lever. hero . moveTo ( 1 ) hero . use ( "lever" ) h…" at bounding box center [1203, 333] width 327 height 608
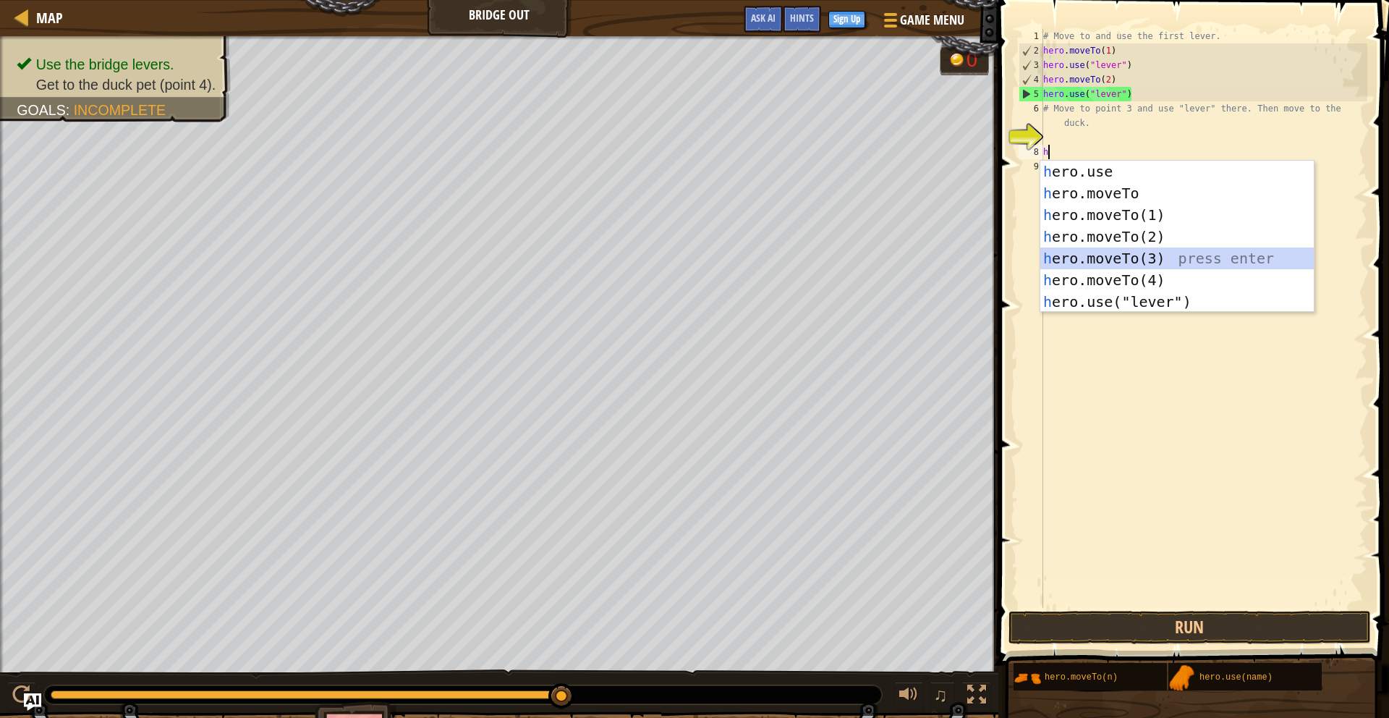
click at [1101, 258] on div "h ero.use press enter h ero.moveTo press enter h ero.moveTo(1) press enter h er…" at bounding box center [1176, 258] width 273 height 195
type textarea "hero.moveTo(3)"
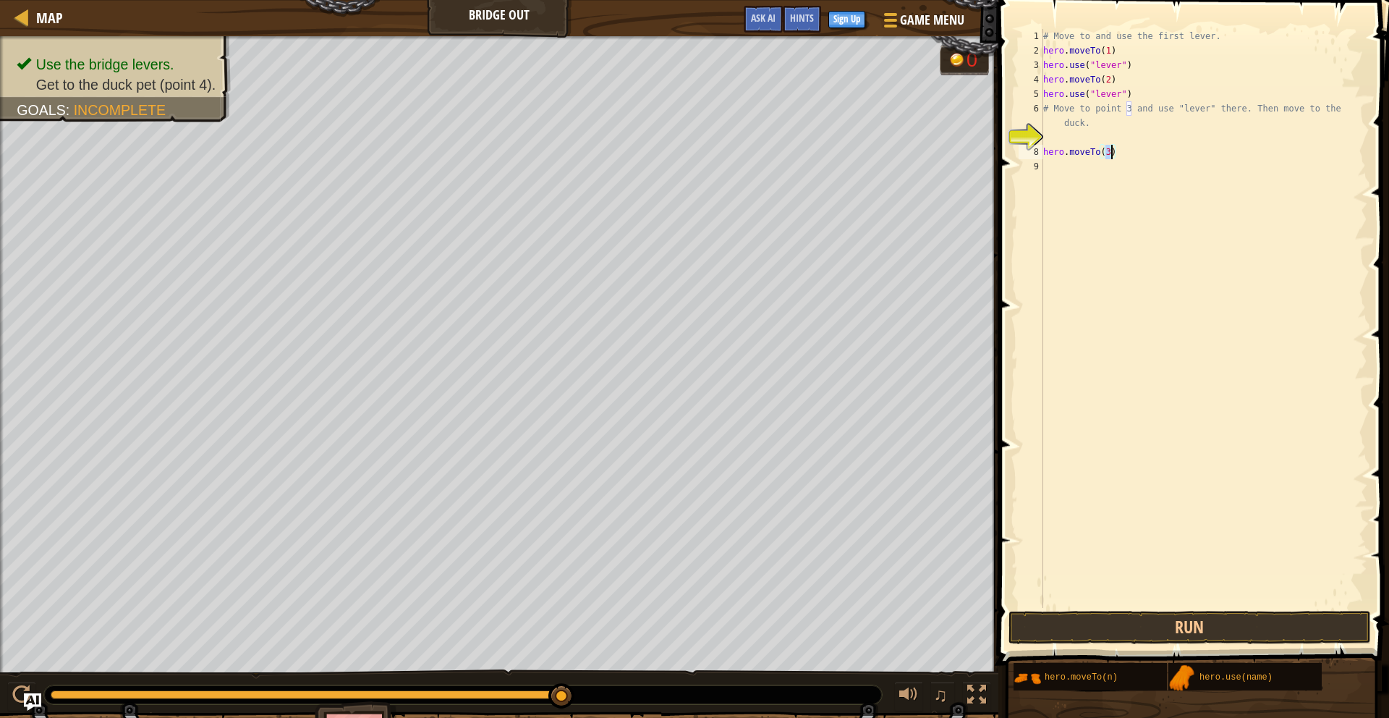
click at [1052, 163] on div "# Move to and use the first lever. hero . moveTo ( 1 ) hero . use ( "lever" ) h…" at bounding box center [1203, 333] width 327 height 608
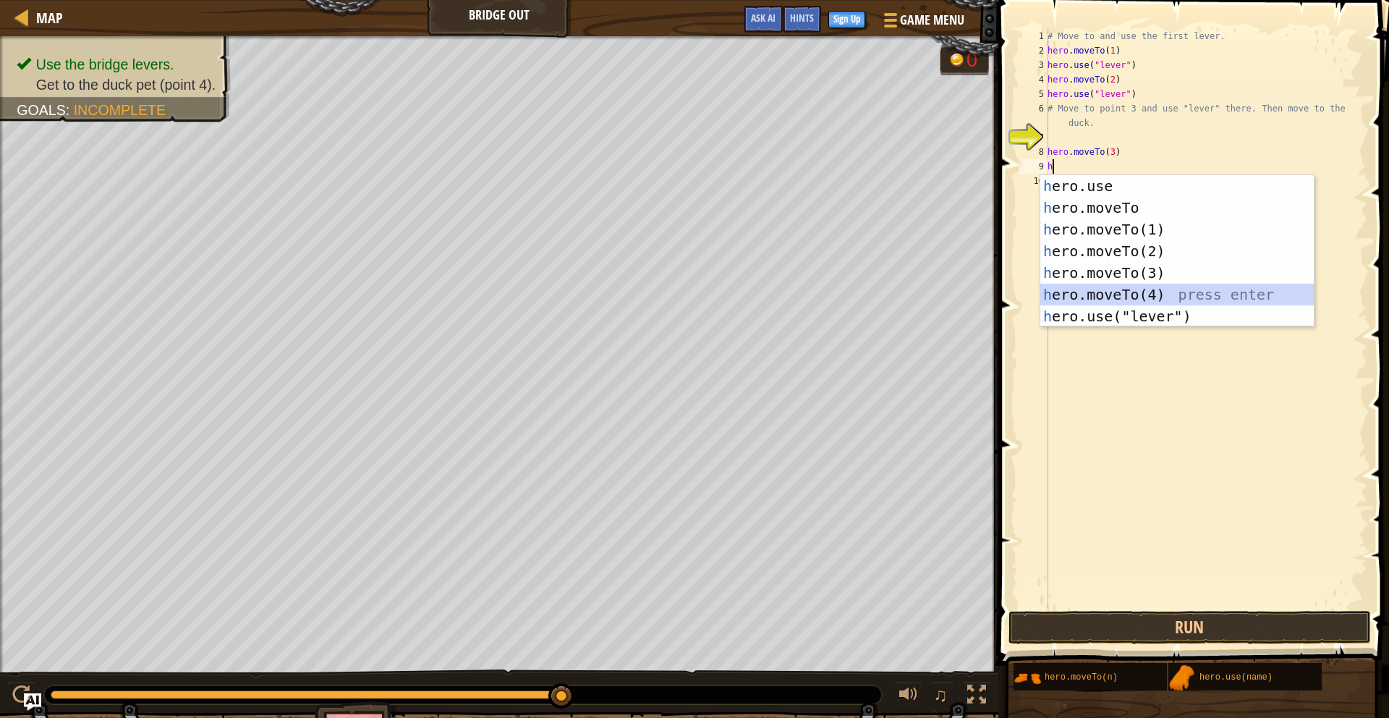
click at [1117, 291] on div "h ero.use press enter h ero.moveTo press enter h ero.moveTo(1) press enter h er…" at bounding box center [1176, 272] width 273 height 195
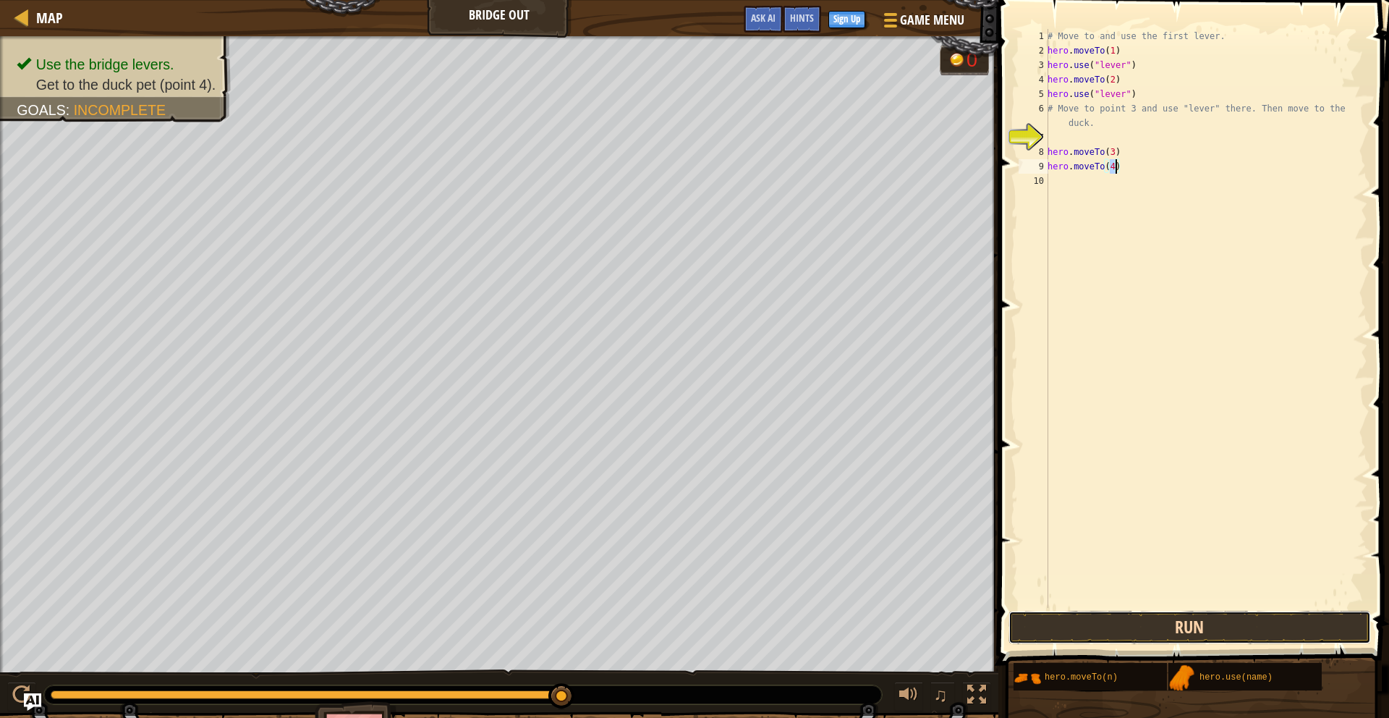
click at [1061, 640] on button "Run" at bounding box center [1189, 627] width 362 height 33
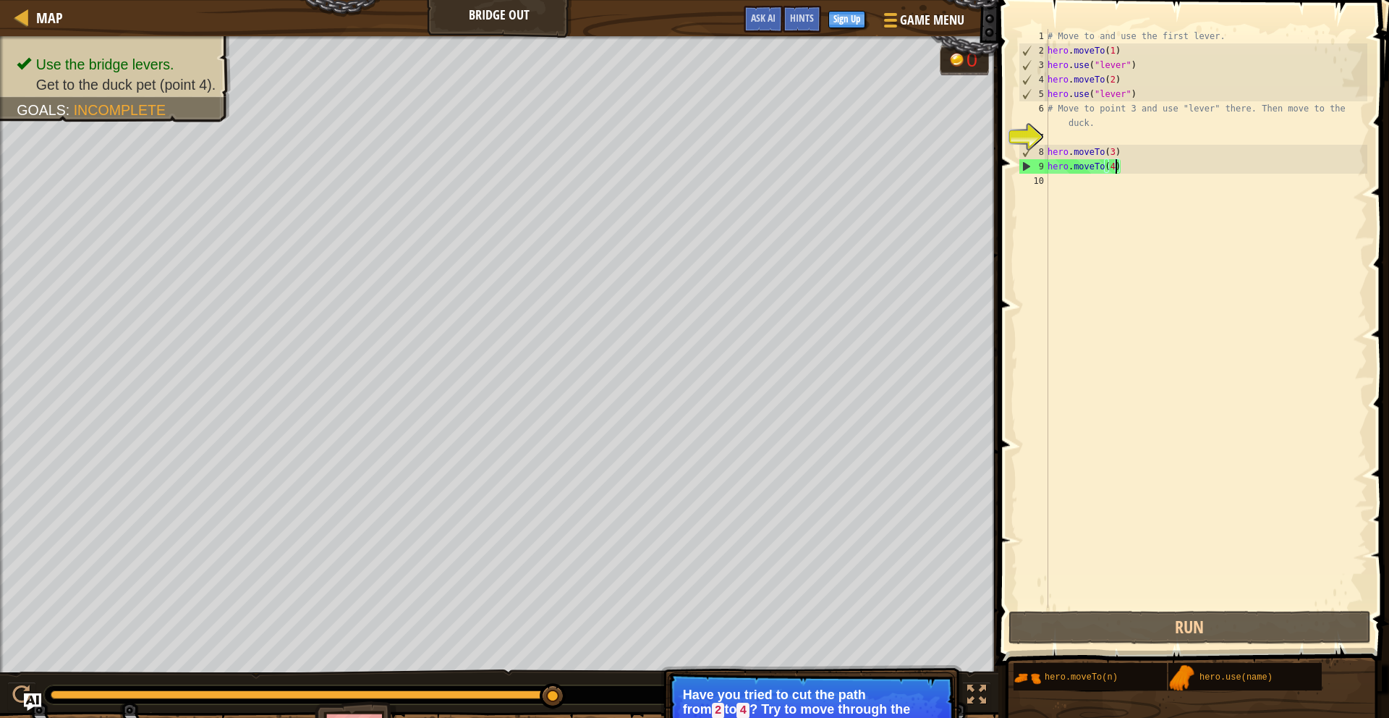
click at [1135, 150] on div "# Move to and use the first lever. hero . moveTo ( 1 ) hero . use ( "lever" ) h…" at bounding box center [1206, 333] width 323 height 608
type textarea "hero.moveTo(3)"
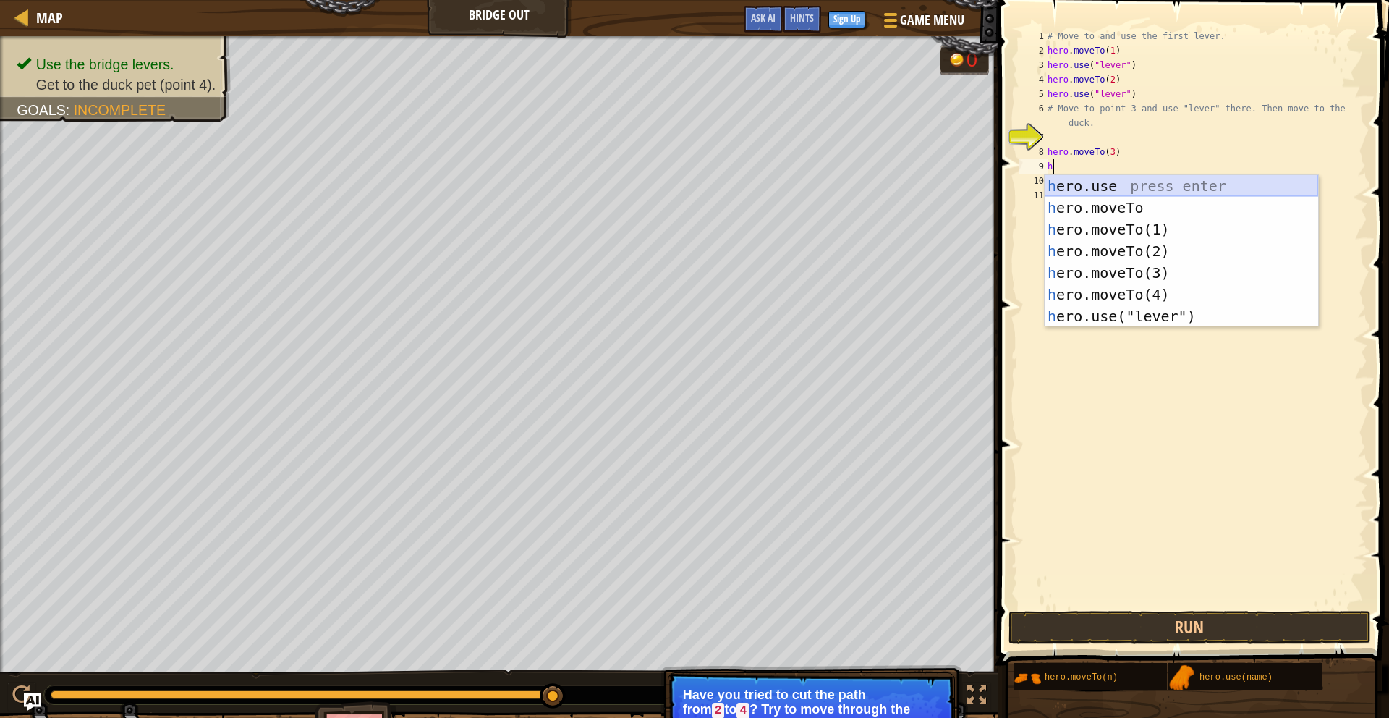
click at [1134, 184] on div "h ero.use press enter h ero.moveTo press enter h ero.moveTo(1) press enter h er…" at bounding box center [1181, 272] width 273 height 195
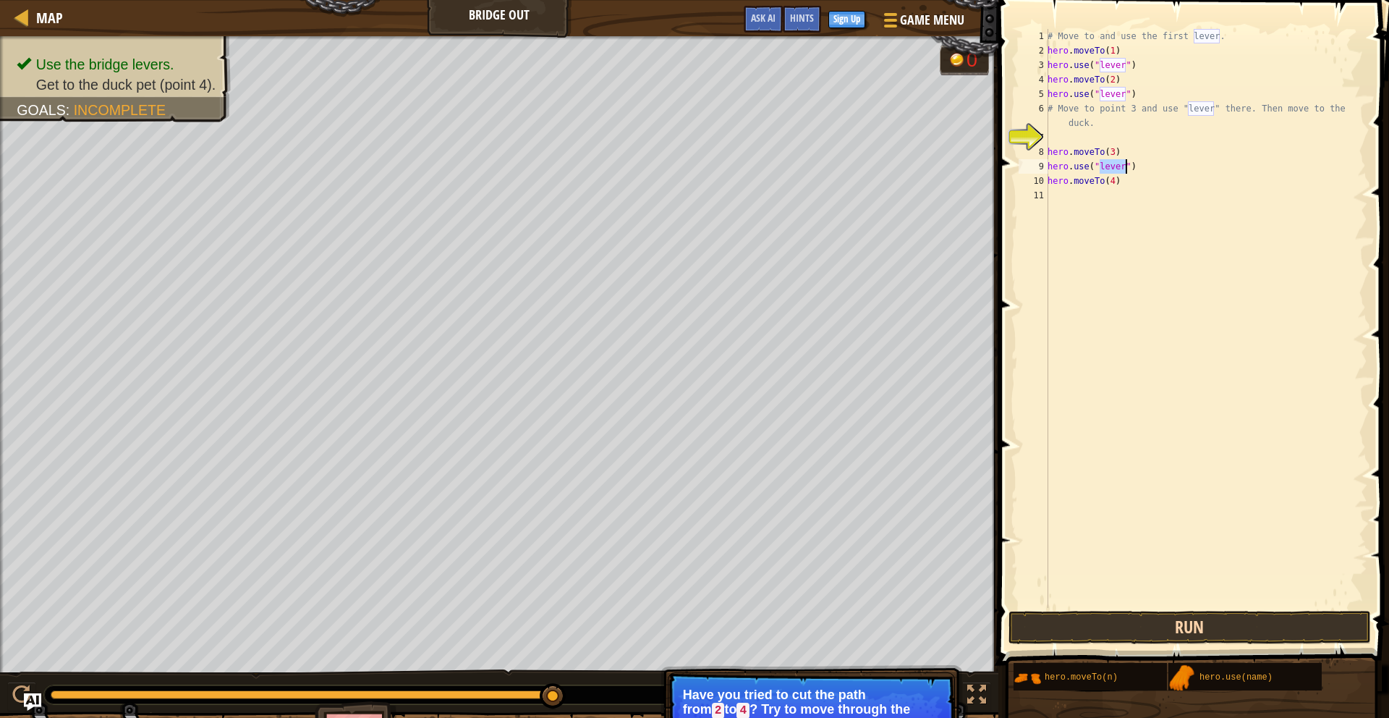
type textarea "hero.use("lever")"
click at [1035, 619] on button "Run" at bounding box center [1189, 627] width 362 height 33
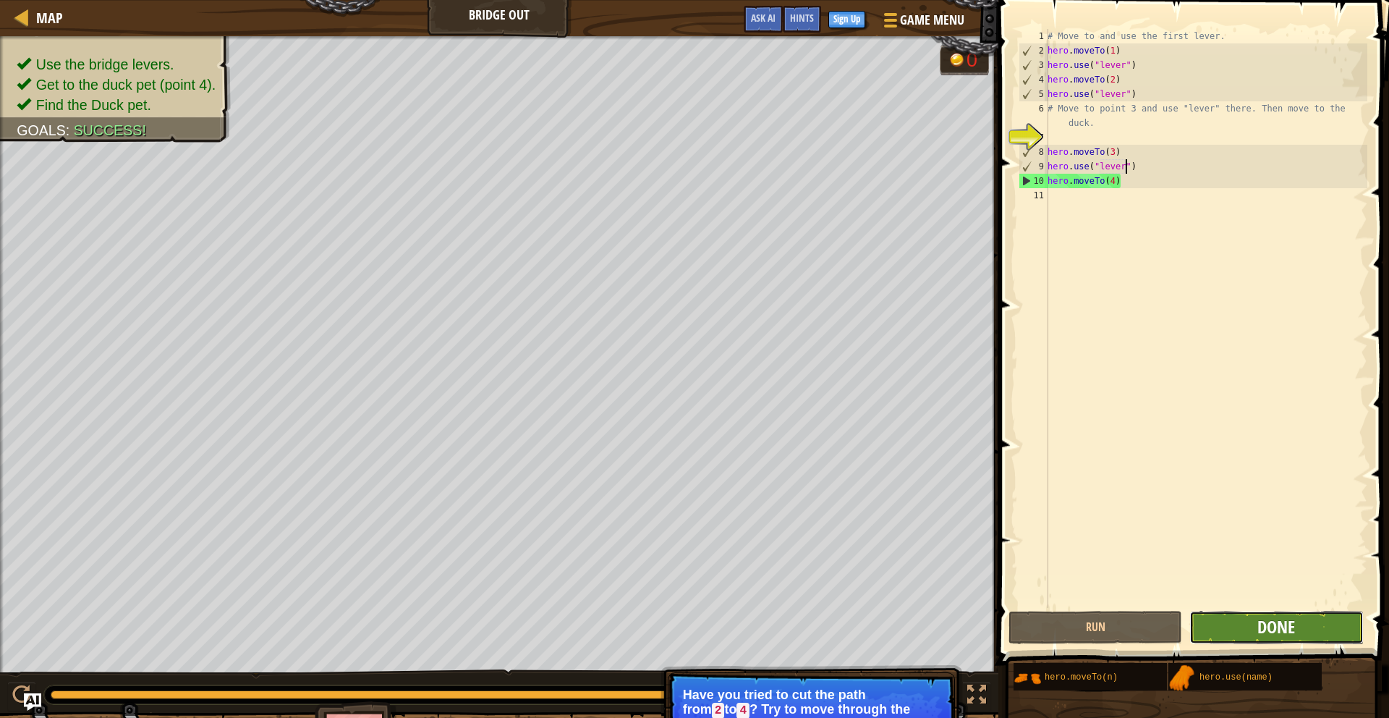
click at [1262, 627] on span "Done" at bounding box center [1276, 626] width 38 height 23
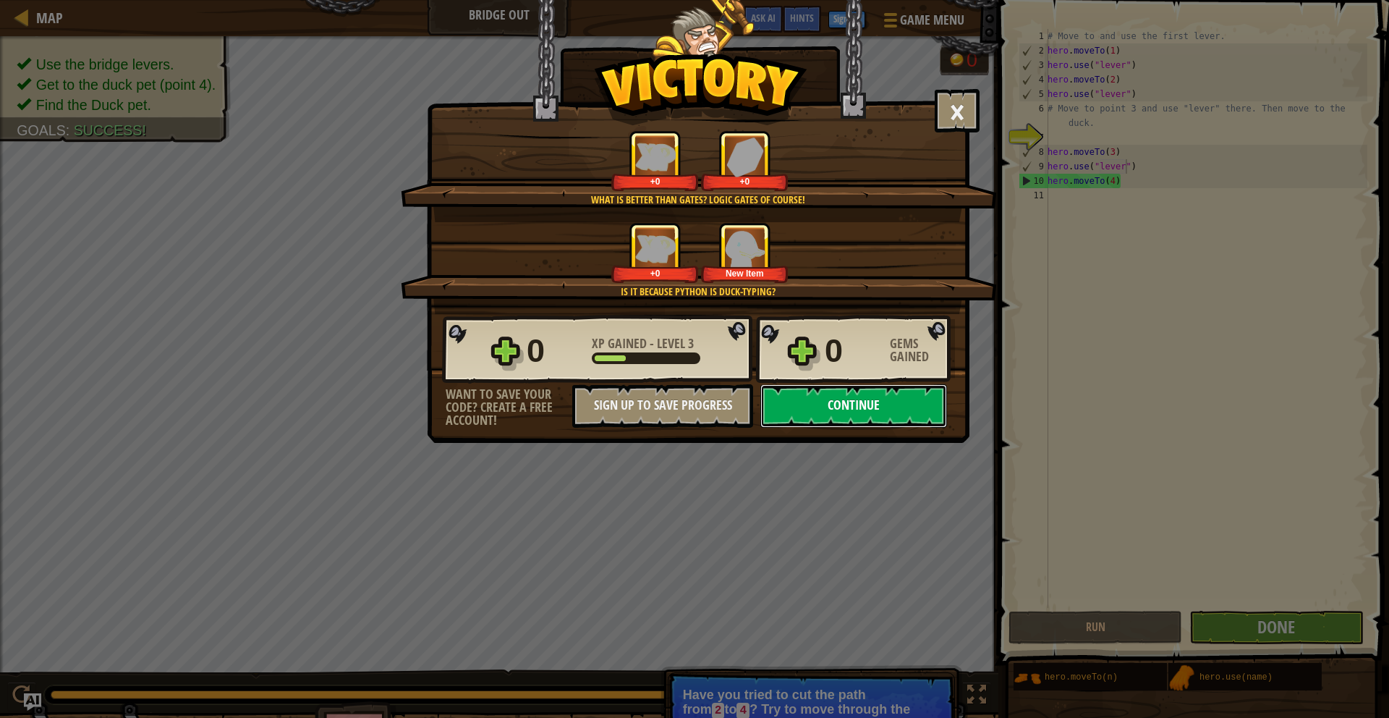
click at [893, 416] on button "Continue" at bounding box center [853, 405] width 187 height 43
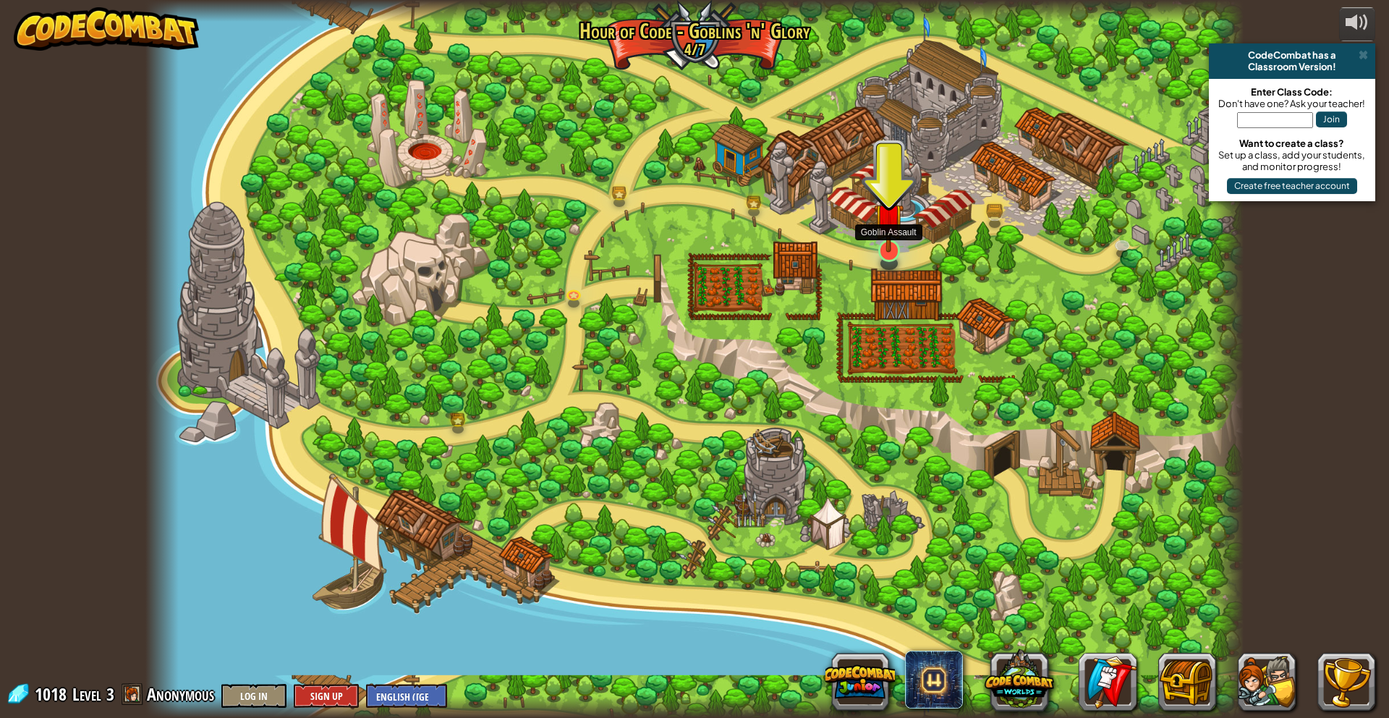
click at [884, 245] on img at bounding box center [889, 218] width 30 height 69
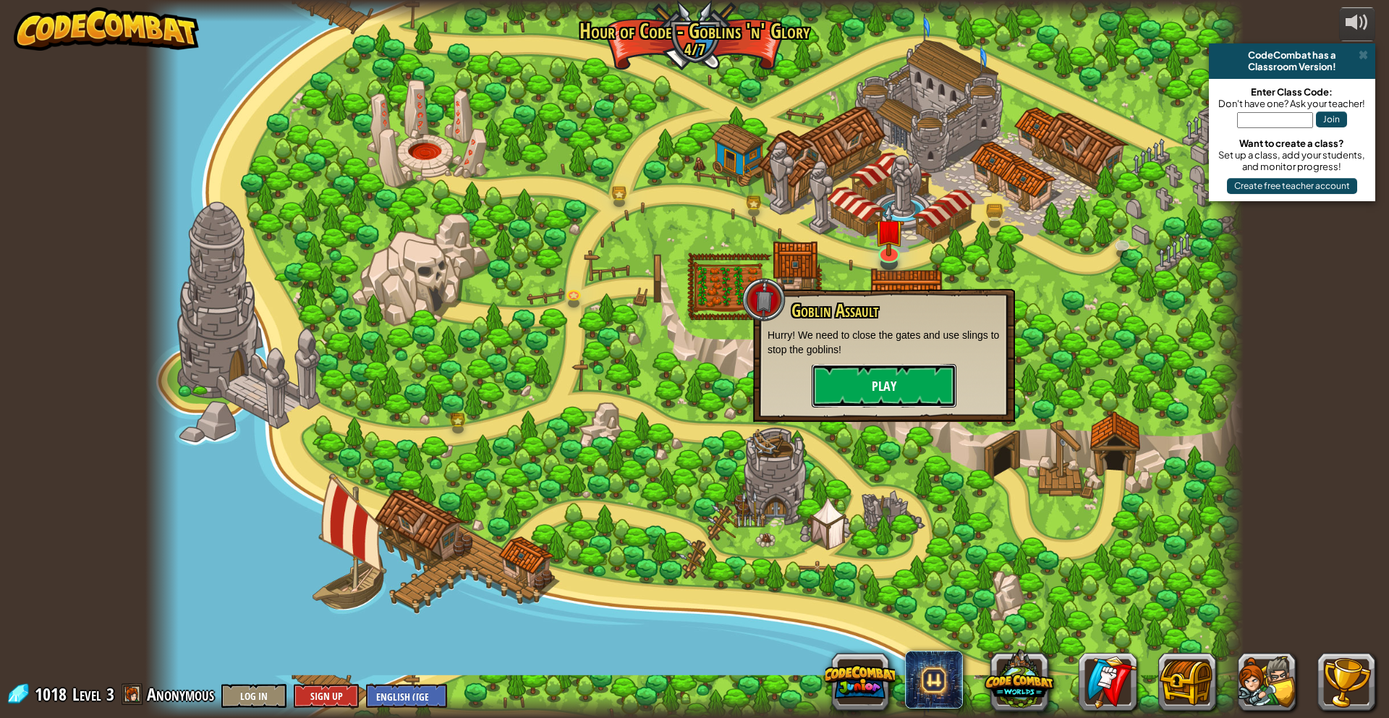
click at [869, 376] on button "Play" at bounding box center [884, 385] width 145 height 43
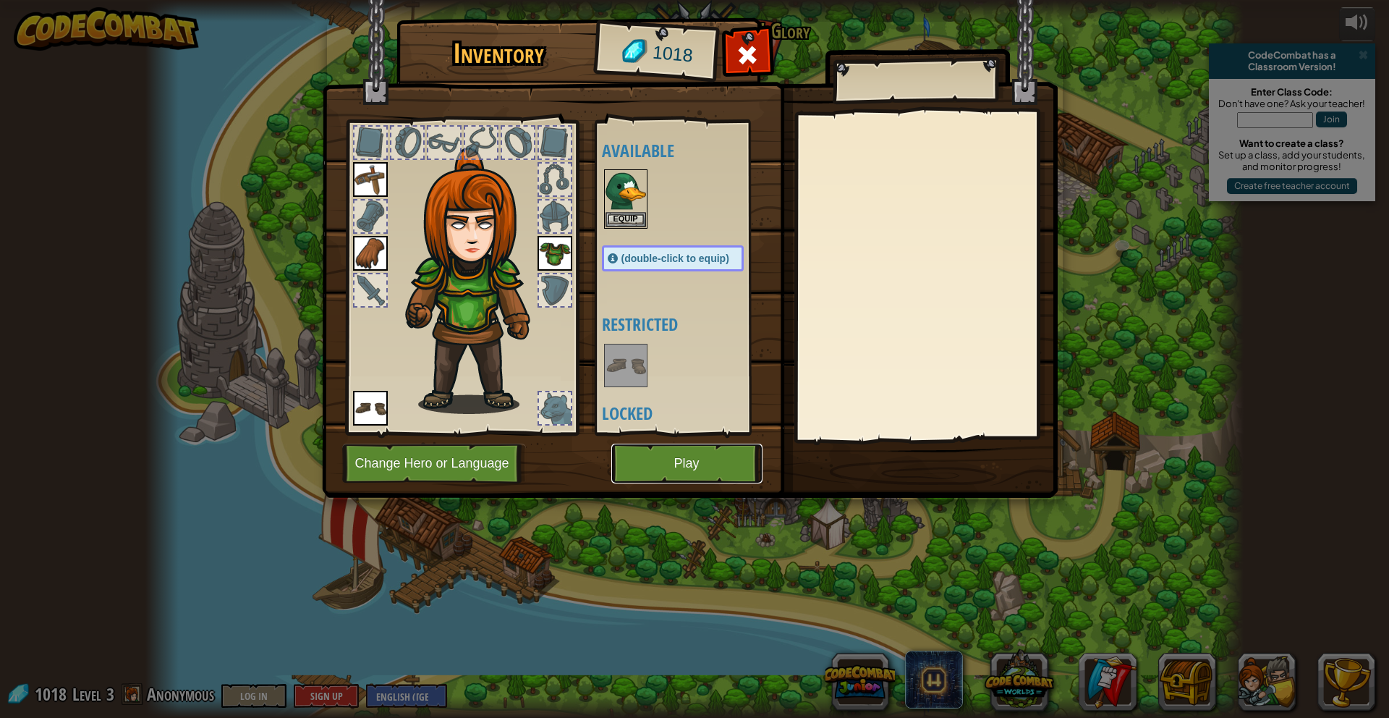
click at [642, 467] on button "Play" at bounding box center [686, 463] width 151 height 40
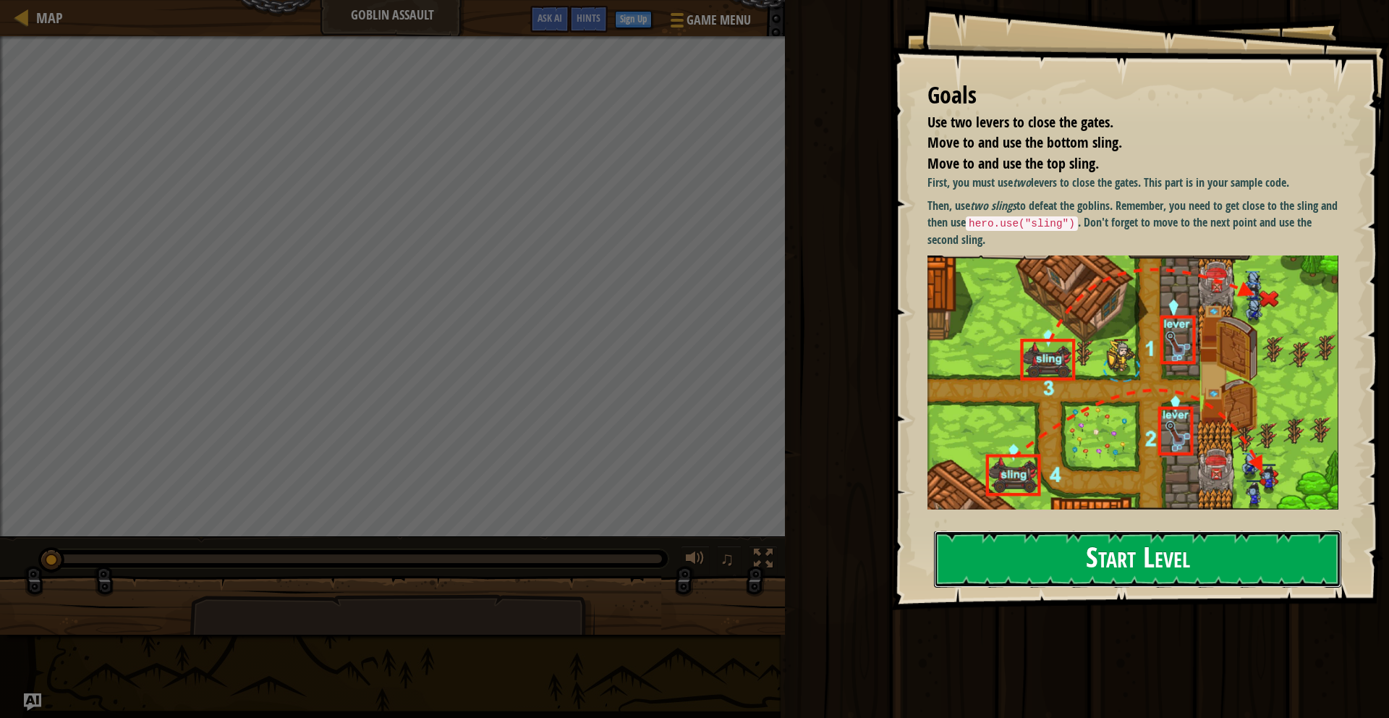
click at [989, 562] on button "Start Level" at bounding box center [1137, 558] width 407 height 57
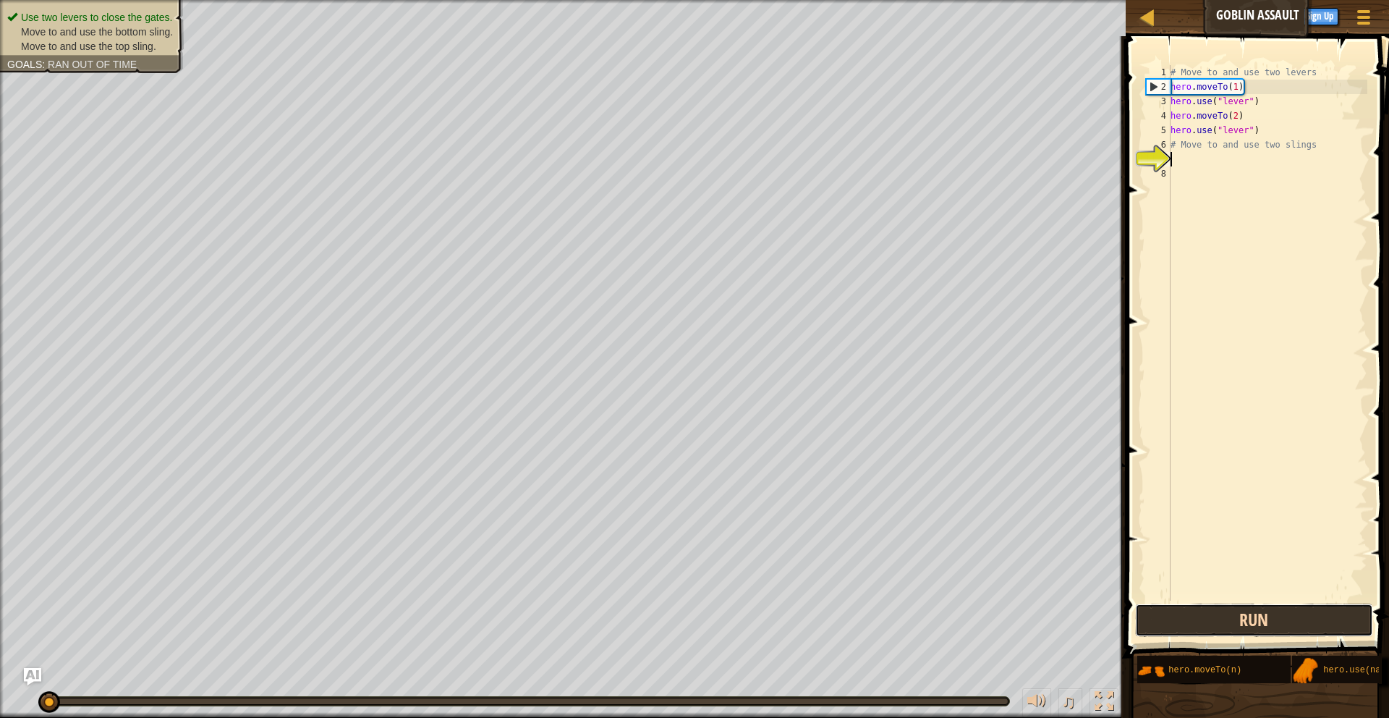
click at [1239, 618] on button "Run" at bounding box center [1254, 619] width 239 height 33
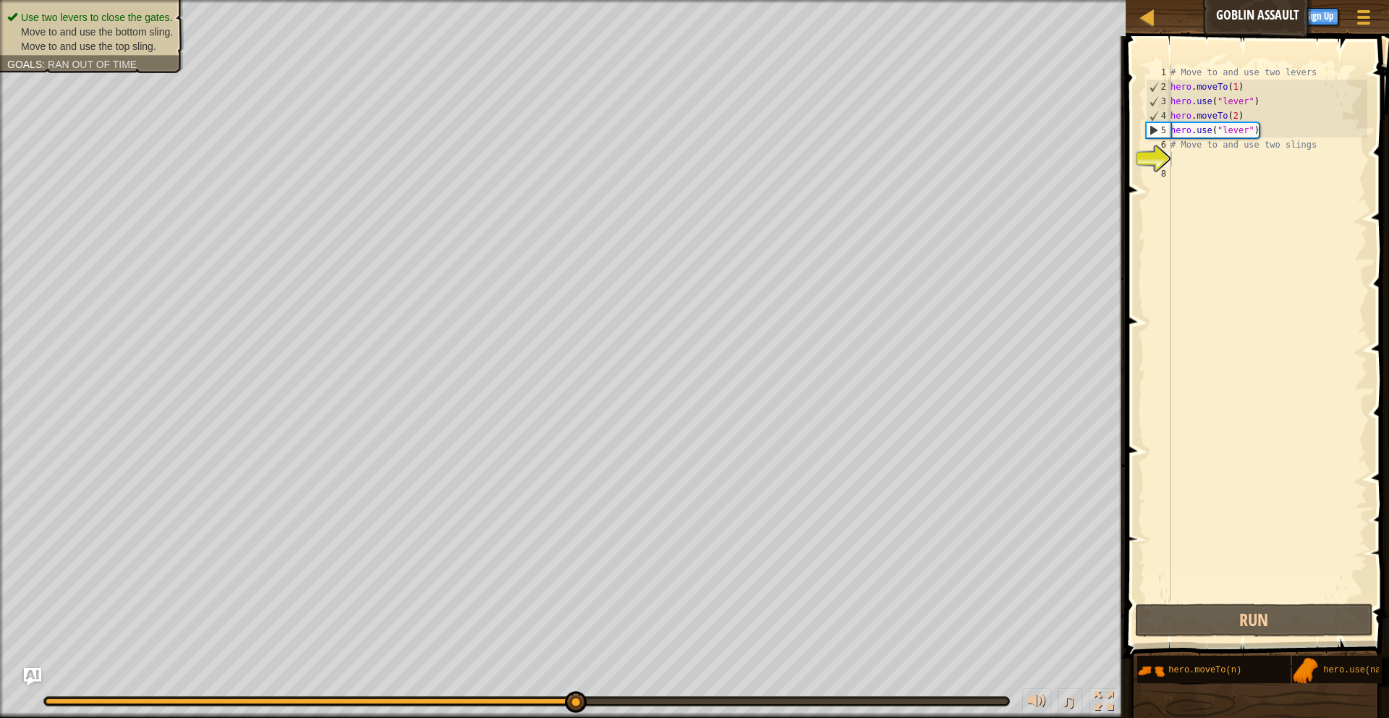
click at [96, 11] on ul "Use two levers to close the gates. Move to and use the bottom sling. Move to an…" at bounding box center [91, 31] width 169 height 43
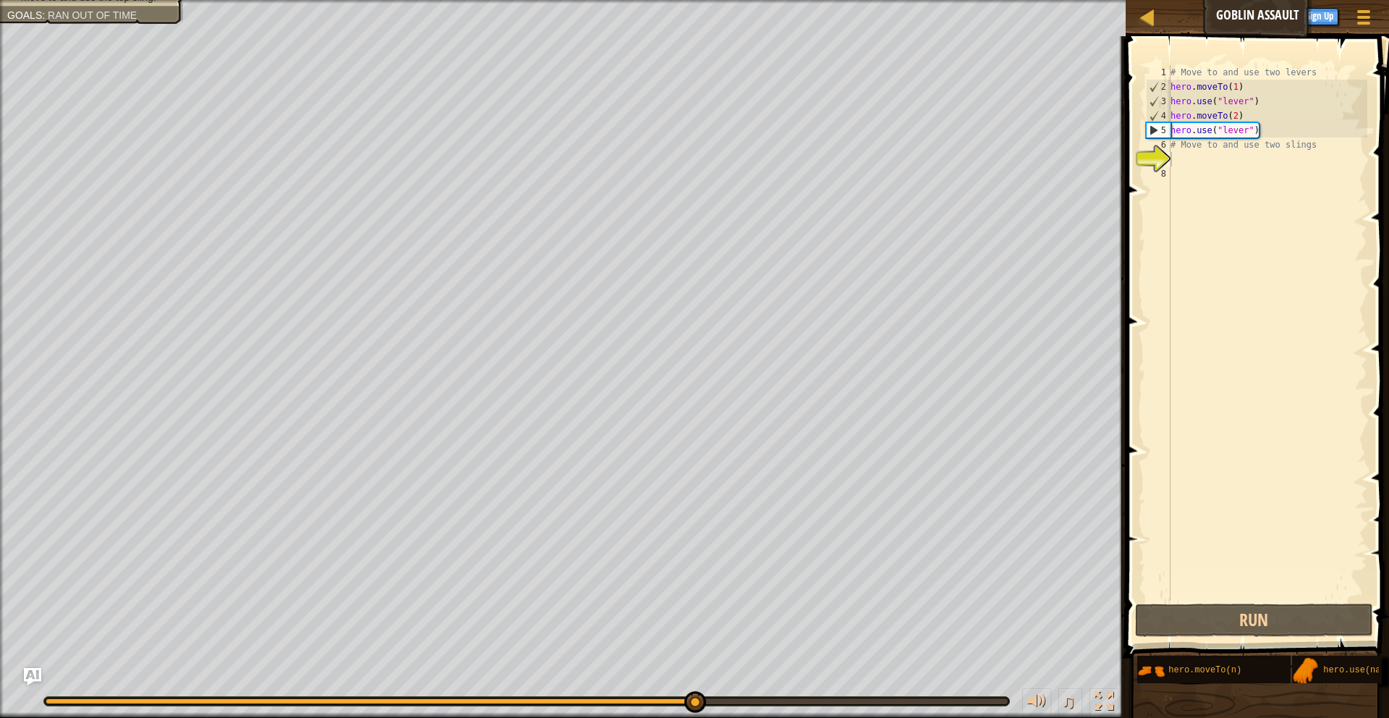
click at [1193, 164] on div "# Move to and use two levers hero . moveTo ( 1 ) hero . use ( "lever" ) hero . …" at bounding box center [1268, 347] width 200 height 564
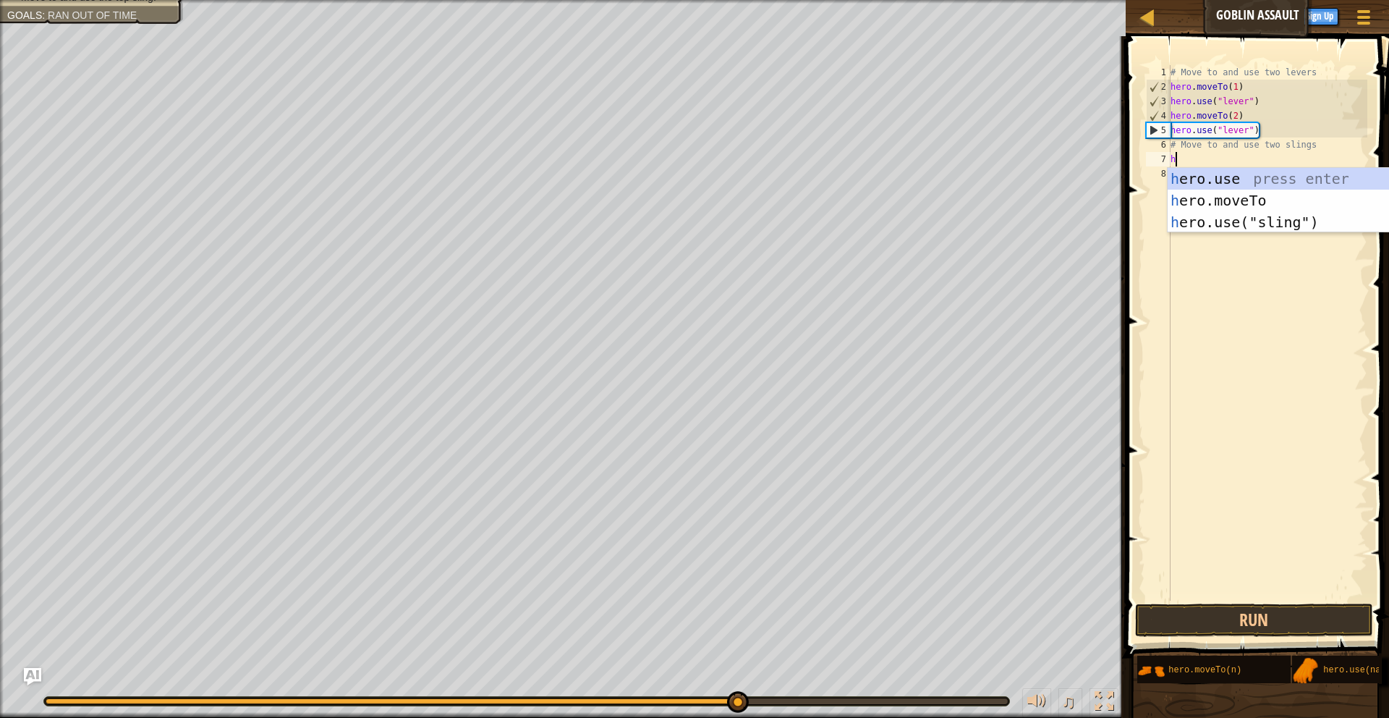
scroll to position [7, 0]
click at [1330, 219] on div "h ero.use press enter h ero.moveTo press enter h ero.use("sling") press enter" at bounding box center [1304, 222] width 273 height 109
type textarea "hero.use("sling")"
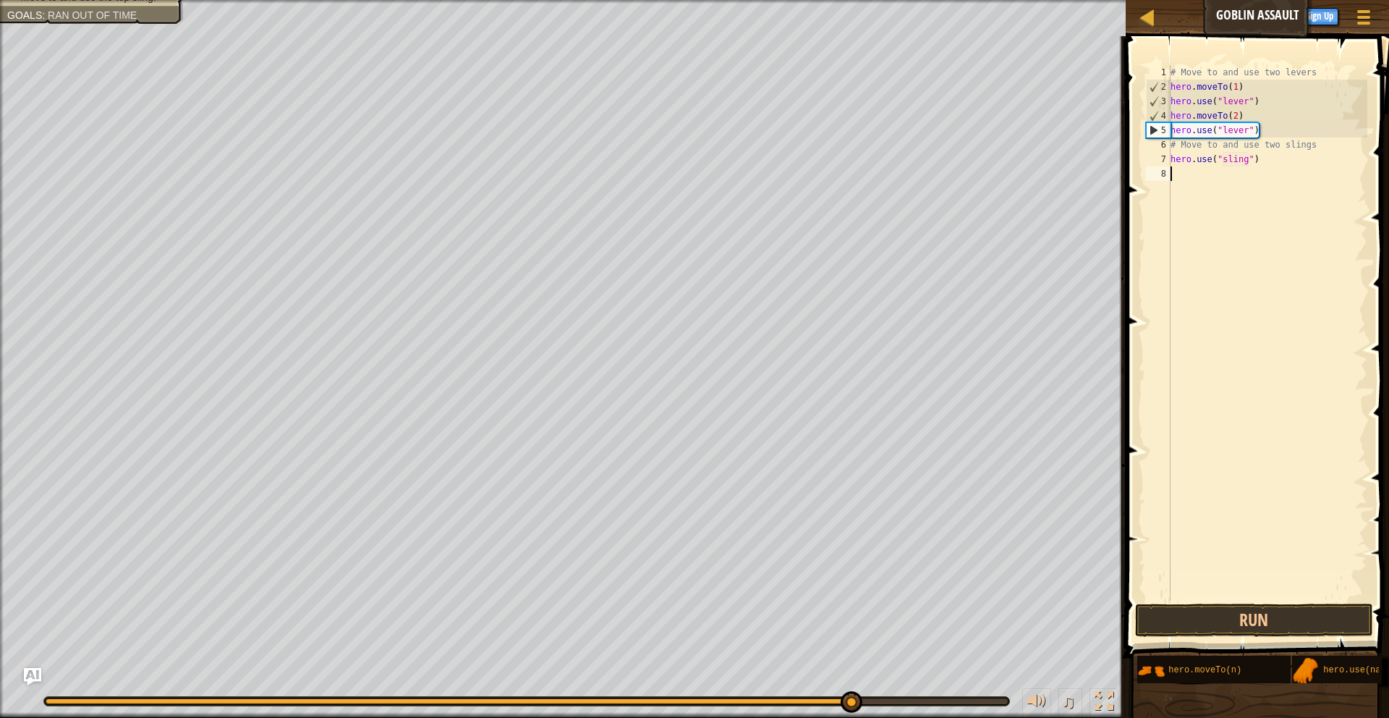
click at [1196, 177] on div "# Move to and use two levers hero . moveTo ( 1 ) hero . use ( "lever" ) hero . …" at bounding box center [1268, 347] width 200 height 564
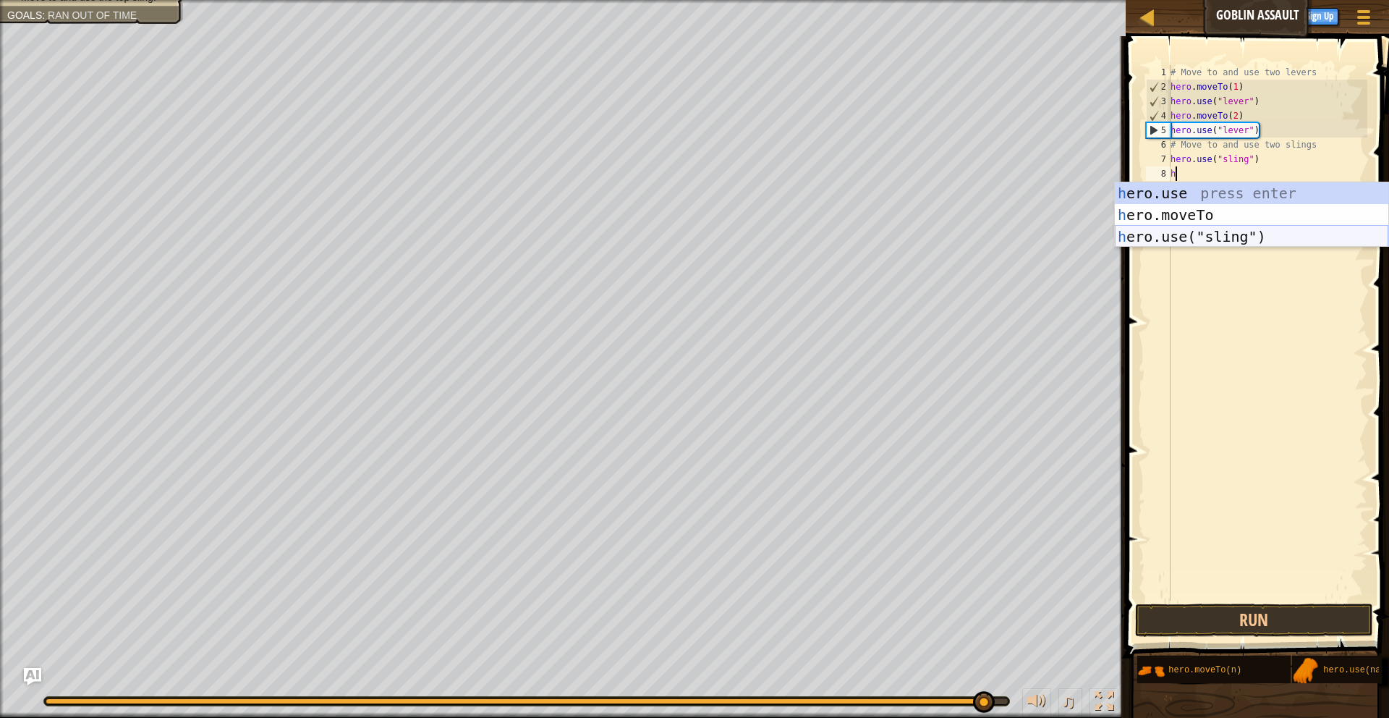
click at [1275, 241] on div "h ero.use press enter h ero.moveTo press enter h ero.use("sling") press enter" at bounding box center [1251, 236] width 273 height 109
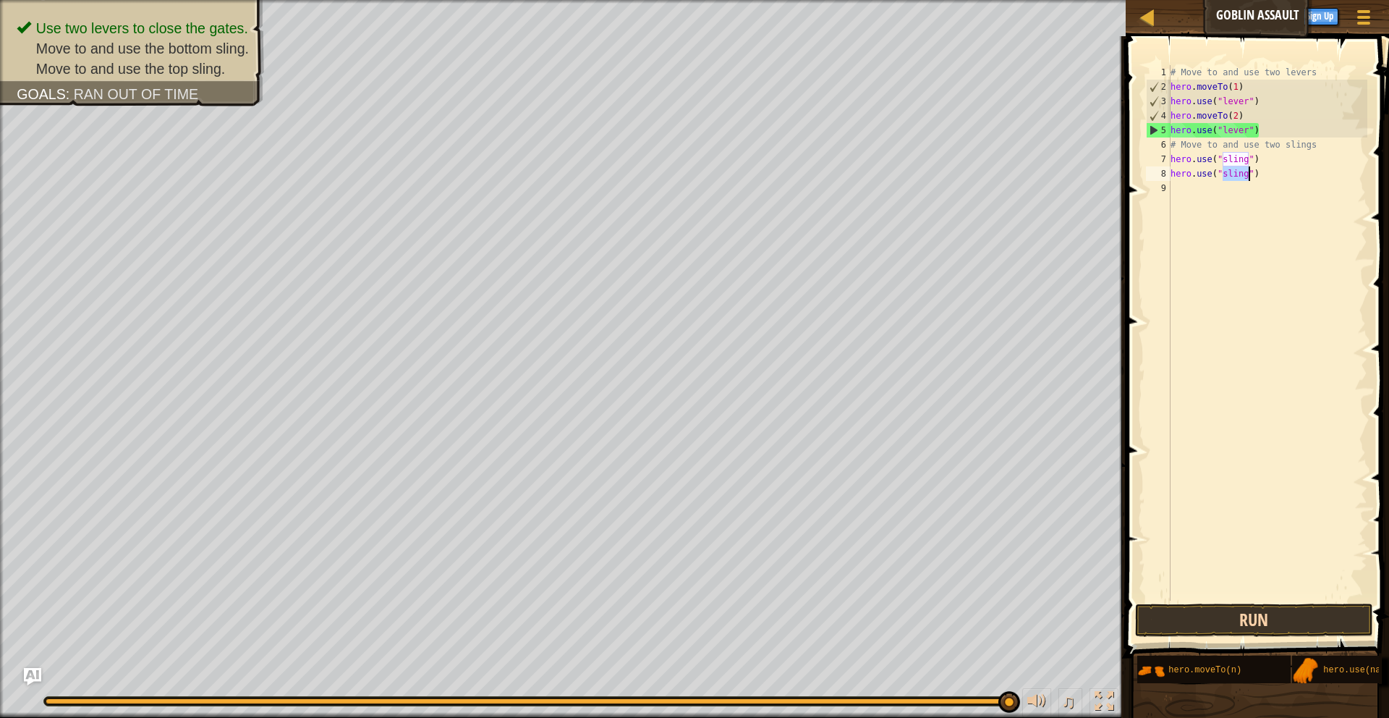
type textarea "hero.use("sling")"
click at [1194, 625] on button "Run" at bounding box center [1254, 619] width 239 height 33
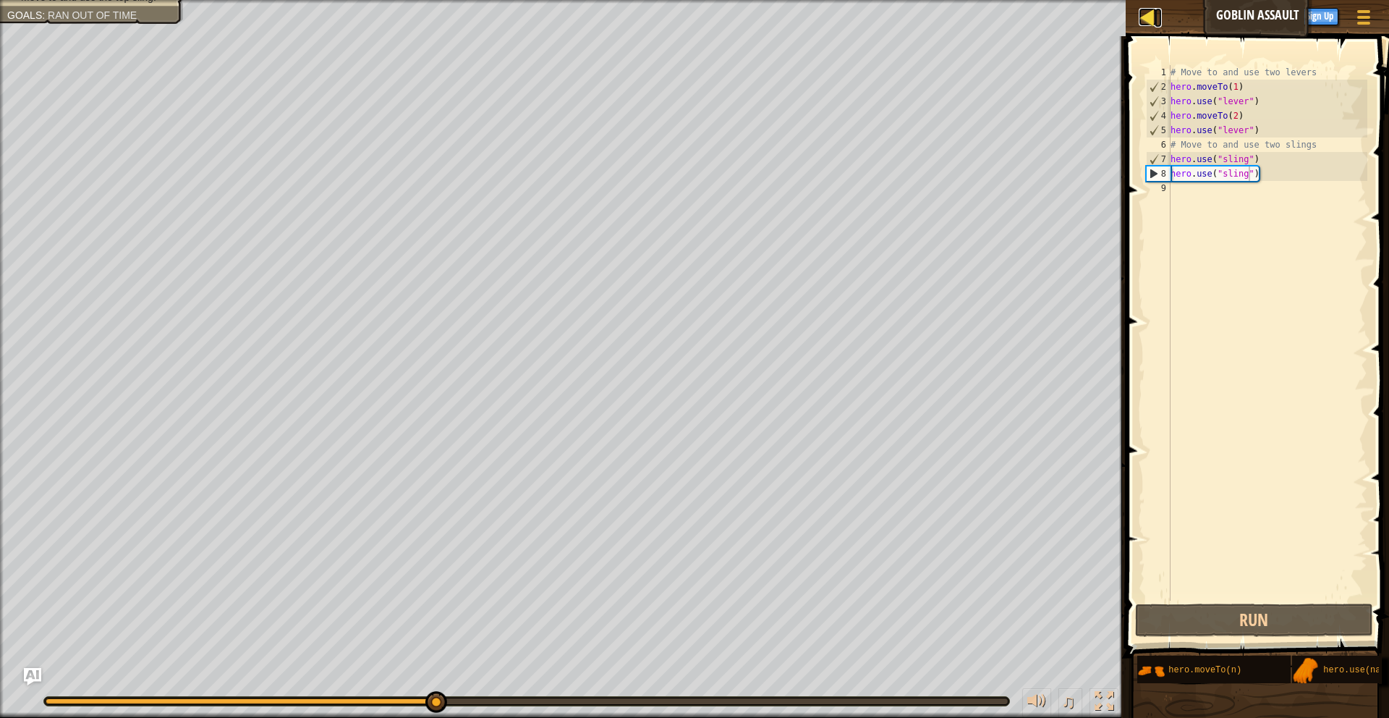
click at [1142, 20] on div at bounding box center [1148, 17] width 18 height 18
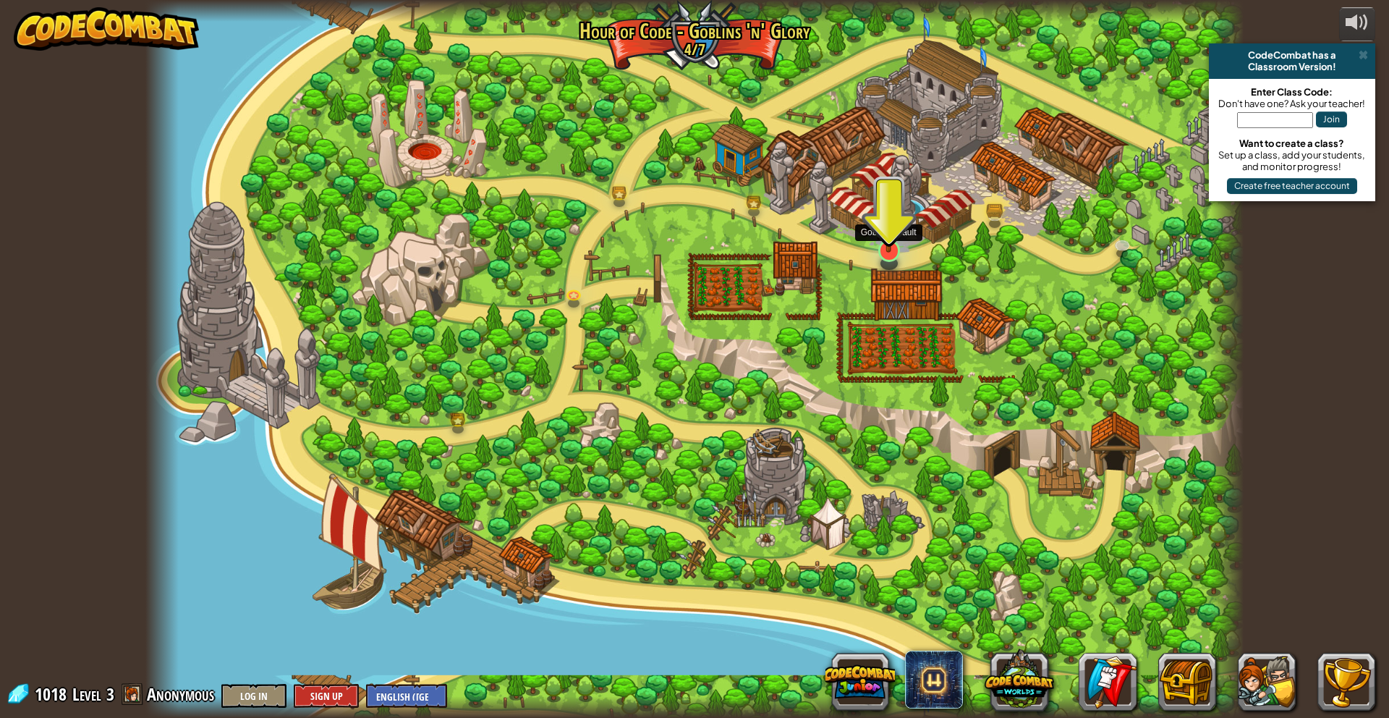
click at [896, 246] on img at bounding box center [889, 218] width 30 height 69
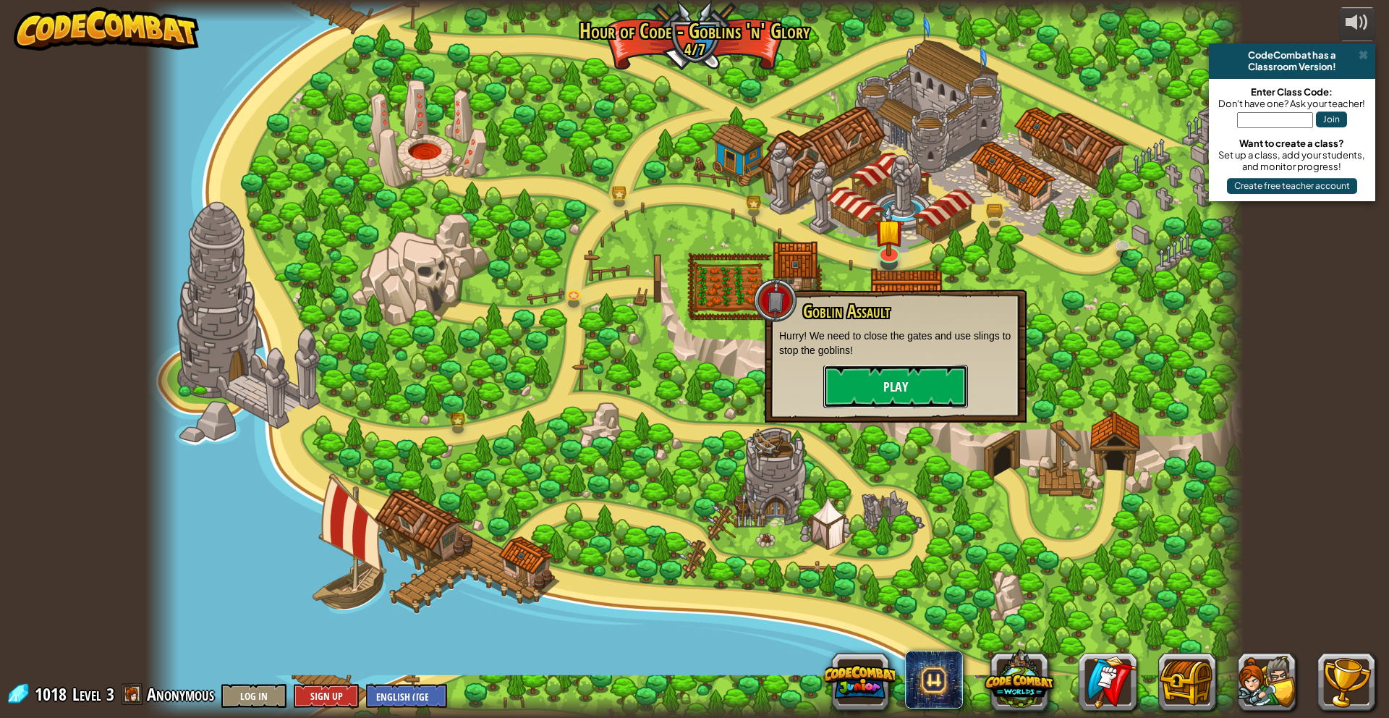
click at [865, 376] on button "Play" at bounding box center [895, 386] width 145 height 43
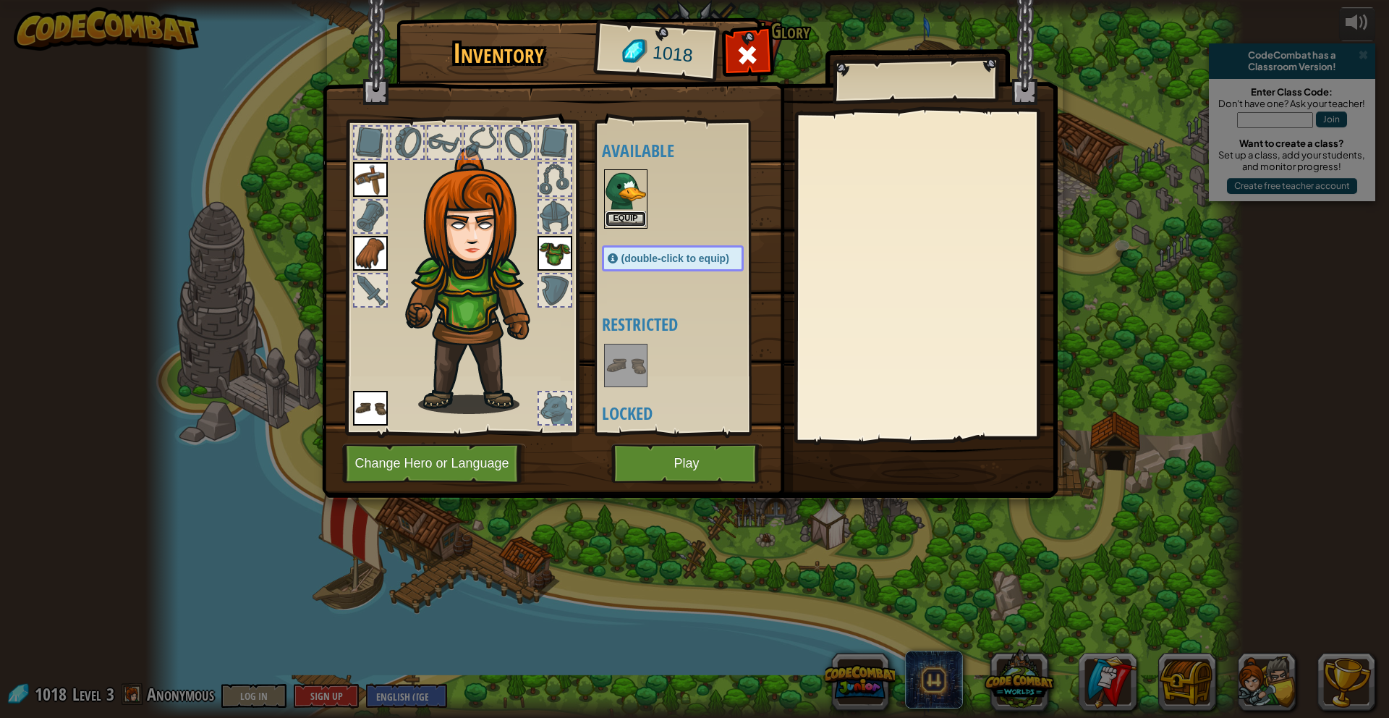
click at [620, 216] on button "Equip" at bounding box center [626, 218] width 41 height 15
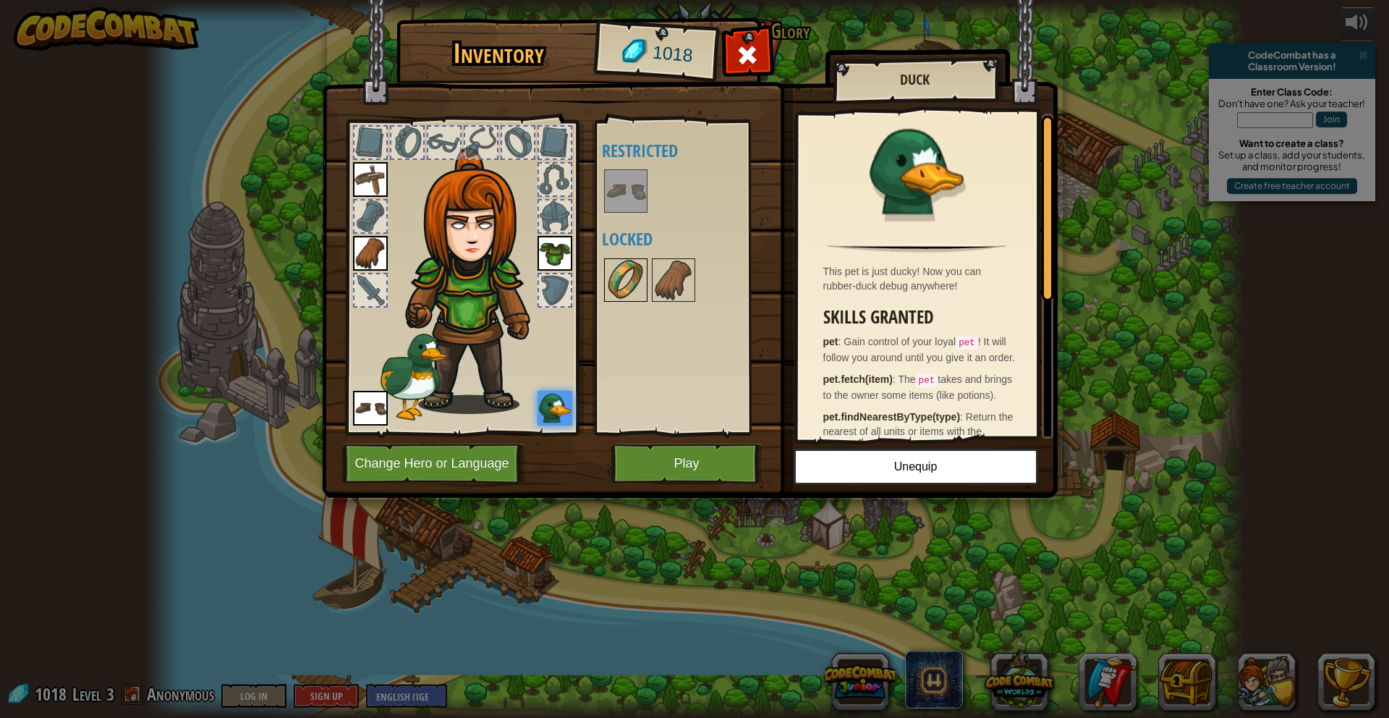
click at [624, 286] on img at bounding box center [626, 280] width 41 height 41
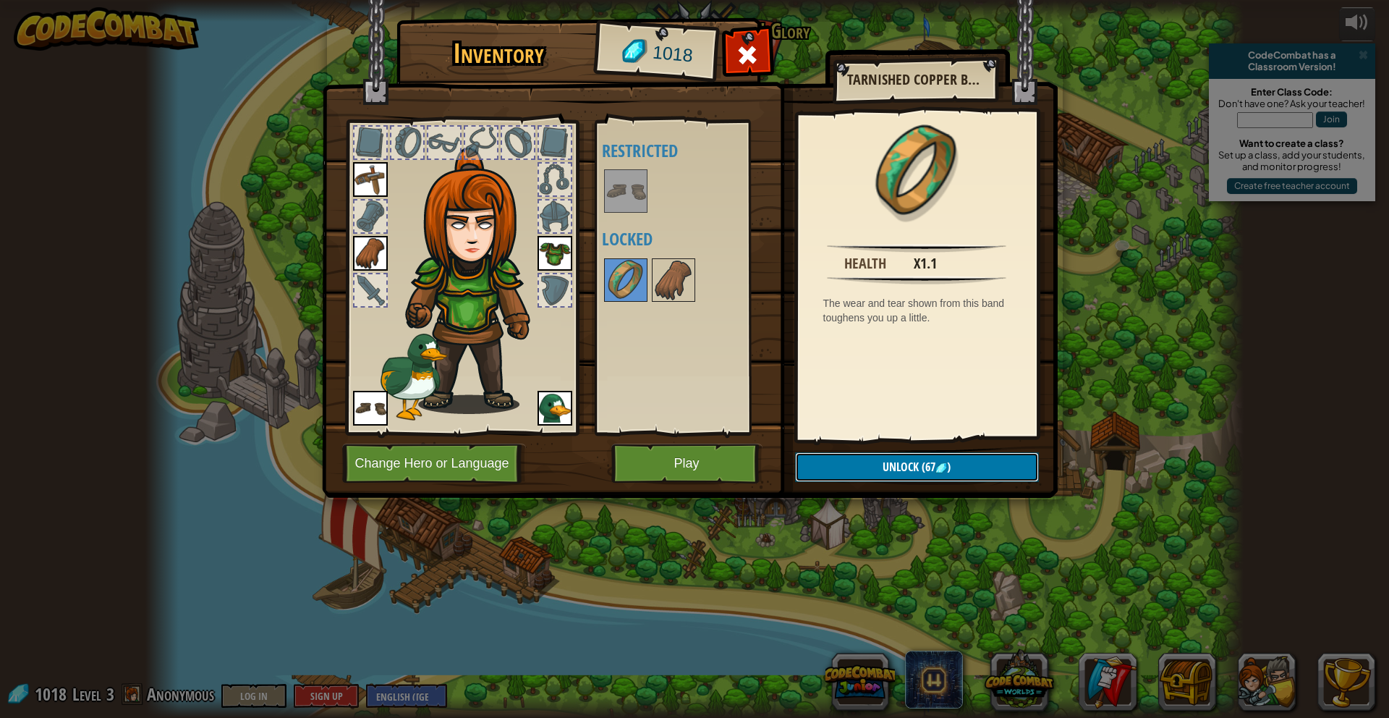
click at [832, 467] on button "Unlock (67 )" at bounding box center [917, 467] width 244 height 30
click at [821, 464] on button "Confirm" at bounding box center [917, 467] width 244 height 30
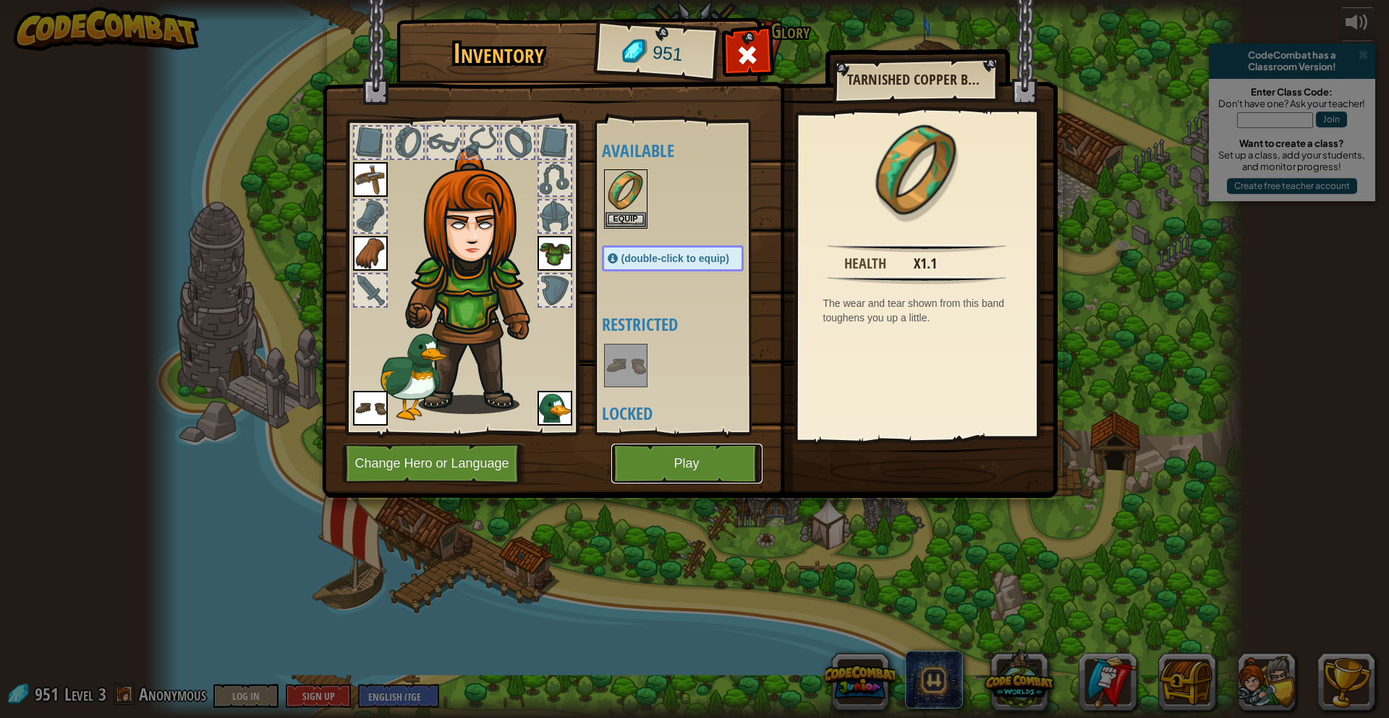
click at [666, 462] on button "Play" at bounding box center [686, 463] width 151 height 40
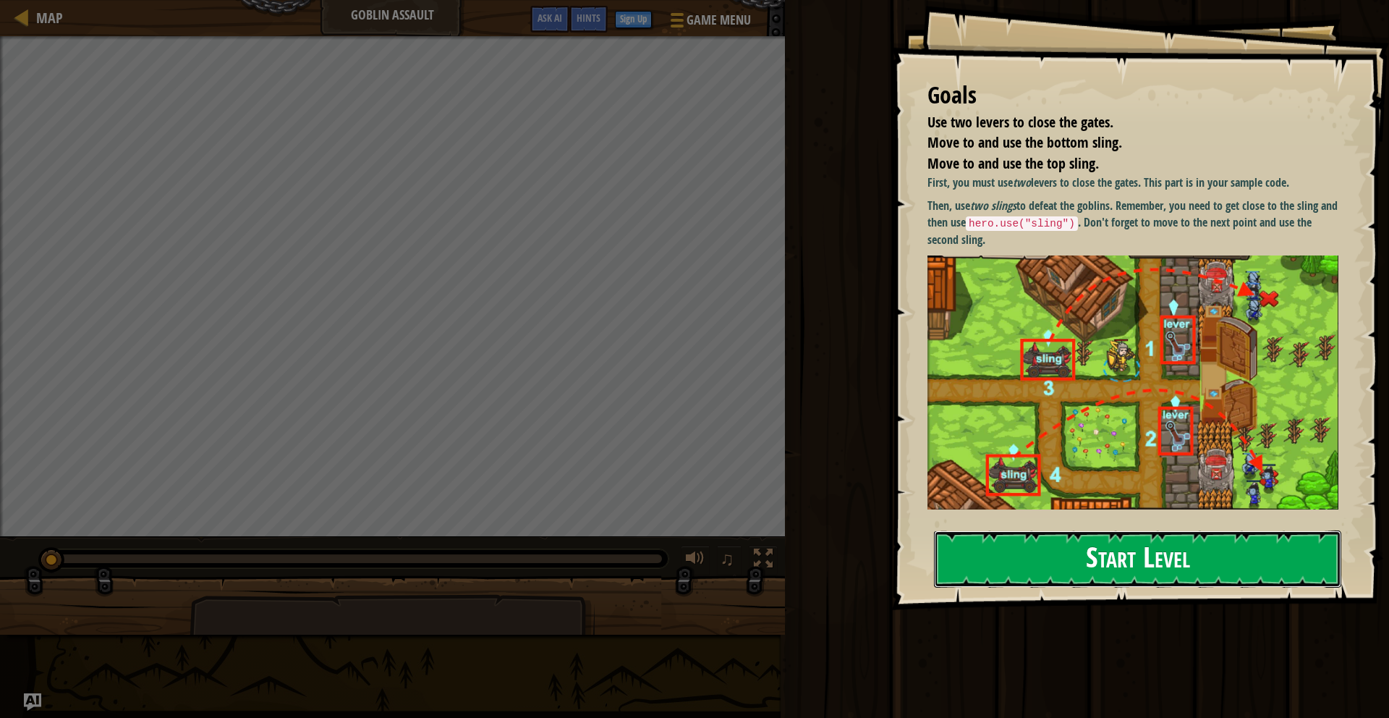
click at [979, 553] on button "Start Level" at bounding box center [1137, 558] width 407 height 57
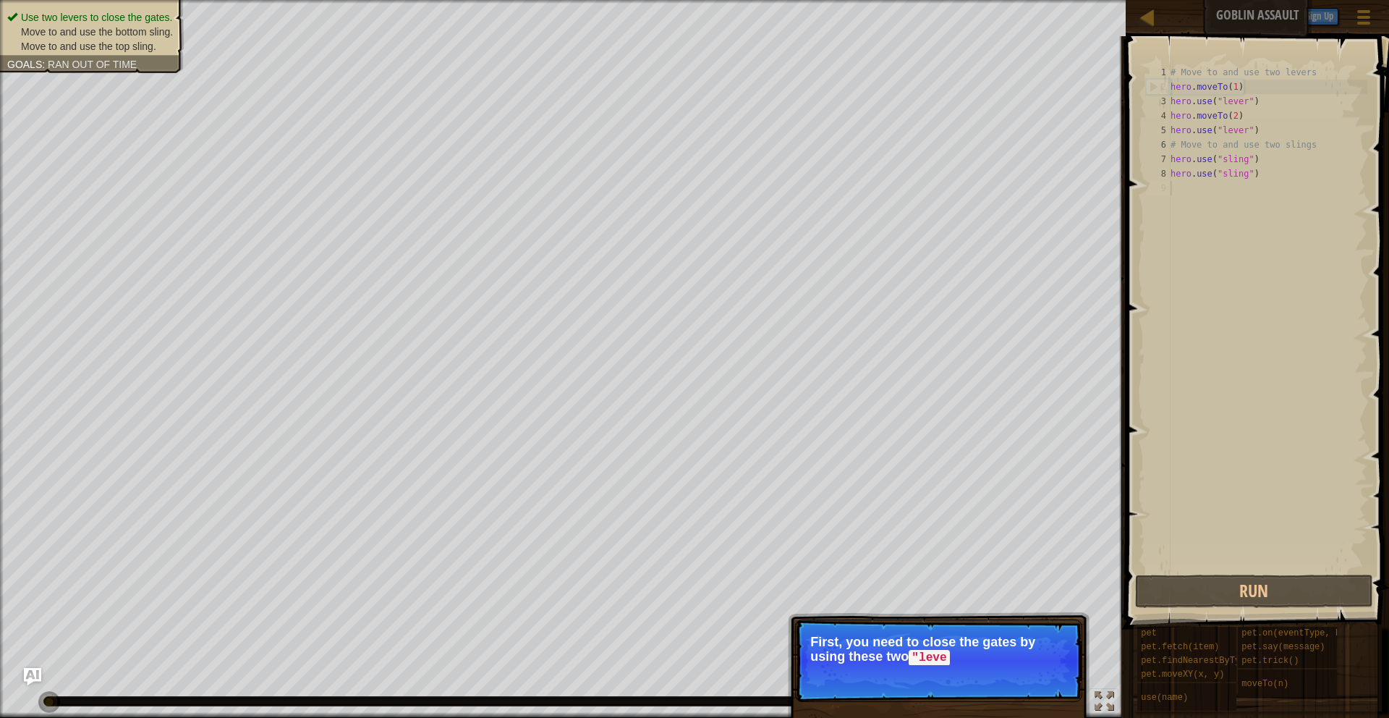
click at [1260, 172] on div "# Move to and use two levers hero . moveTo ( 1 ) hero . use ( "lever" ) hero . …" at bounding box center [1268, 332] width 200 height 535
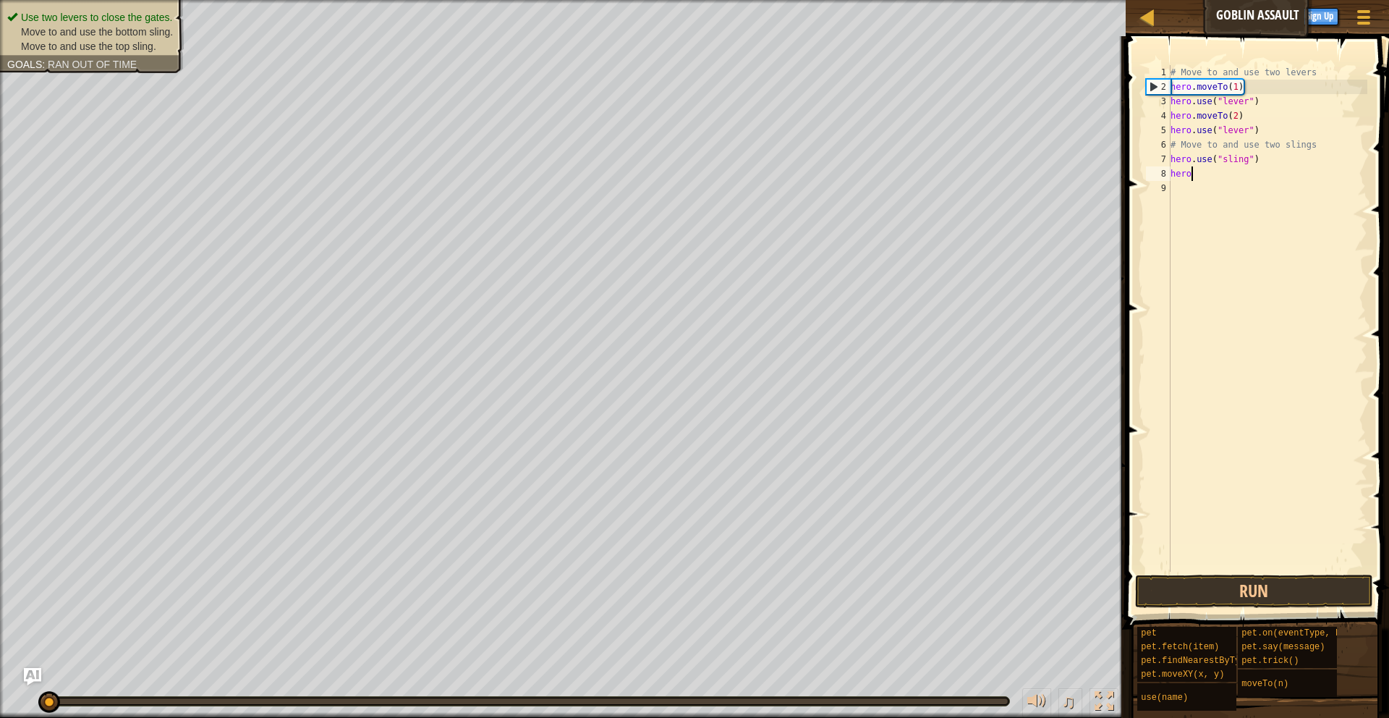
type textarea "h"
click at [1262, 161] on div "# Move to and use two levers hero . moveTo ( 1 ) hero . use ( "lever" ) hero . …" at bounding box center [1268, 332] width 200 height 535
type textarea "h"
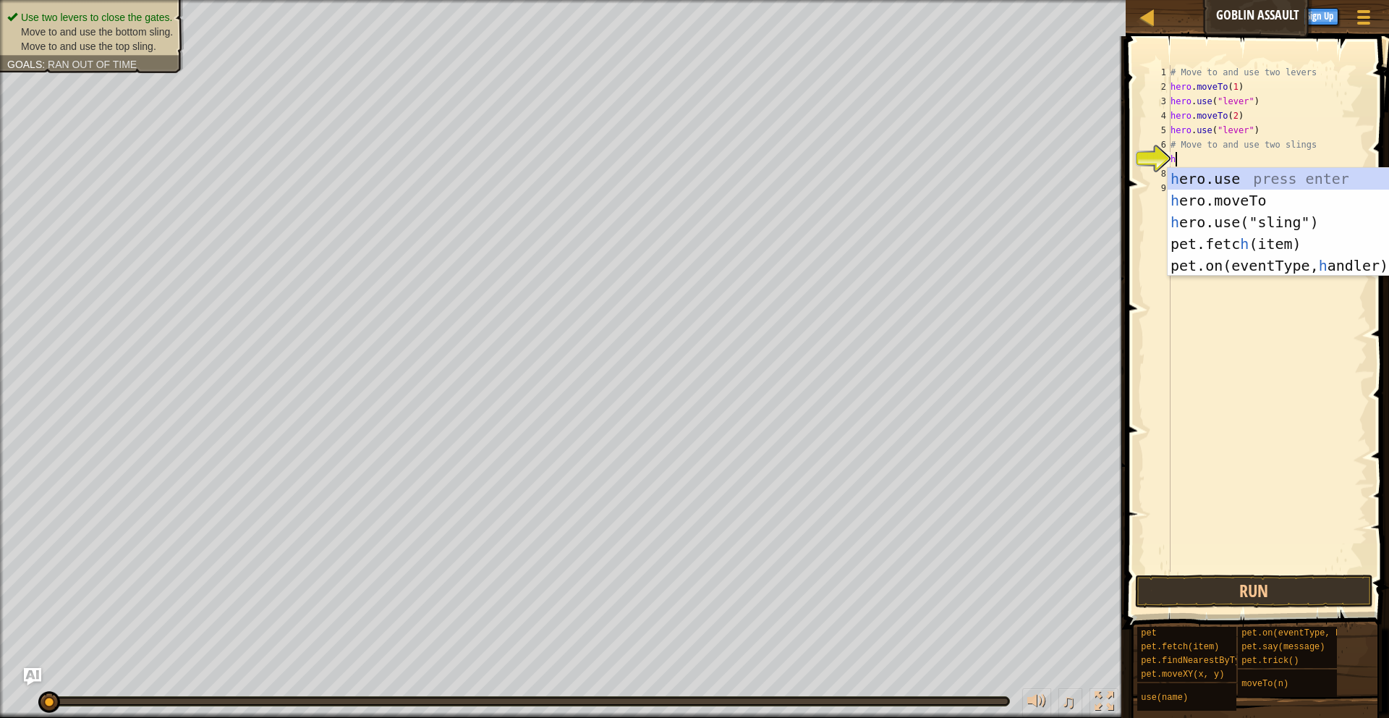
scroll to position [7, 0]
click at [1196, 203] on div "h ero.use press enter h ero.moveTo press enter h ero.use("sling") press enter p…" at bounding box center [1304, 244] width 273 height 152
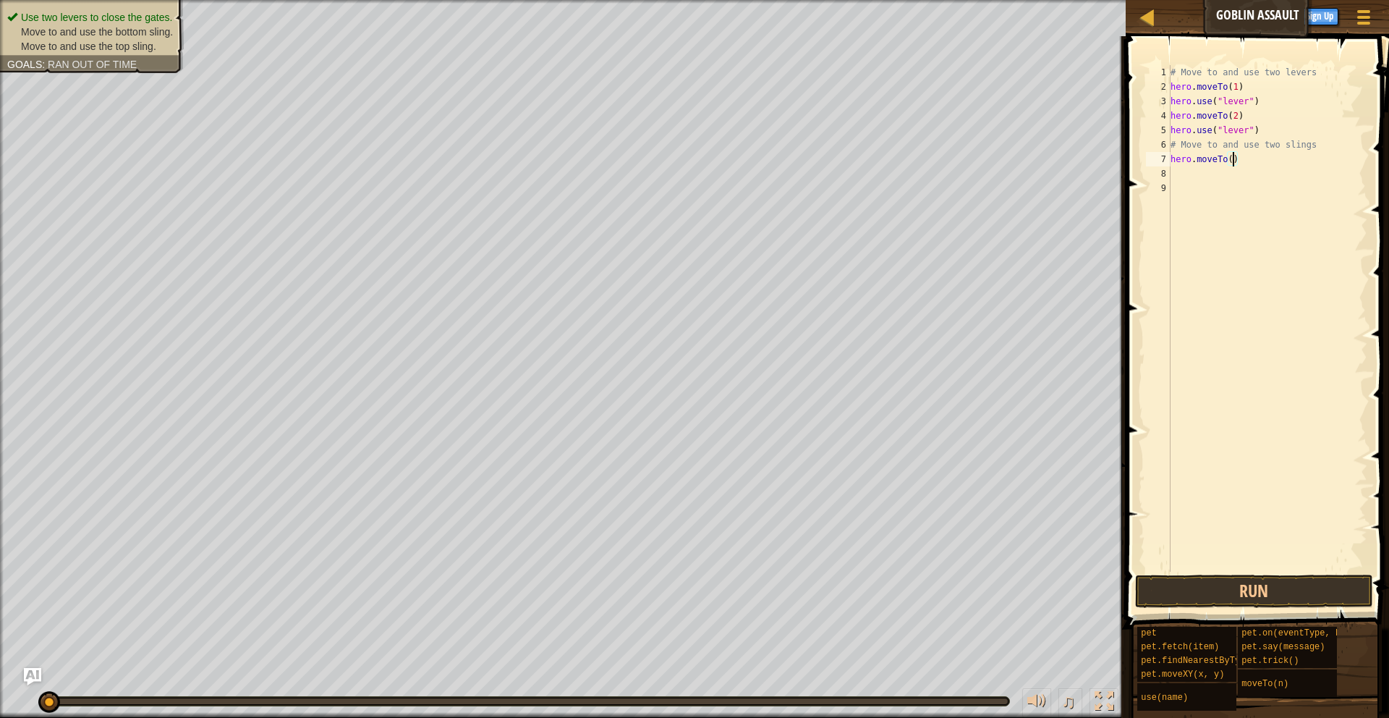
type textarea "hero.moveTo(3)"
click at [1205, 178] on div "# Move to and use two levers hero . moveTo ( 1 ) hero . use ( "lever" ) hero . …" at bounding box center [1268, 332] width 200 height 535
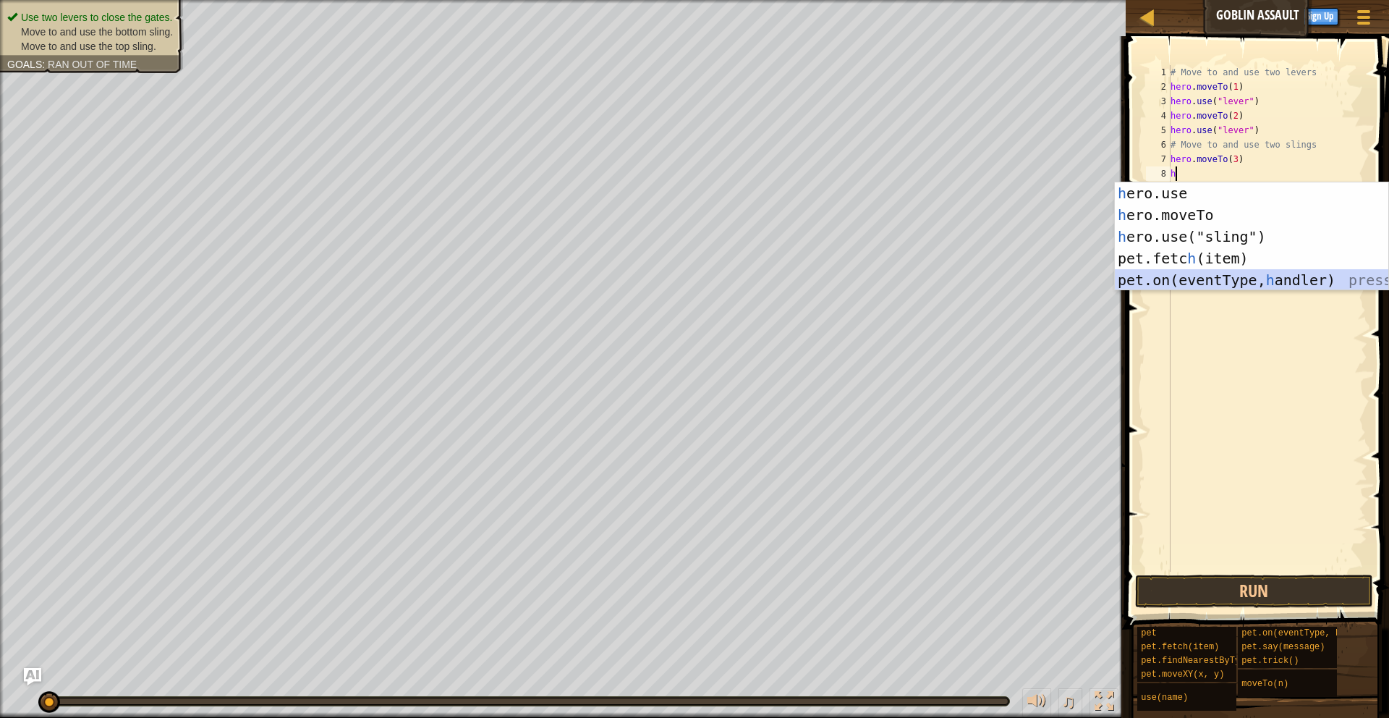
click at [1288, 285] on div "h ero.use press enter h ero.moveTo press enter h ero.use("sling") press enter p…" at bounding box center [1251, 258] width 273 height 152
type textarea "pet.on("spawn", onSpawn)"
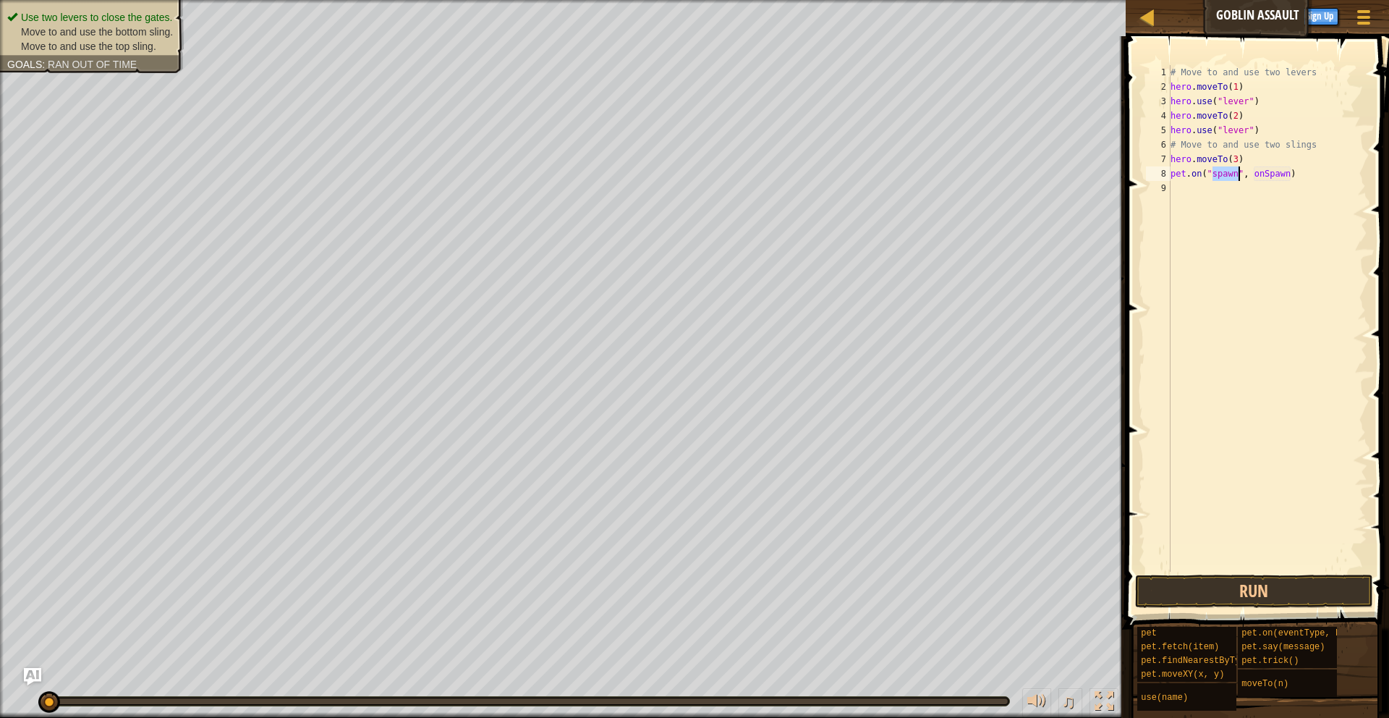
click at [1189, 202] on div "# Move to and use two levers hero . moveTo ( 1 ) hero . use ( "lever" ) hero . …" at bounding box center [1268, 332] width 200 height 535
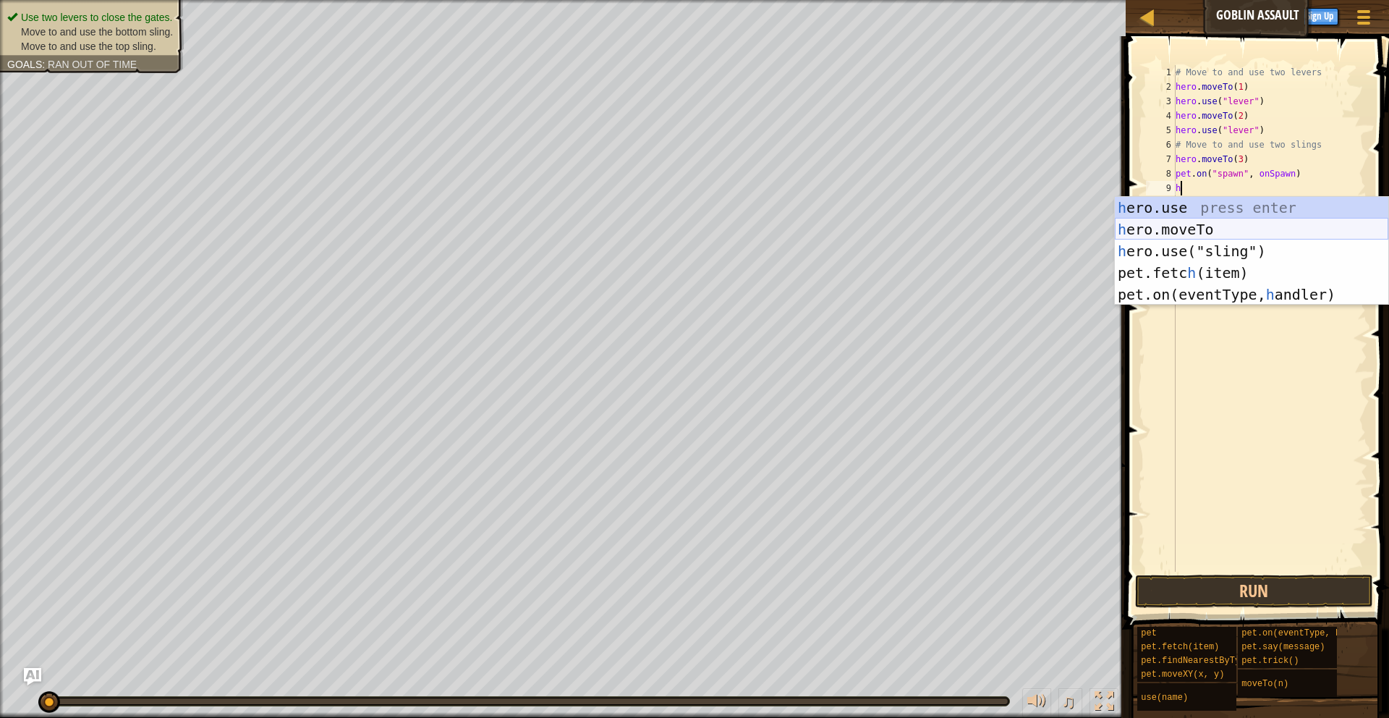
click at [1201, 226] on div "h ero.use press enter h ero.moveTo press enter h ero.use("sling") press enter p…" at bounding box center [1251, 273] width 273 height 152
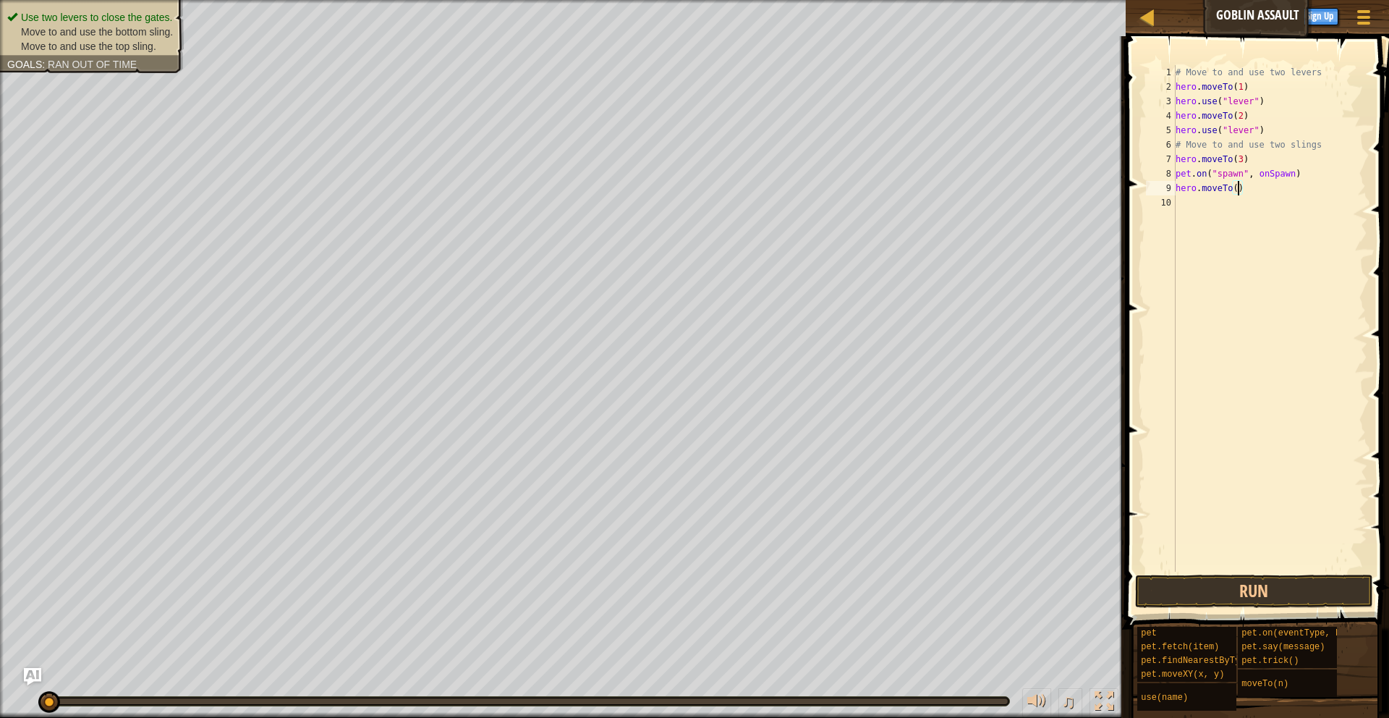
type textarea "hero.moveTo(4)"
click at [1200, 200] on div "# Move to and use two levers hero . moveTo ( 1 ) hero . use ( "lever" ) hero . …" at bounding box center [1270, 332] width 195 height 535
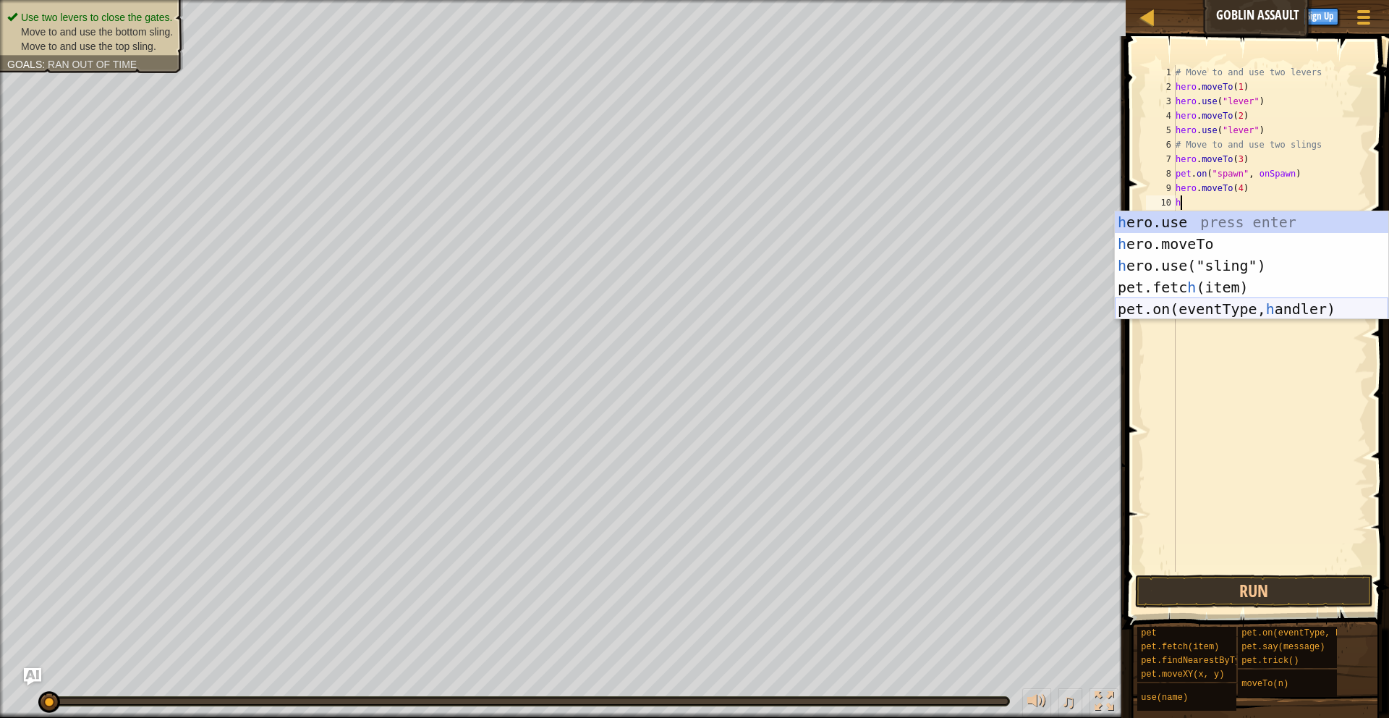
click at [1232, 310] on div "h ero.use press enter h ero.moveTo press enter h ero.use("sling") press enter p…" at bounding box center [1251, 287] width 273 height 152
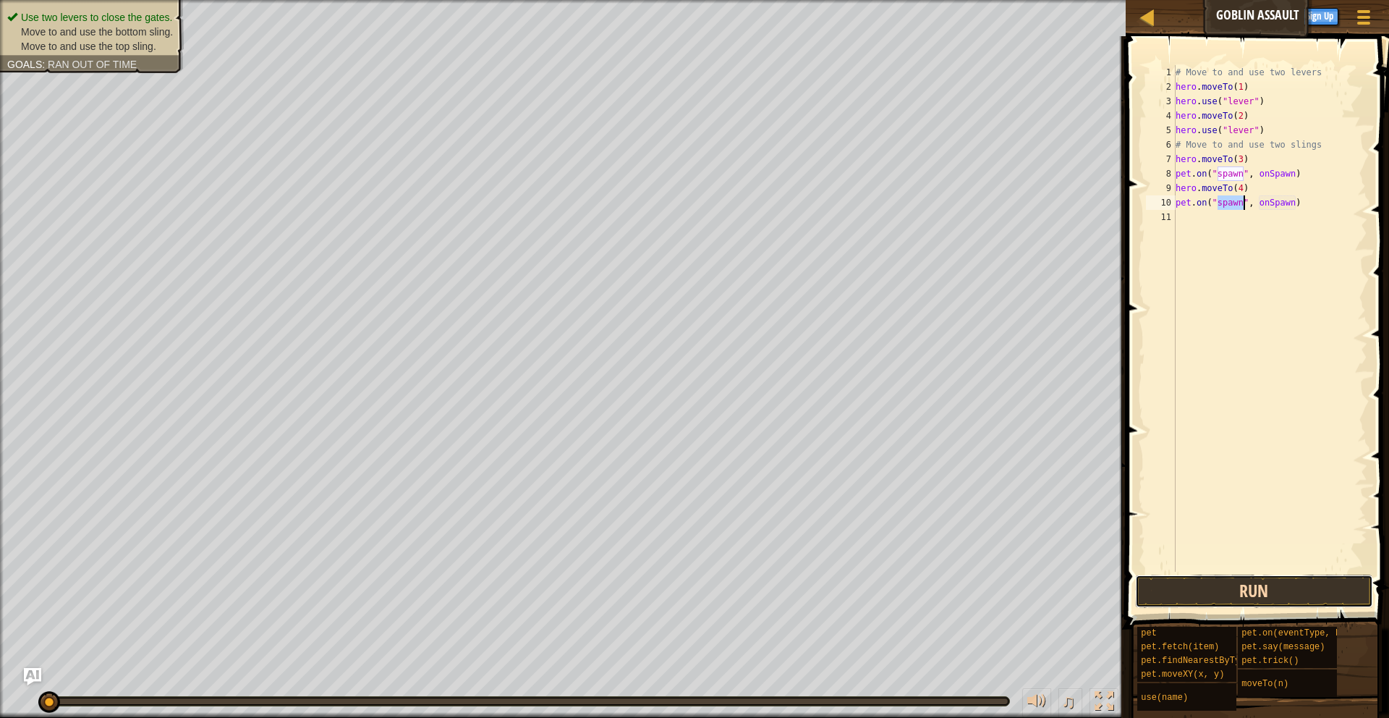
click at [1182, 594] on button "Run" at bounding box center [1254, 590] width 239 height 33
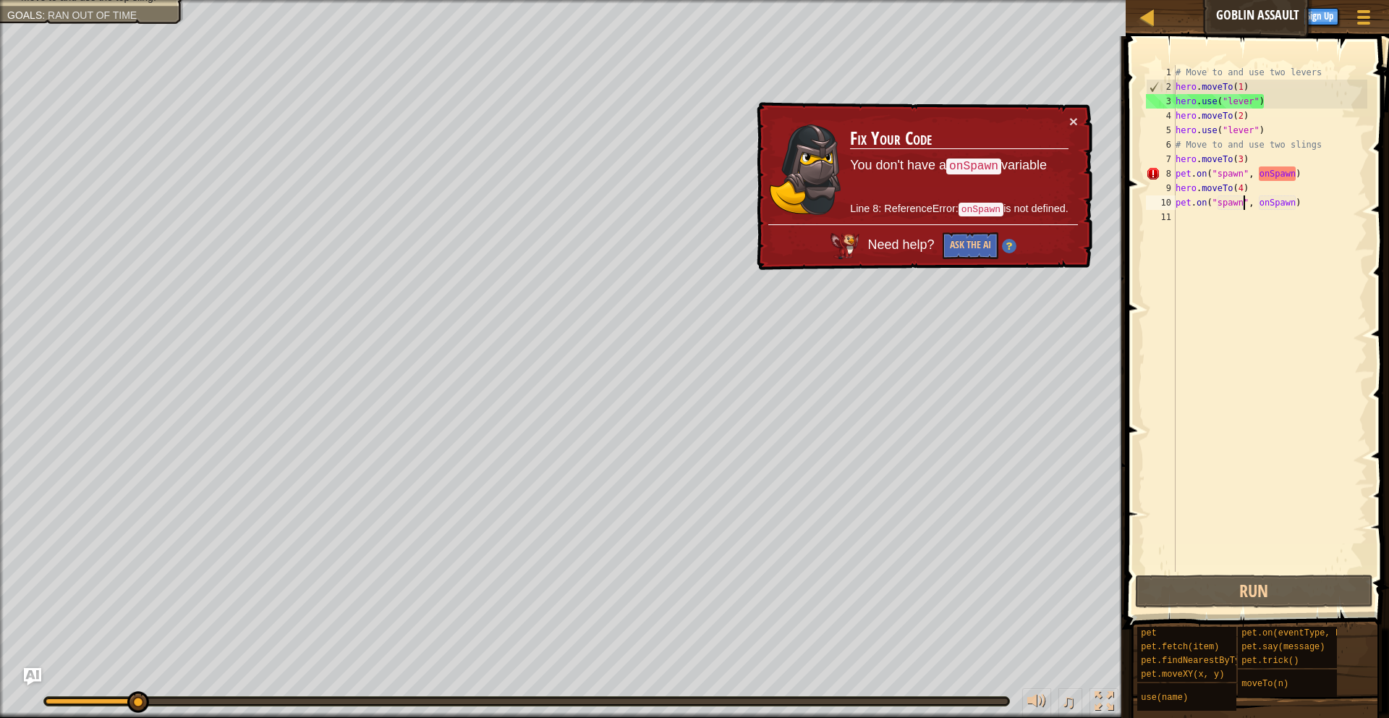
click at [1309, 176] on div "# Move to and use two levers hero . moveTo ( 1 ) hero . use ( "lever" ) hero . …" at bounding box center [1270, 332] width 195 height 535
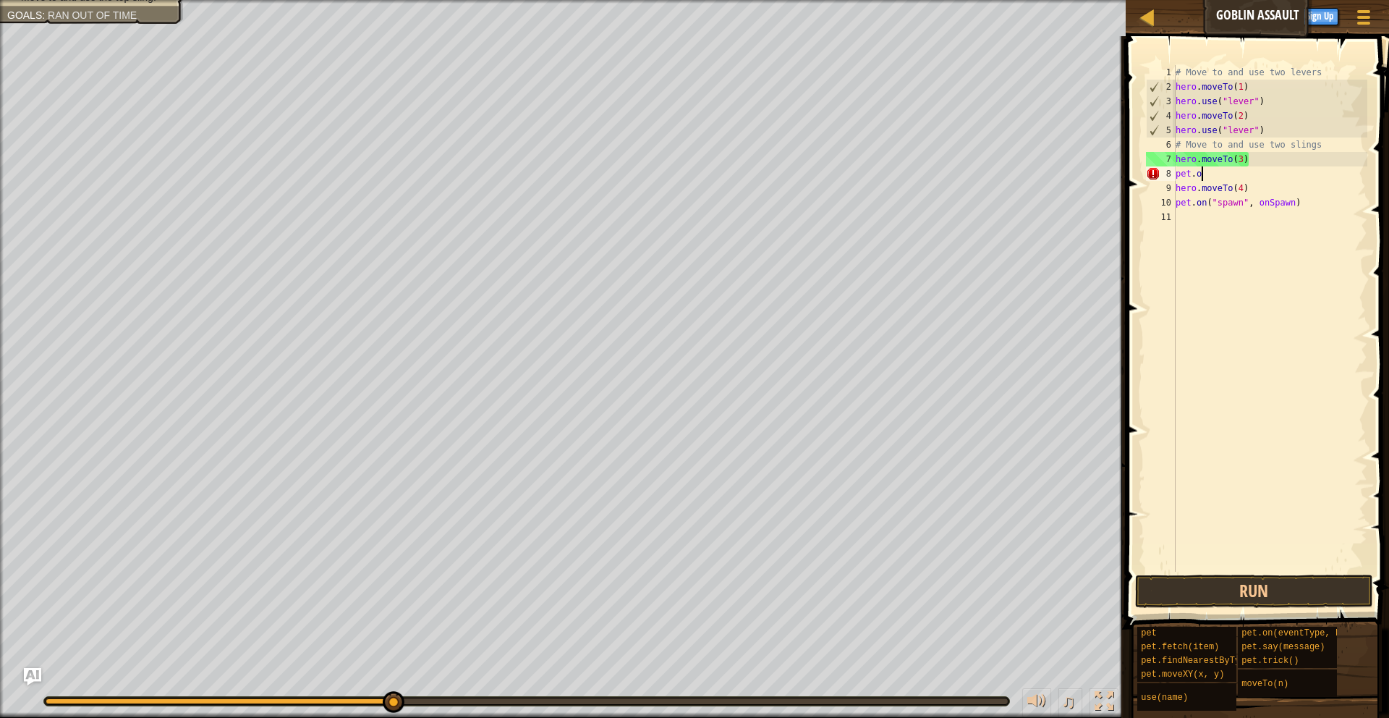
scroll to position [7, 1]
type textarea "p"
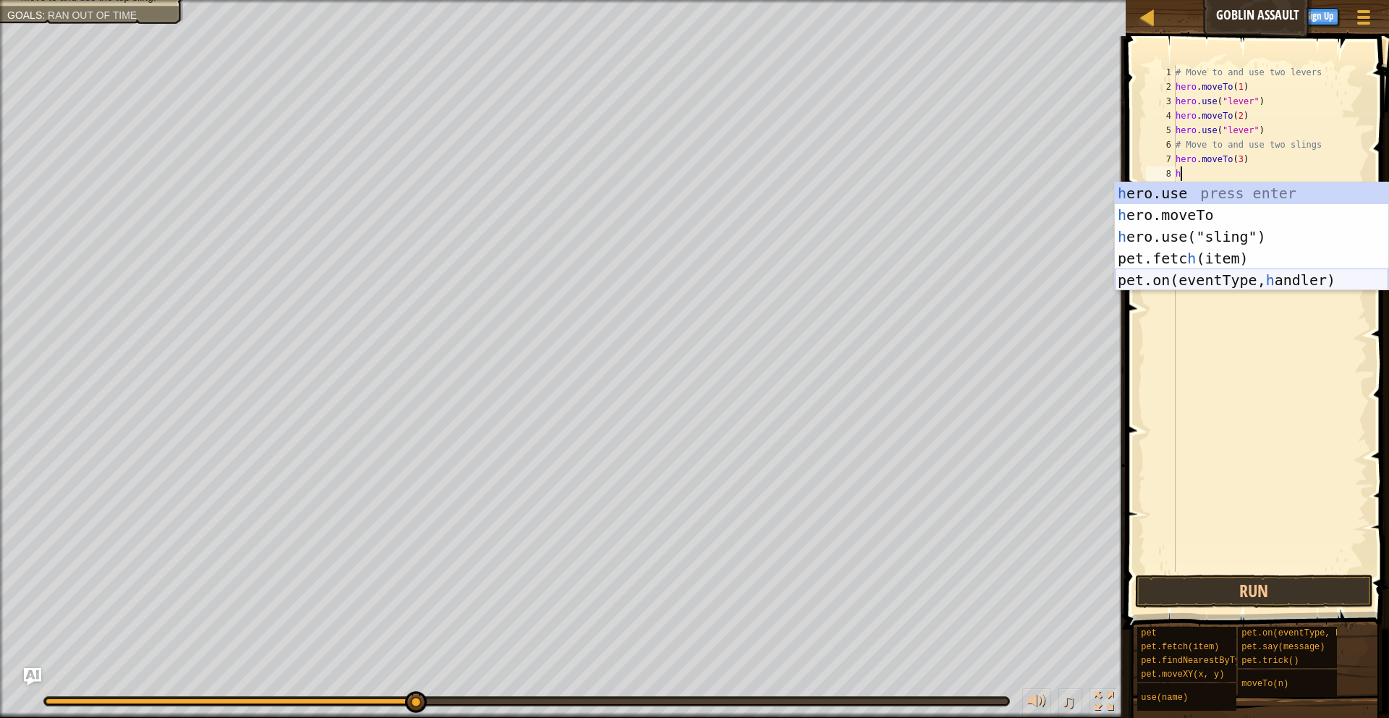
click at [1262, 281] on div "h ero.use press enter h ero.moveTo press enter h ero.use("sling") press enter p…" at bounding box center [1251, 258] width 273 height 152
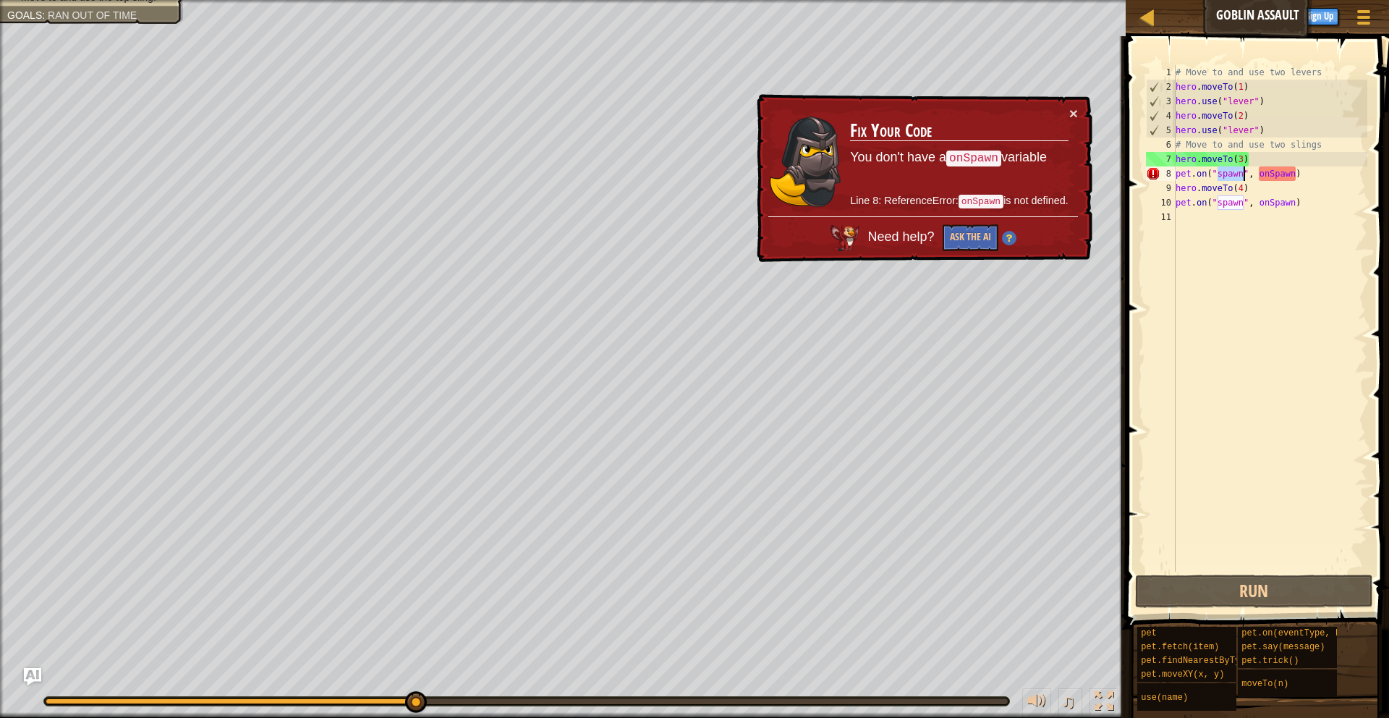
click at [1311, 173] on div "# Move to and use two levers hero . moveTo ( 1 ) hero . use ( "lever" ) hero . …" at bounding box center [1270, 332] width 195 height 535
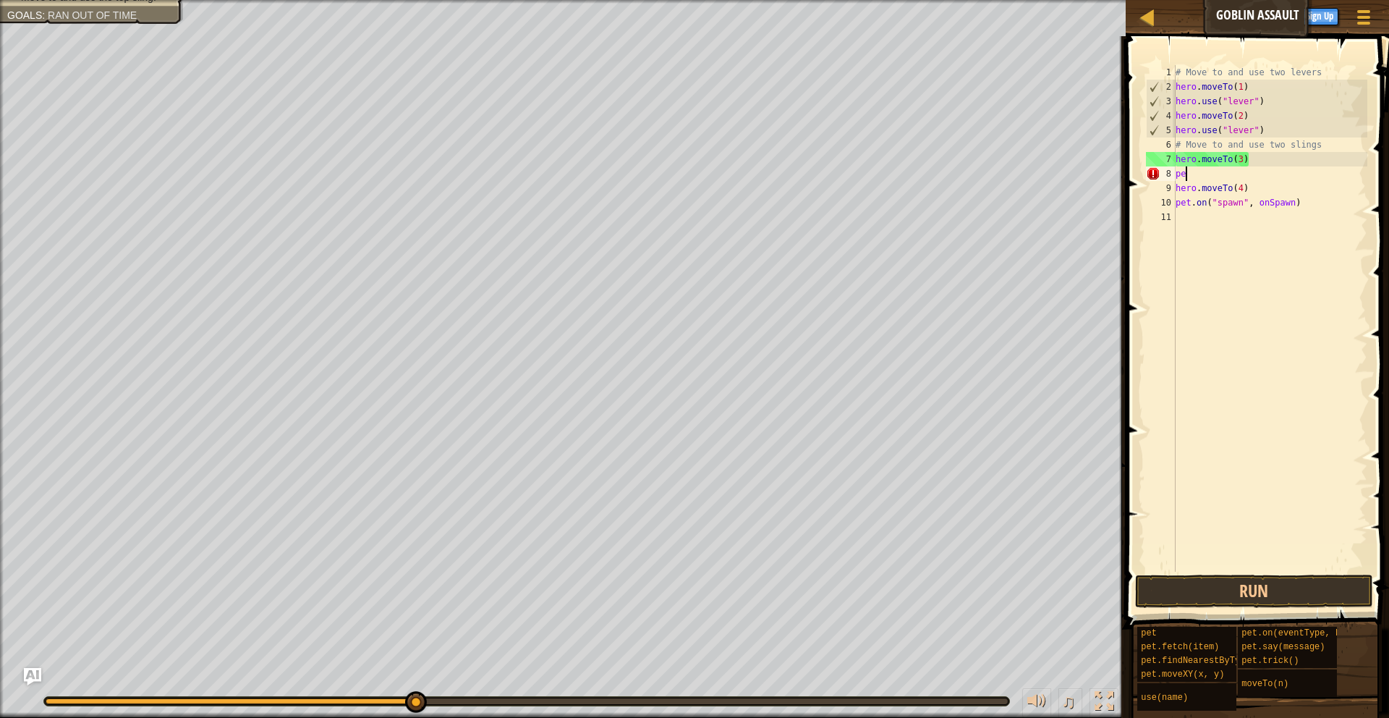
type textarea "p"
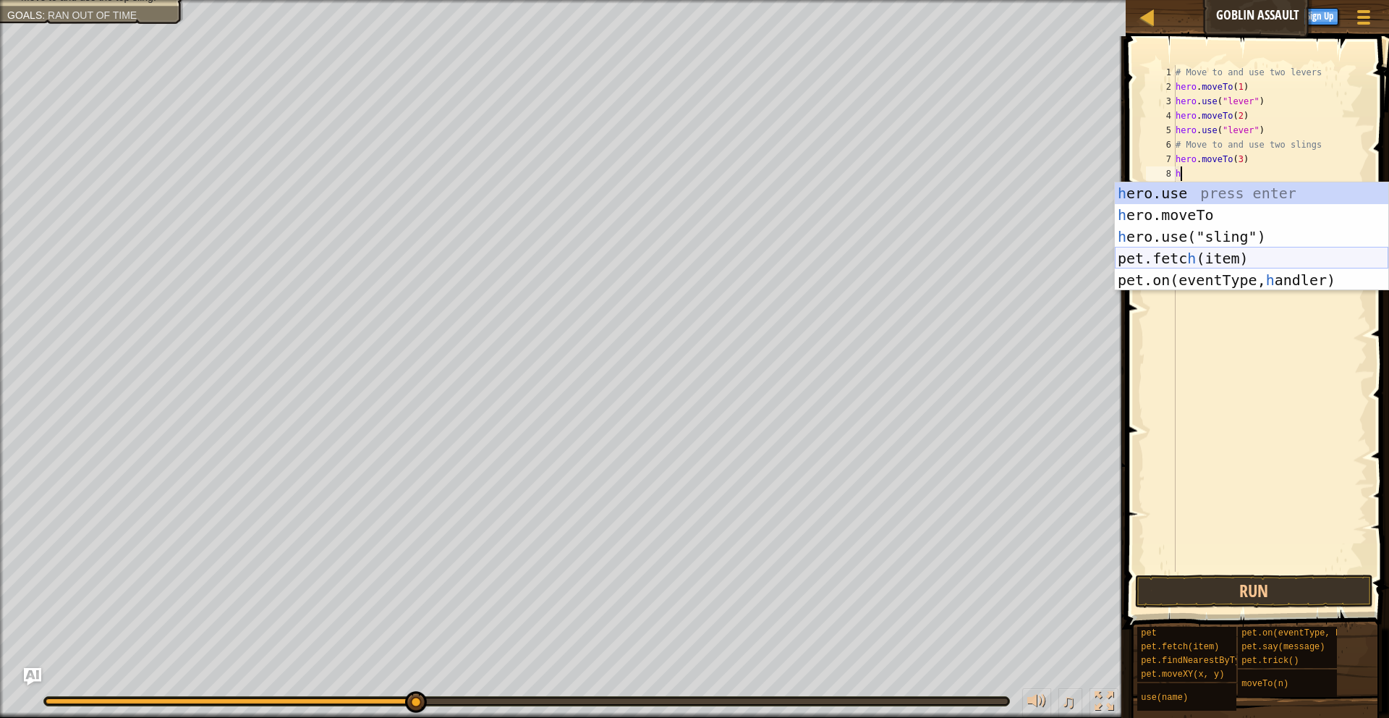
click at [1273, 252] on div "h ero.use press enter h ero.moveTo press enter h ero.use("sling") press enter p…" at bounding box center [1251, 258] width 273 height 152
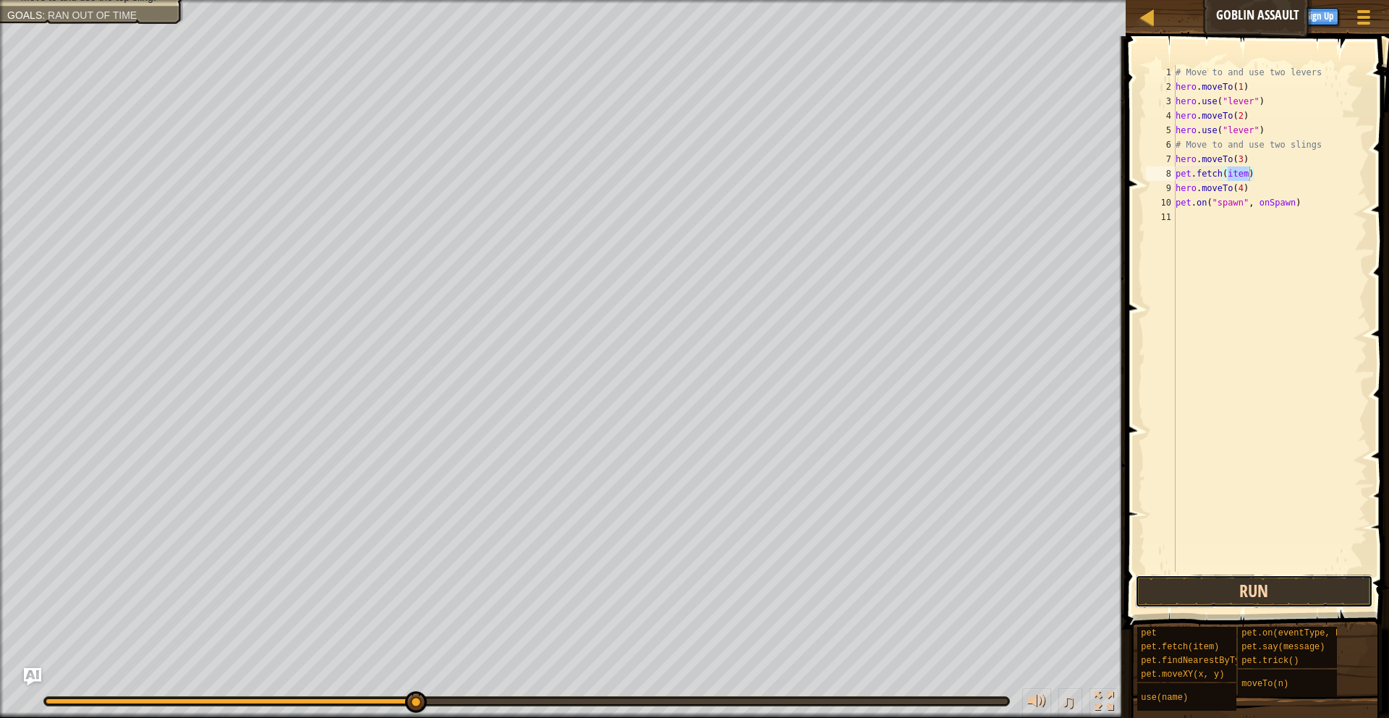
click at [1174, 589] on button "Run" at bounding box center [1254, 590] width 239 height 33
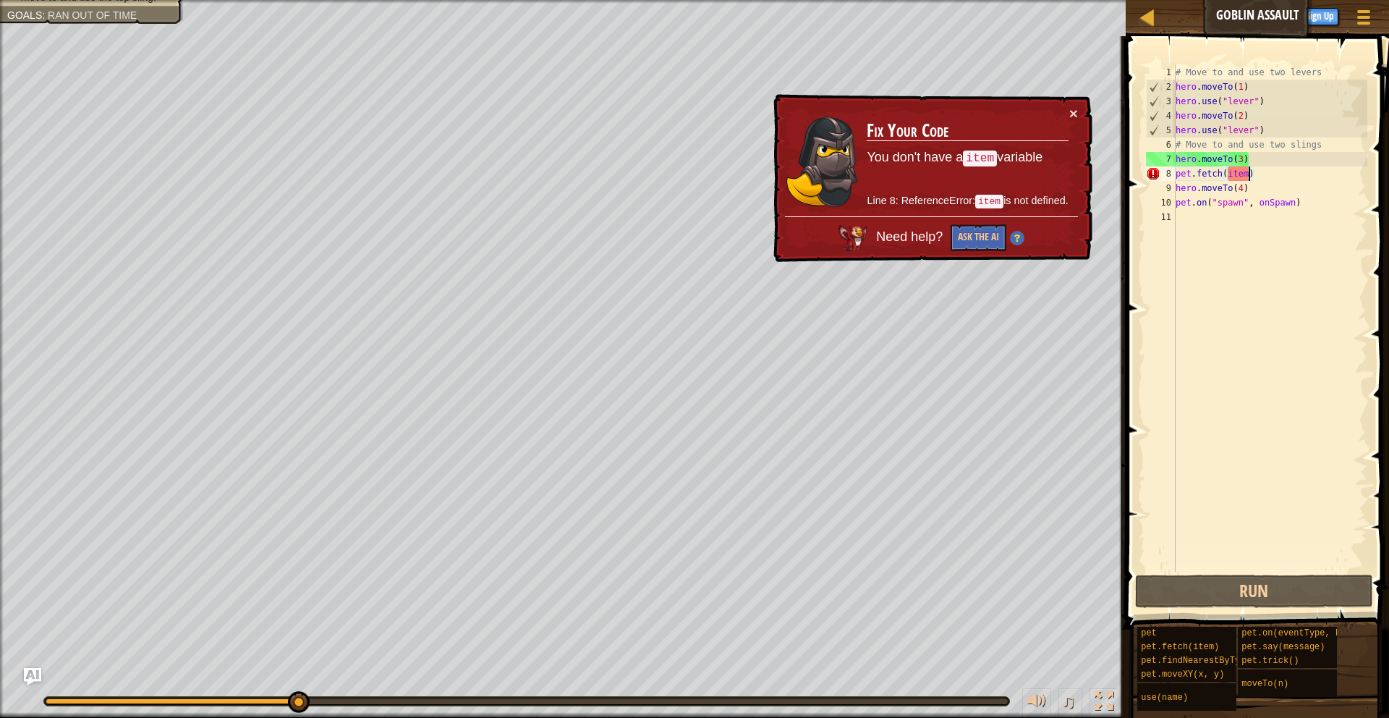
click at [1272, 179] on div "# Move to and use two levers hero . moveTo ( 1 ) hero . use ( "lever" ) hero . …" at bounding box center [1270, 332] width 195 height 535
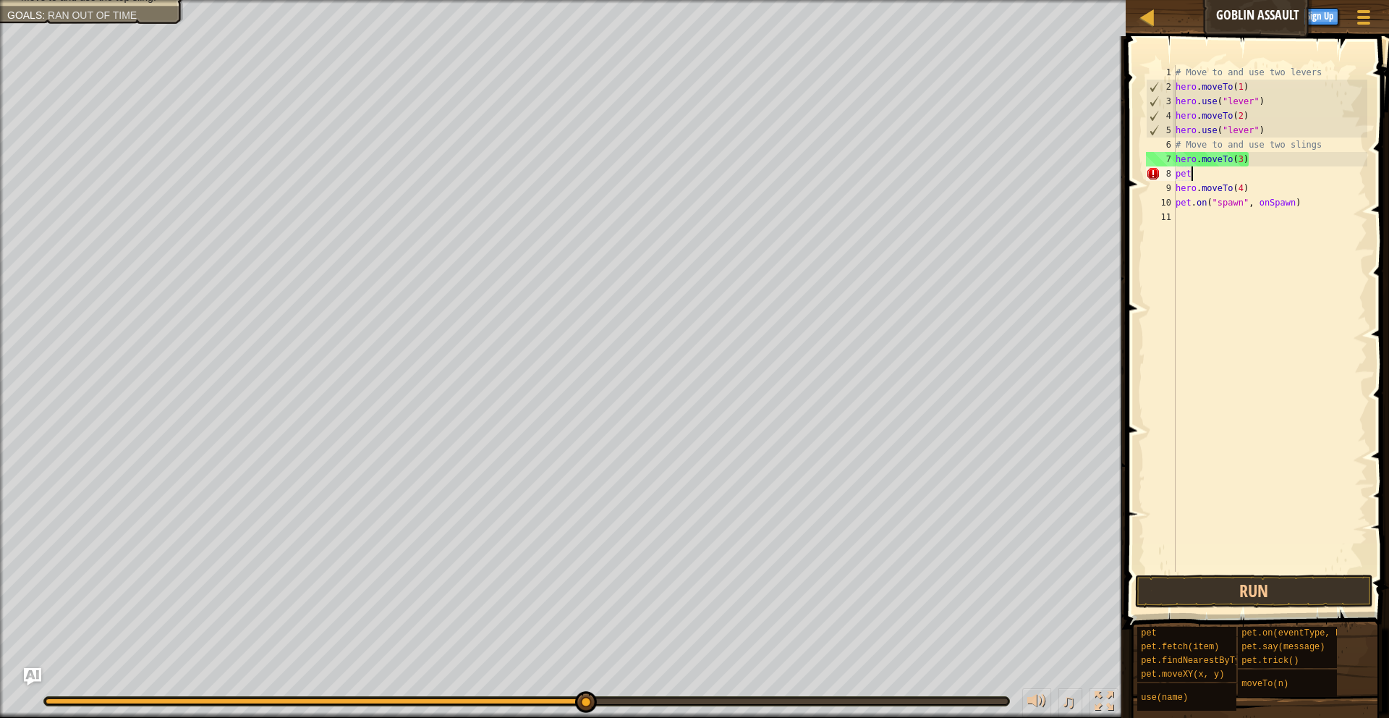
type textarea "p"
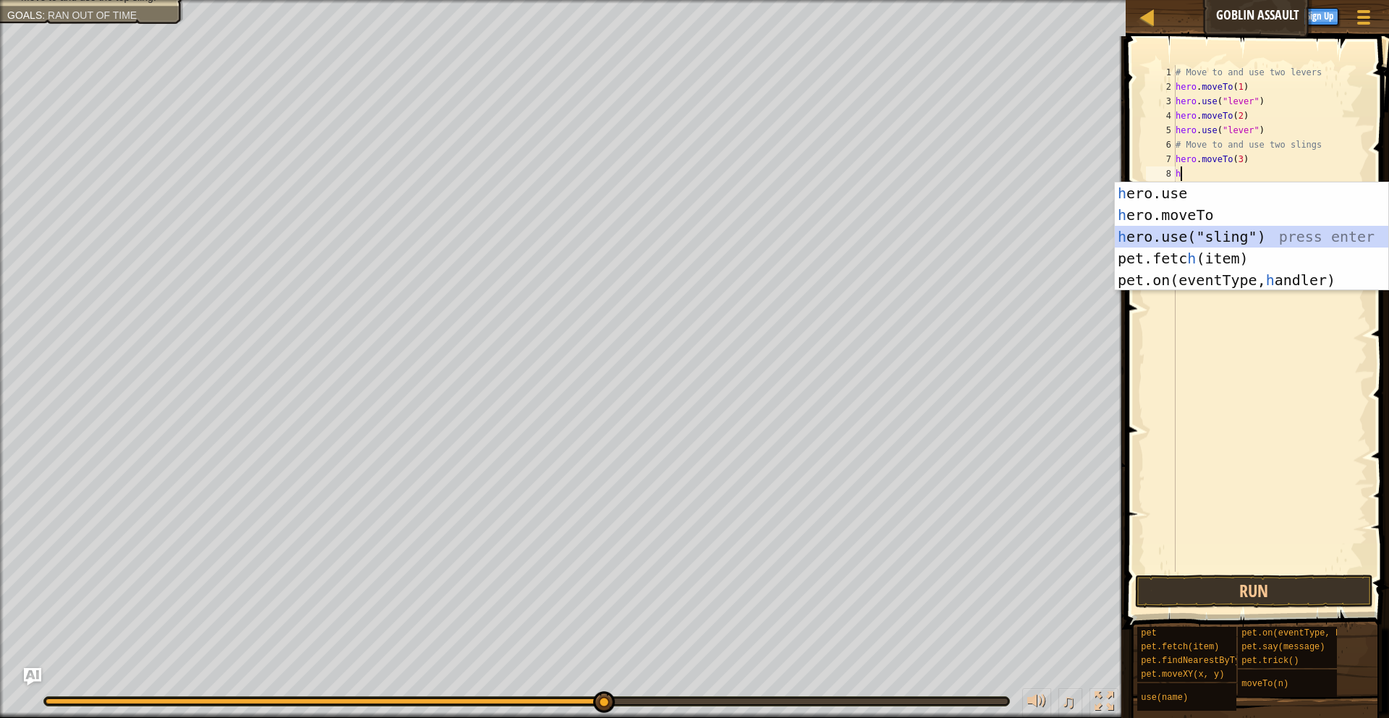
click at [1166, 241] on div "h ero.use press enter h ero.moveTo press enter h ero.use("sling") press enter p…" at bounding box center [1251, 258] width 273 height 152
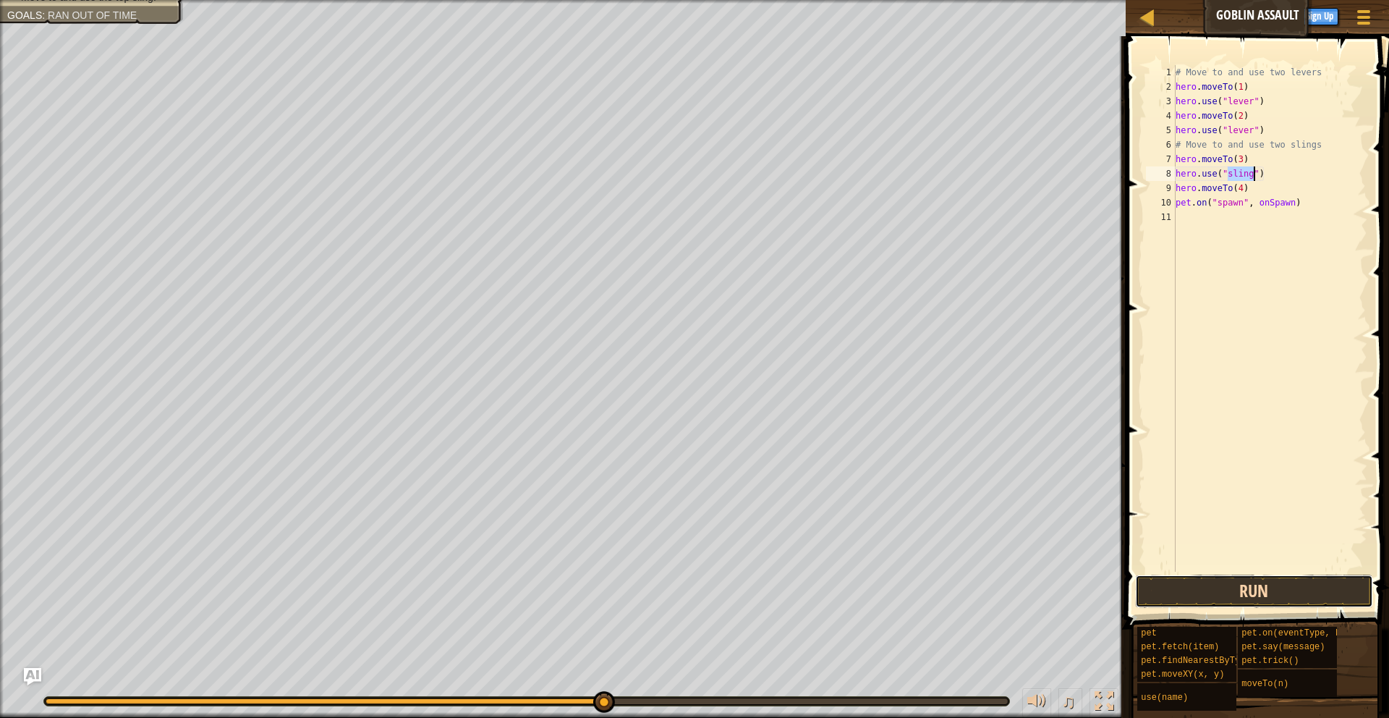
click at [1191, 587] on button "Run" at bounding box center [1254, 590] width 239 height 33
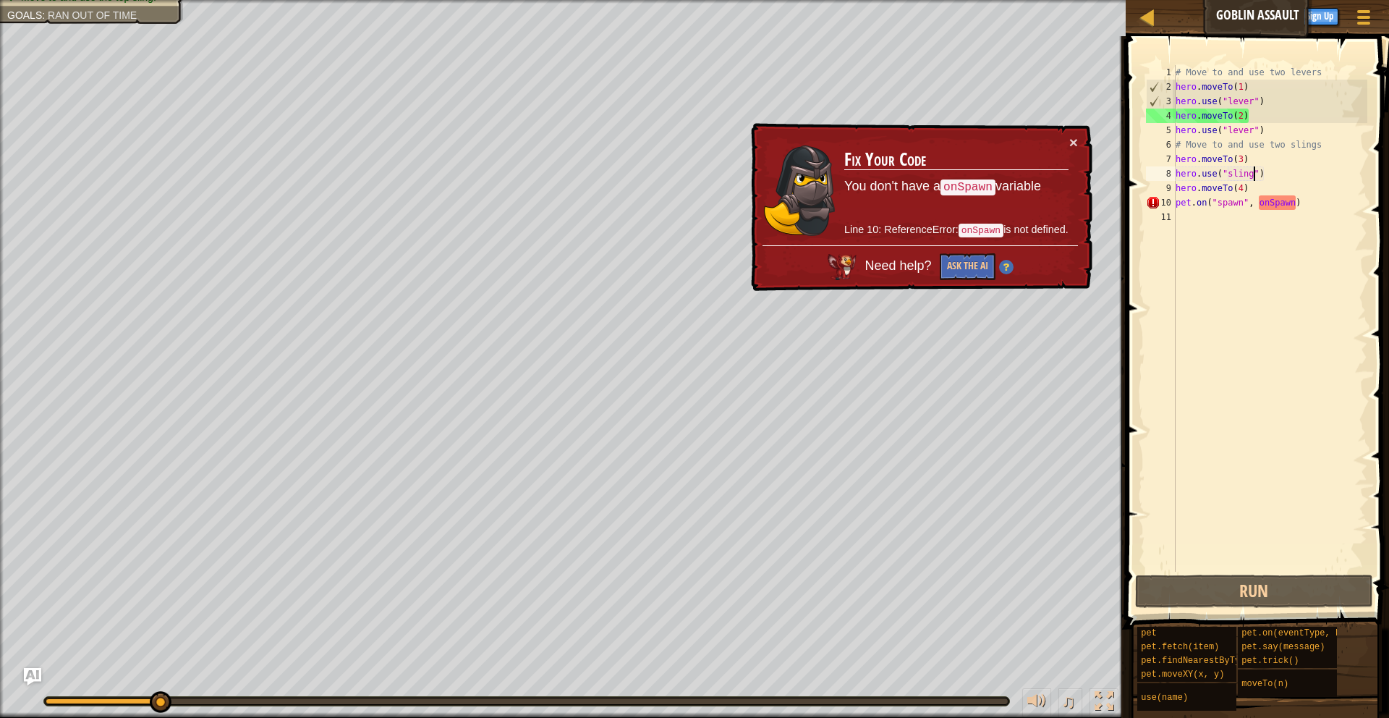
click at [1312, 203] on div "# Move to and use two levers hero . moveTo ( 1 ) hero . use ( "lever" ) hero . …" at bounding box center [1270, 332] width 195 height 535
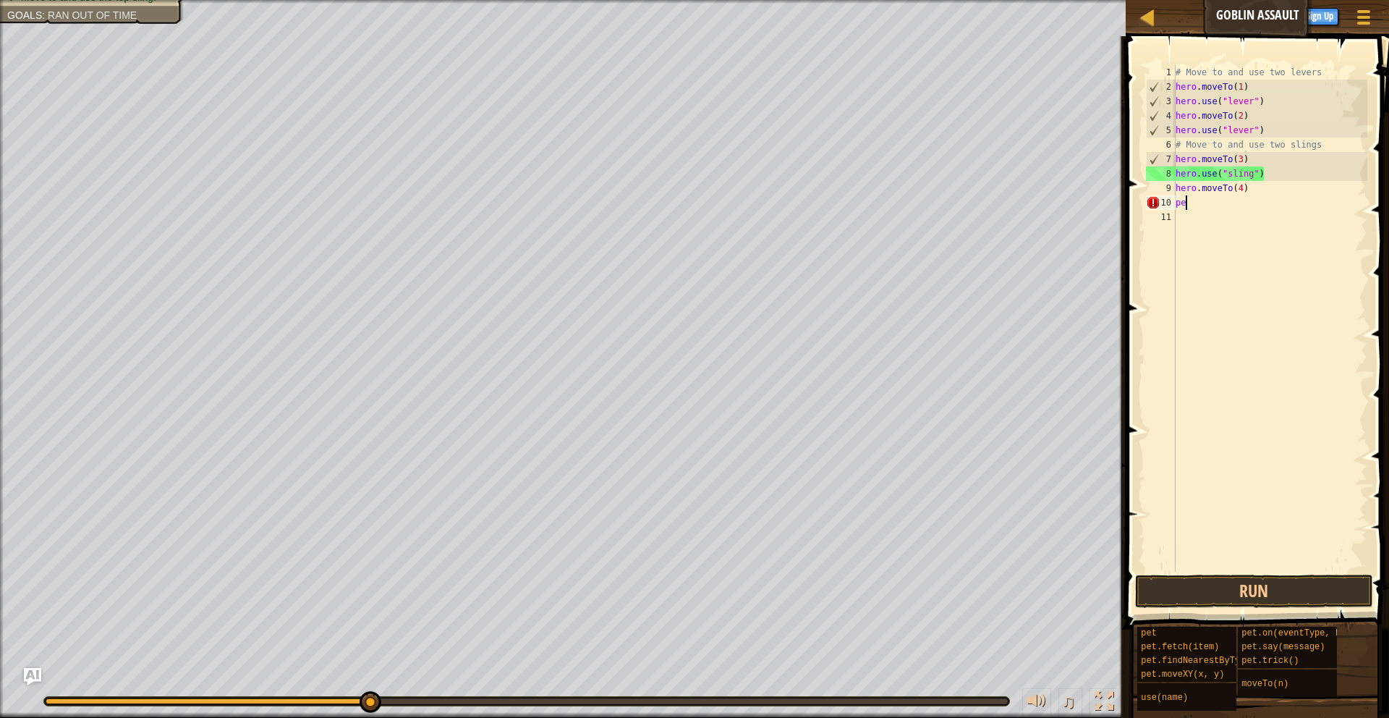
type textarea "p"
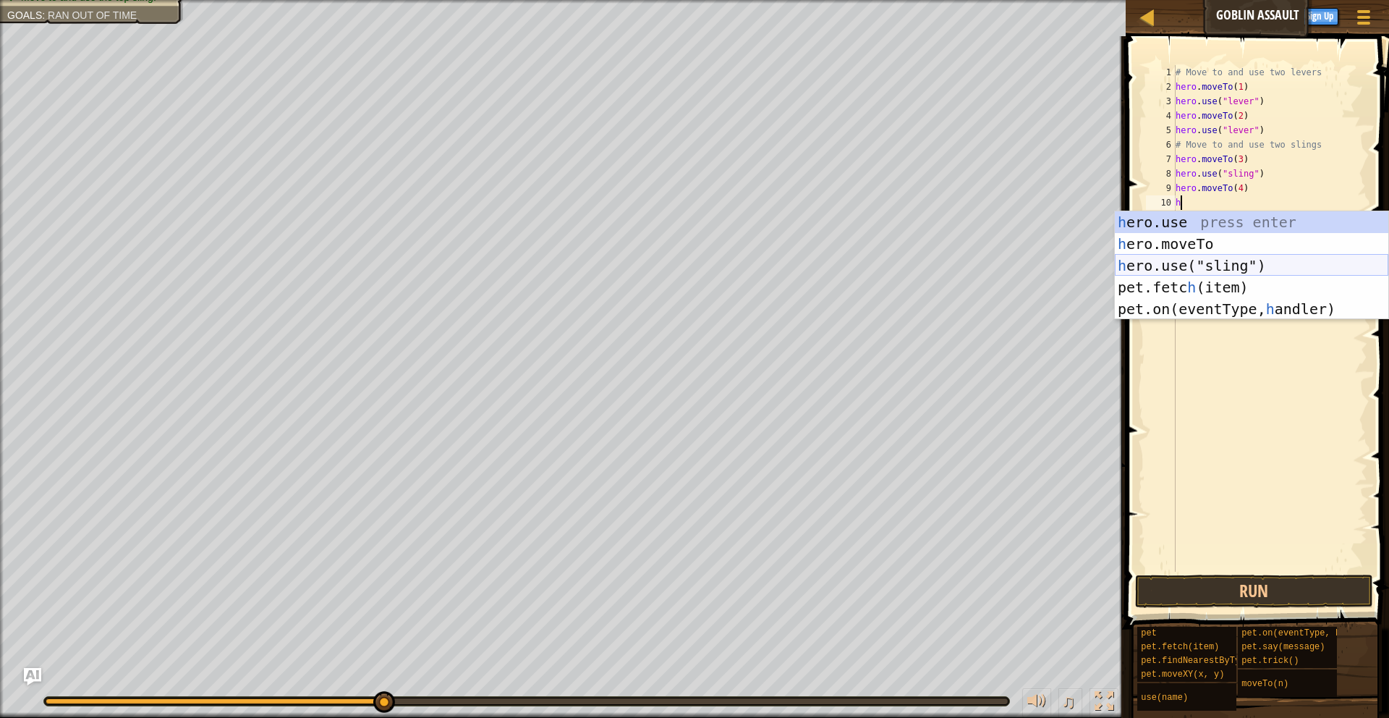
click at [1245, 265] on div "h ero.use press enter h ero.moveTo press enter h ero.use("sling") press enter p…" at bounding box center [1251, 287] width 273 height 152
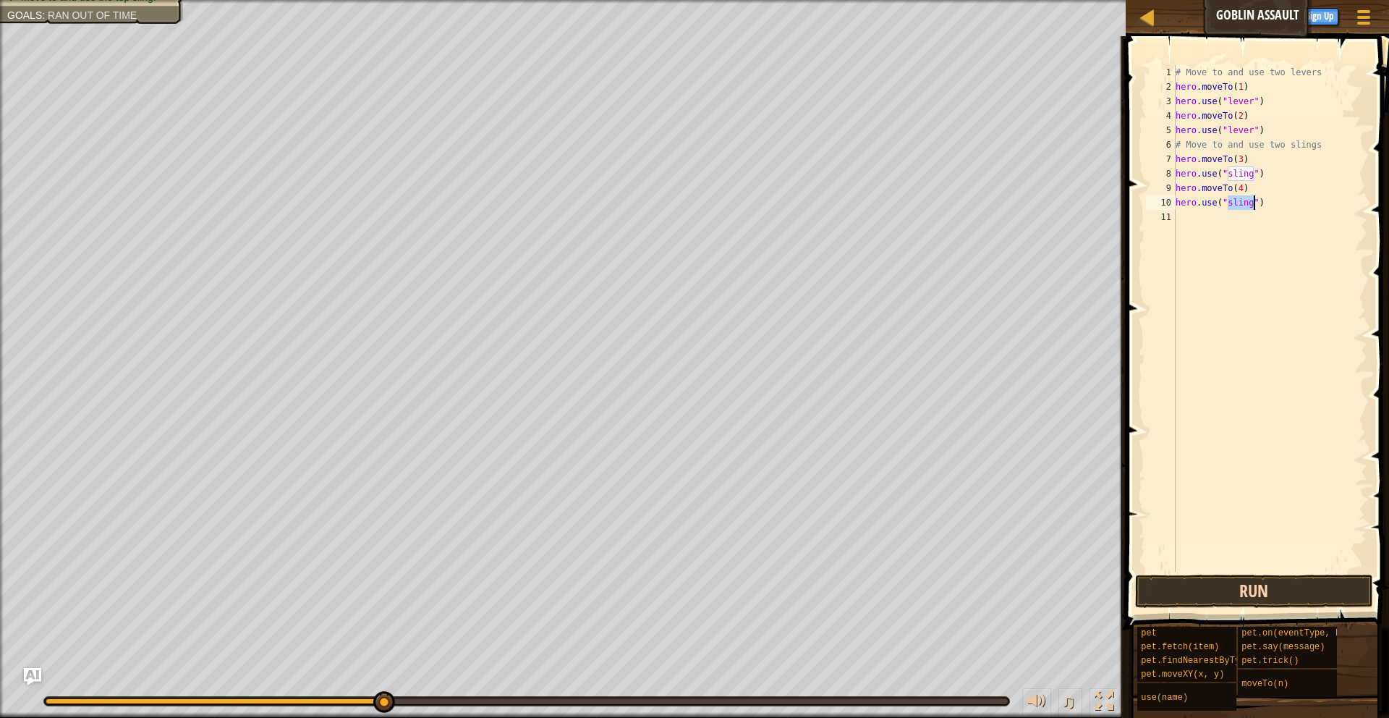
type textarea "hero.use("sling")"
click at [1236, 592] on button "Run" at bounding box center [1254, 590] width 239 height 33
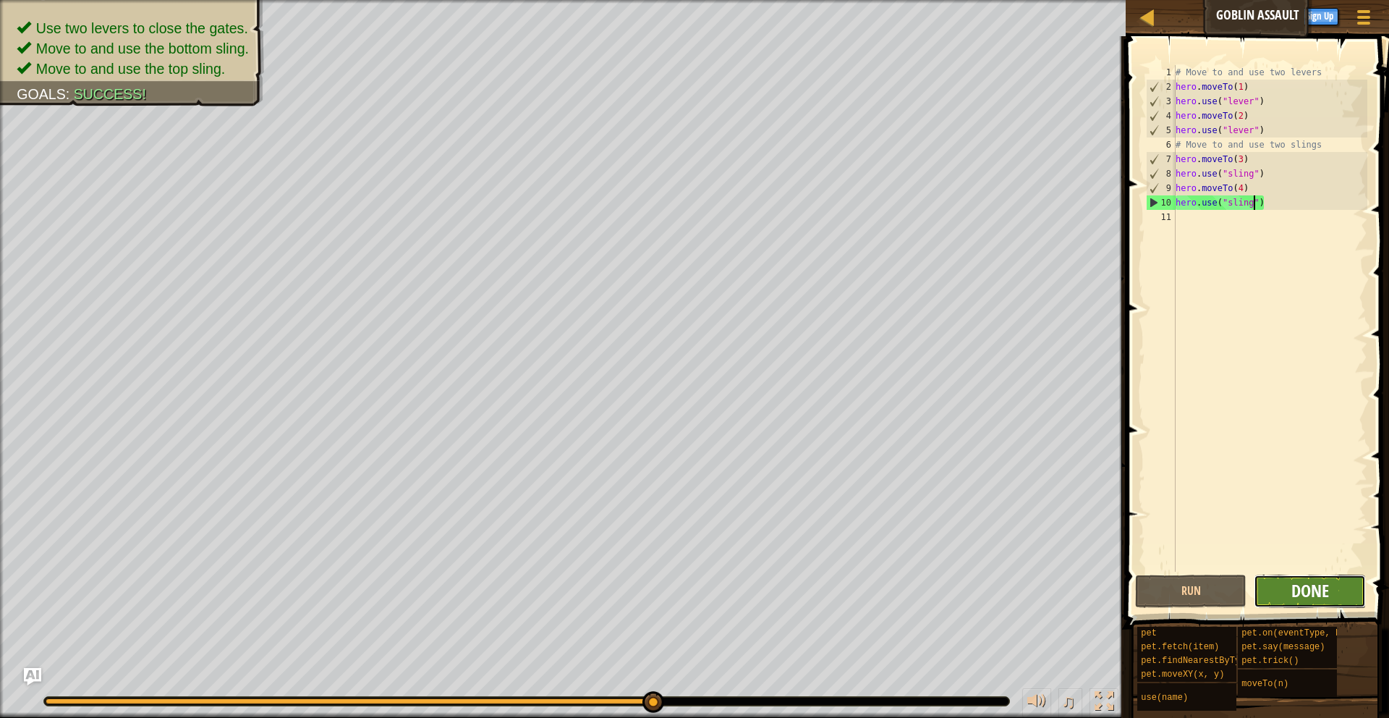
click at [1324, 587] on span "Done" at bounding box center [1310, 590] width 38 height 23
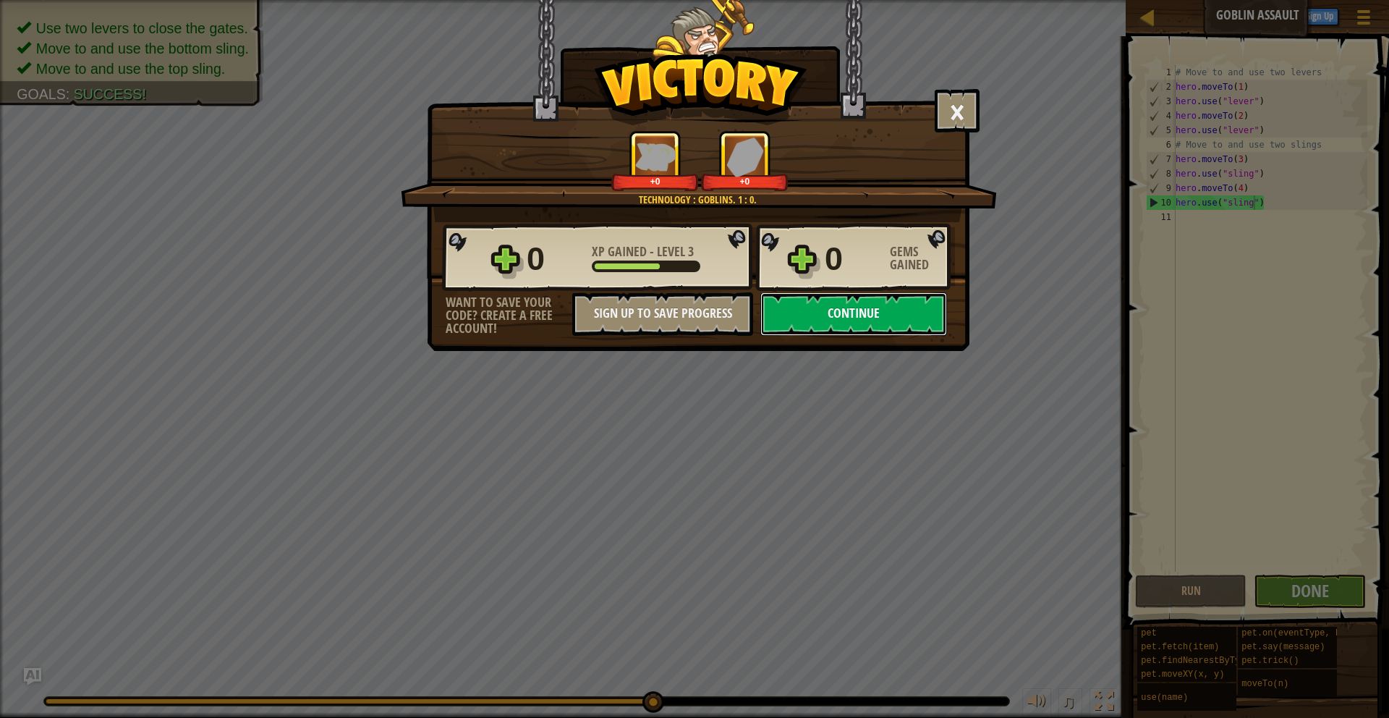
click at [836, 327] on button "Continue" at bounding box center [853, 313] width 187 height 43
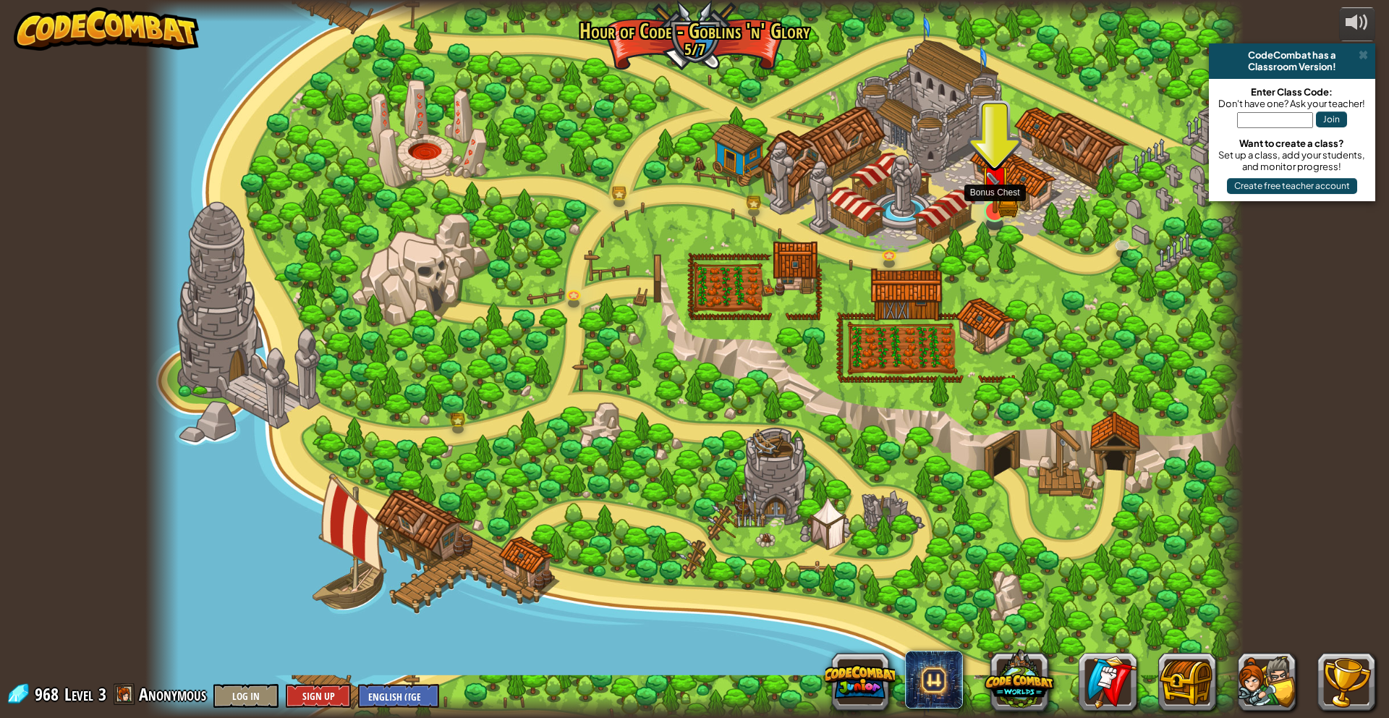
click at [993, 201] on img at bounding box center [995, 181] width 30 height 66
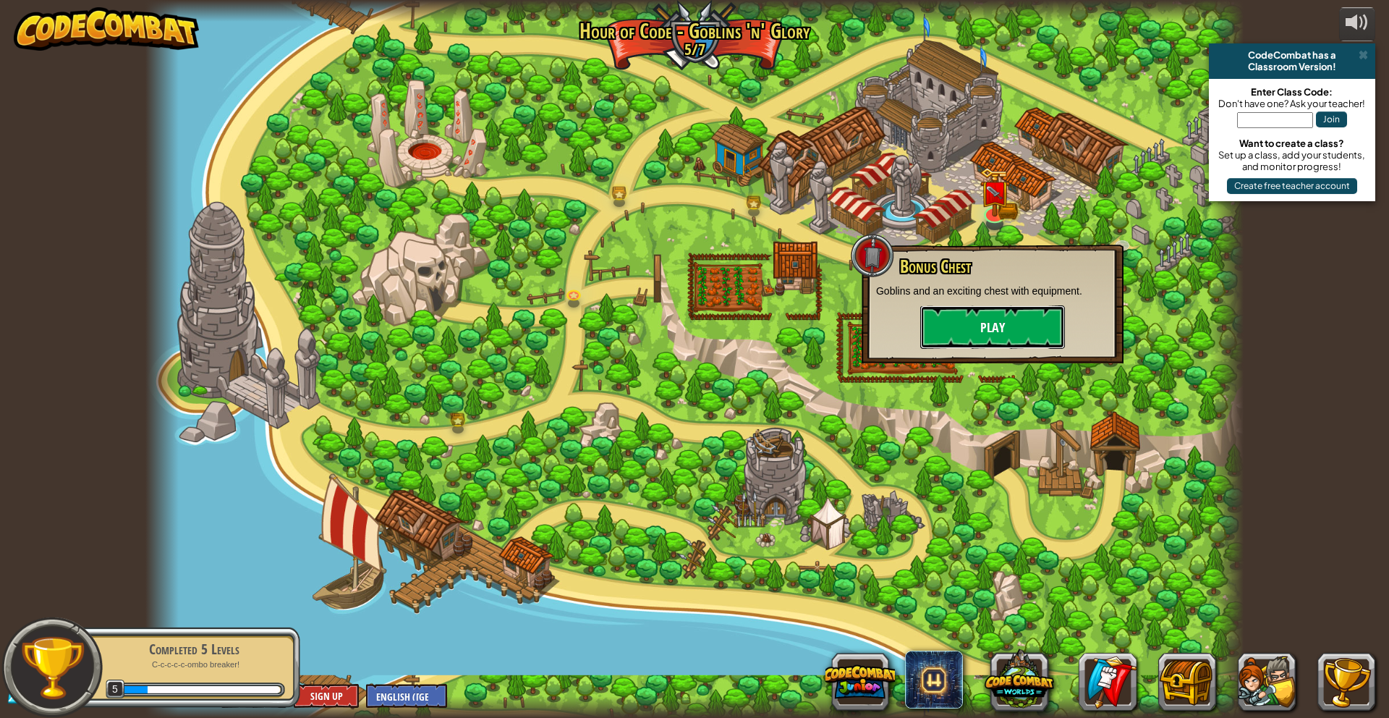
click at [960, 341] on button "Play" at bounding box center [992, 326] width 145 height 43
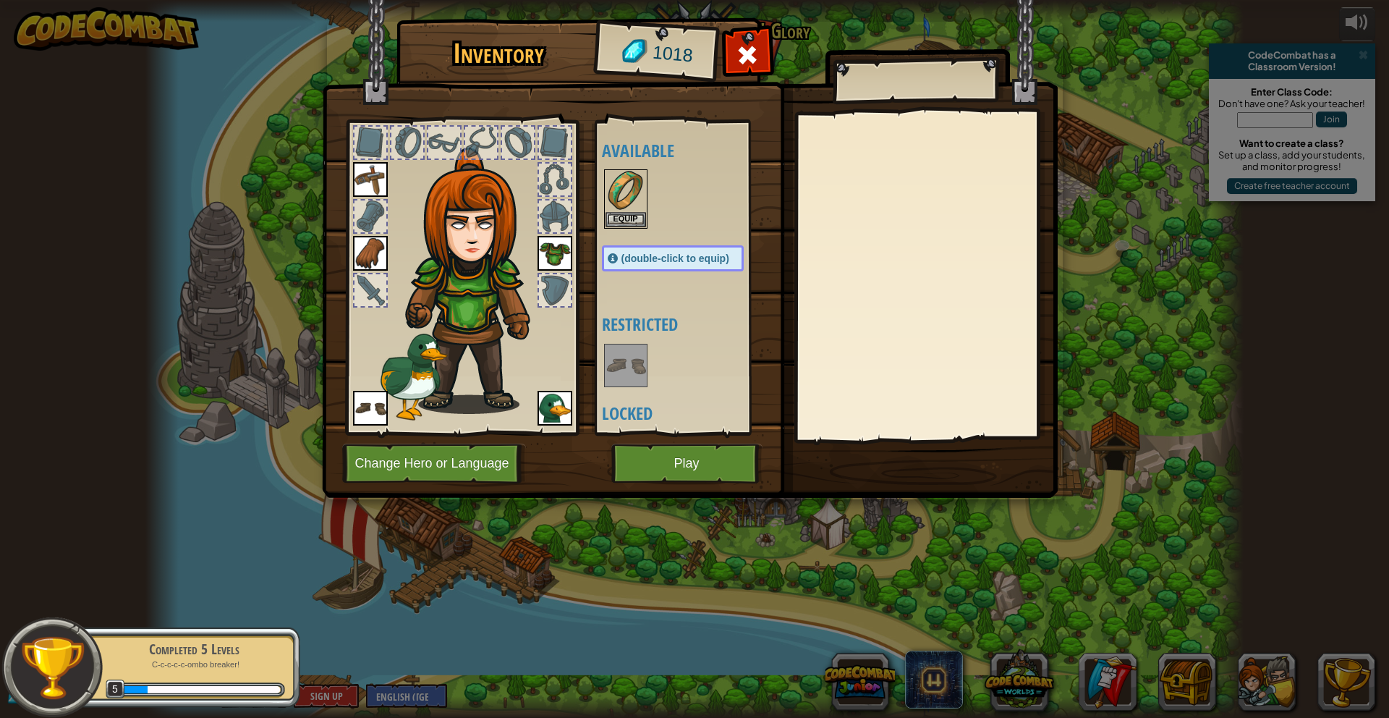
click at [632, 376] on img at bounding box center [626, 365] width 41 height 41
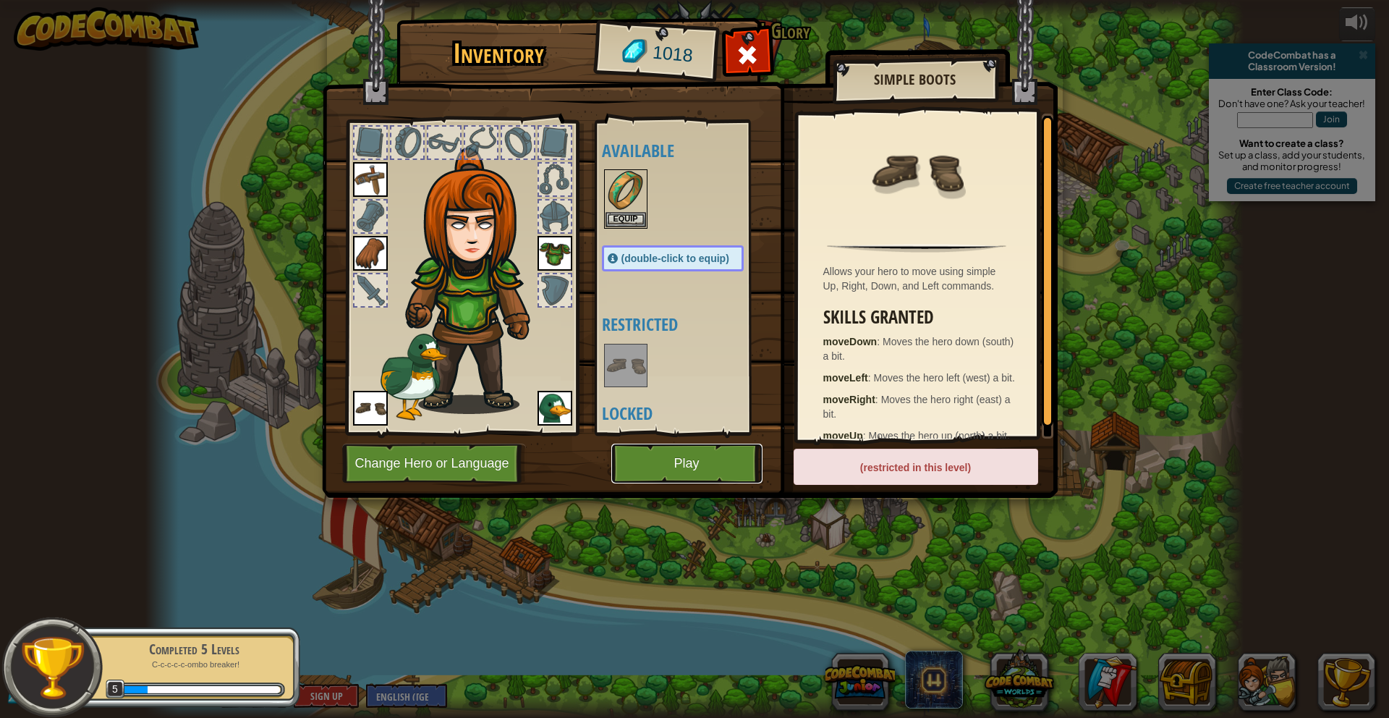
click at [710, 468] on button "Play" at bounding box center [686, 463] width 151 height 40
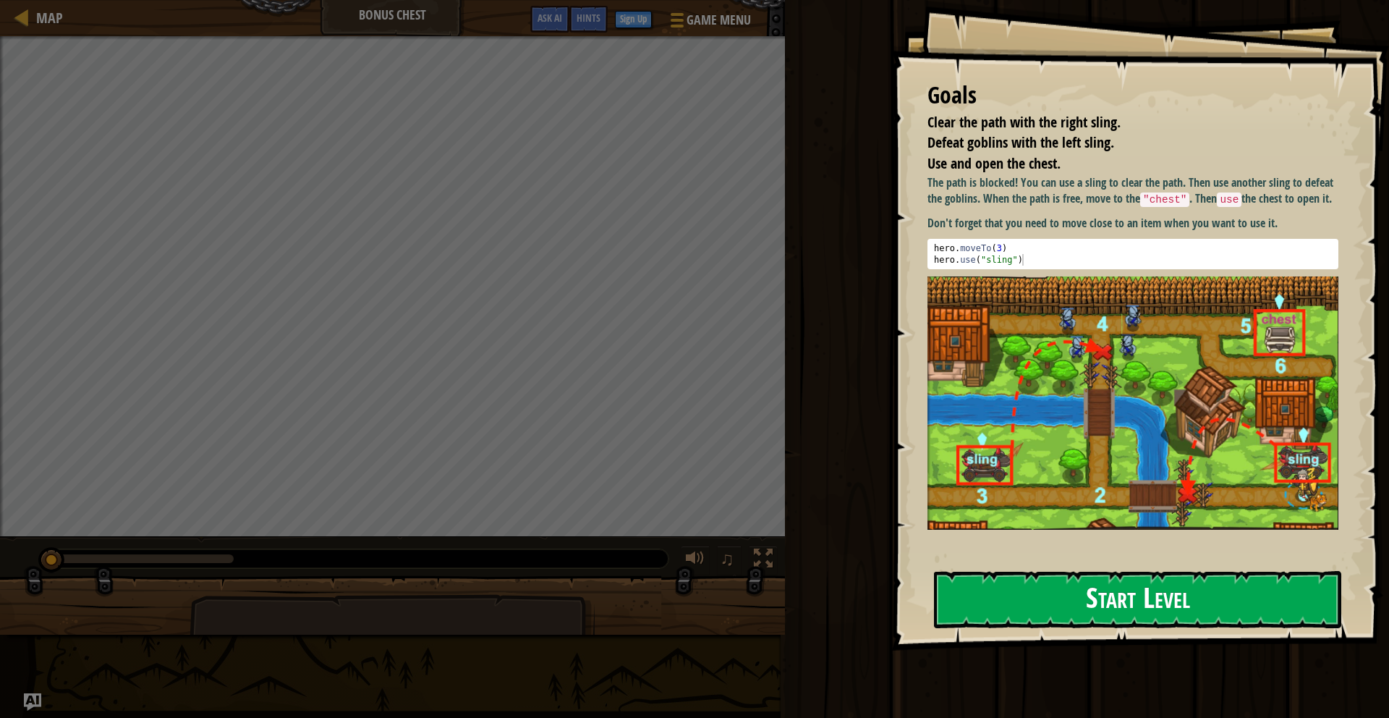
click at [995, 610] on button "Start Level" at bounding box center [1137, 599] width 407 height 57
